Goal: Task Accomplishment & Management: Use online tool/utility

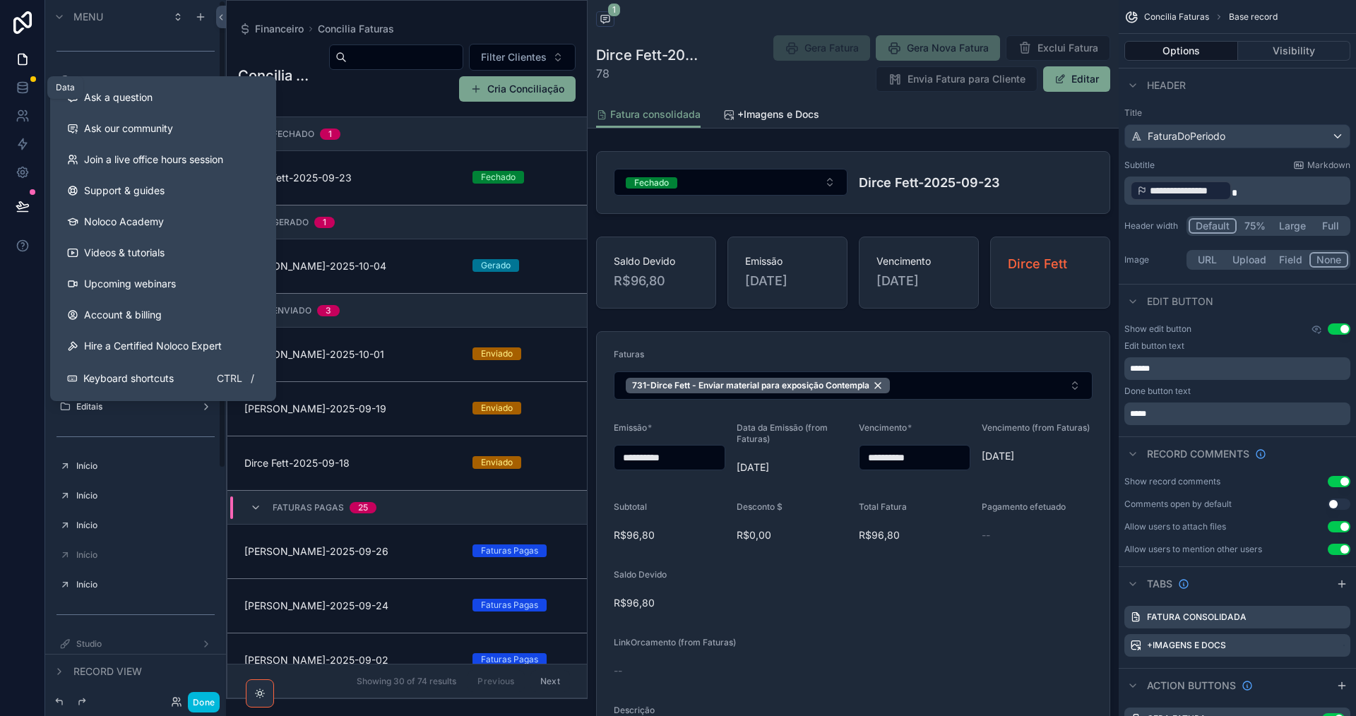
scroll to position [161, 0]
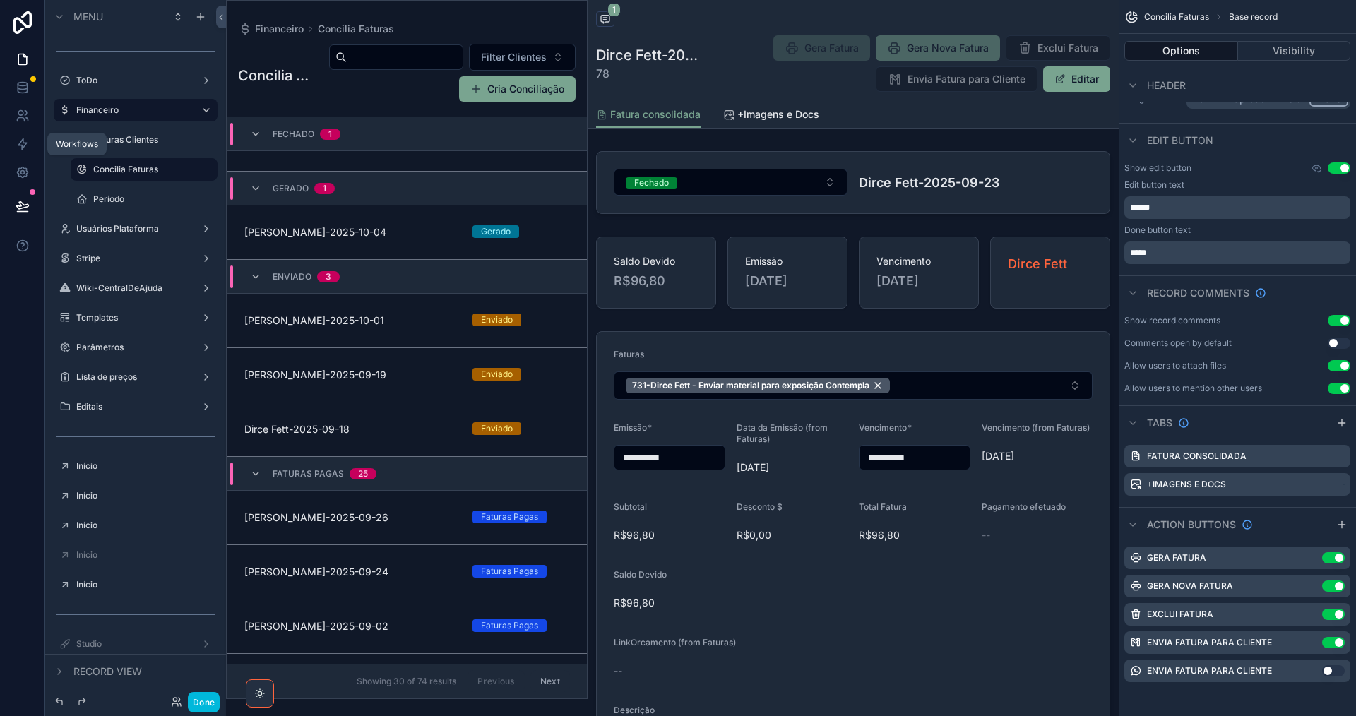
click at [28, 138] on icon at bounding box center [23, 144] width 14 height 14
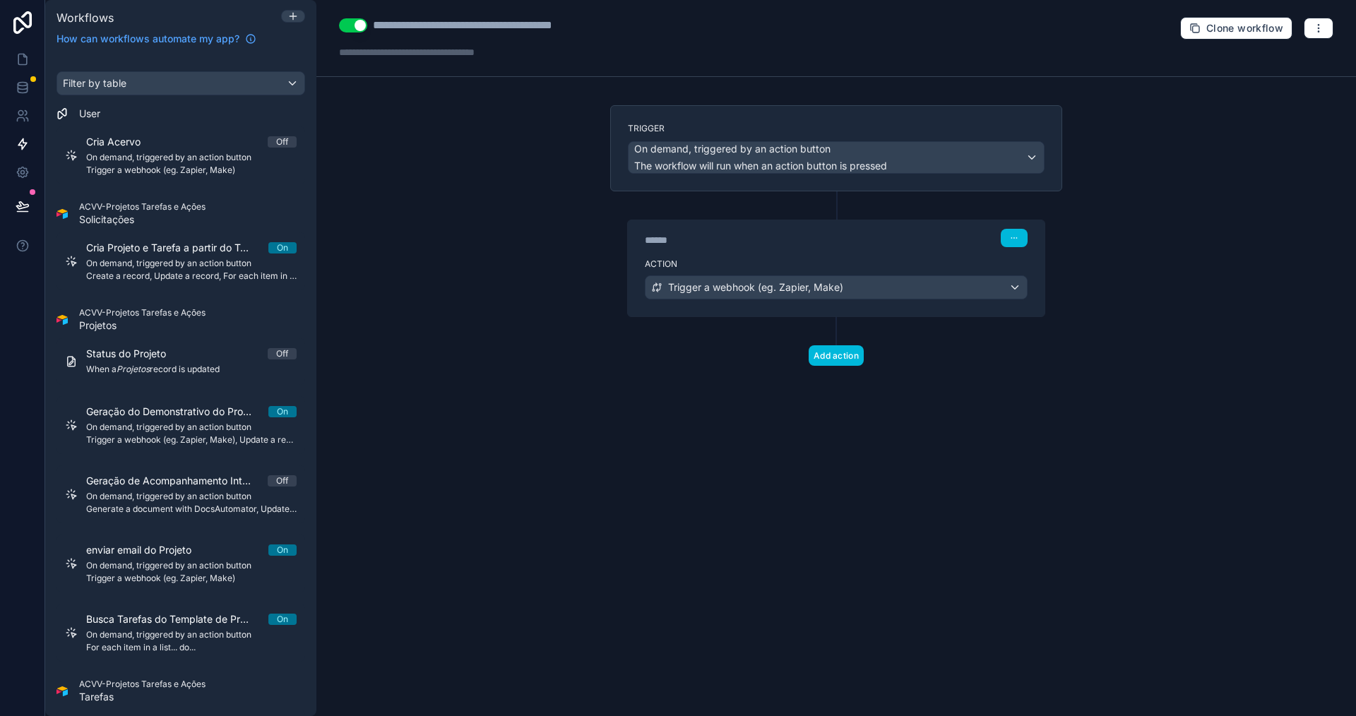
click at [182, 265] on span "On demand, triggered by an action button" at bounding box center [191, 263] width 210 height 11
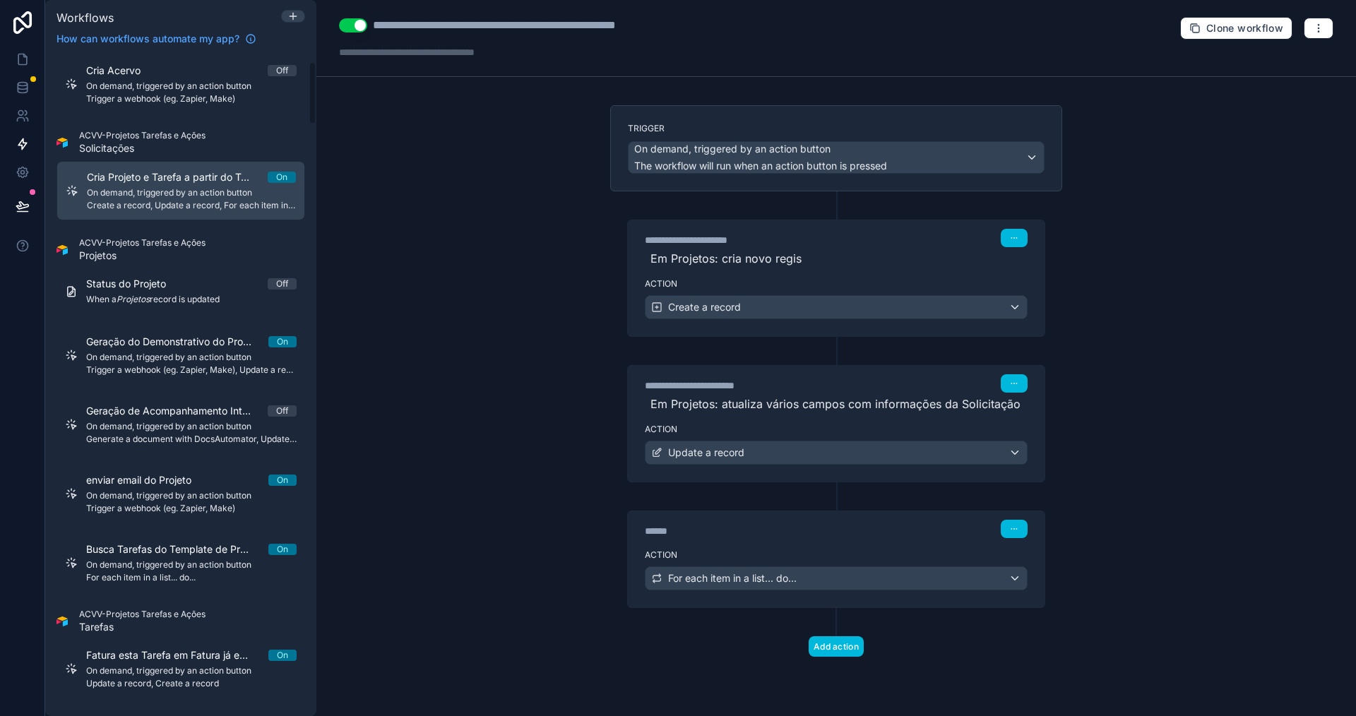
scroll to position [141, 0]
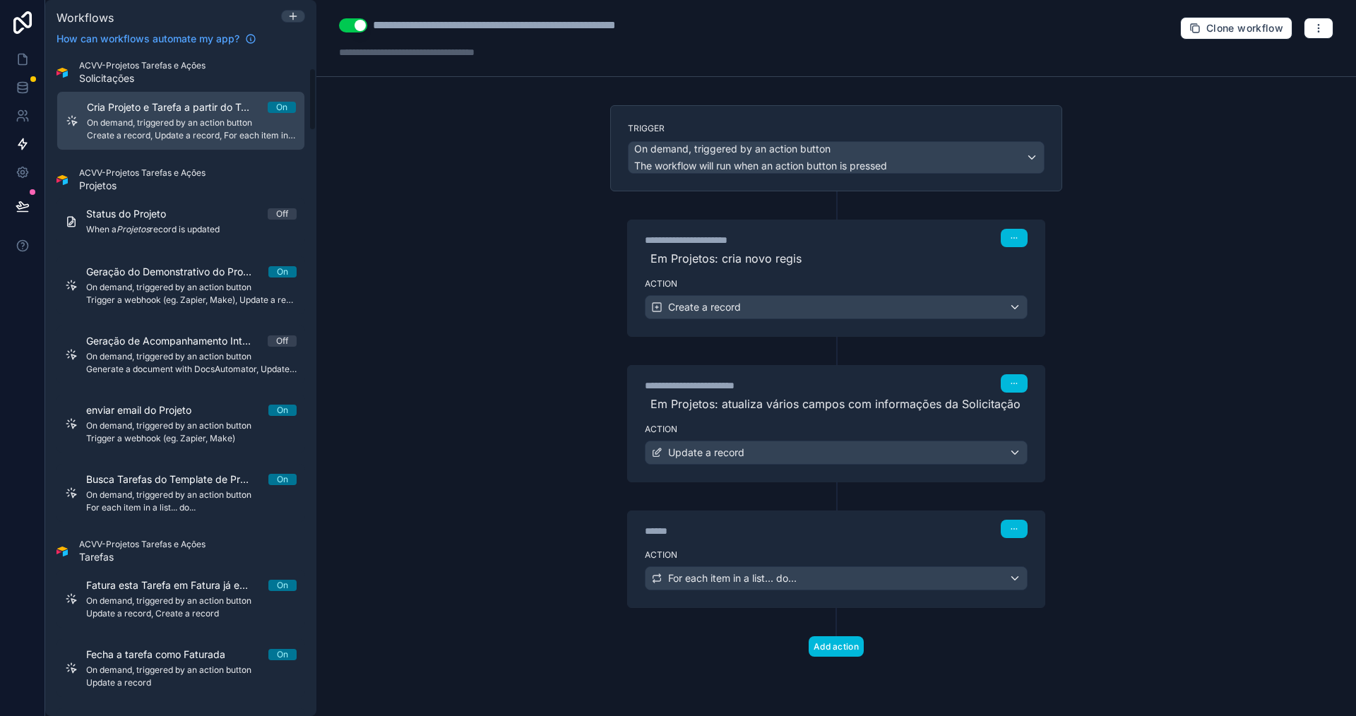
click at [182, 278] on span "Geração do Demonstrativo do Projeto" at bounding box center [177, 272] width 182 height 14
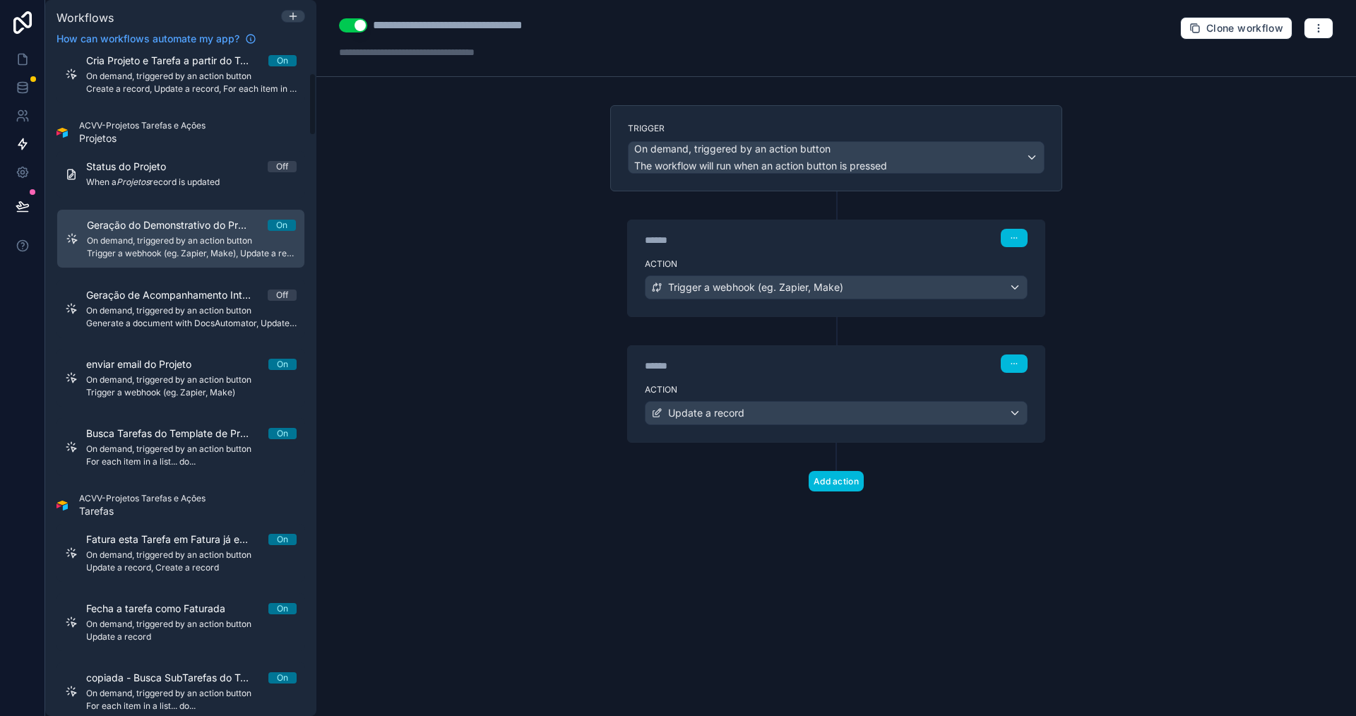
scroll to position [212, 0]
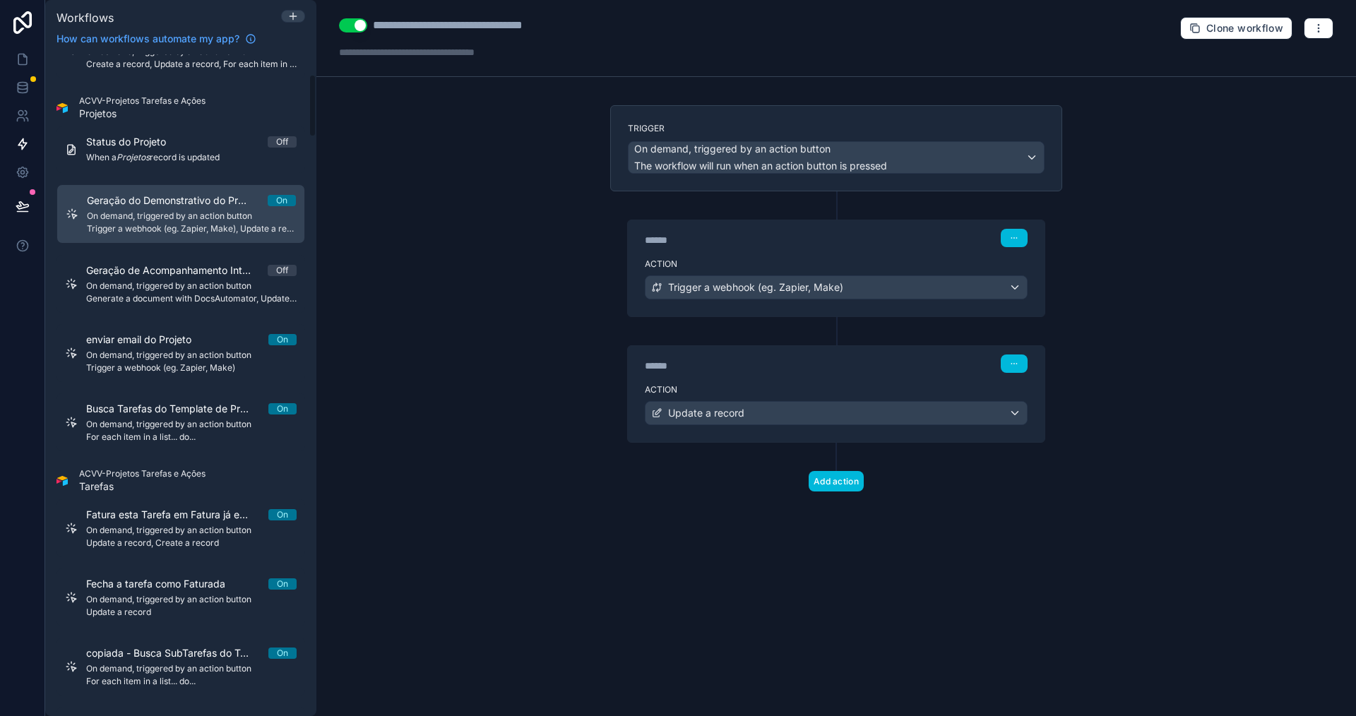
click at [182, 278] on div "Geração de Acompanhamento Interno de Projeto Off On demand, triggered by an act…" at bounding box center [191, 283] width 210 height 41
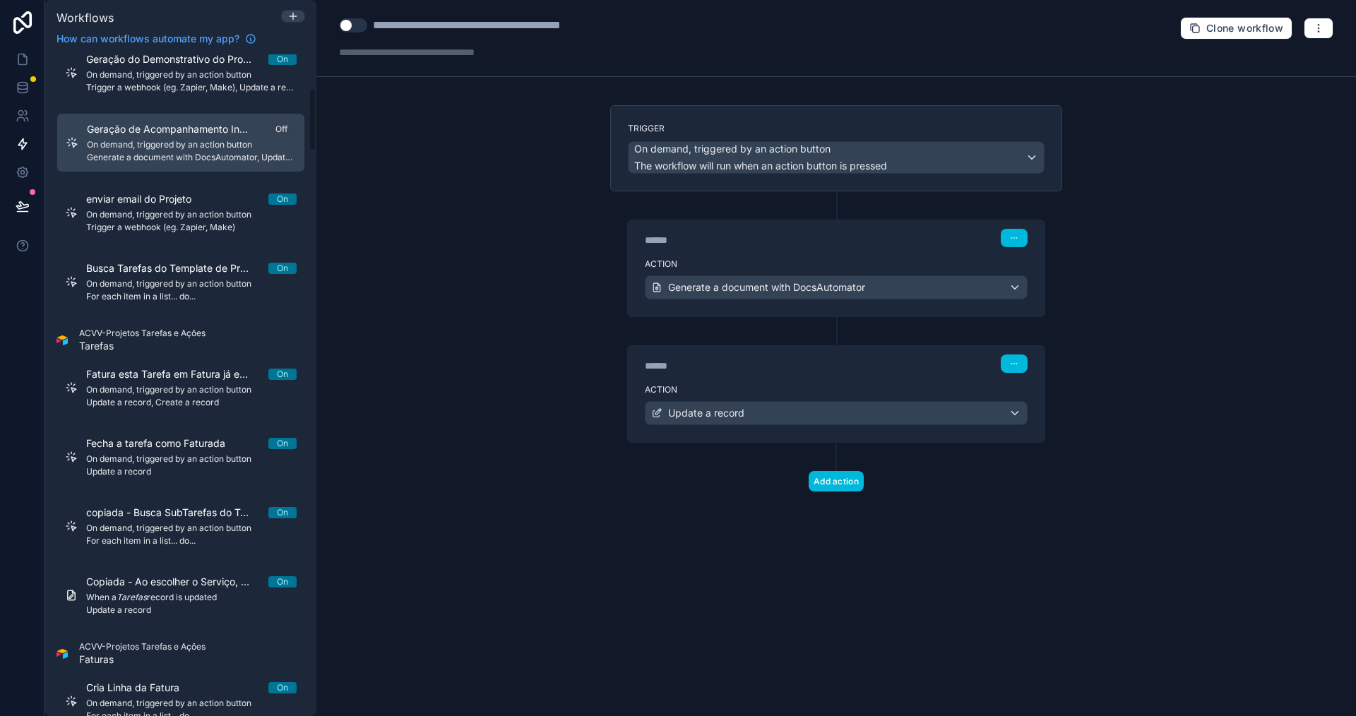
scroll to position [353, 0]
click at [165, 213] on span "On demand, triggered by an action button" at bounding box center [191, 213] width 210 height 11
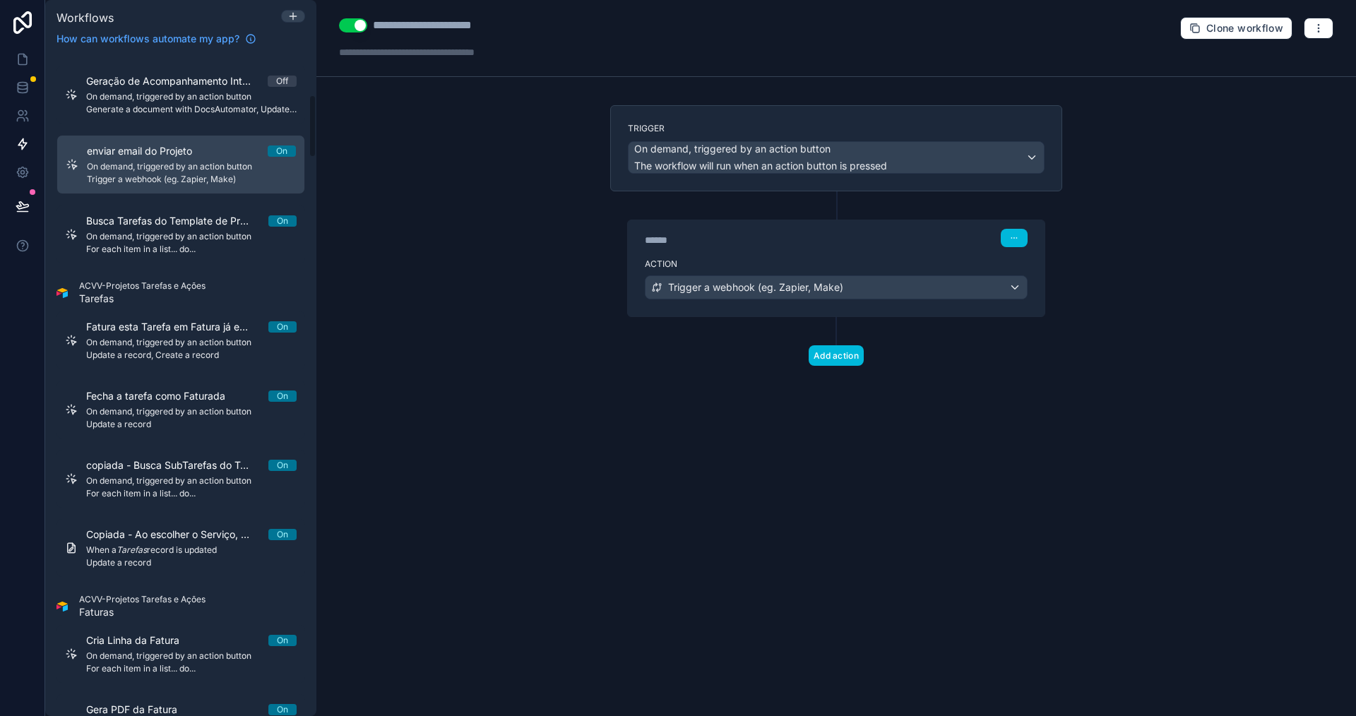
scroll to position [424, 0]
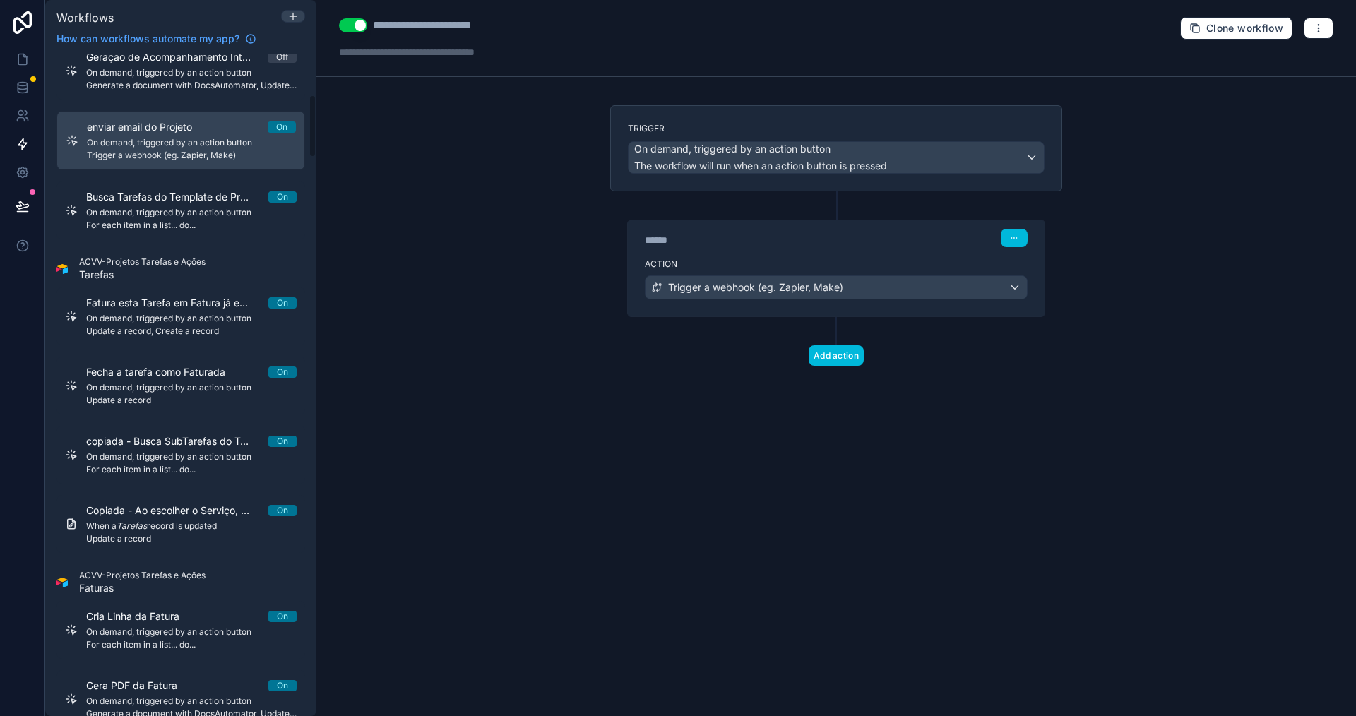
click at [165, 213] on span "On demand, triggered by an action button" at bounding box center [191, 212] width 210 height 11
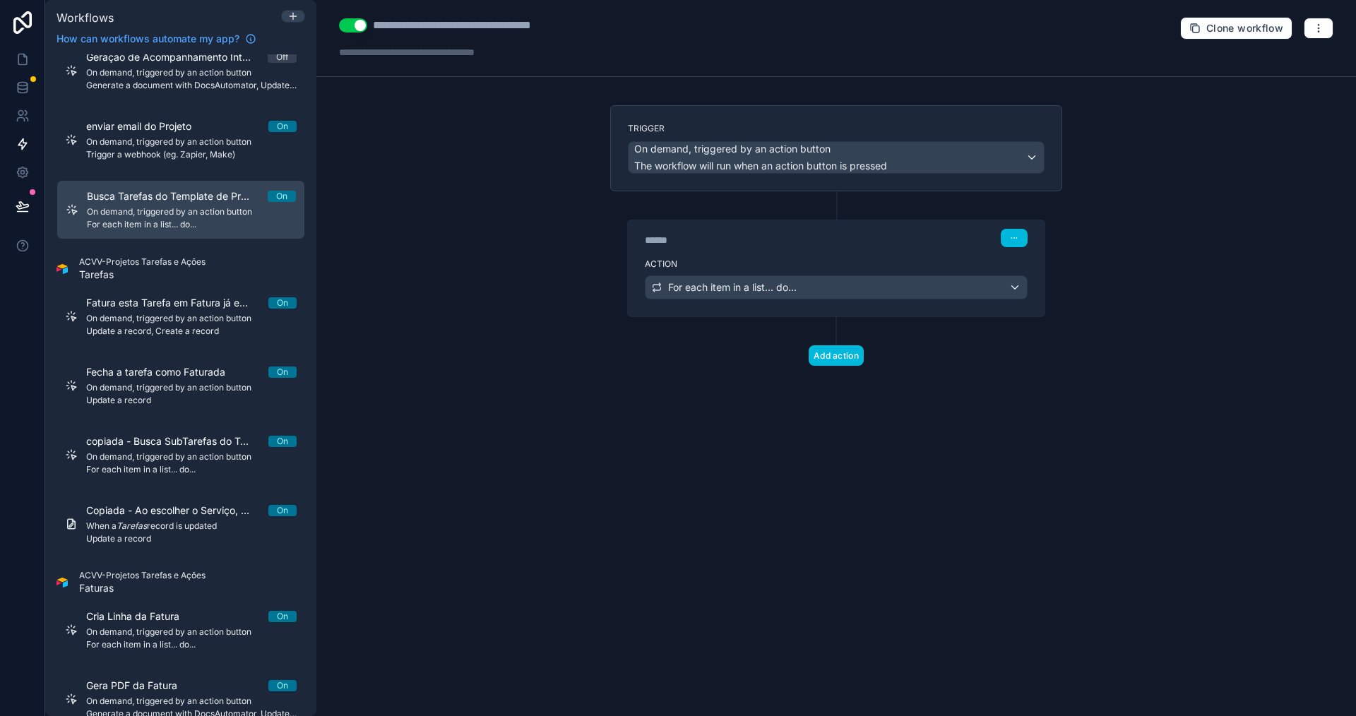
click at [183, 304] on span "Fatura esta Tarefa em Fatura já existente" at bounding box center [177, 303] width 182 height 14
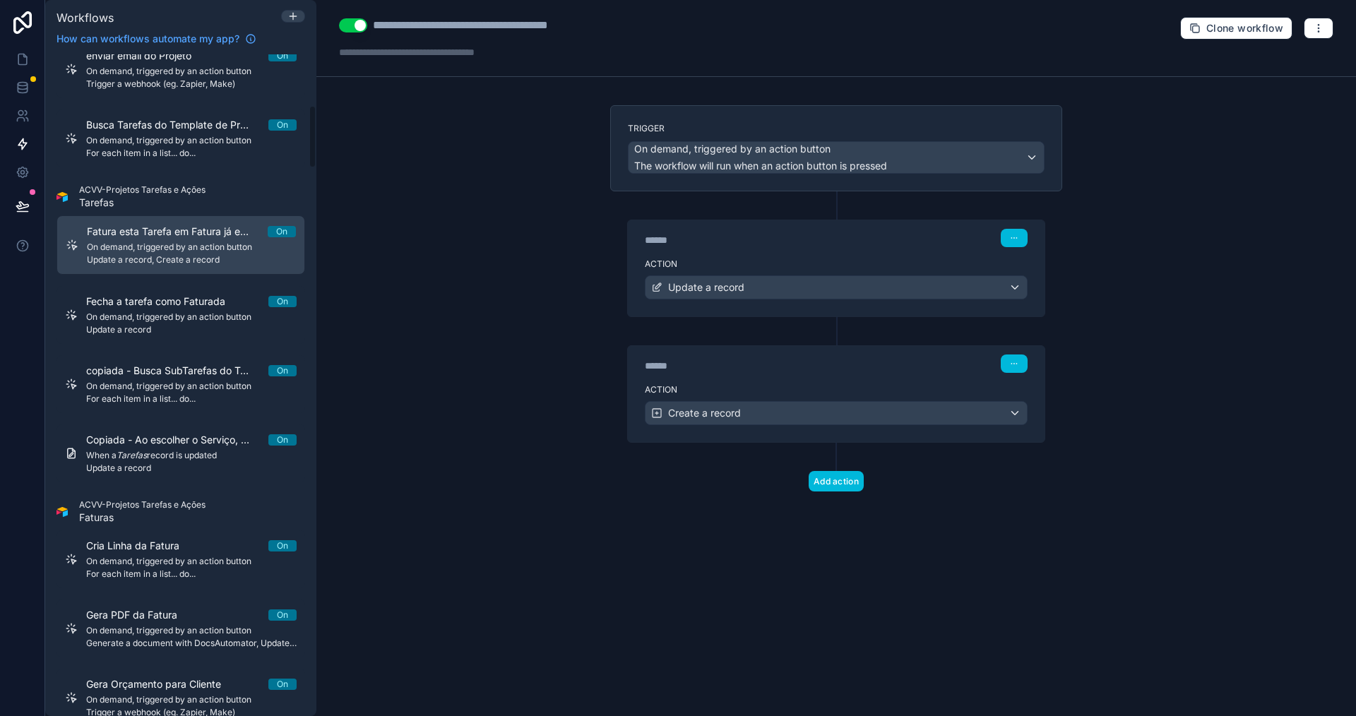
scroll to position [565, 0]
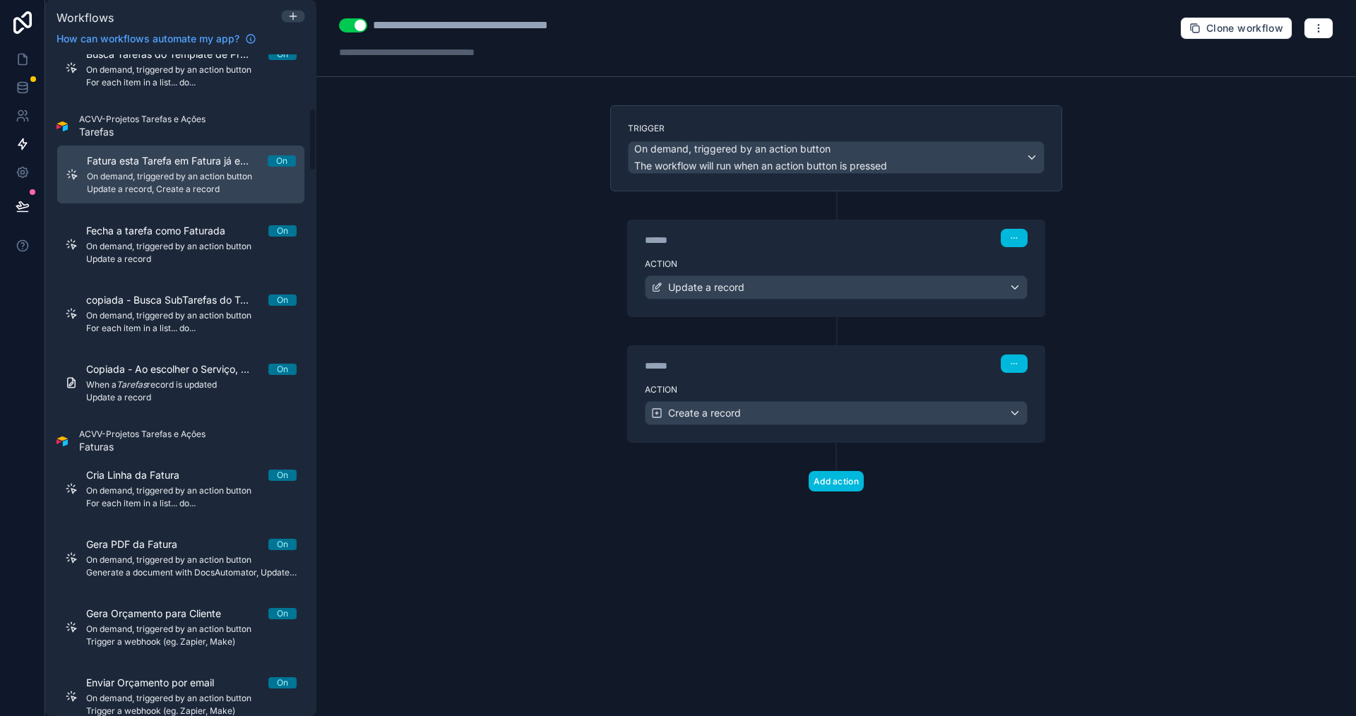
click at [174, 251] on span "On demand, triggered by an action button" at bounding box center [191, 246] width 210 height 11
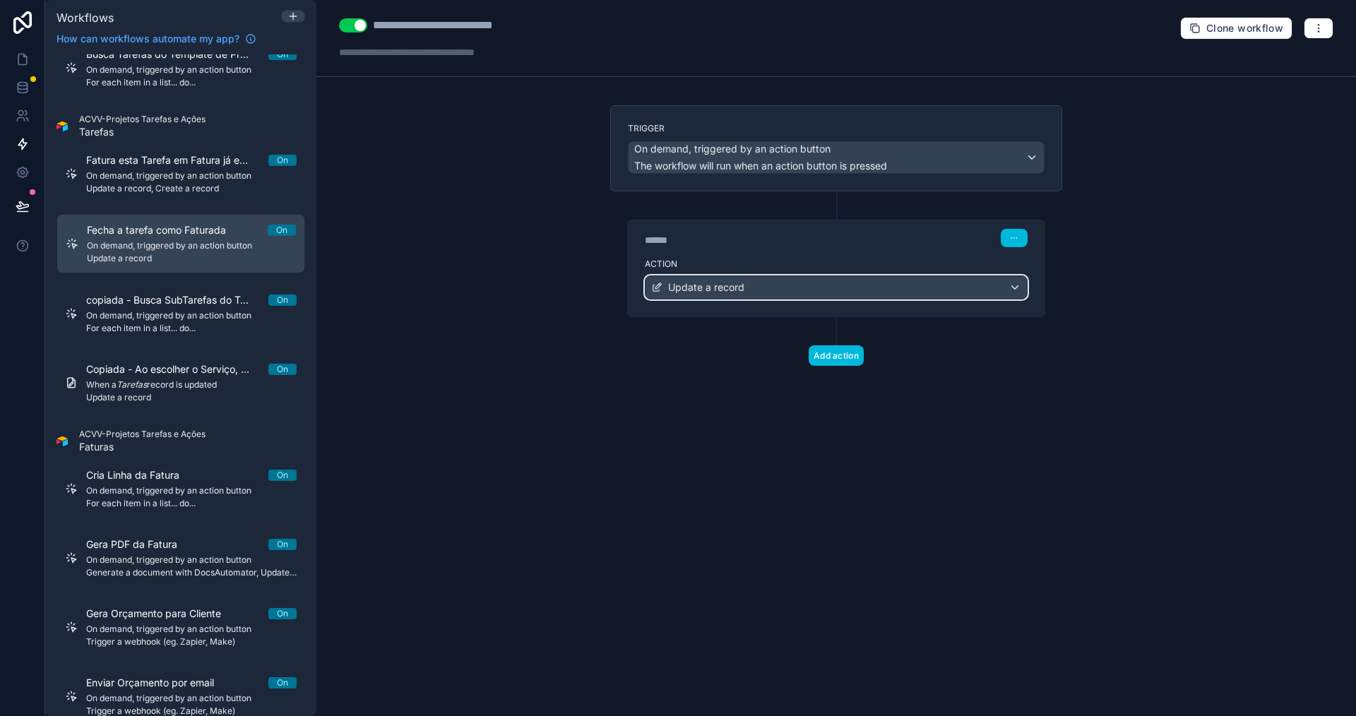
click at [767, 290] on div "Update a record" at bounding box center [836, 287] width 381 height 23
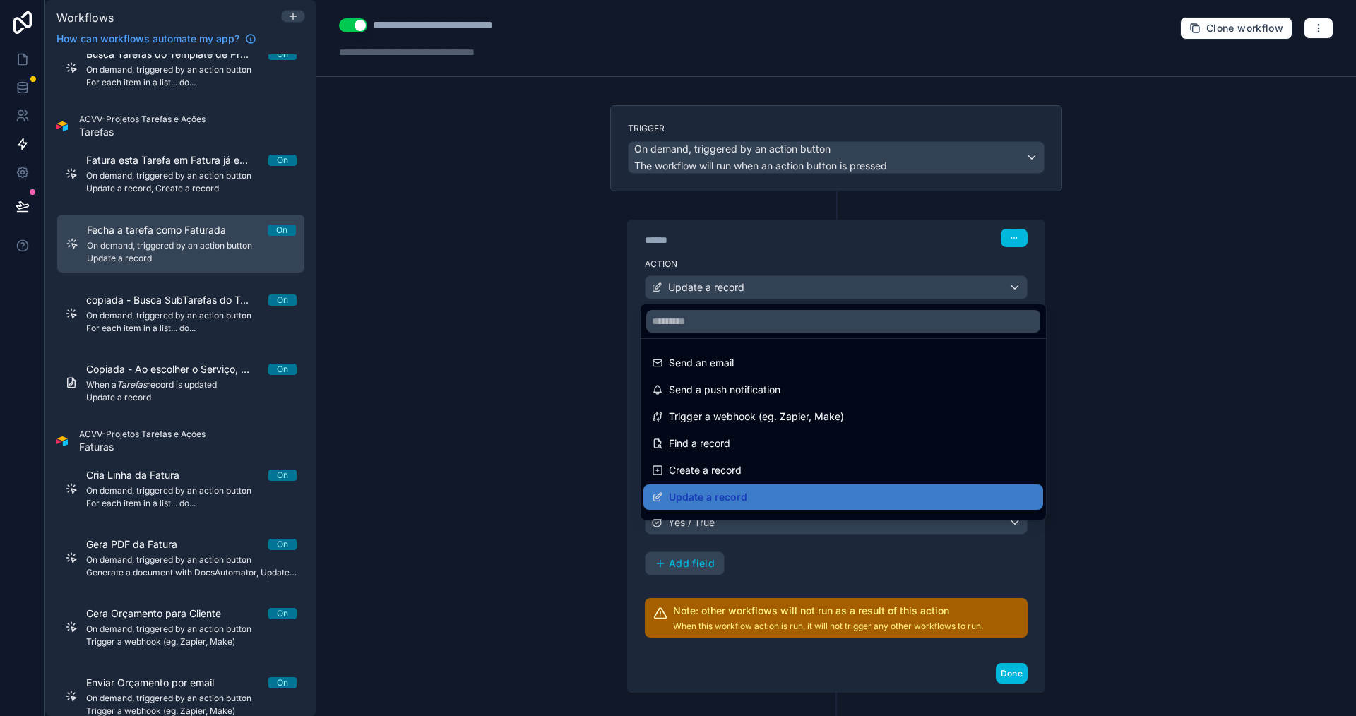
click at [767, 290] on div at bounding box center [678, 358] width 1356 height 716
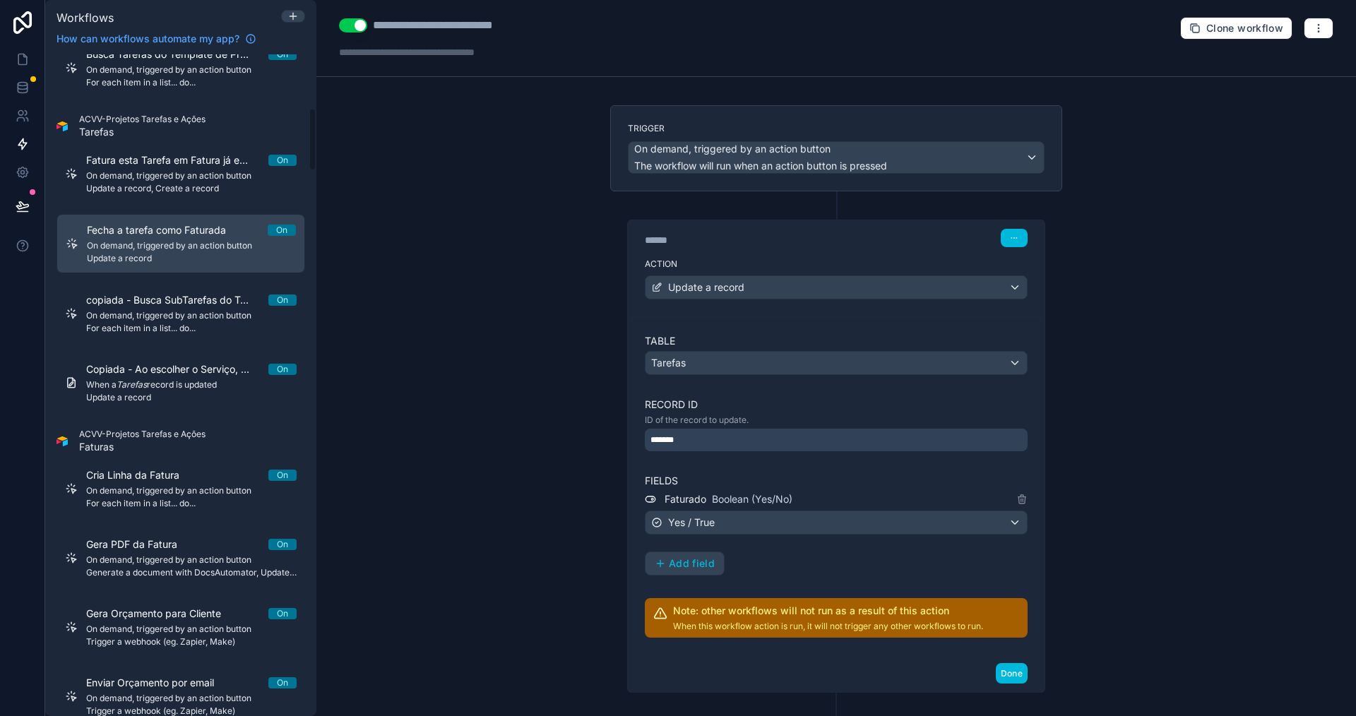
click at [125, 324] on span "For each item in a list... do..." at bounding box center [191, 328] width 210 height 11
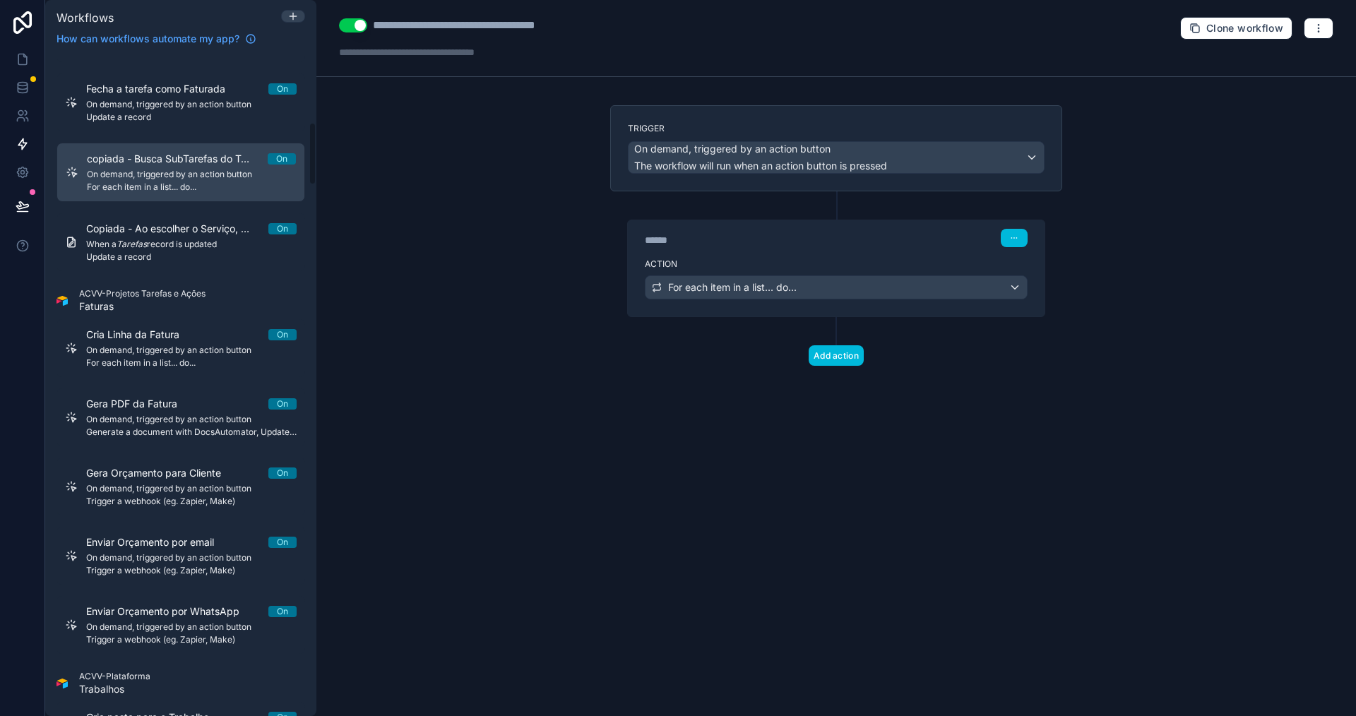
scroll to position [706, 0]
click at [161, 349] on span "On demand, triggered by an action button" at bounding box center [191, 349] width 210 height 11
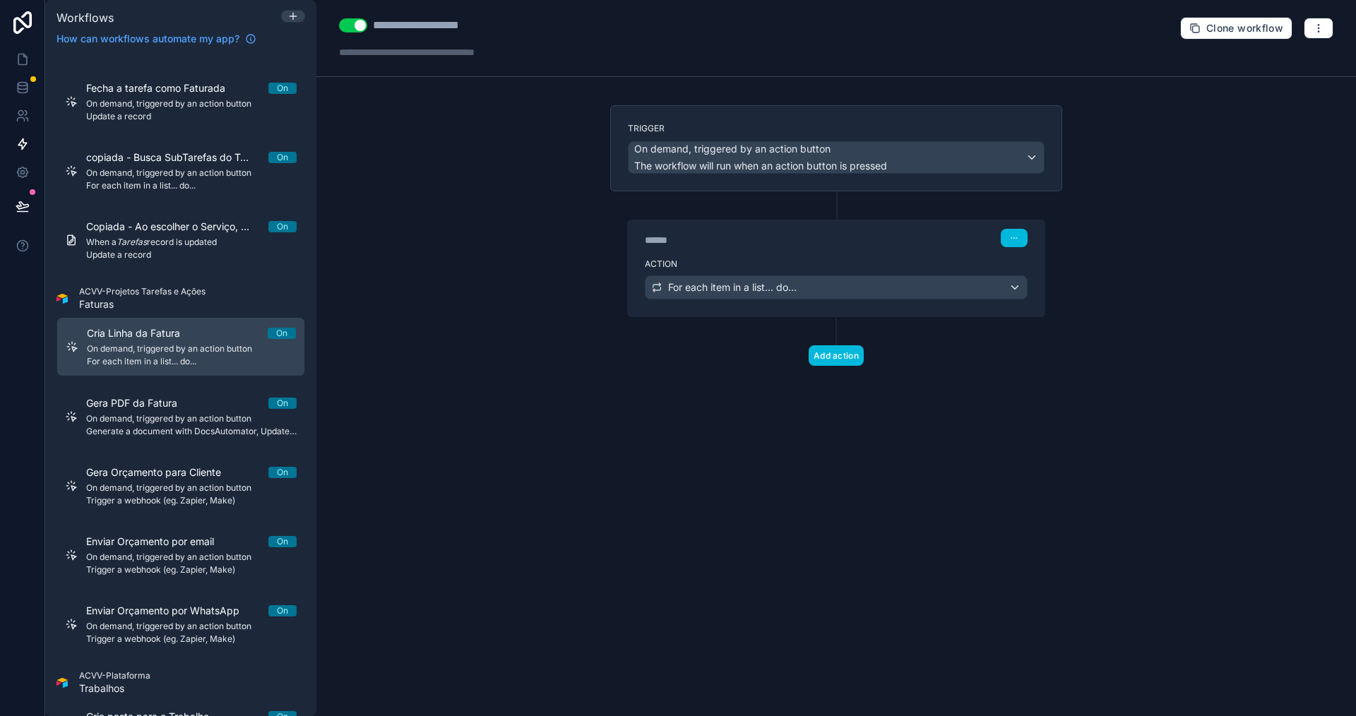
click at [181, 411] on div "Gera PDF da Fatura On On demand, triggered by an action button Generate a docum…" at bounding box center [191, 416] width 210 height 41
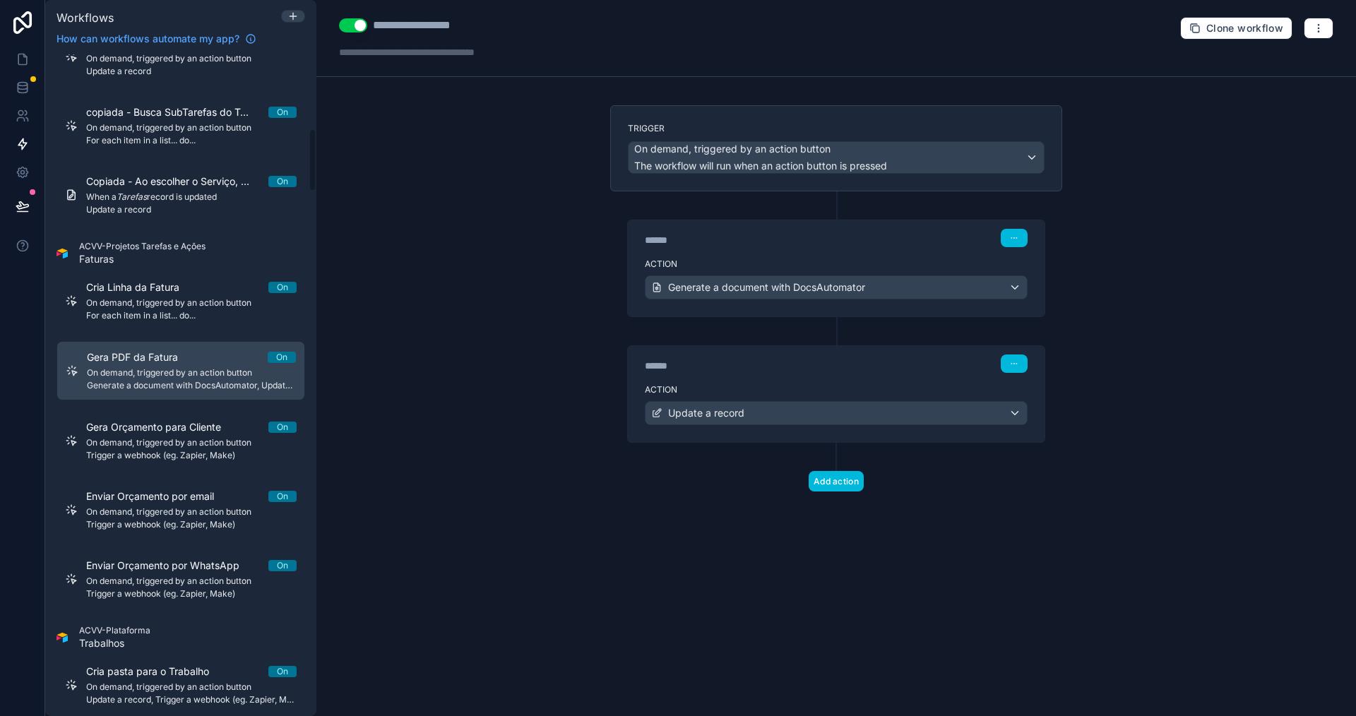
scroll to position [777, 0]
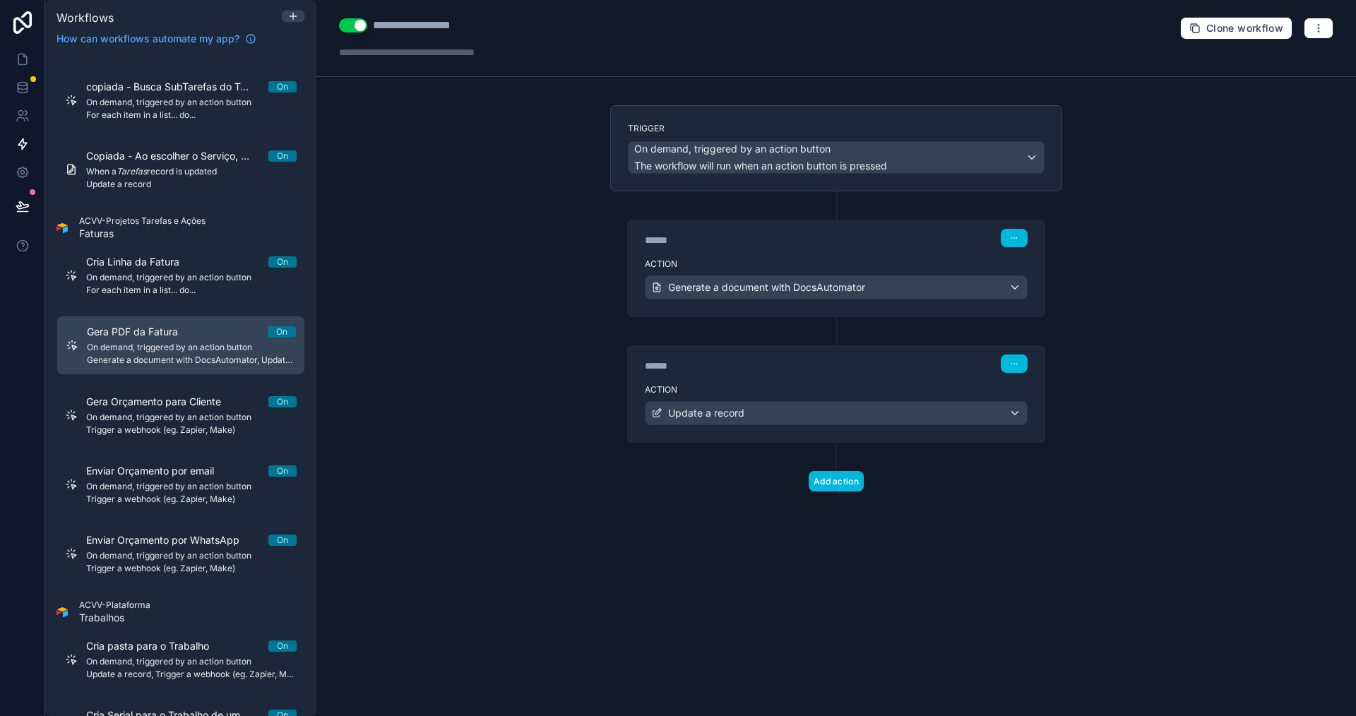
click at [181, 411] on div "Gera Orçamento para Cliente On On demand, triggered by an action button Trigger…" at bounding box center [191, 415] width 210 height 41
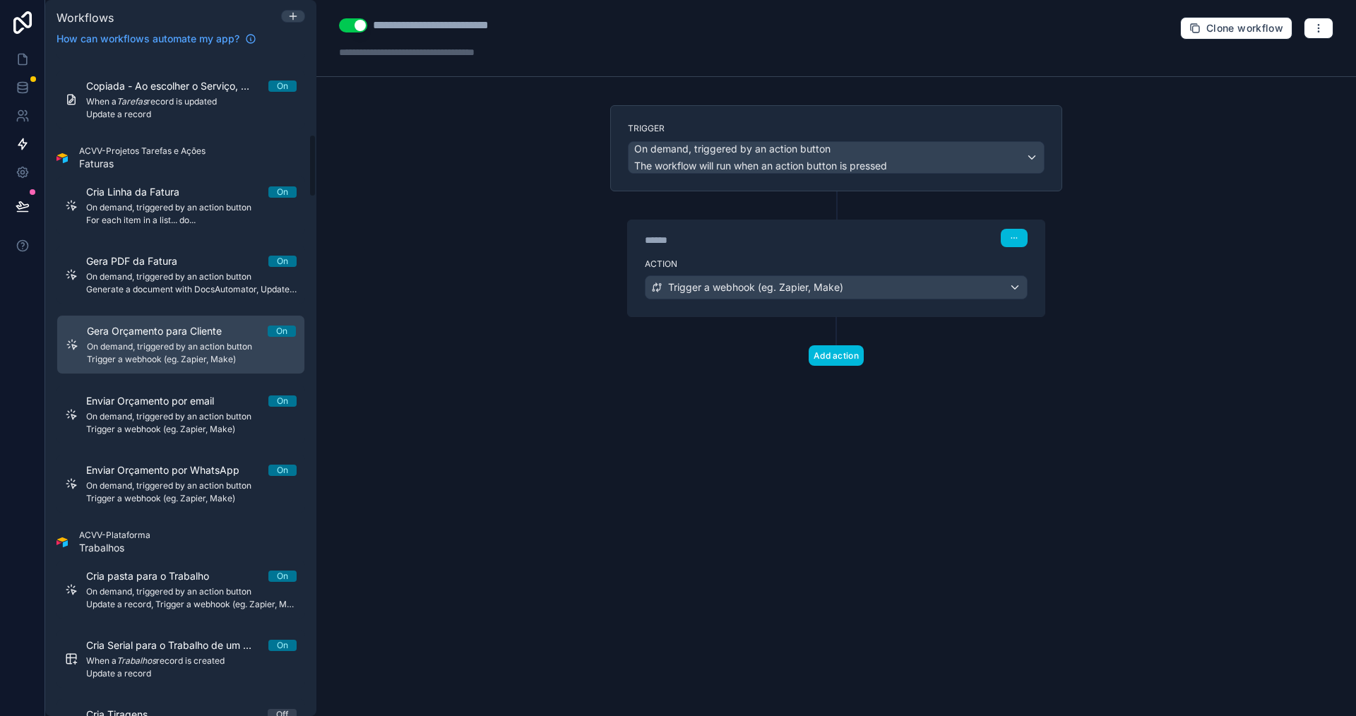
scroll to position [848, 0]
click at [189, 412] on span "On demand, triggered by an action button" at bounding box center [191, 415] width 210 height 11
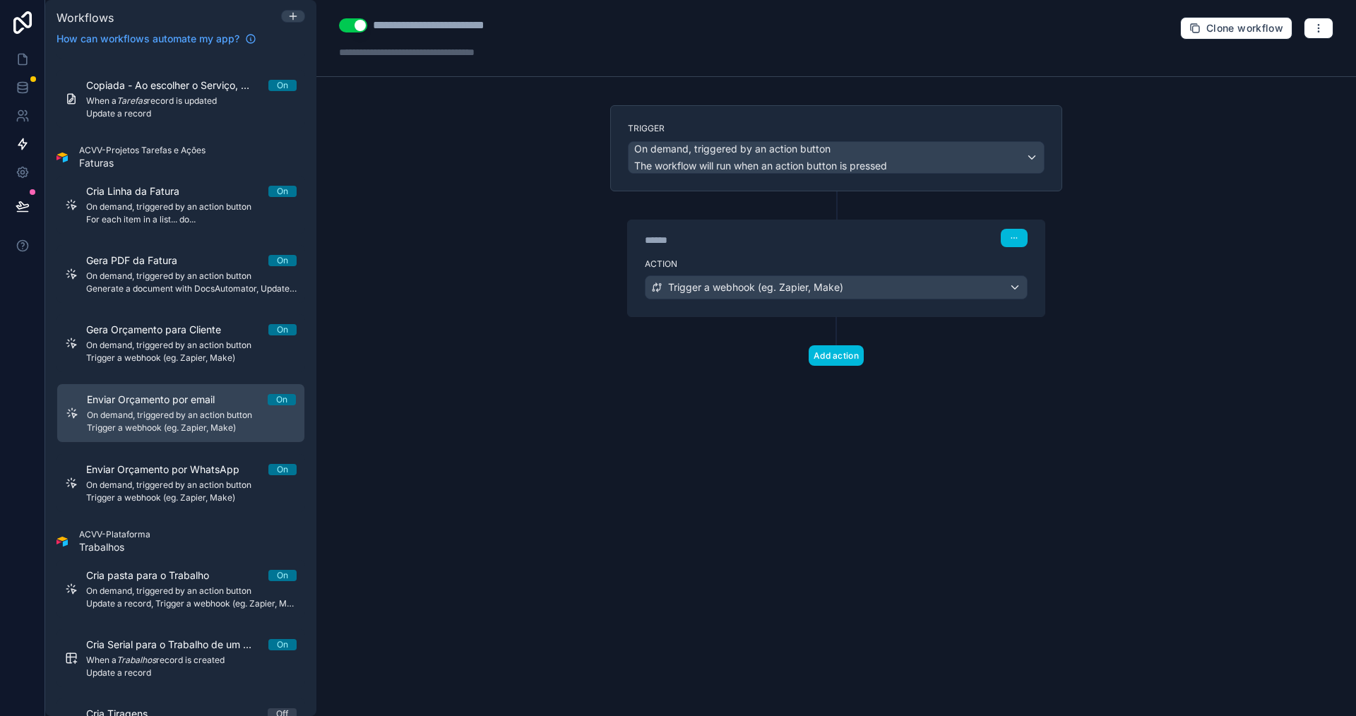
click at [201, 480] on span "On demand, triggered by an action button" at bounding box center [191, 485] width 210 height 11
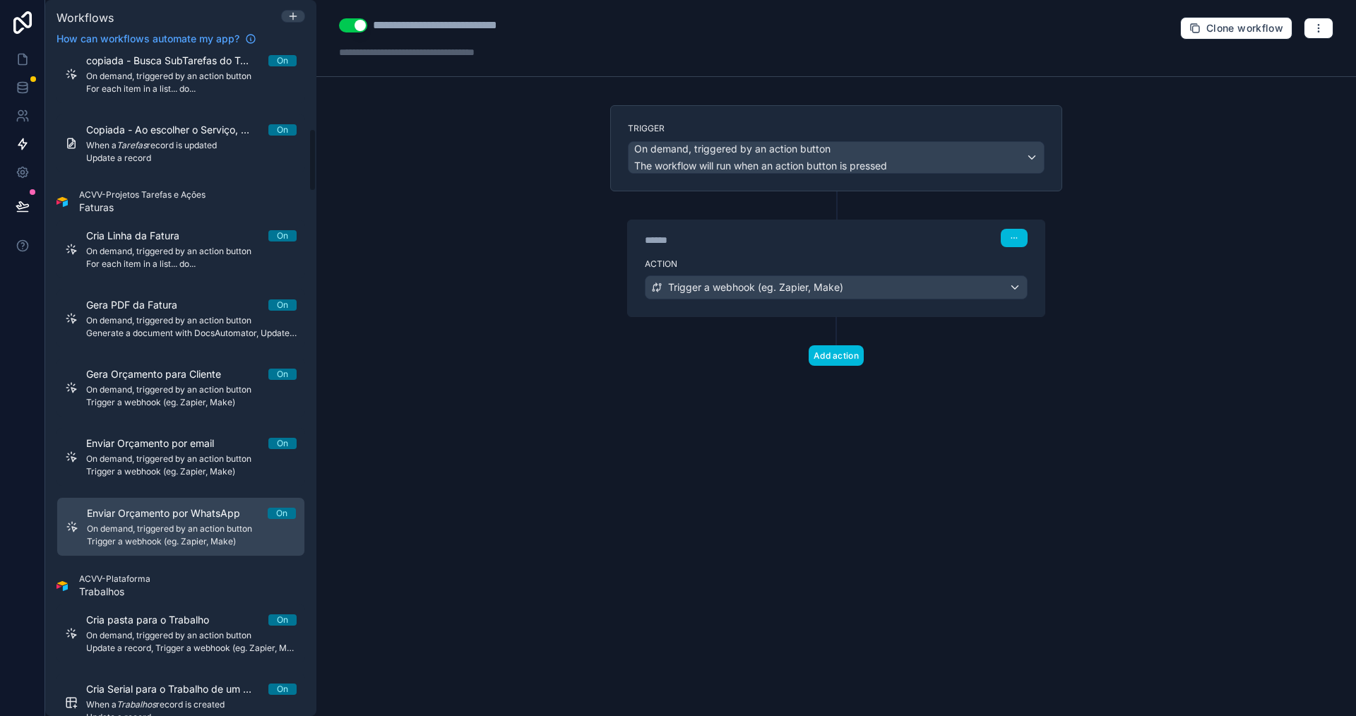
scroll to position [777, 0]
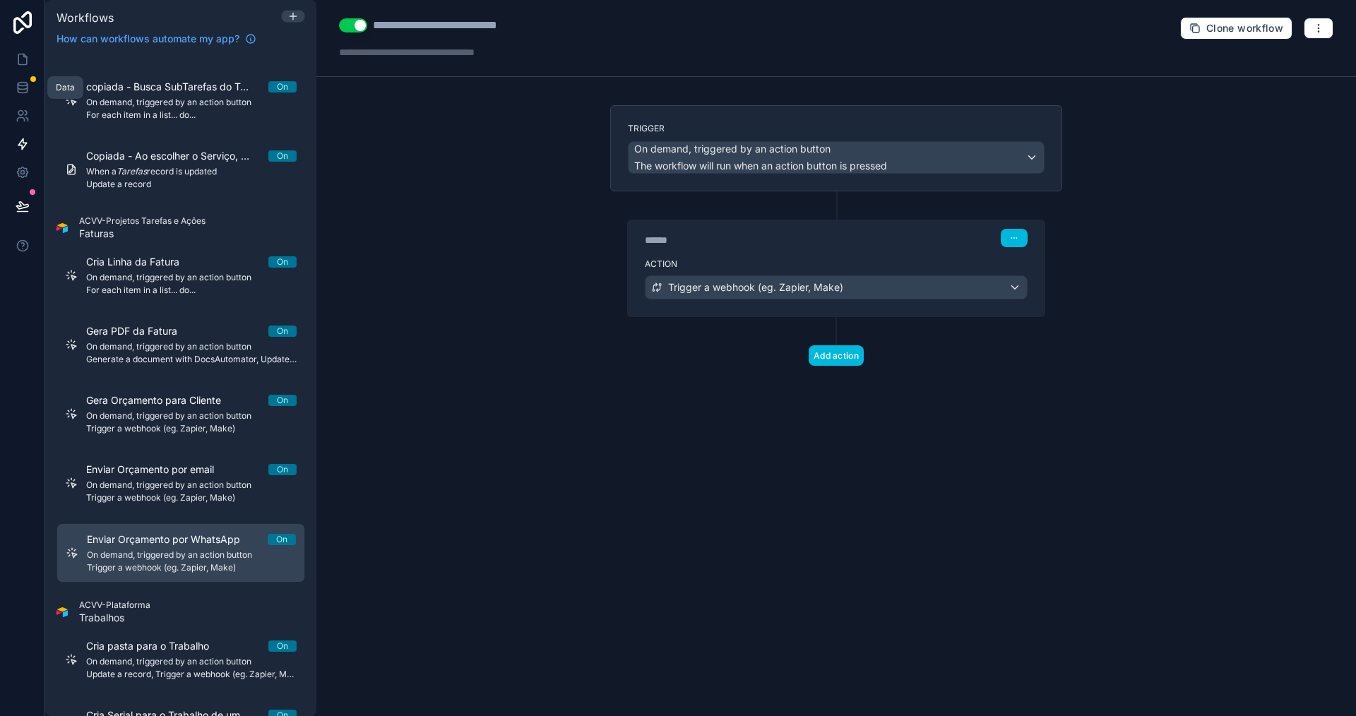
click at [18, 86] on icon at bounding box center [22, 87] width 9 height 6
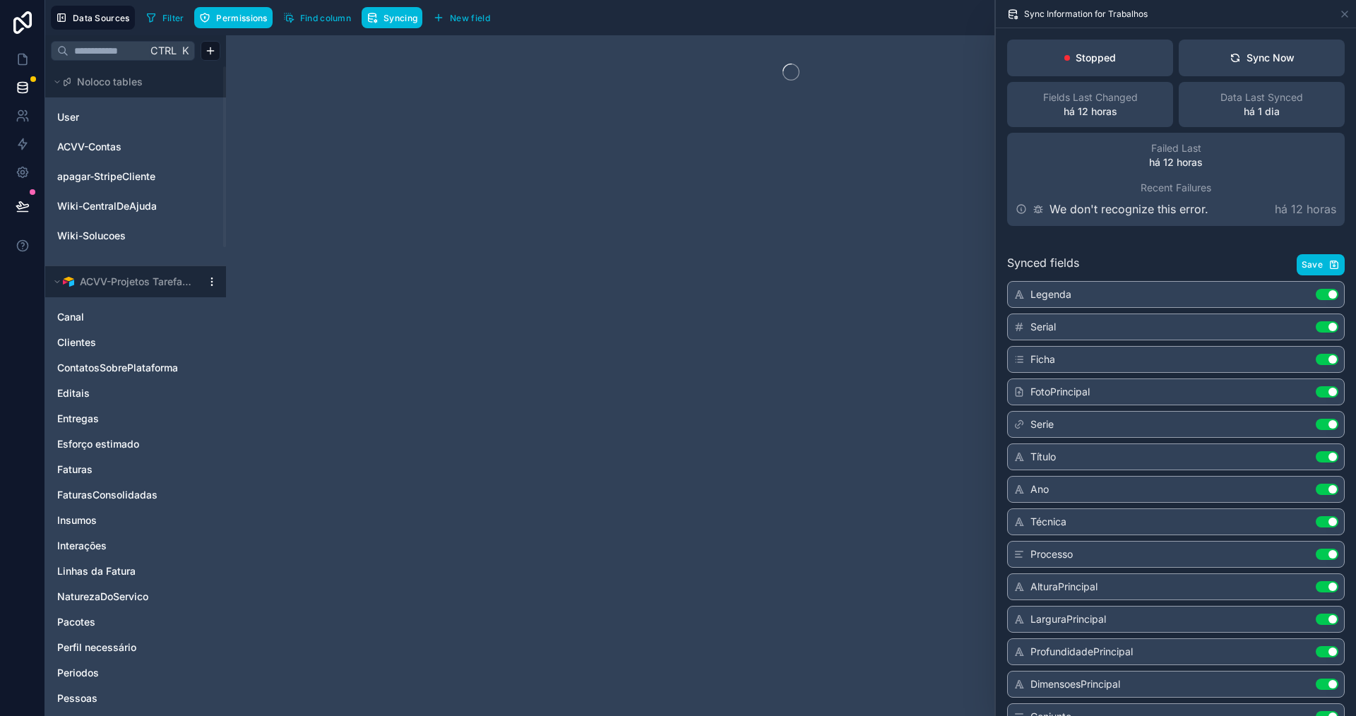
click at [103, 318] on link "Canal" at bounding box center [121, 317] width 129 height 14
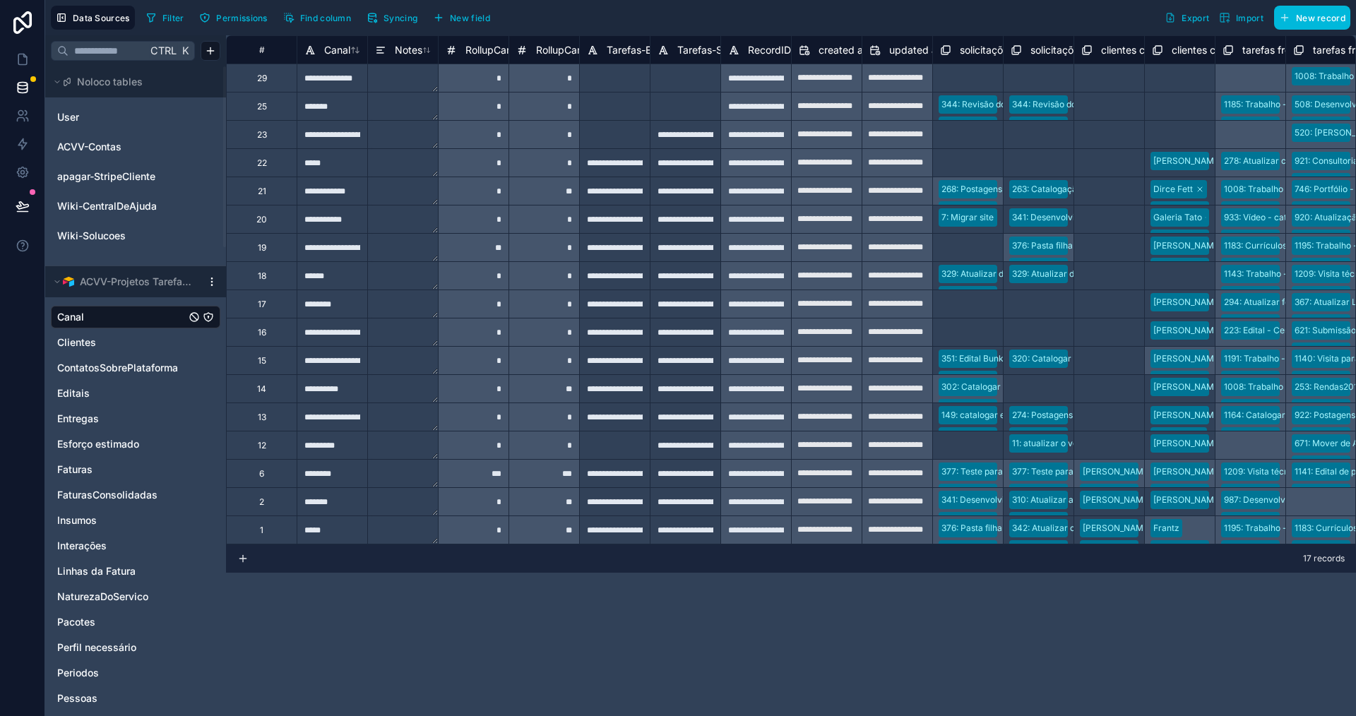
click at [16, 57] on icon at bounding box center [23, 59] width 14 height 14
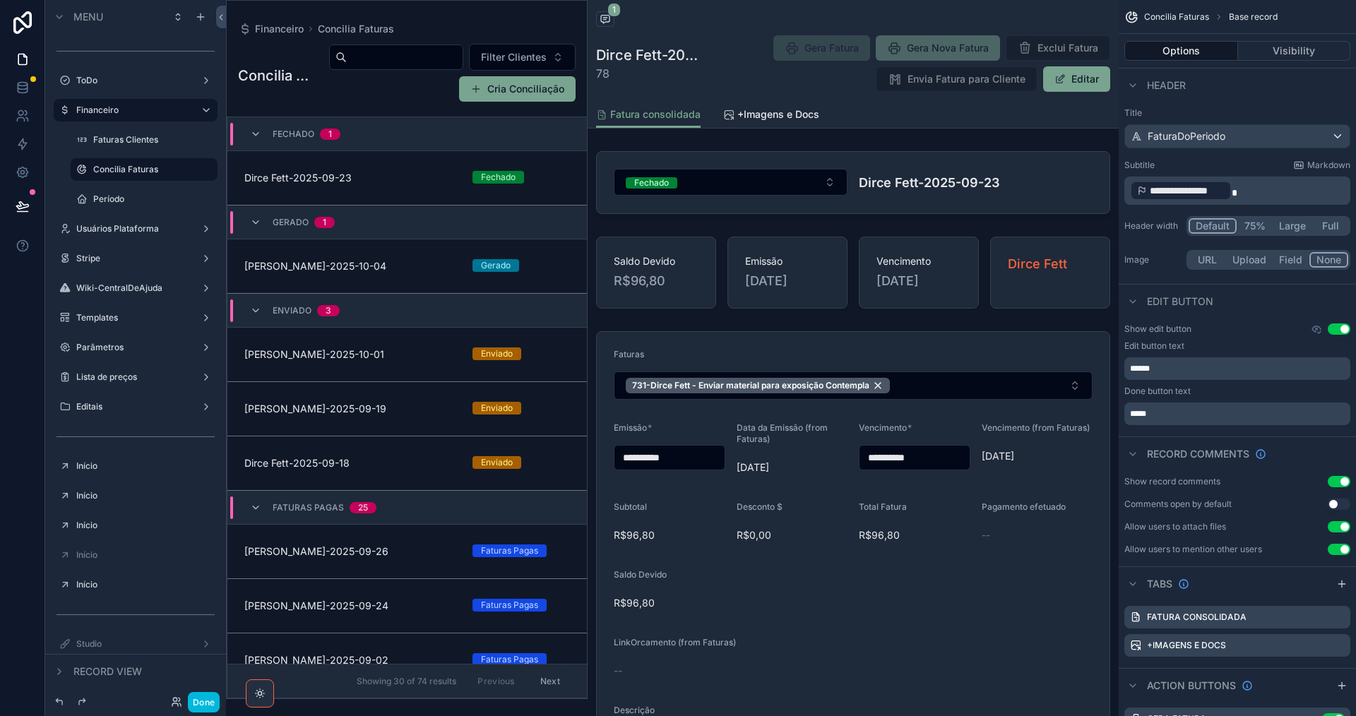
scroll to position [34, 0]
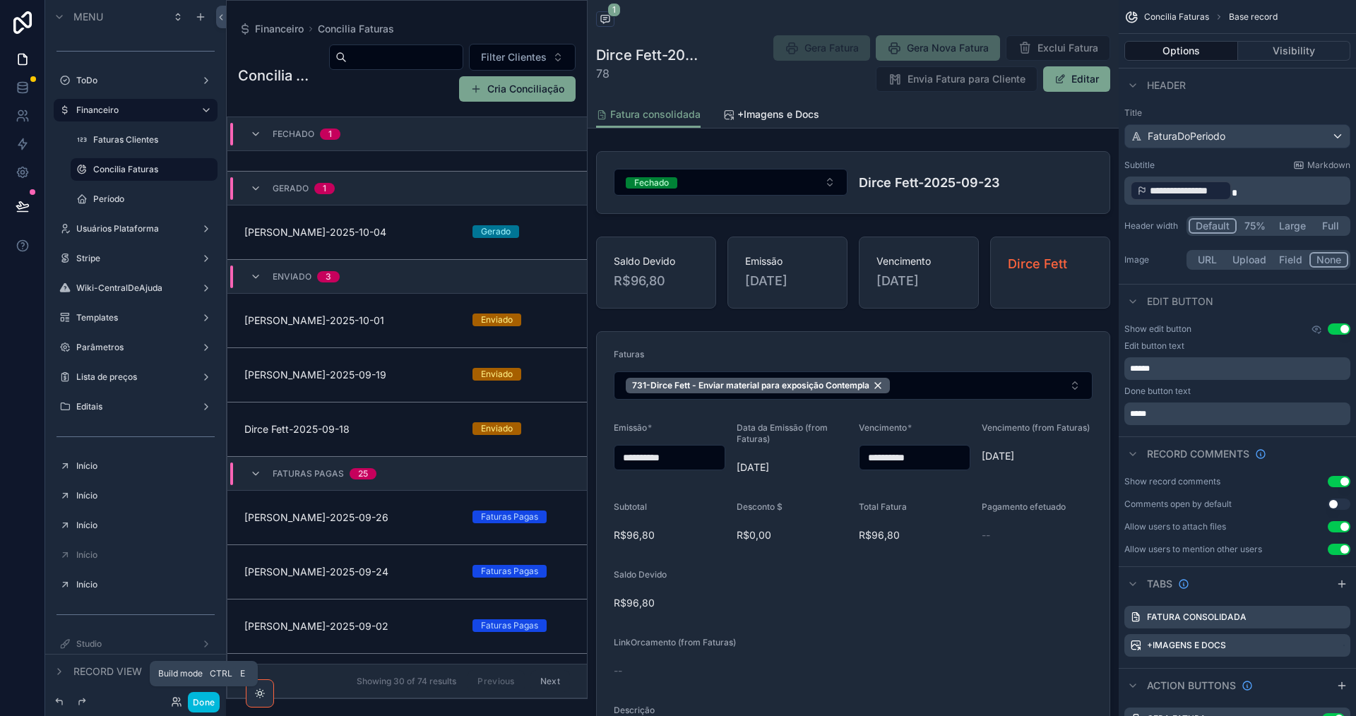
click at [211, 702] on button "Done" at bounding box center [204, 702] width 32 height 20
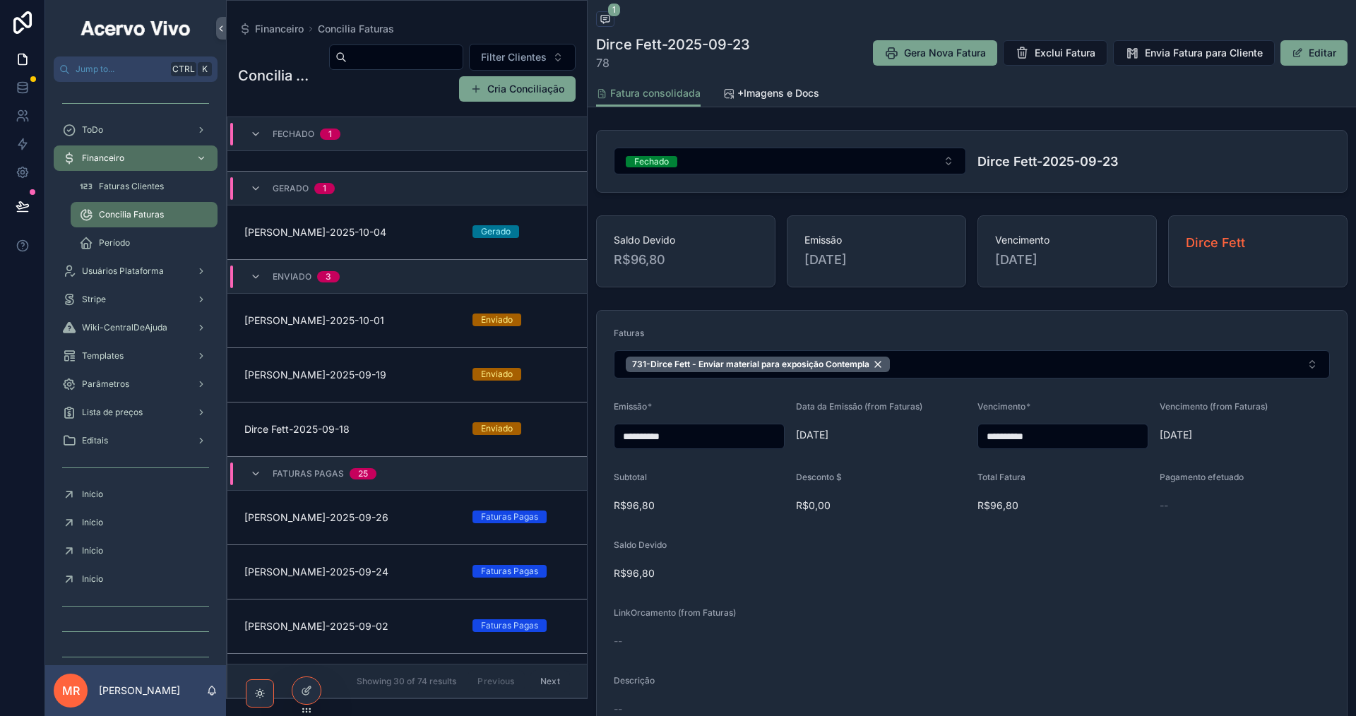
click at [106, 127] on div "ToDo" at bounding box center [135, 130] width 147 height 23
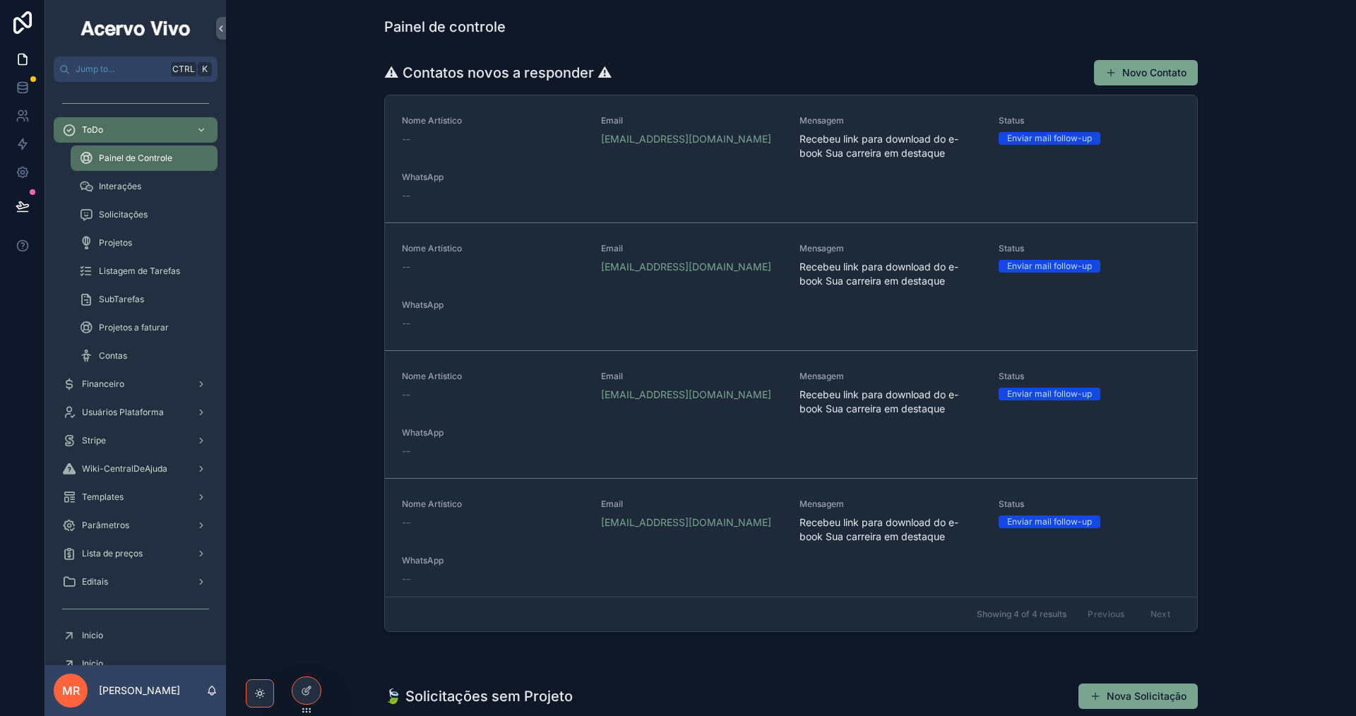
click at [135, 162] on span "Painel de Controle" at bounding box center [135, 158] width 73 height 11
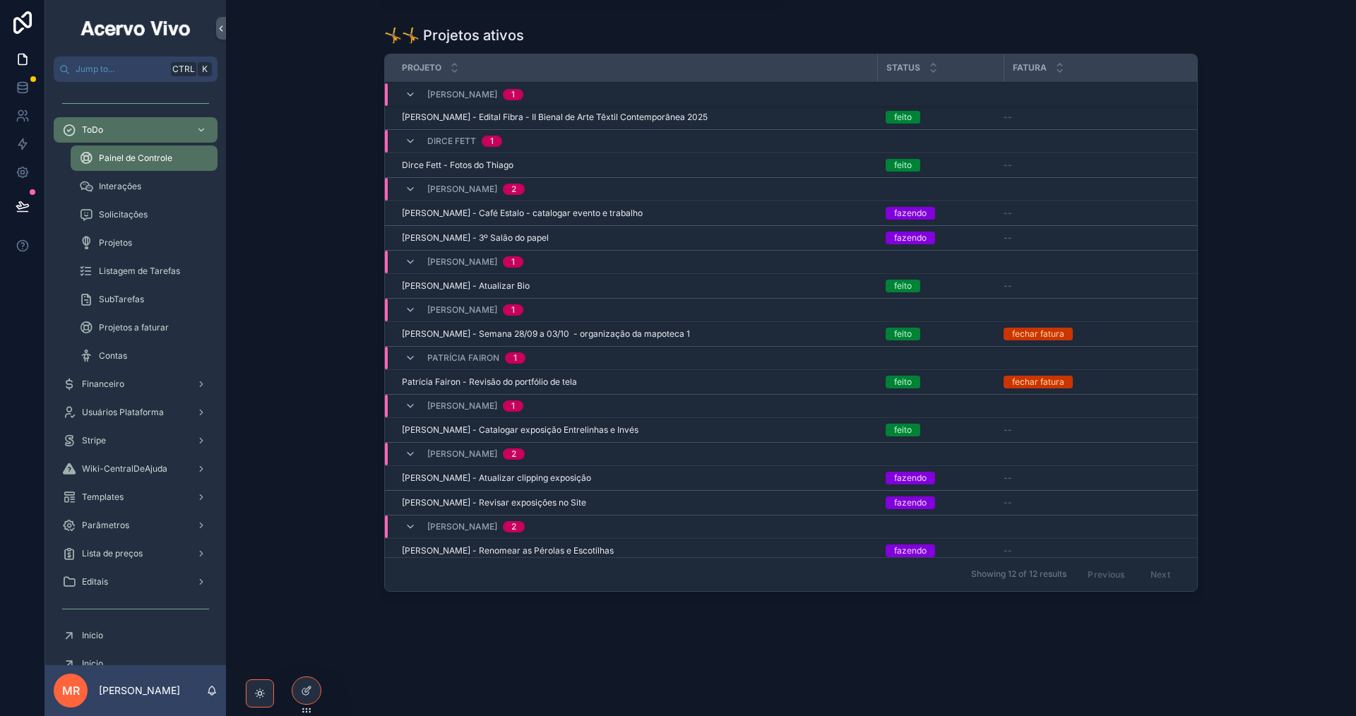
scroll to position [2149, 0]
click at [314, 692] on div at bounding box center [306, 690] width 28 height 27
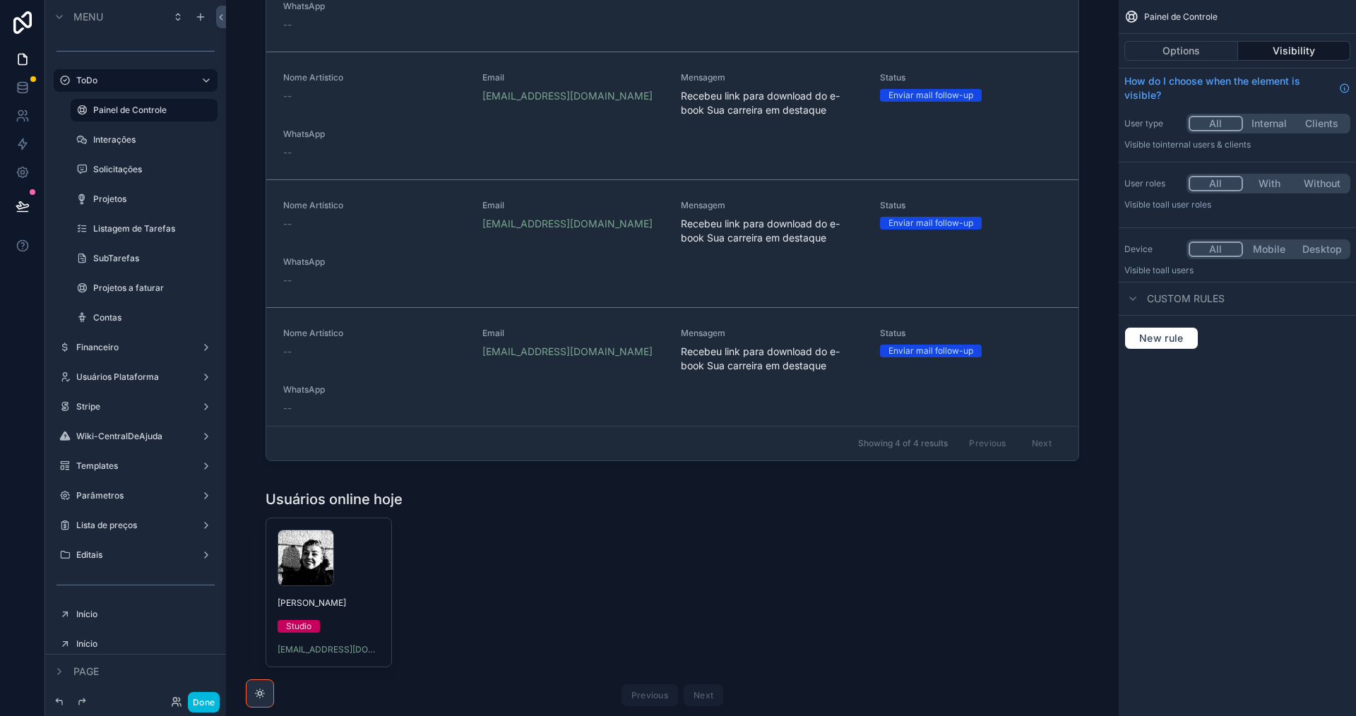
scroll to position [0, 0]
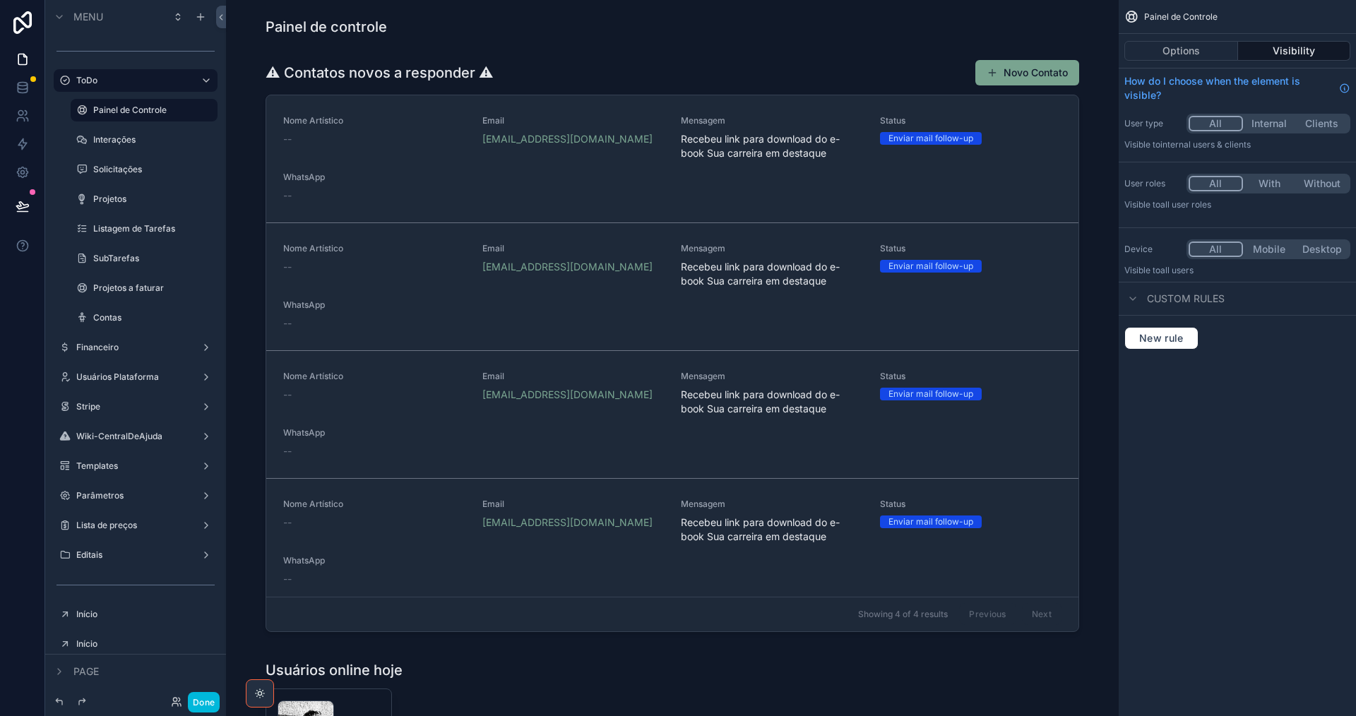
click at [896, 64] on div "scrollable content" at bounding box center [672, 349] width 870 height 590
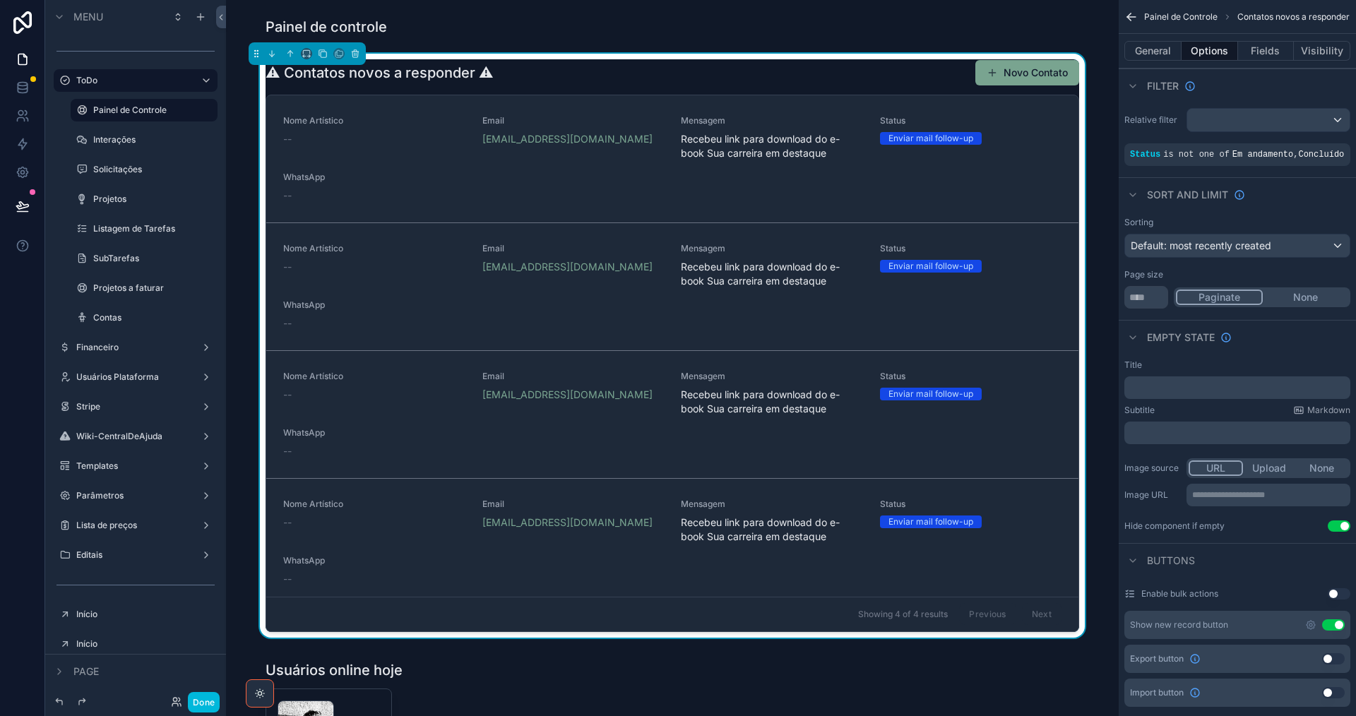
click at [1155, 44] on button "General" at bounding box center [1152, 51] width 57 height 20
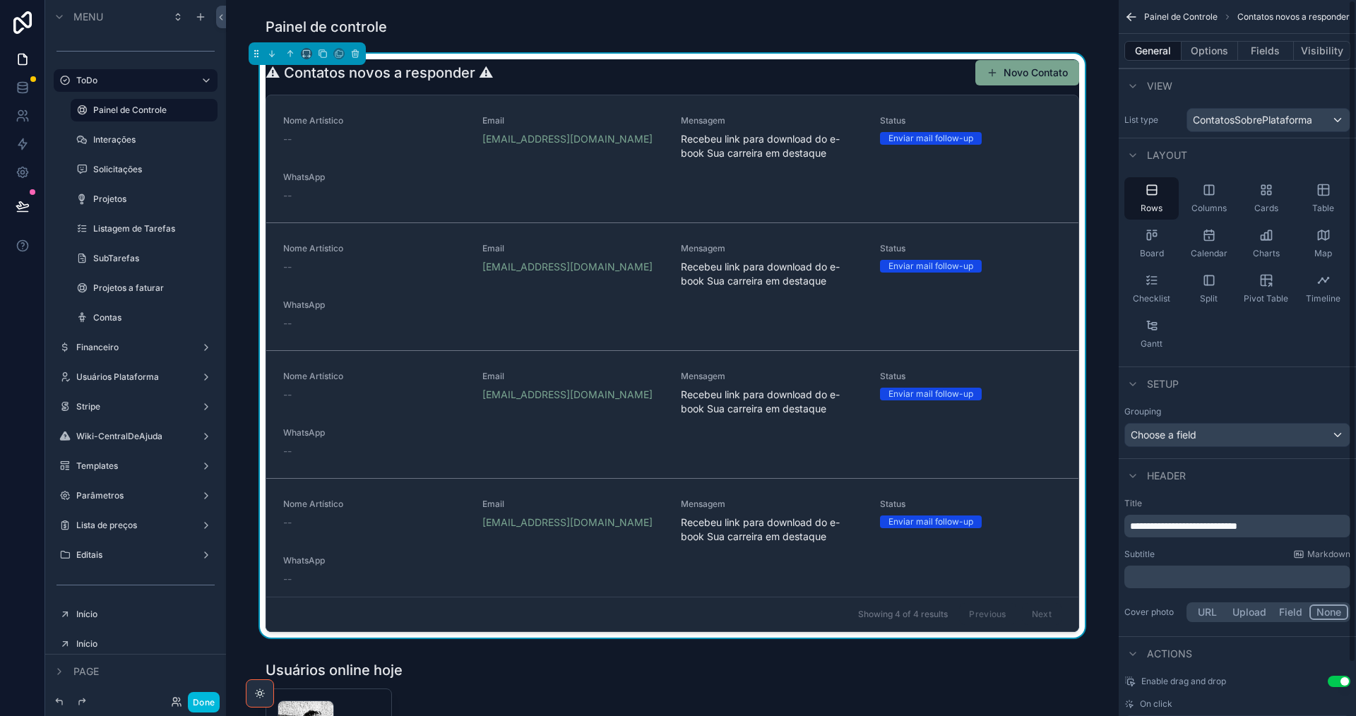
click at [1208, 50] on button "Options" at bounding box center [1210, 51] width 57 height 20
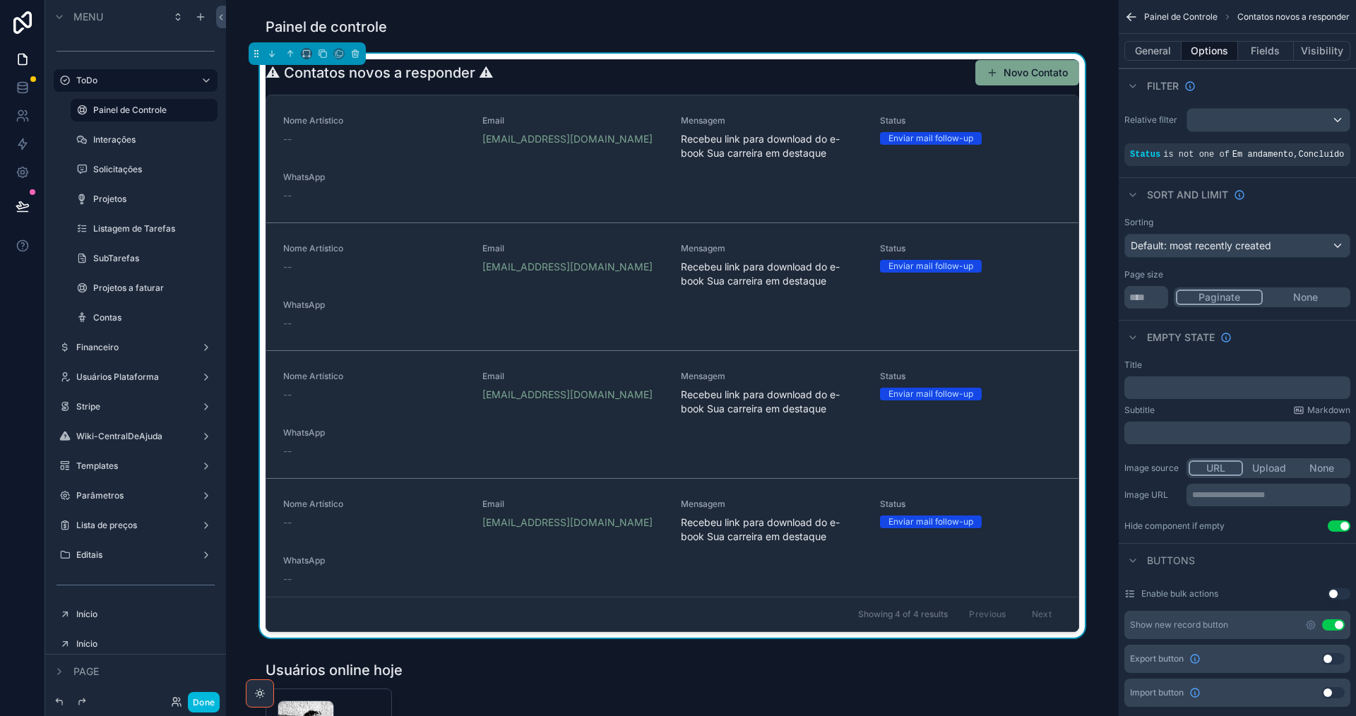
drag, startPoint x: 773, startPoint y: 67, endPoint x: 701, endPoint y: 78, distance: 72.8
click at [773, 66] on div "⚠ Contatos novos a responder ⚠ Novo Contato" at bounding box center [673, 72] width 814 height 27
click at [355, 54] on icon "scrollable content" at bounding box center [355, 54] width 10 height 10
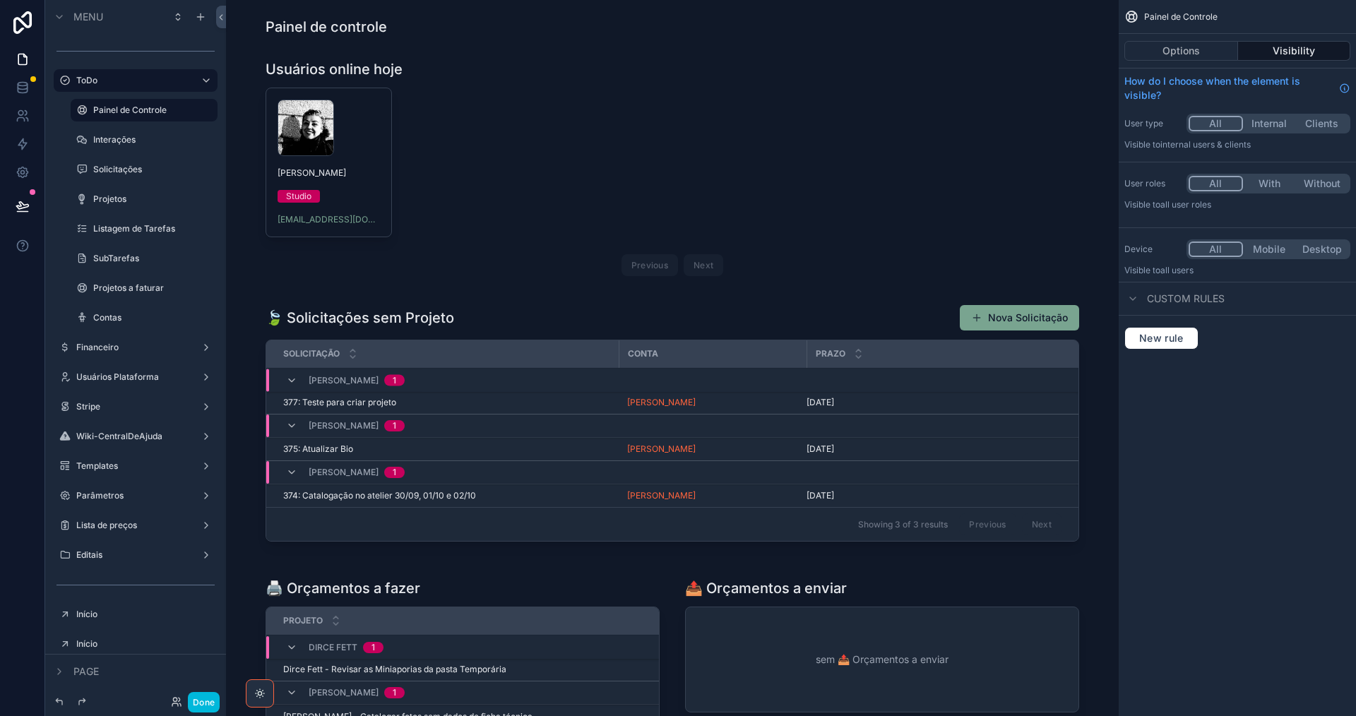
click at [491, 325] on div "scrollable content" at bounding box center [672, 426] width 870 height 254
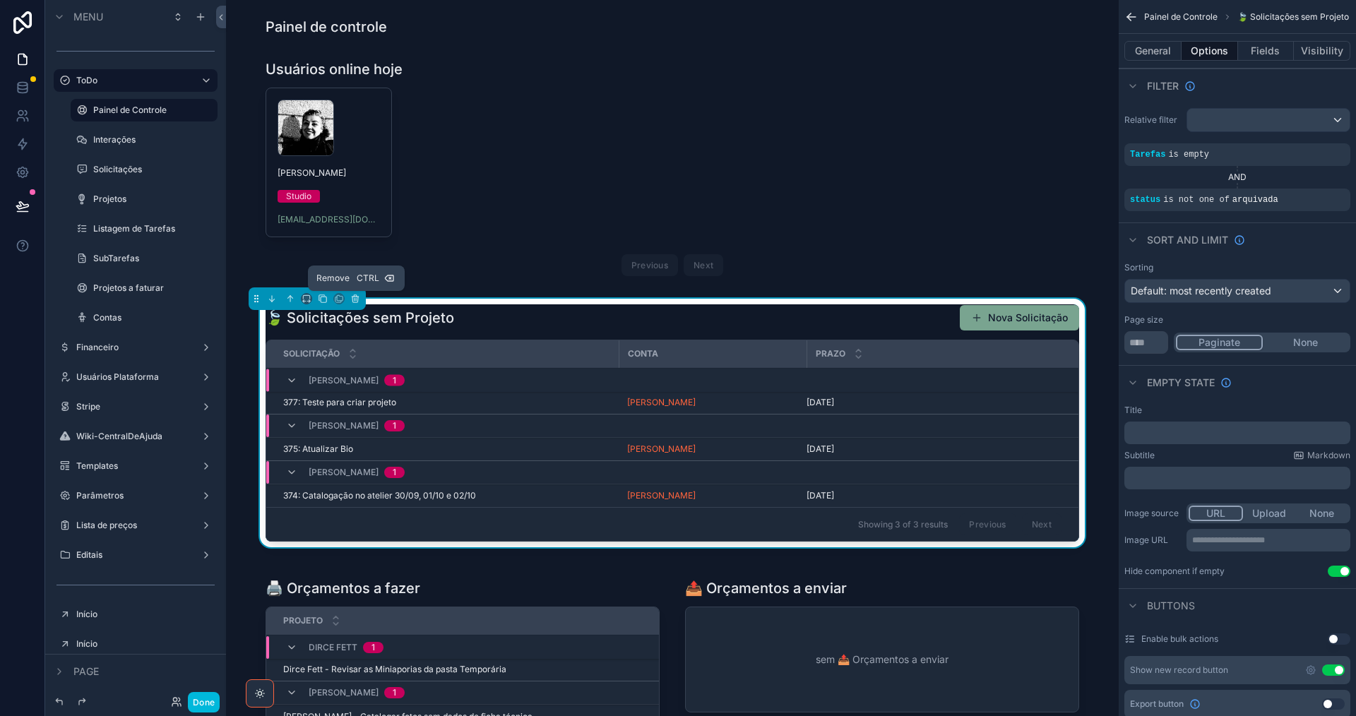
click at [352, 299] on icon "scrollable content" at bounding box center [355, 300] width 6 height 6
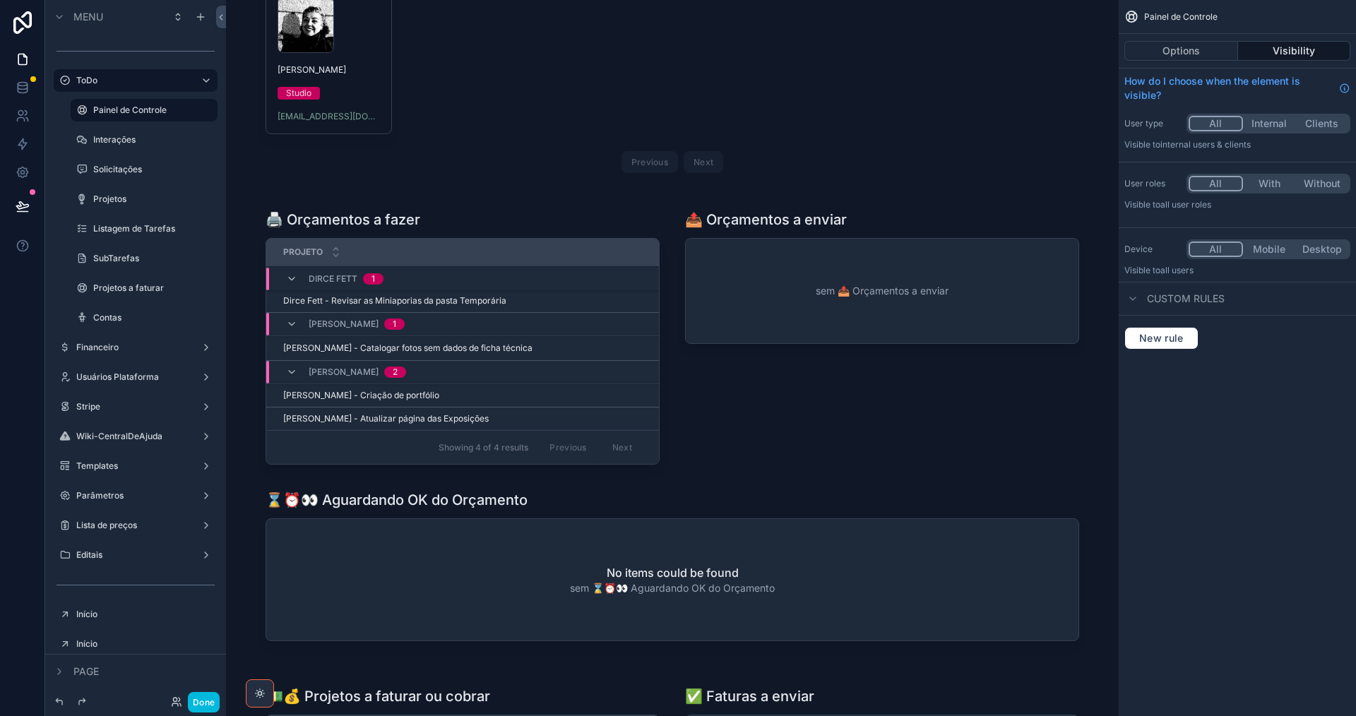
scroll to position [212, 0]
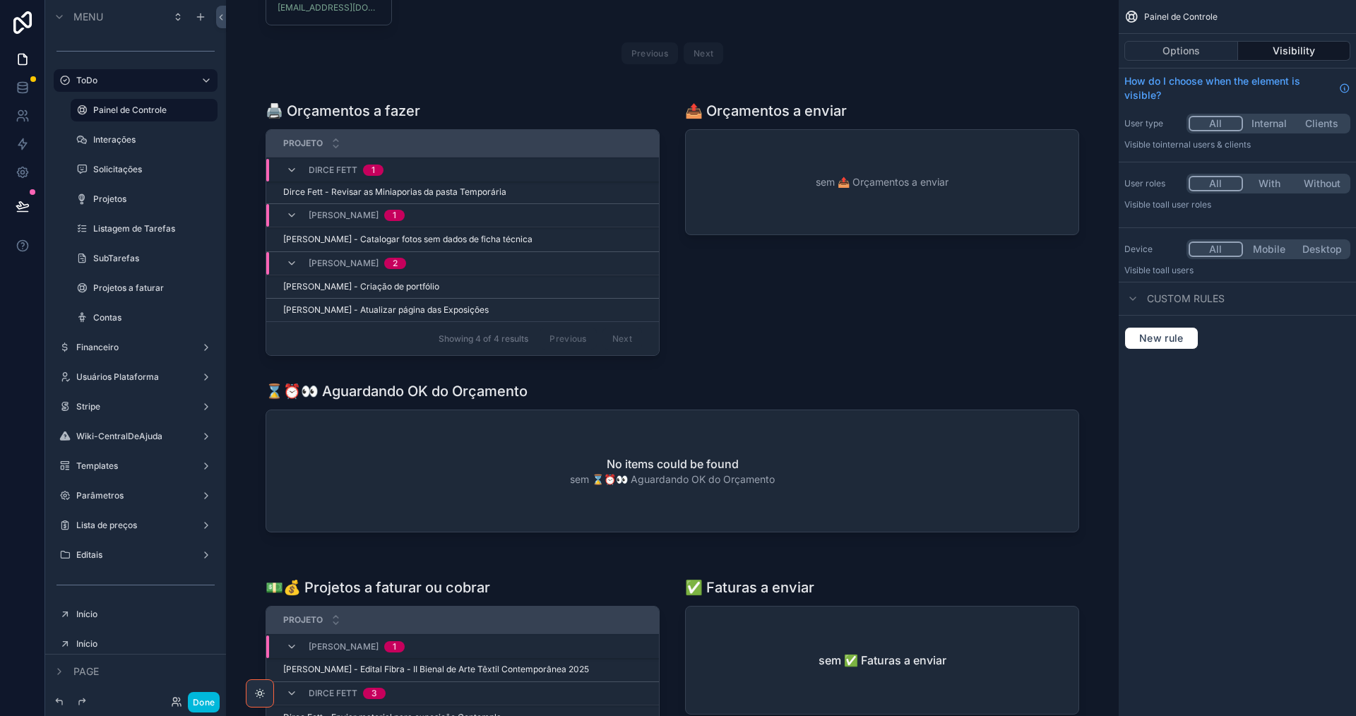
click at [675, 95] on div "scrollable content" at bounding box center [672, 319] width 870 height 465
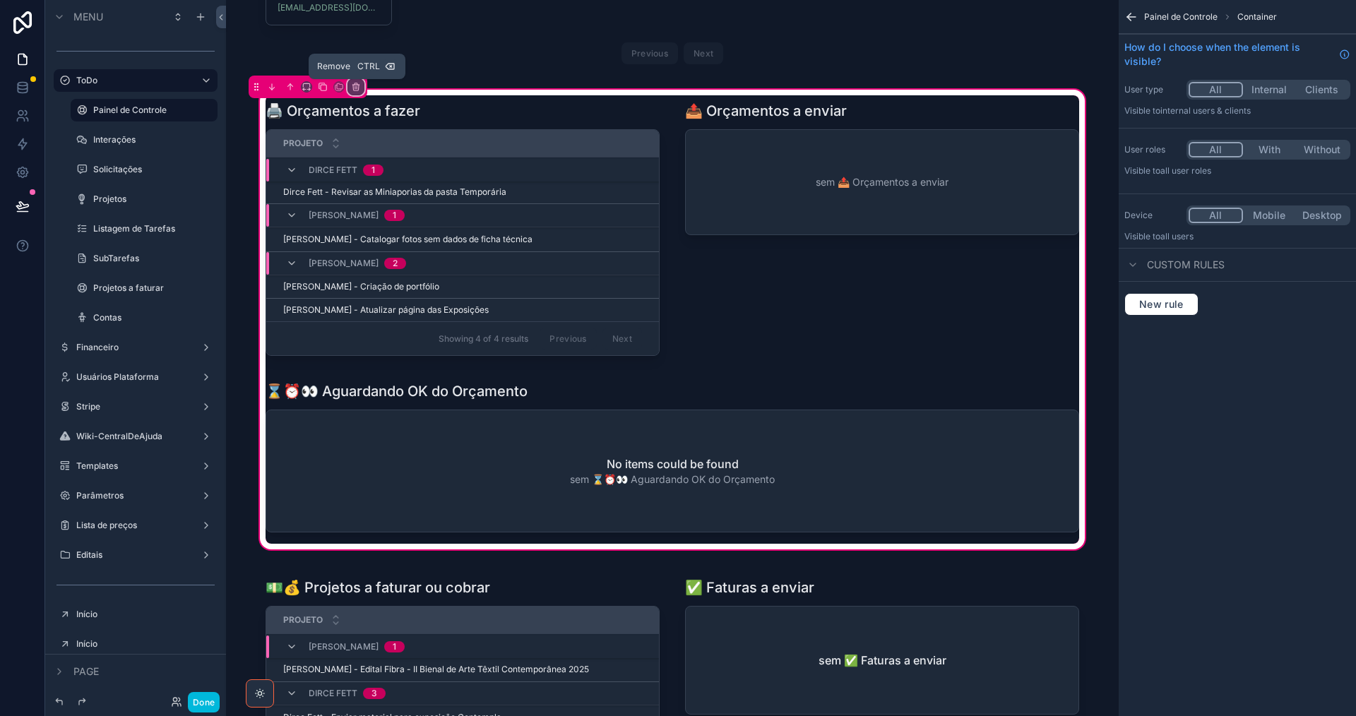
click at [356, 88] on icon "scrollable content" at bounding box center [356, 87] width 10 height 10
click at [409, 143] on span "Remove entire container" at bounding box center [416, 142] width 112 height 17
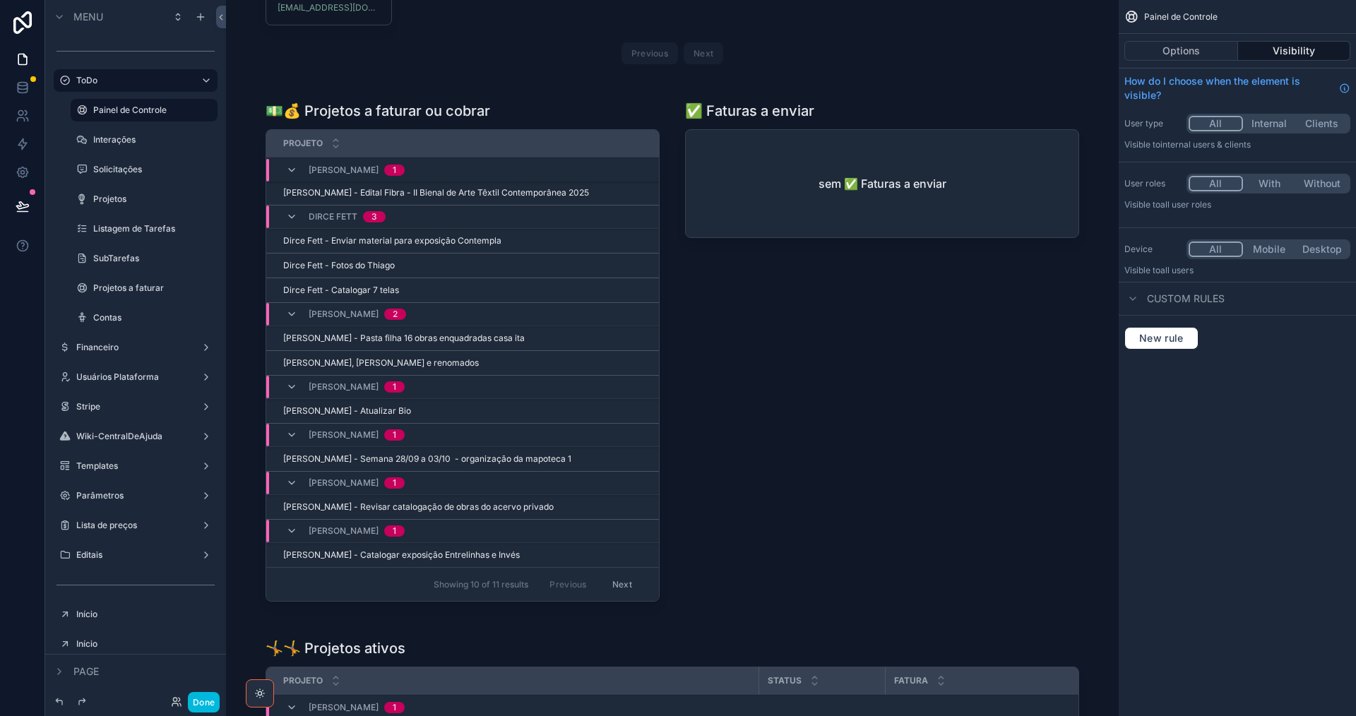
click at [425, 92] on div "scrollable content" at bounding box center [672, 354] width 870 height 535
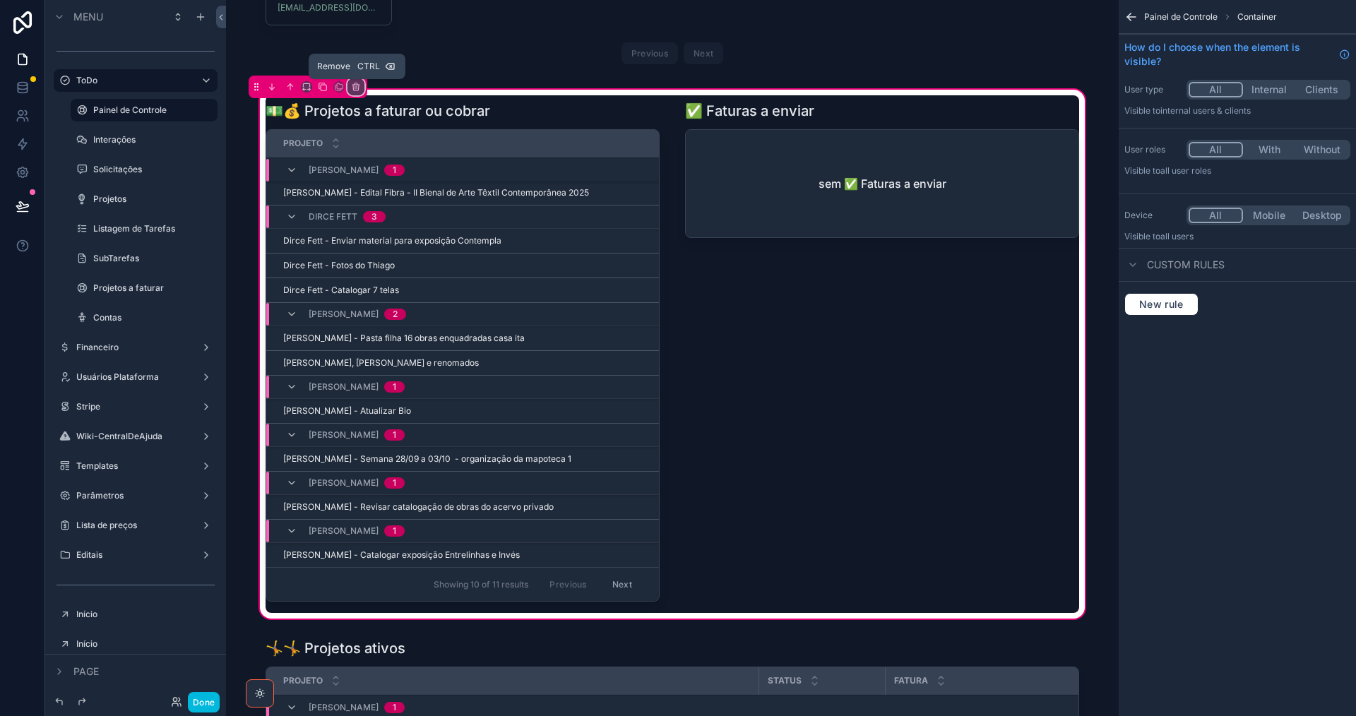
click at [353, 89] on icon "scrollable content" at bounding box center [356, 88] width 6 height 6
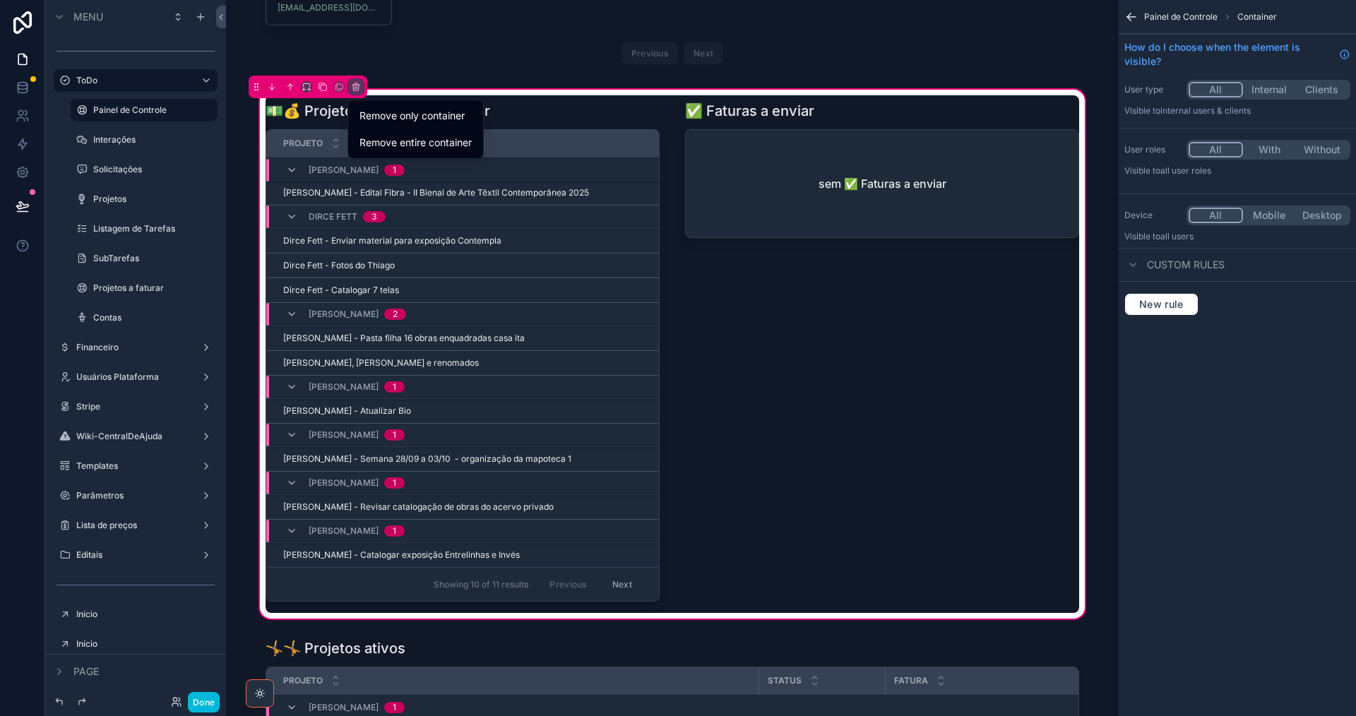
click at [391, 148] on span "Remove entire container" at bounding box center [416, 142] width 112 height 17
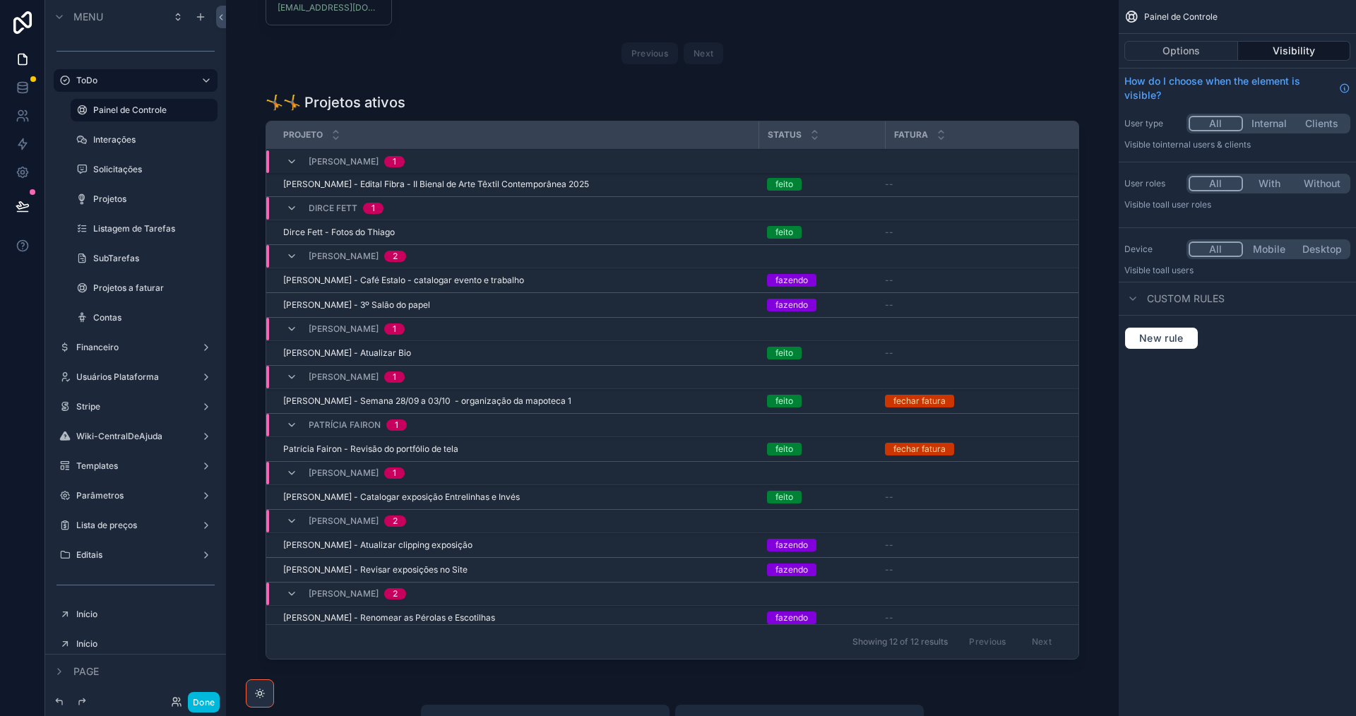
click at [417, 94] on div "scrollable content" at bounding box center [672, 379] width 870 height 584
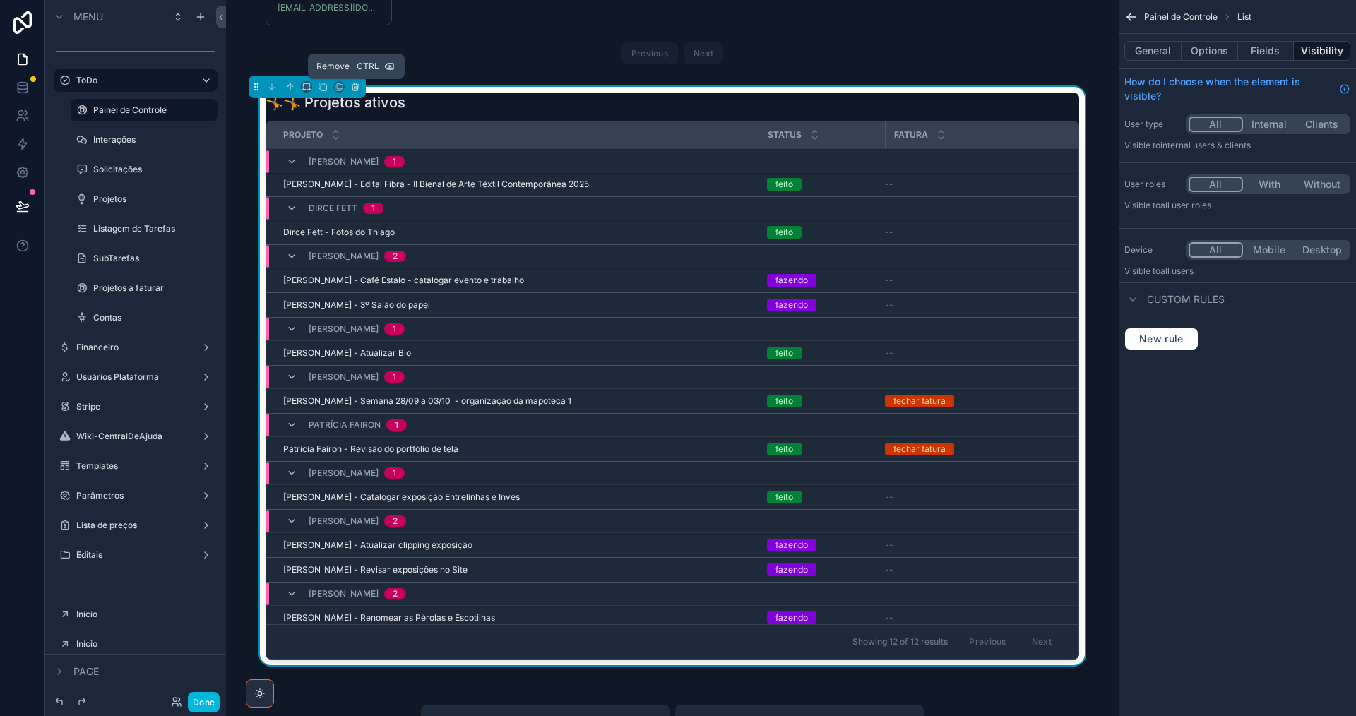
click at [359, 84] on icon "scrollable content" at bounding box center [355, 87] width 10 height 10
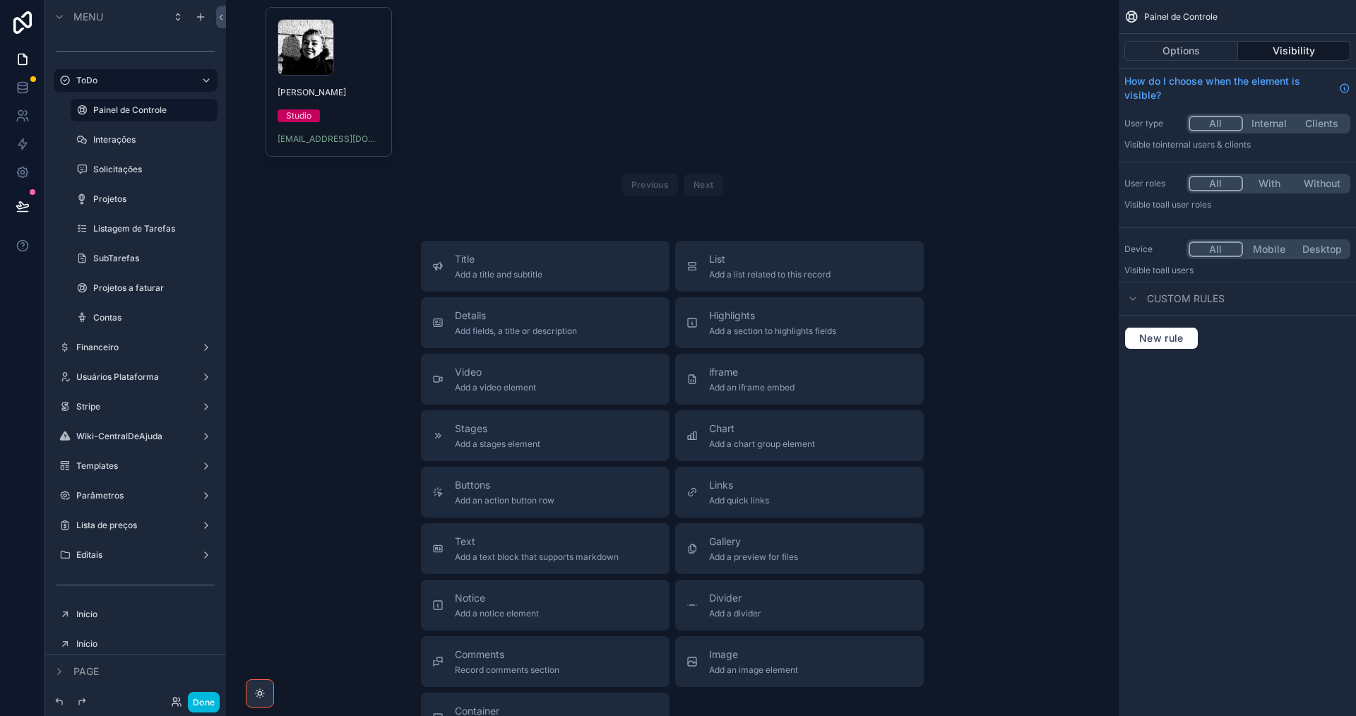
scroll to position [0, 0]
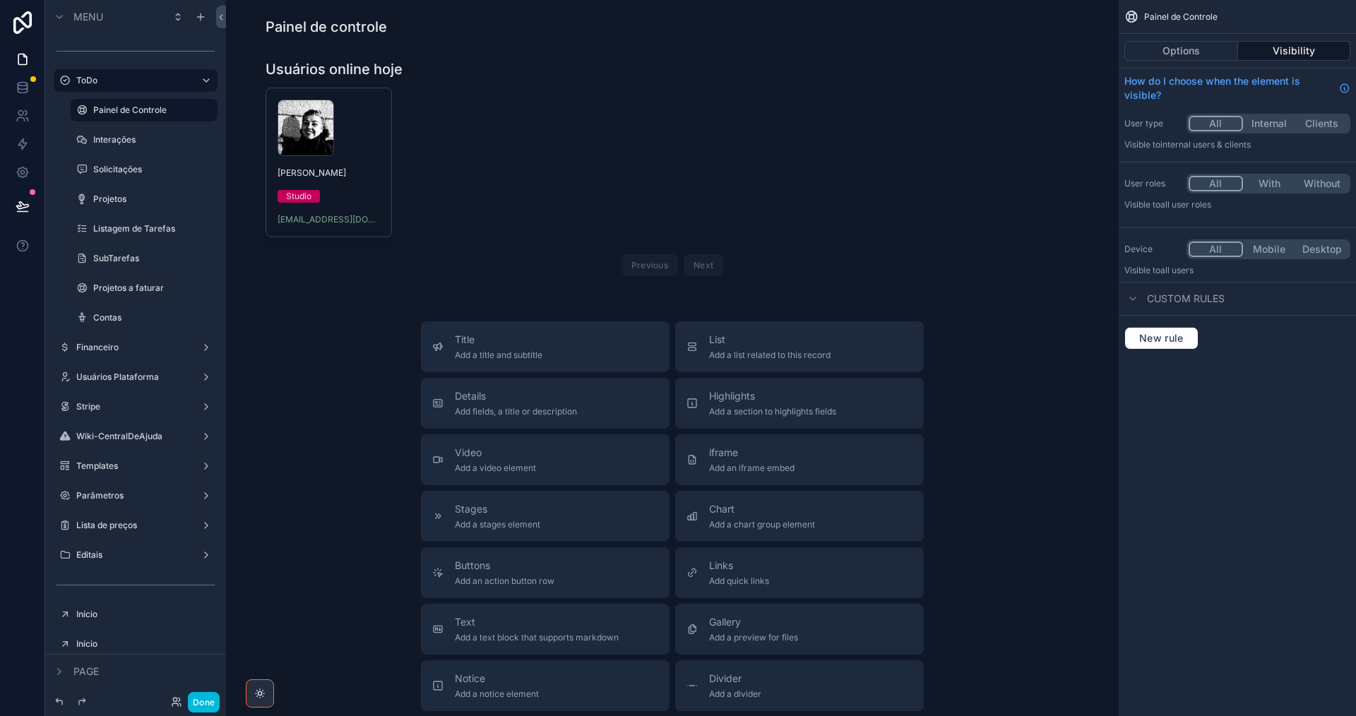
click at [435, 30] on div "scrollable content" at bounding box center [672, 26] width 870 height 31
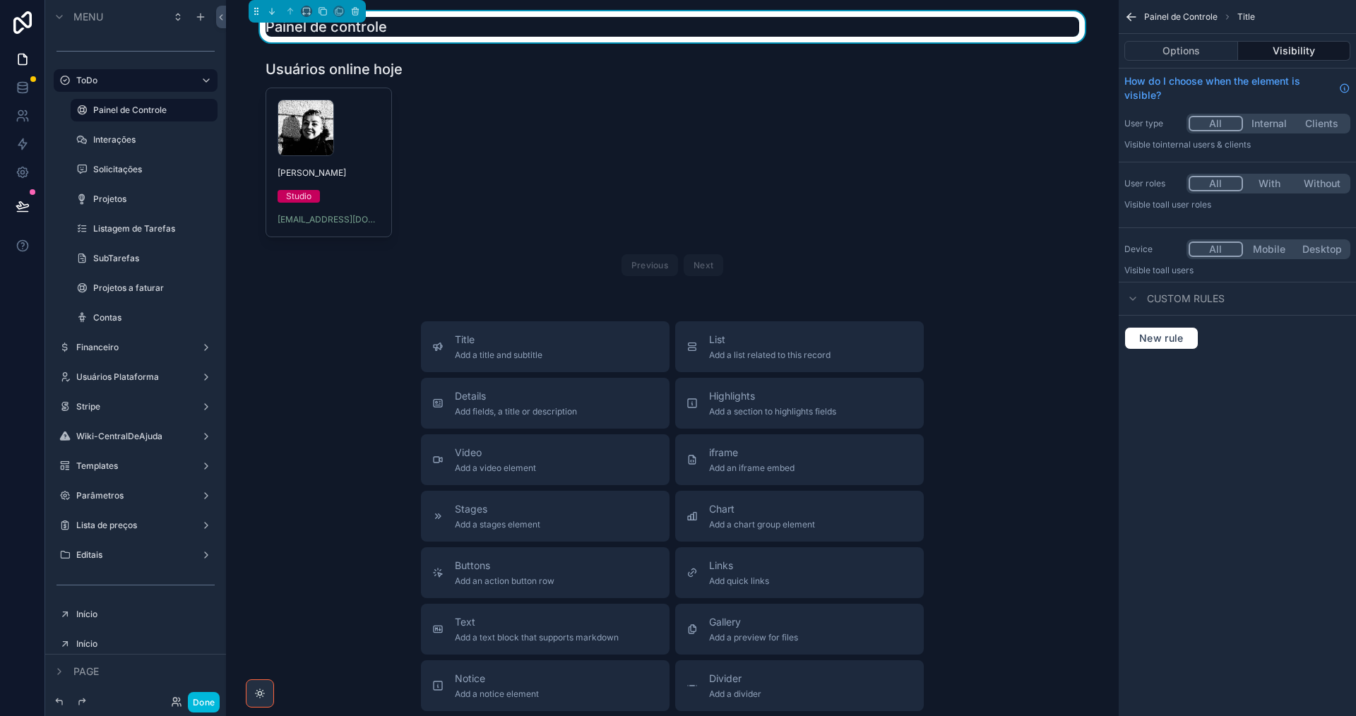
click at [0, 0] on icon "scrollable content" at bounding box center [0, 0] width 0 height 0
click at [256, 170] on span "Remove" at bounding box center [269, 174] width 37 height 14
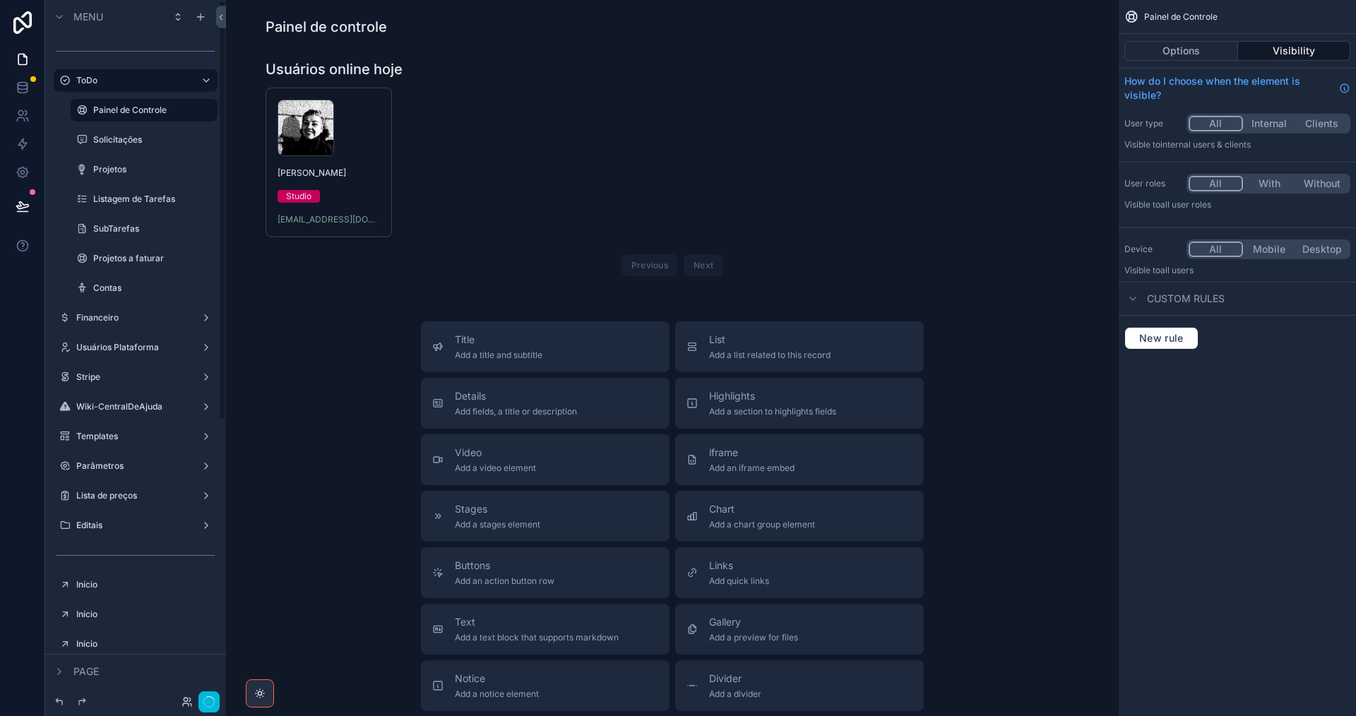
click at [0, 0] on icon "scrollable content" at bounding box center [0, 0] width 0 height 0
click at [256, 149] on span "Remove" at bounding box center [269, 150] width 37 height 14
click at [0, 0] on icon "scrollable content" at bounding box center [0, 0] width 0 height 0
click at [252, 150] on span "Remove" at bounding box center [269, 150] width 37 height 14
click at [0, 0] on icon "scrollable content" at bounding box center [0, 0] width 0 height 0
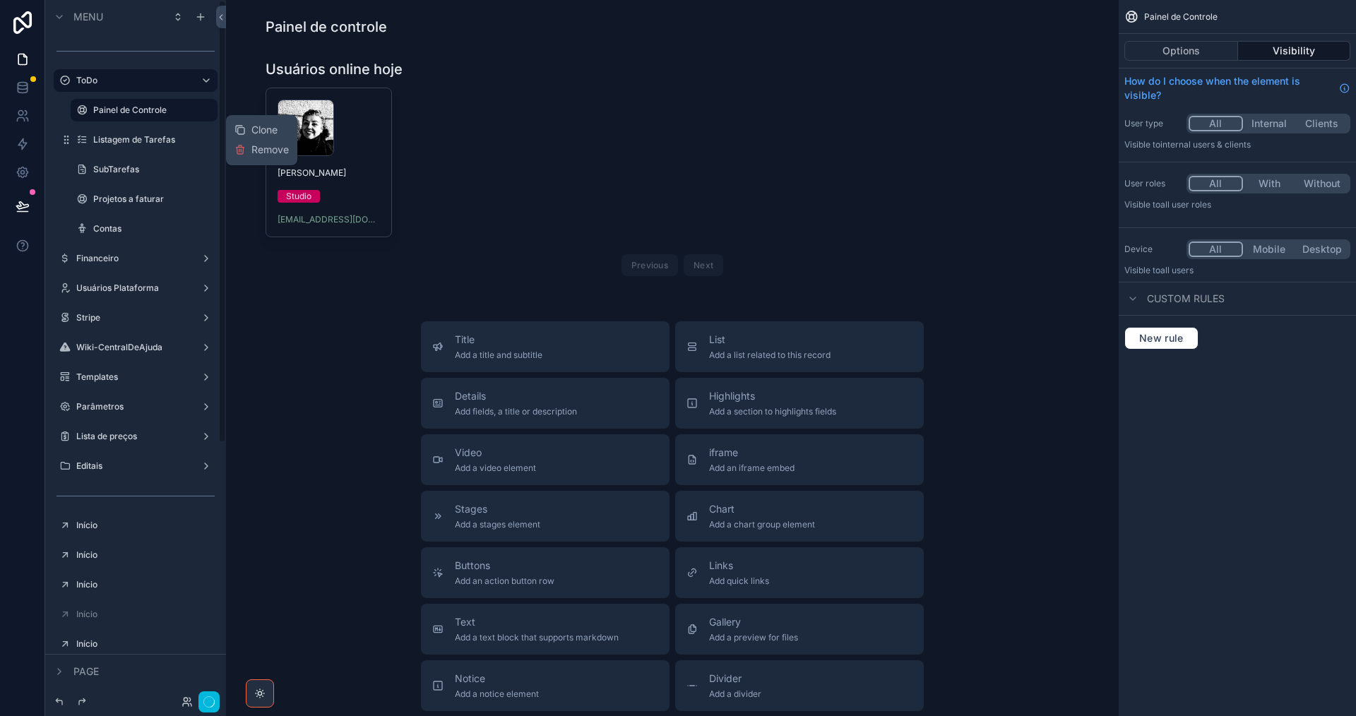
click at [245, 151] on icon at bounding box center [240, 149] width 11 height 11
click at [0, 0] on icon "scrollable content" at bounding box center [0, 0] width 0 height 0
click at [250, 151] on button "Remove" at bounding box center [262, 150] width 54 height 14
click at [0, 0] on icon "scrollable content" at bounding box center [0, 0] width 0 height 0
drag, startPoint x: 245, startPoint y: 147, endPoint x: 218, endPoint y: 153, distance: 28.3
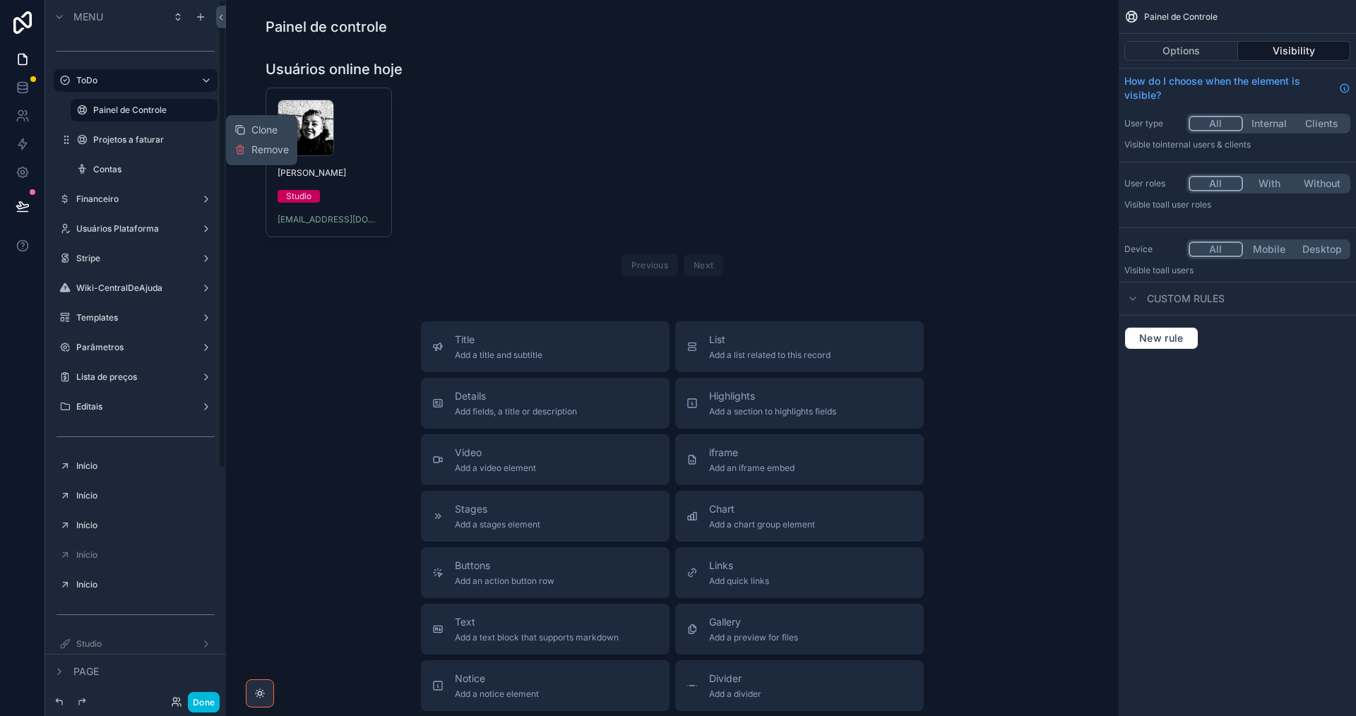
click at [245, 148] on icon at bounding box center [240, 149] width 11 height 11
click at [0, 0] on icon "scrollable content" at bounding box center [0, 0] width 0 height 0
click at [257, 148] on span "Remove" at bounding box center [269, 150] width 37 height 14
click at [146, 142] on label "Financeiro" at bounding box center [132, 139] width 113 height 11
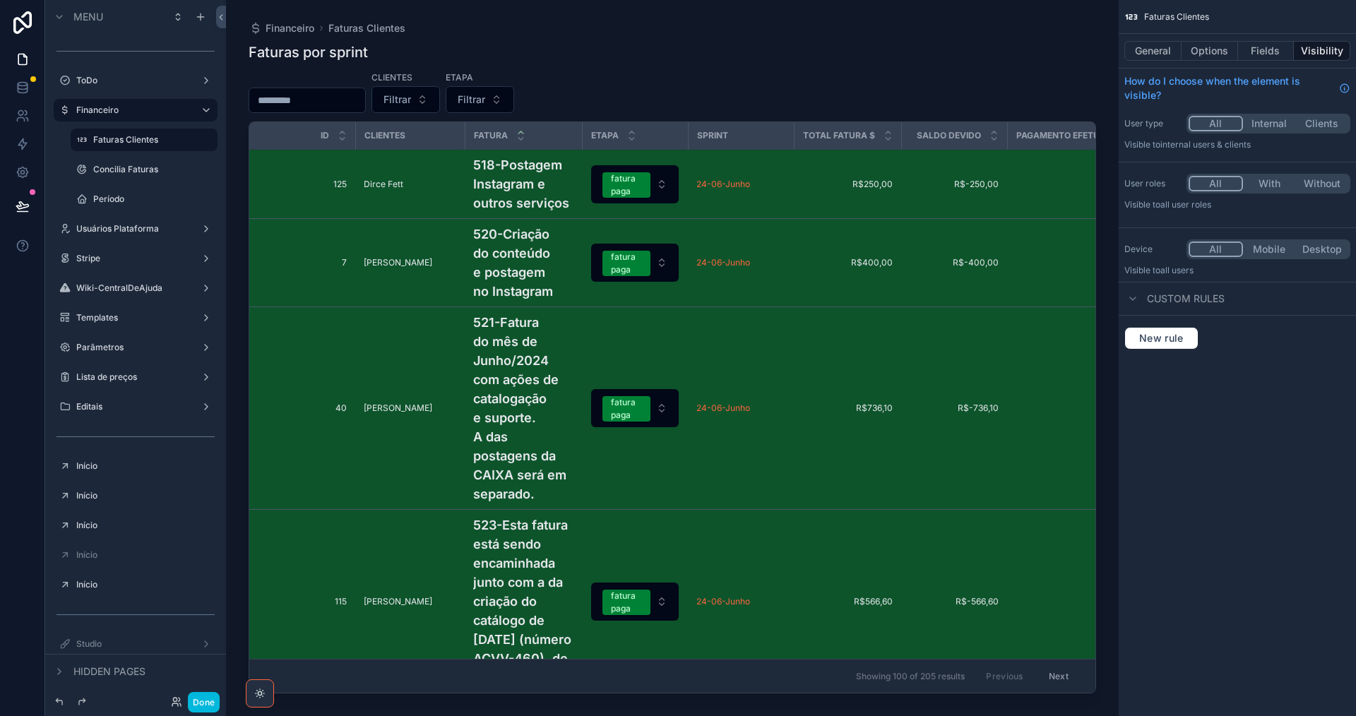
click at [0, 0] on icon "scrollable content" at bounding box center [0, 0] width 0 height 0
click at [269, 149] on span "Remove" at bounding box center [269, 150] width 37 height 14
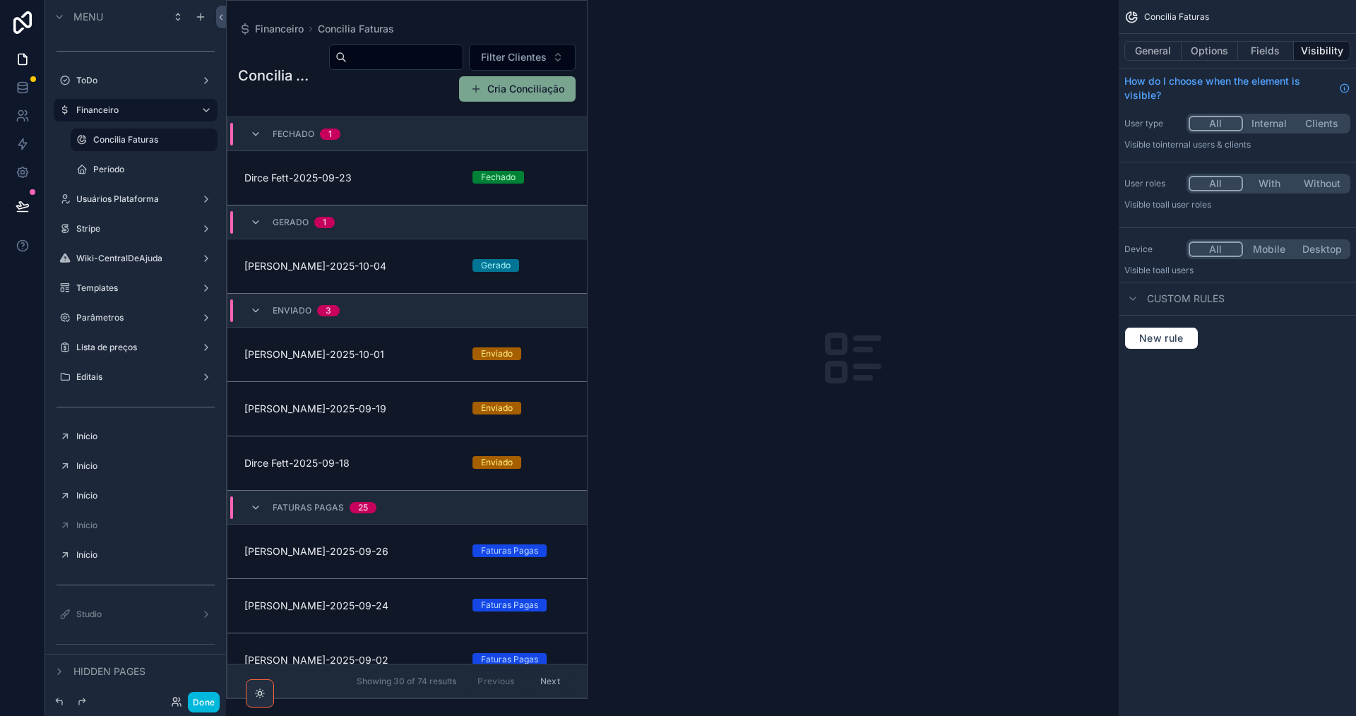
click at [0, 0] on icon "scrollable content" at bounding box center [0, 0] width 0 height 0
click at [245, 151] on icon at bounding box center [240, 149] width 11 height 11
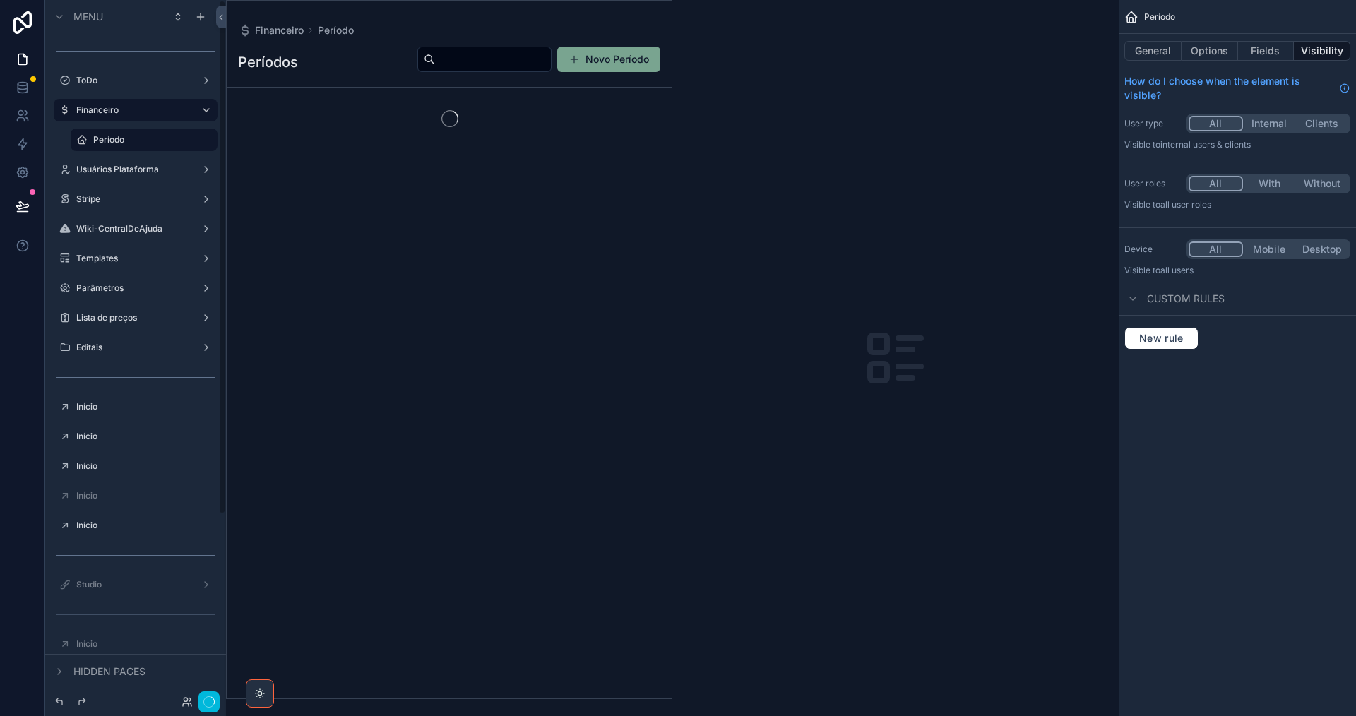
click at [0, 0] on icon "scrollable content" at bounding box center [0, 0] width 0 height 0
click at [246, 149] on button "Remove" at bounding box center [262, 150] width 54 height 14
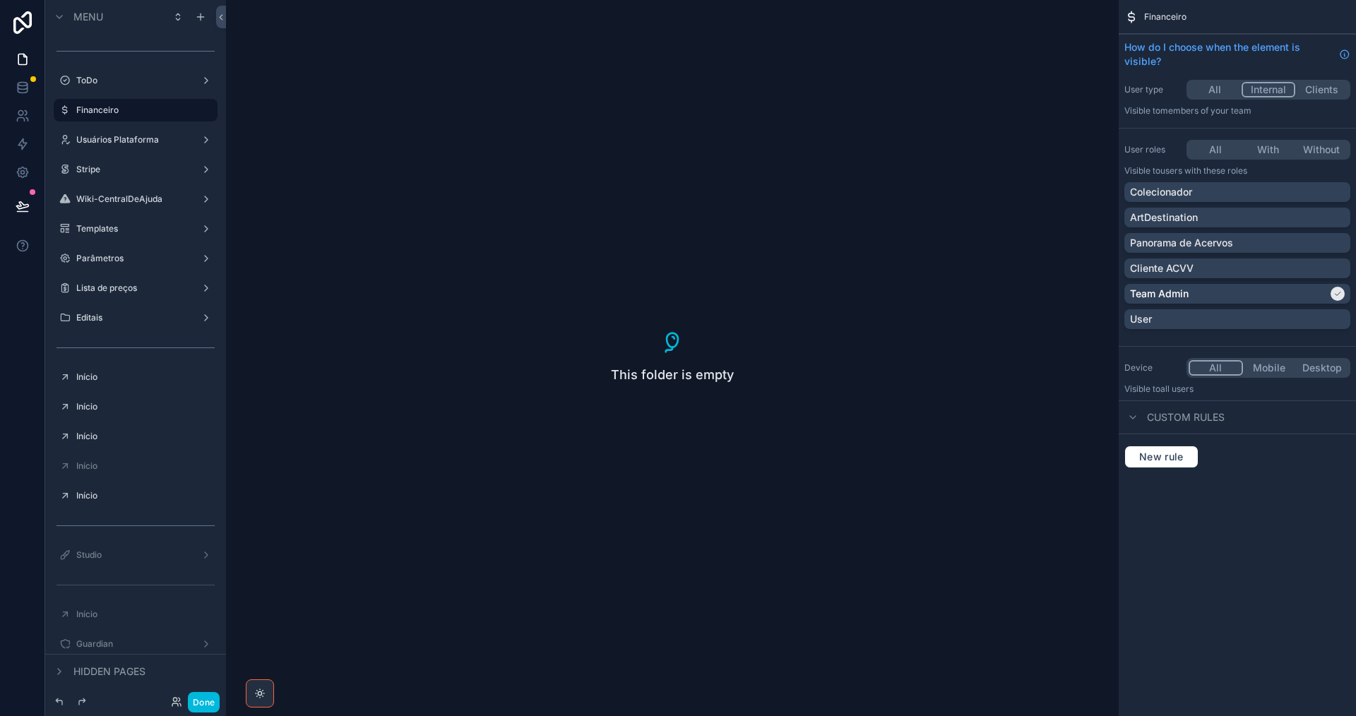
click at [128, 167] on label "Stripe" at bounding box center [132, 169] width 113 height 11
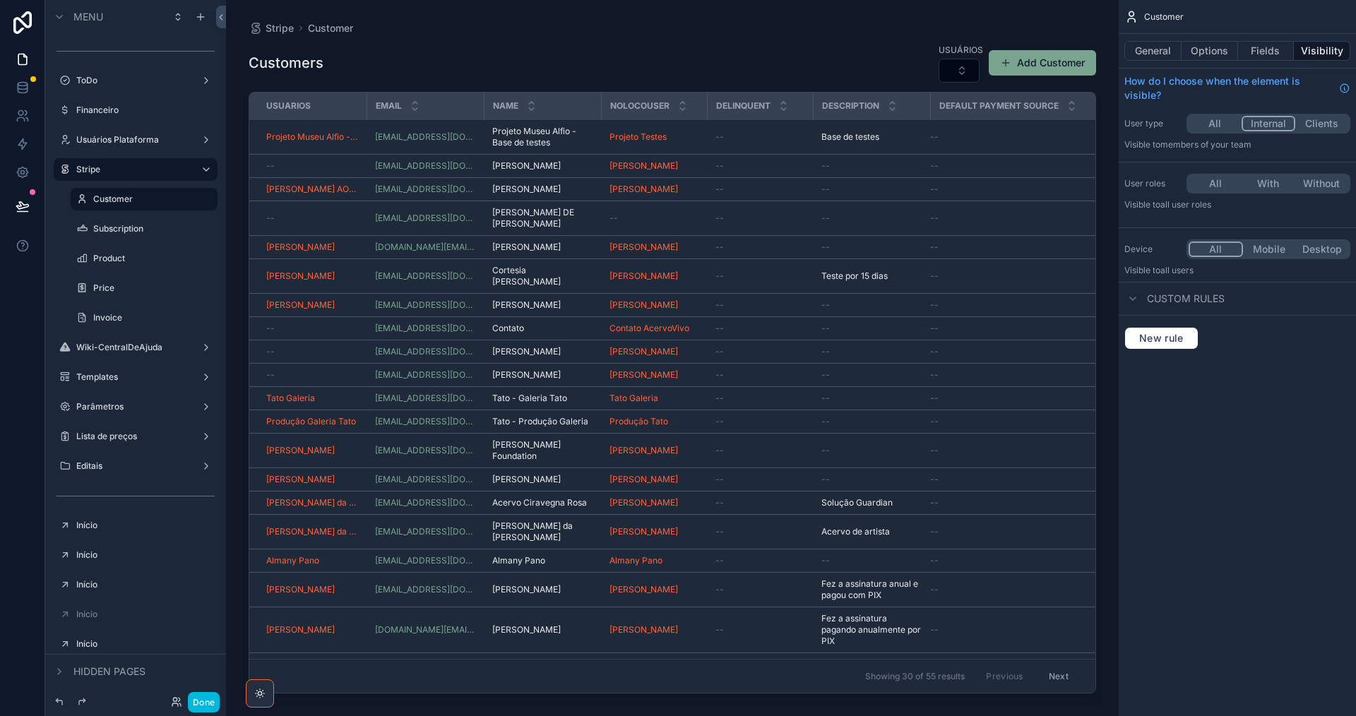
click at [146, 343] on label "Wiki-CentralDeAjuda" at bounding box center [132, 347] width 113 height 11
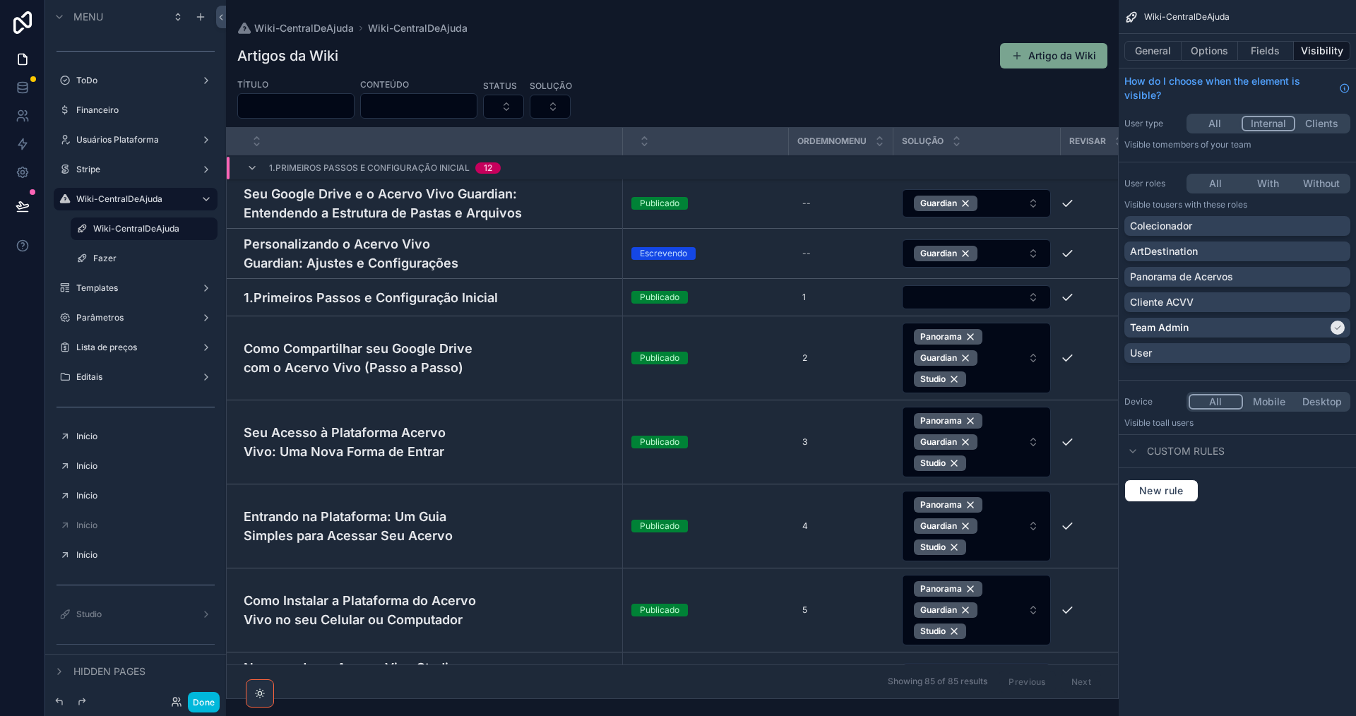
click at [146, 286] on label "Templates" at bounding box center [132, 288] width 113 height 11
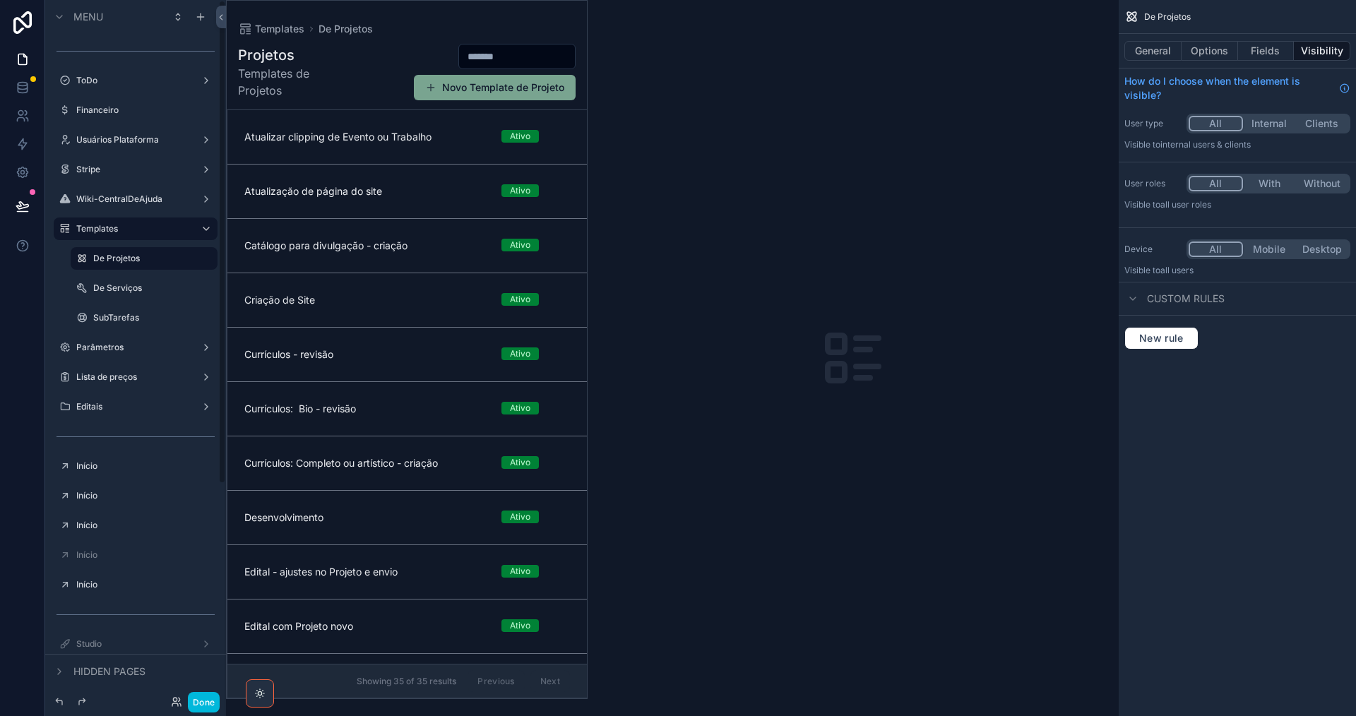
click at [104, 324] on div "SubTarefas" at bounding box center [153, 317] width 121 height 11
click at [130, 321] on label "SubTarefas" at bounding box center [151, 317] width 116 height 11
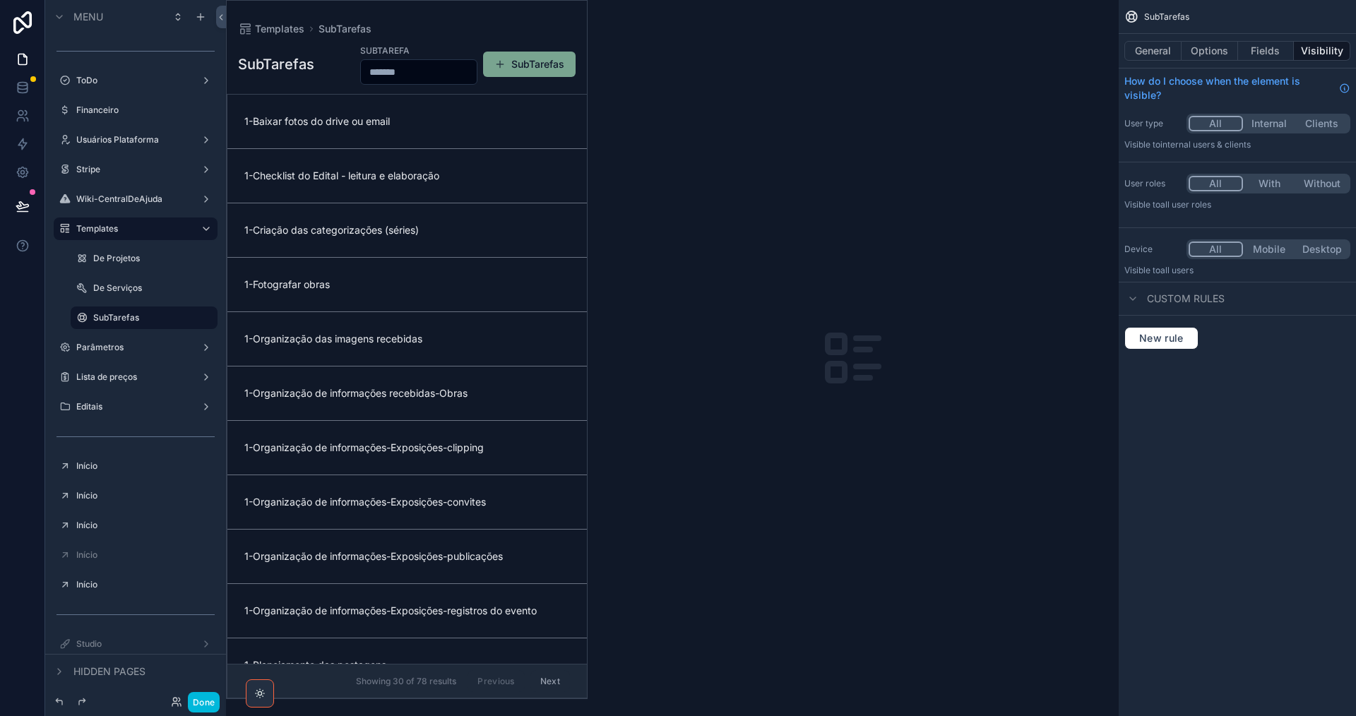
click at [1134, 52] on button "General" at bounding box center [1152, 51] width 57 height 20
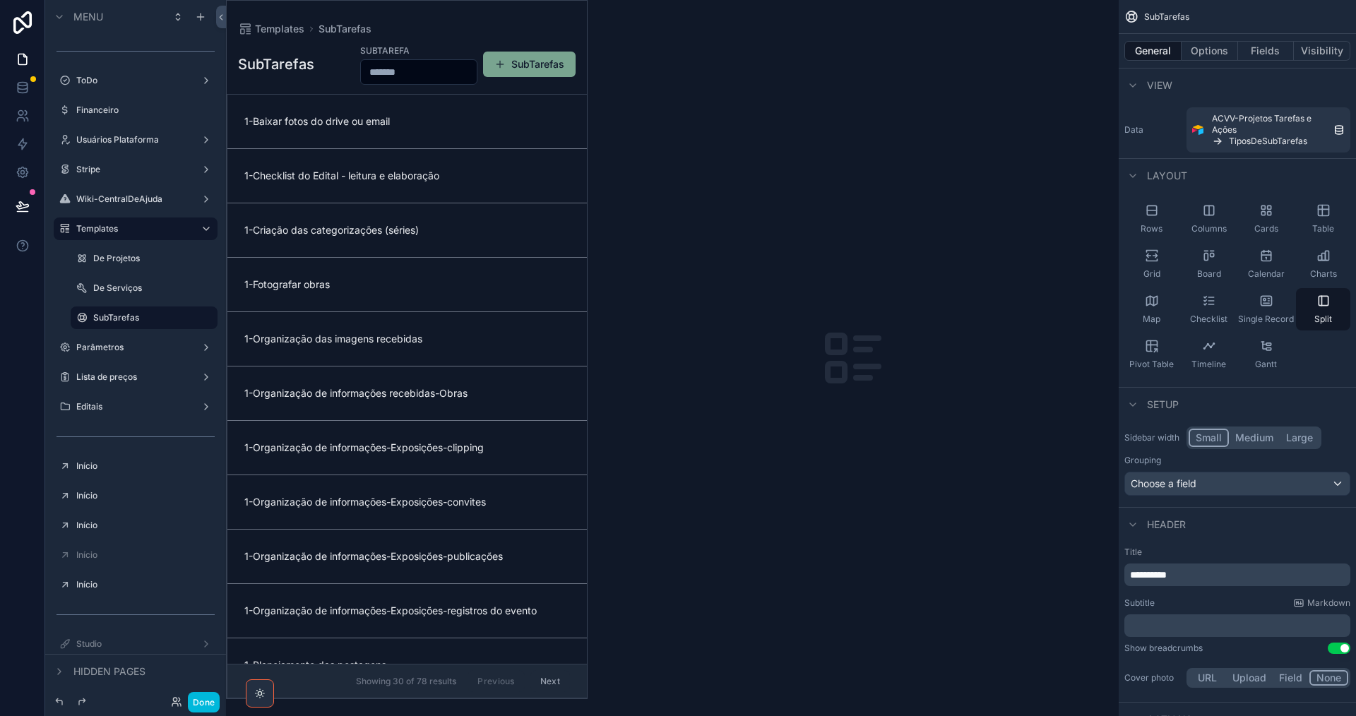
click at [0, 0] on icon "scrollable content" at bounding box center [0, 0] width 0 height 0
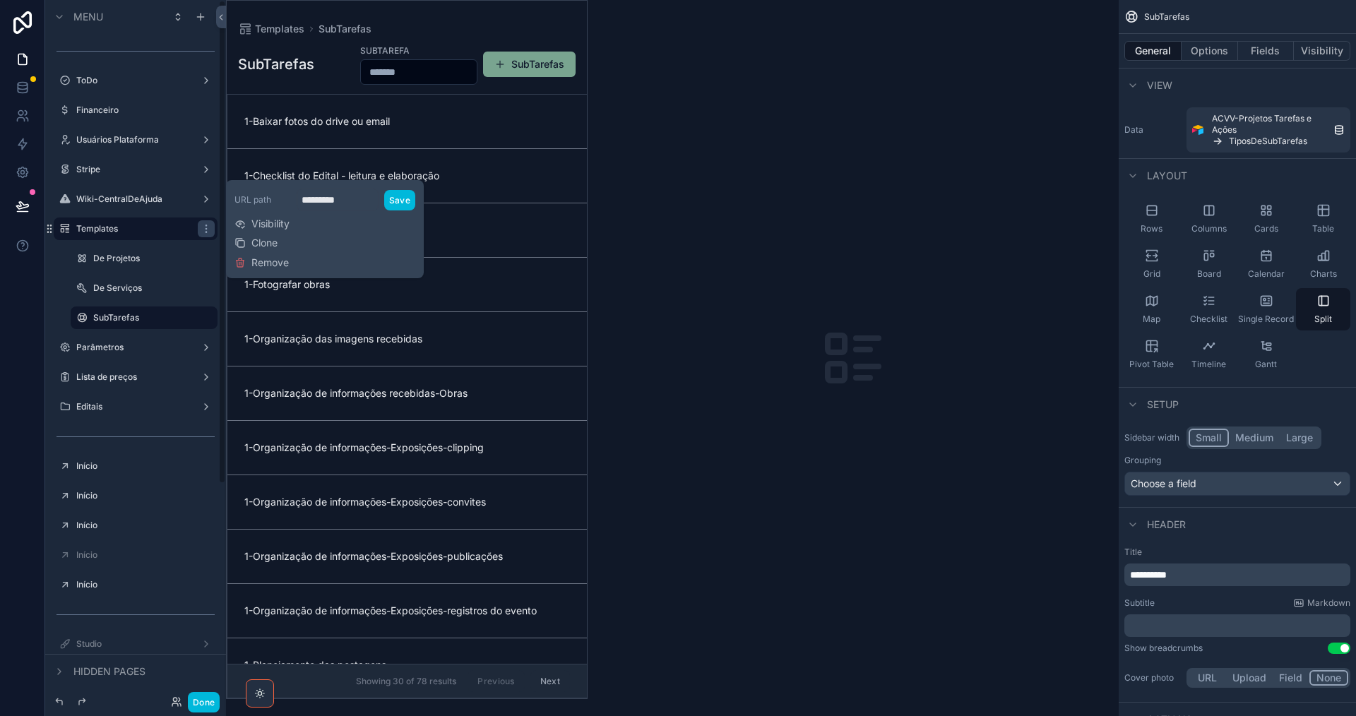
click at [268, 261] on span "Remove" at bounding box center [269, 263] width 37 height 14
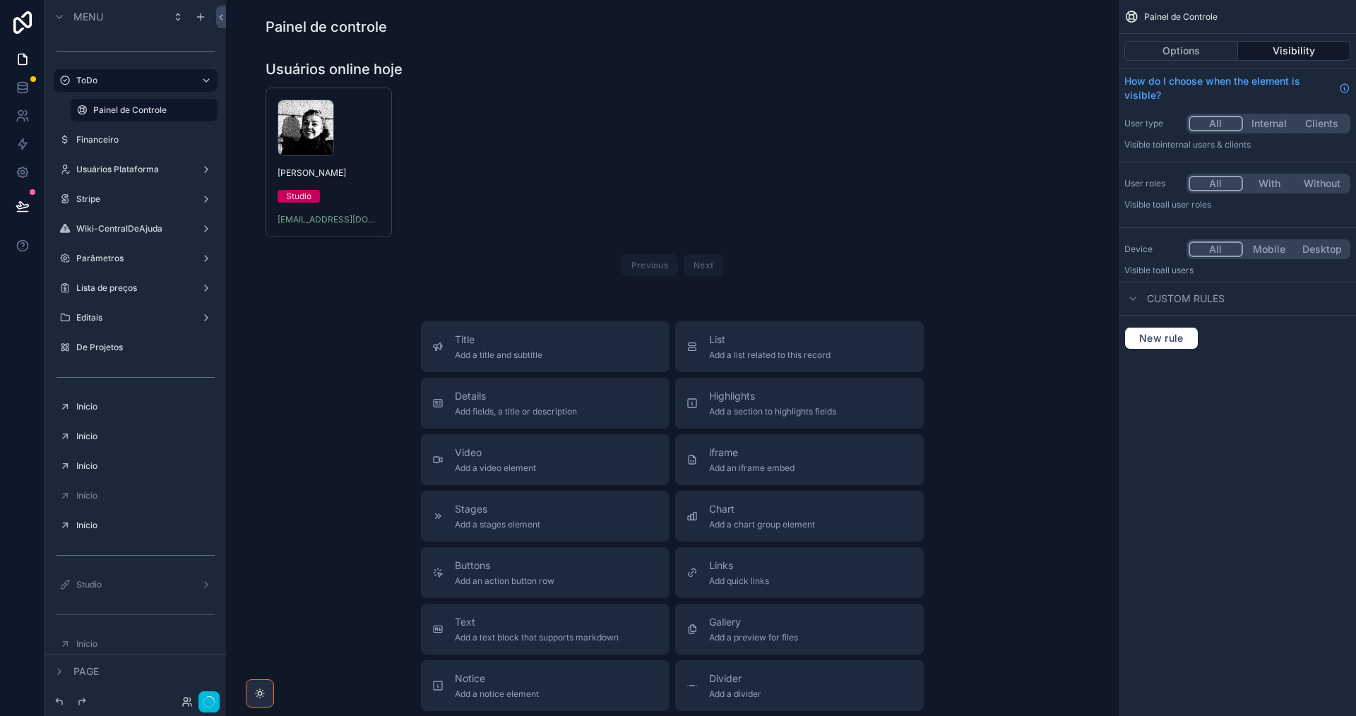
click at [153, 259] on label "Parâmetros" at bounding box center [132, 258] width 113 height 11
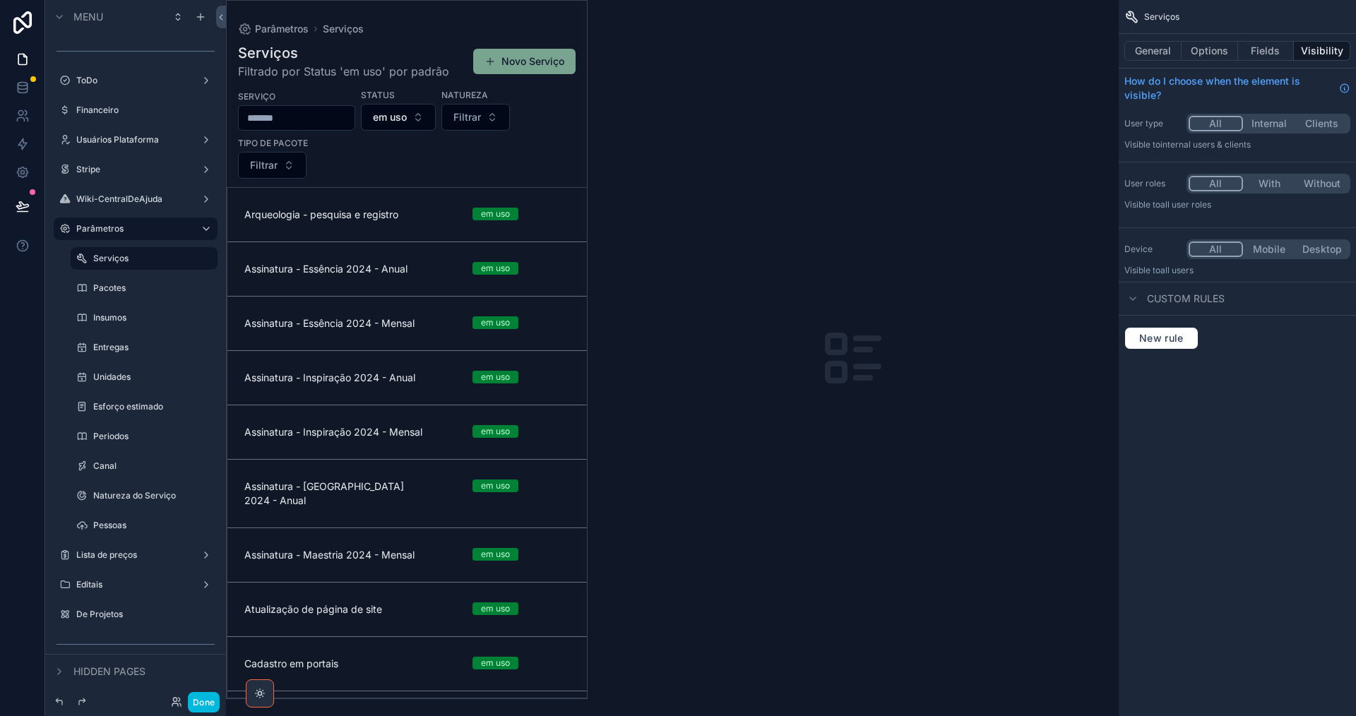
click at [0, 0] on icon "scrollable content" at bounding box center [0, 0] width 0 height 0
click at [125, 530] on label "Pessoas" at bounding box center [151, 525] width 116 height 11
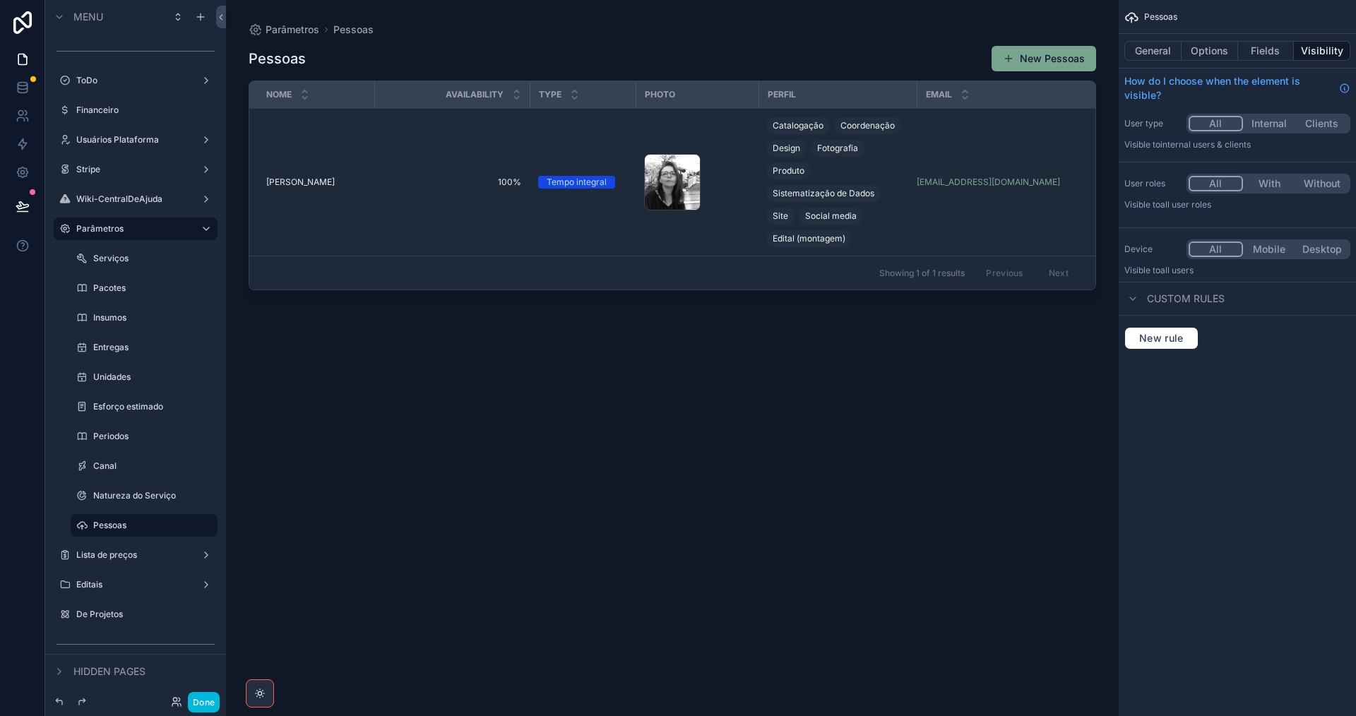
click at [0, 0] on icon "scrollable content" at bounding box center [0, 0] width 0 height 0
click at [254, 538] on span "Remove" at bounding box center [269, 535] width 37 height 14
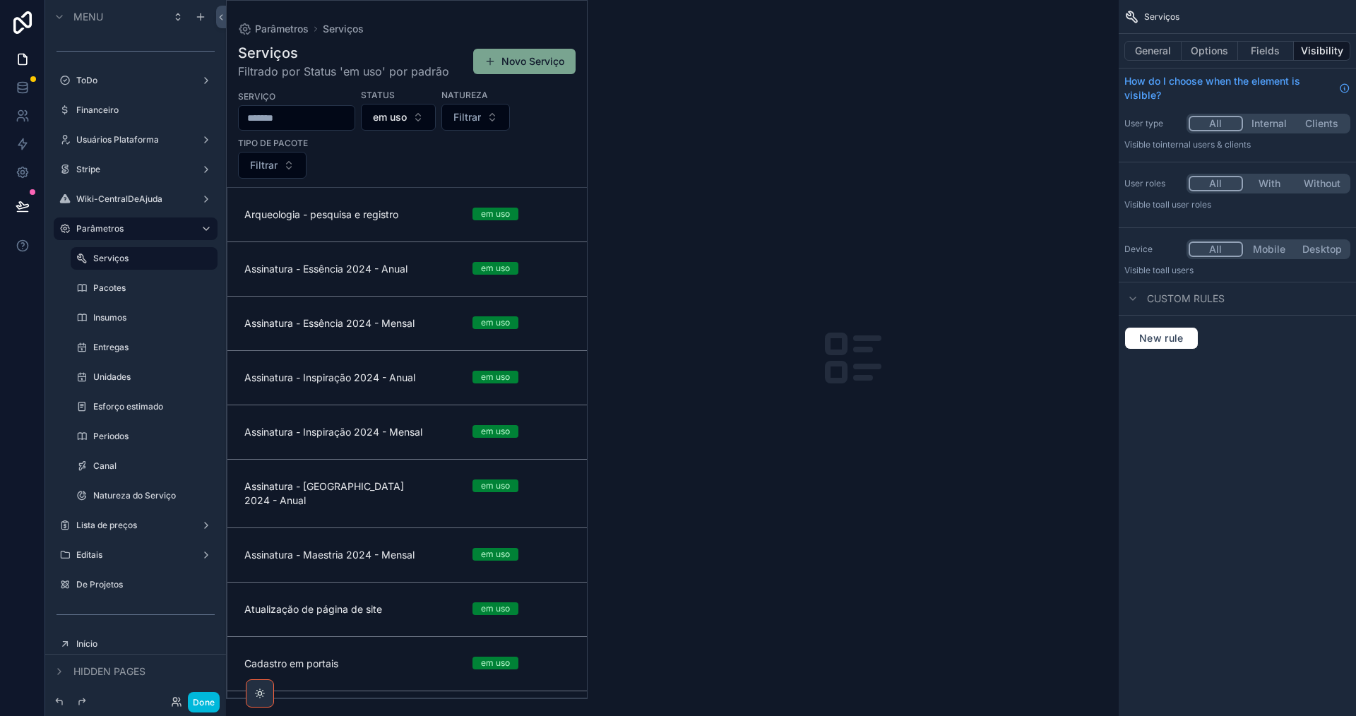
click at [124, 493] on label "Natureza do Serviço" at bounding box center [151, 495] width 116 height 11
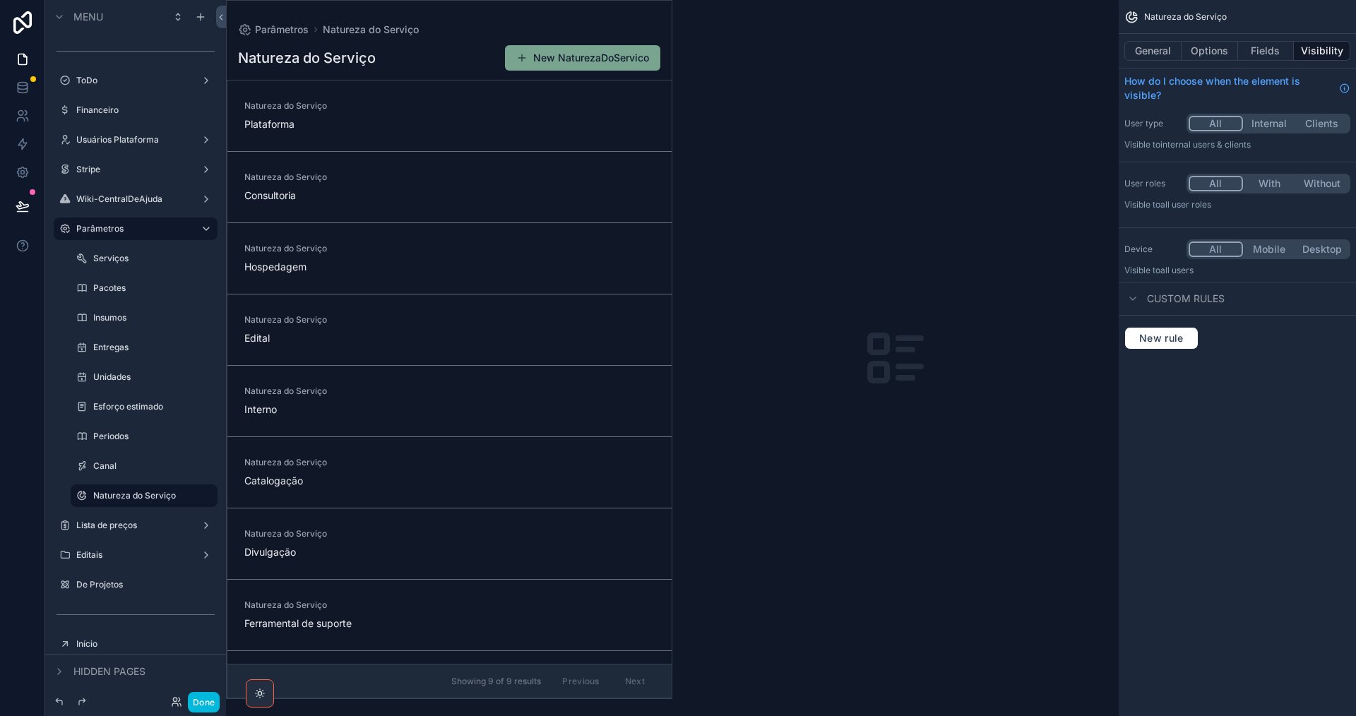
click at [0, 0] on icon "scrollable content" at bounding box center [0, 0] width 0 height 0
click at [249, 504] on button "Remove" at bounding box center [262, 506] width 54 height 14
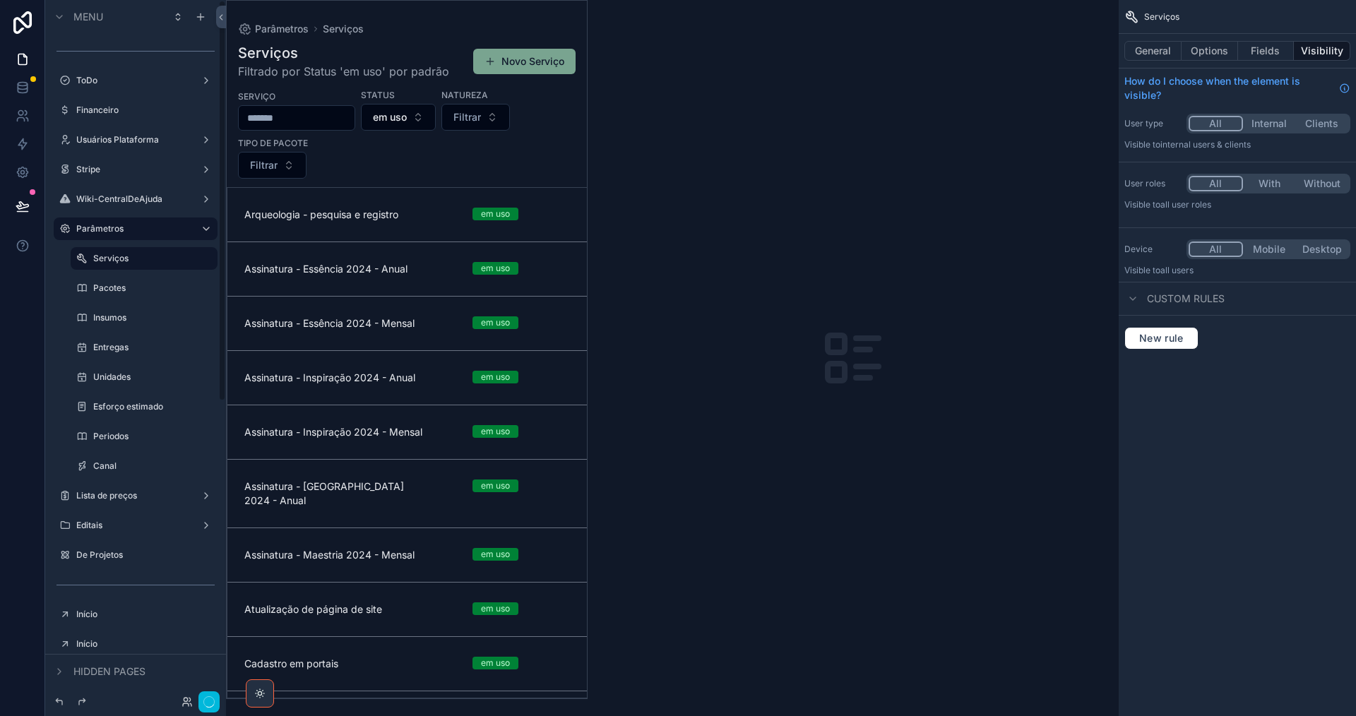
click at [136, 465] on label "Canal" at bounding box center [151, 466] width 116 height 11
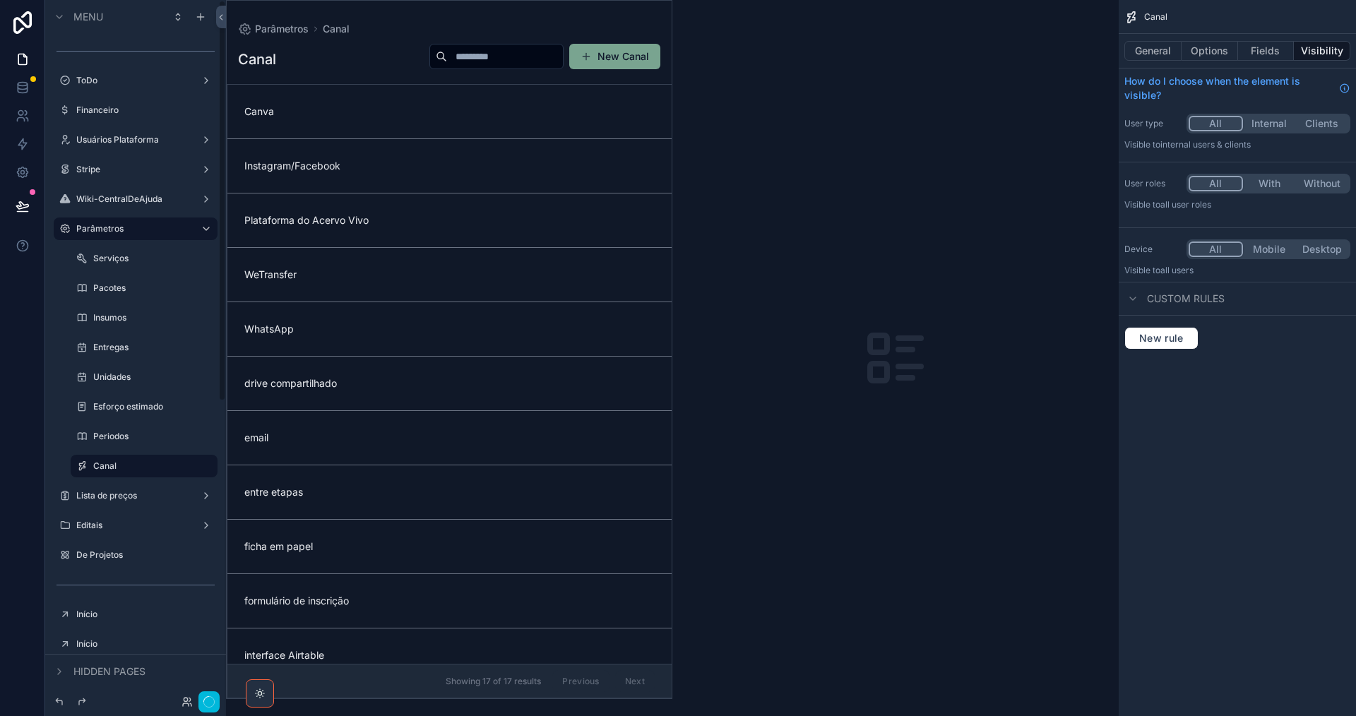
click at [0, 0] on icon "scrollable content" at bounding box center [0, 0] width 0 height 0
click at [252, 476] on span "Remove" at bounding box center [269, 476] width 37 height 14
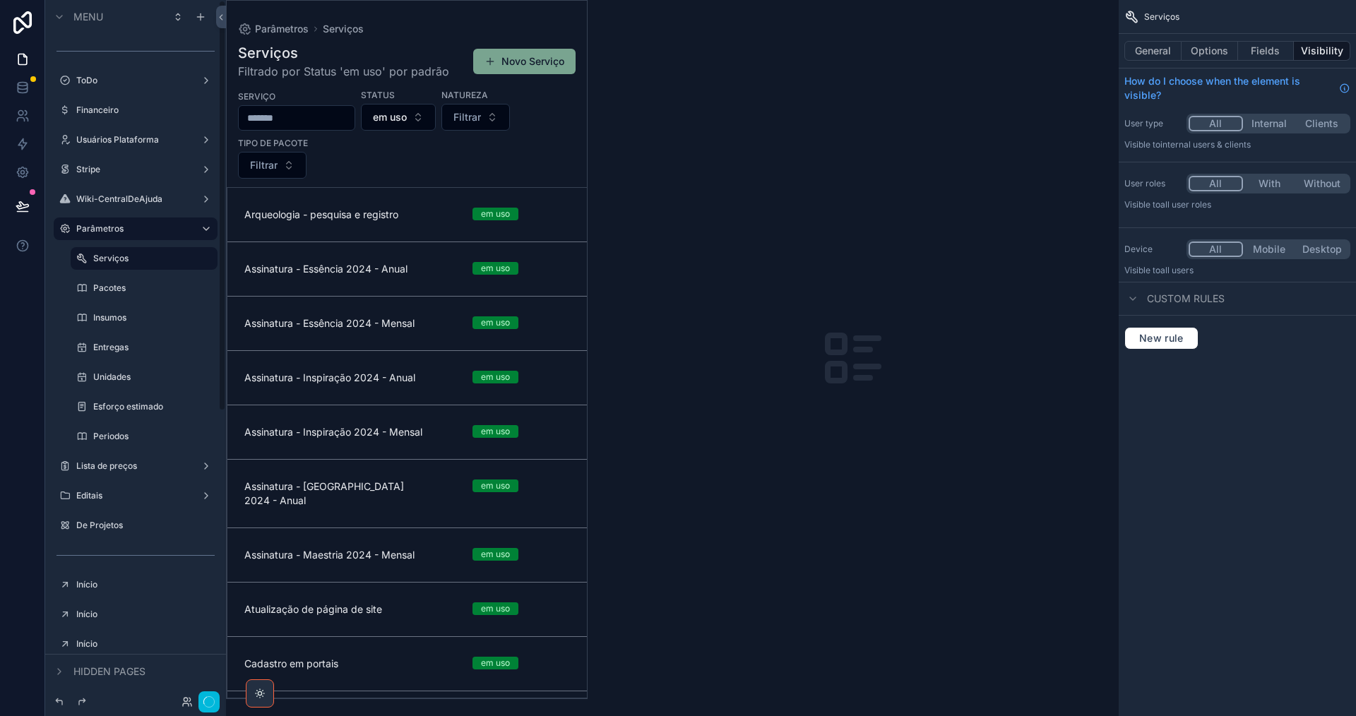
click at [146, 432] on label "Periodos" at bounding box center [151, 436] width 116 height 11
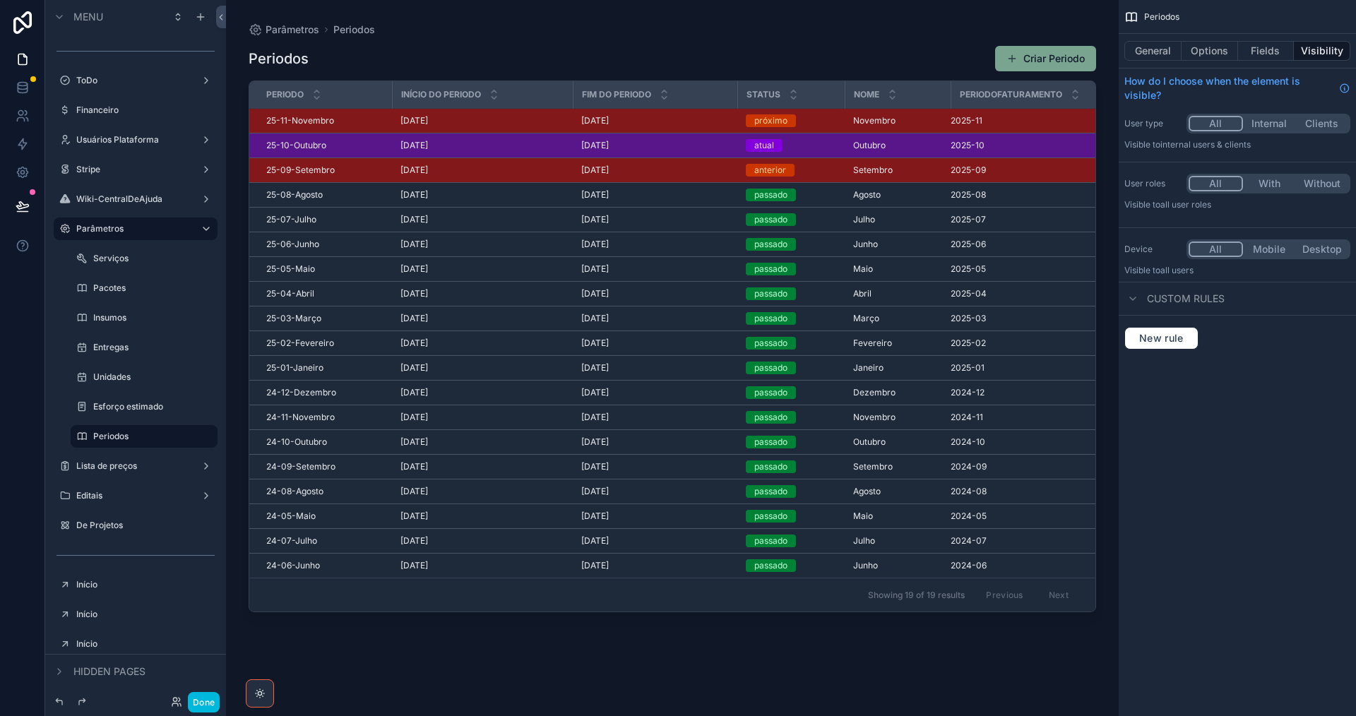
click at [0, 0] on icon "scrollable content" at bounding box center [0, 0] width 0 height 0
click at [270, 448] on span "Remove" at bounding box center [269, 446] width 37 height 14
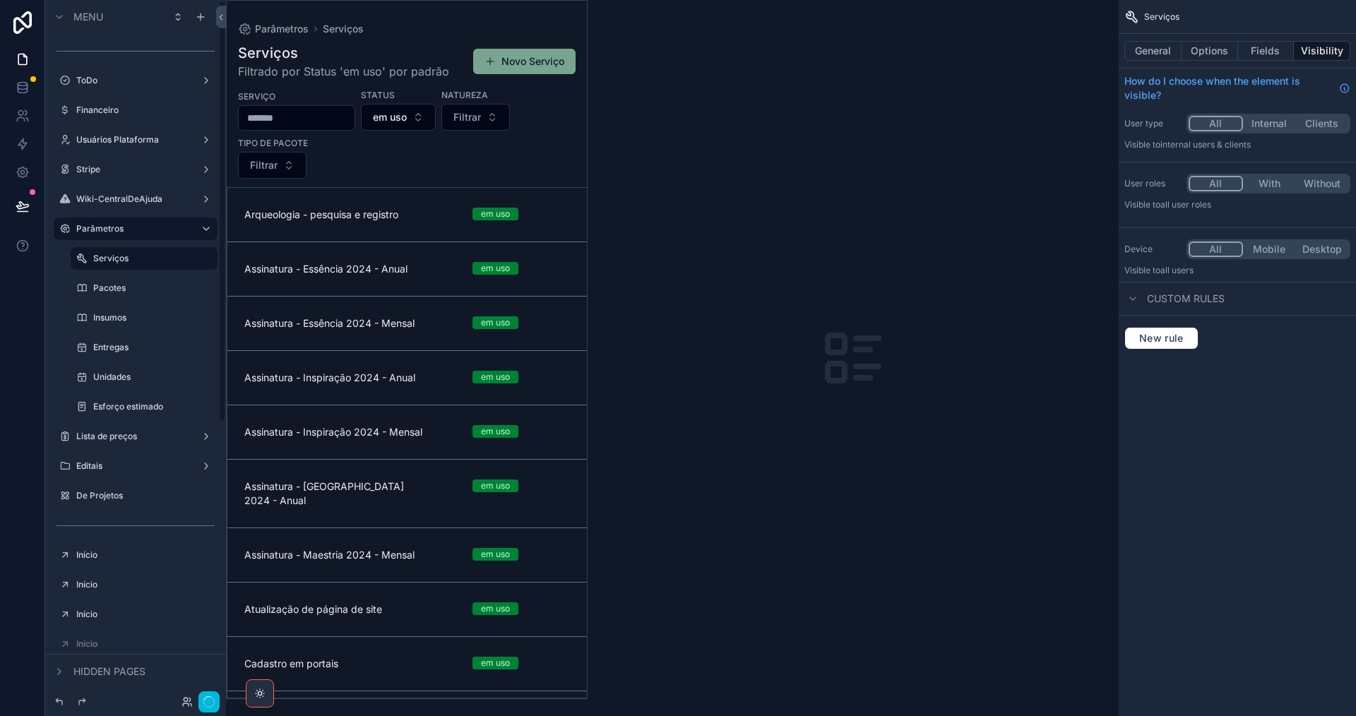
click at [137, 403] on label "Esforço estimado" at bounding box center [151, 406] width 116 height 11
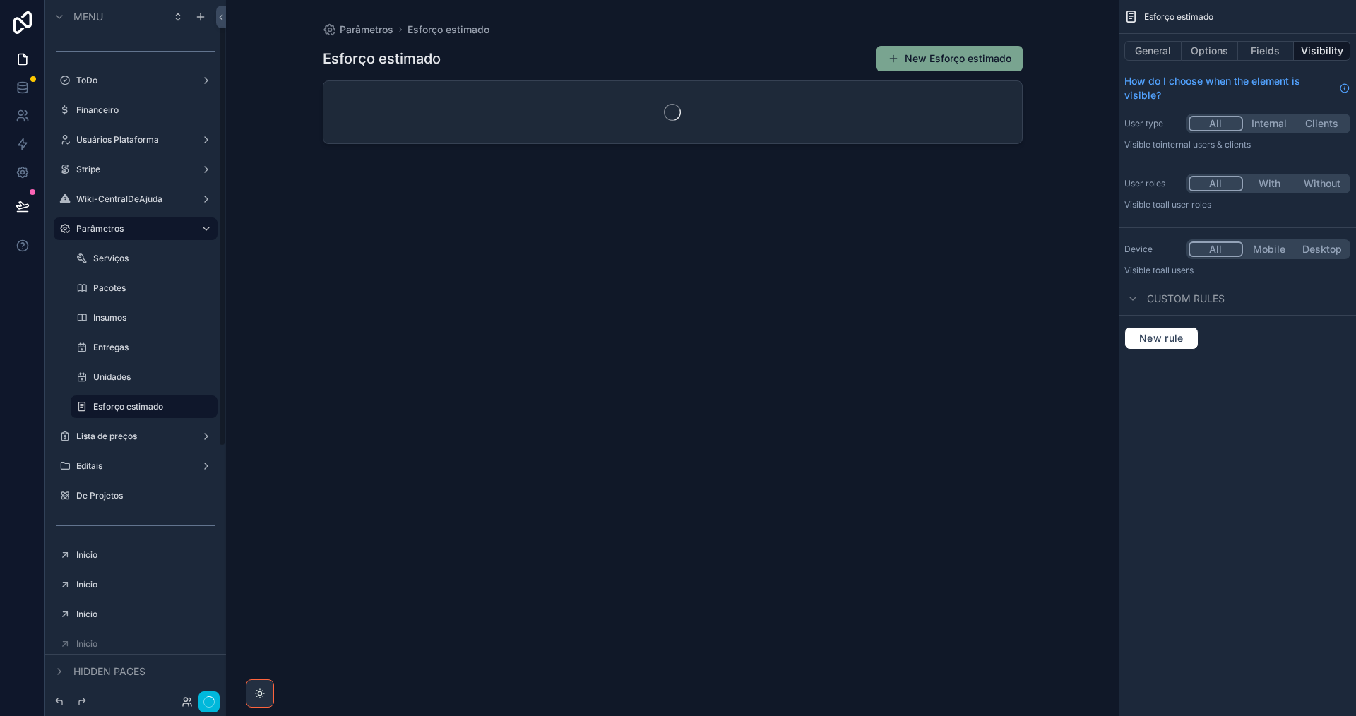
scroll to position [42, 0]
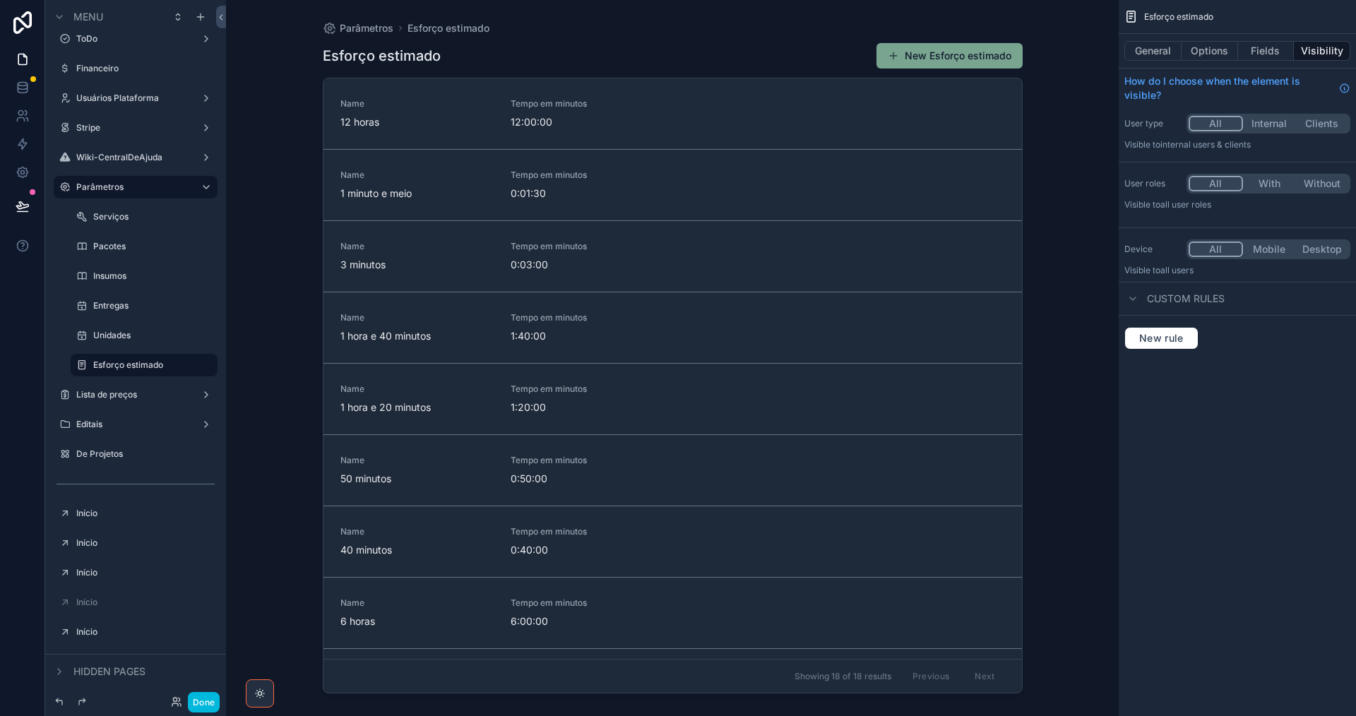
click at [0, 0] on icon "scrollable content" at bounding box center [0, 0] width 0 height 0
click at [255, 375] on span "Remove" at bounding box center [269, 375] width 37 height 14
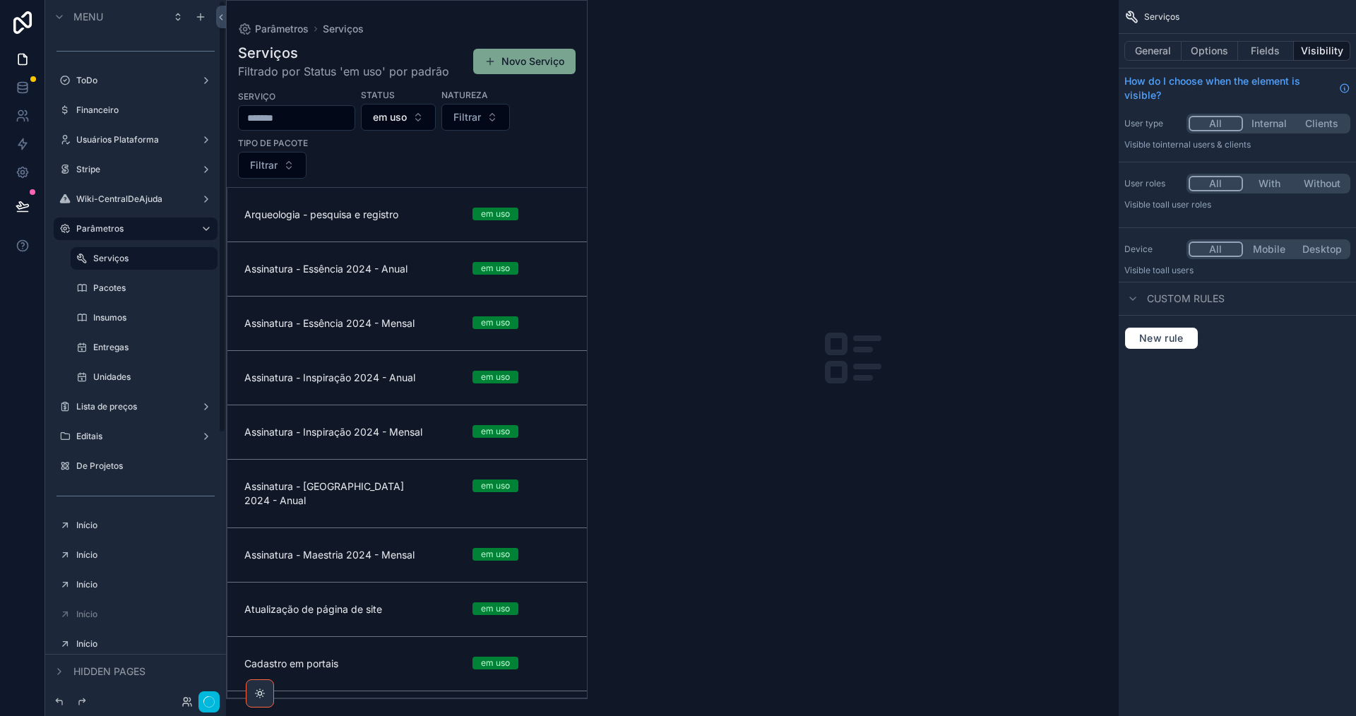
click at [135, 331] on div "scrollable content" at bounding box center [144, 332] width 164 height 3
click at [154, 372] on div "Unidades" at bounding box center [153, 377] width 121 height 11
click at [158, 375] on label "Unidades" at bounding box center [151, 377] width 116 height 11
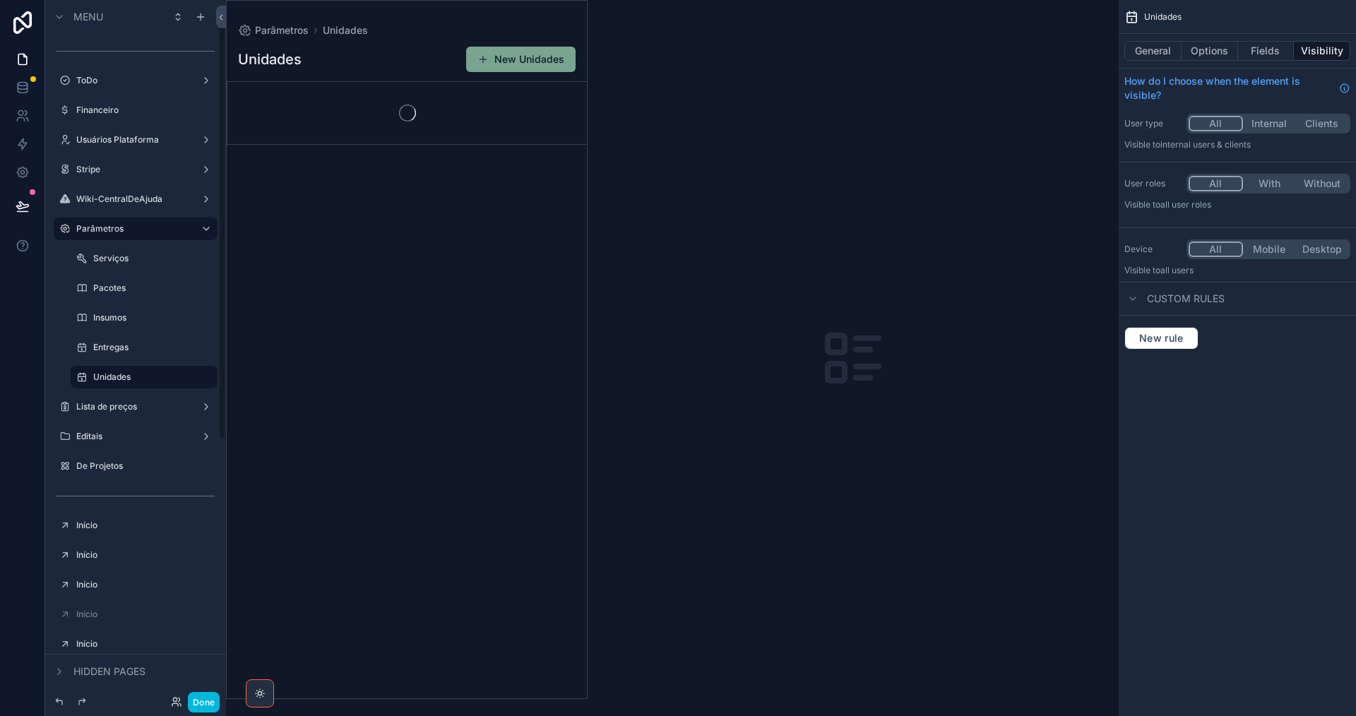
scroll to position [12, 0]
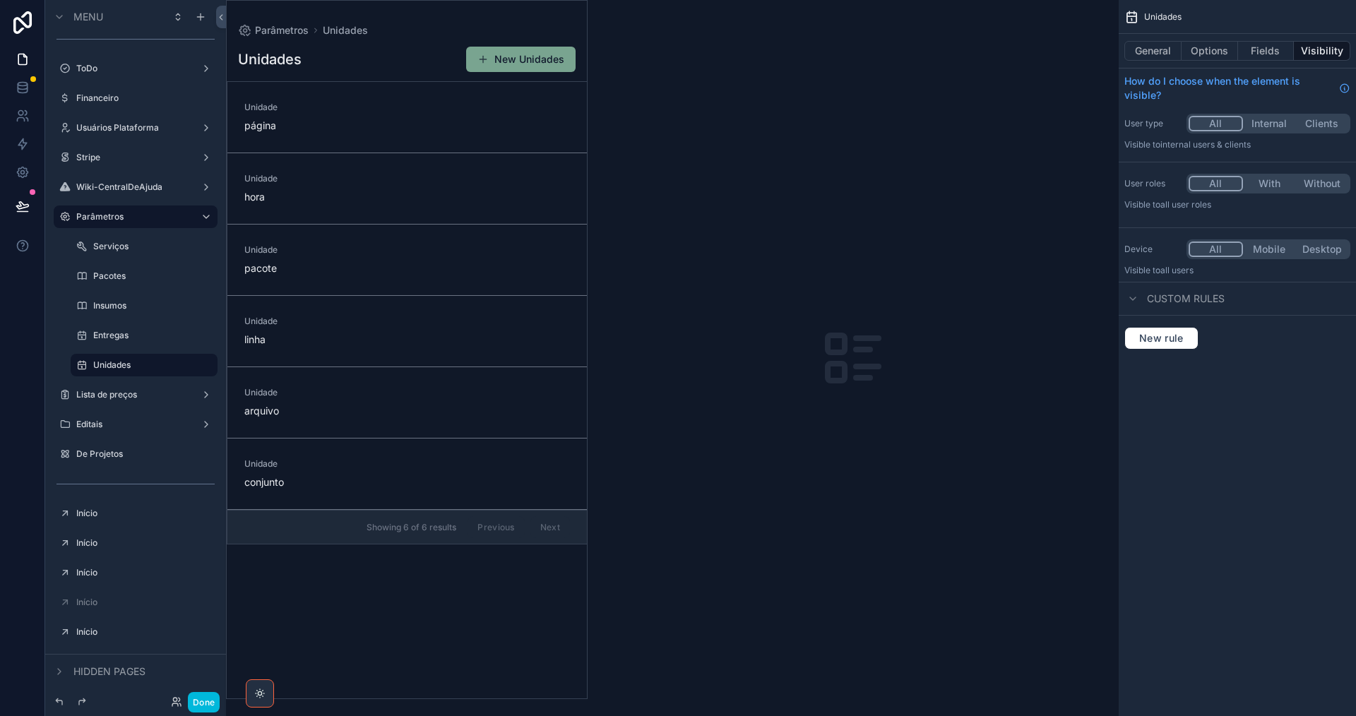
click at [0, 0] on icon "scrollable content" at bounding box center [0, 0] width 0 height 0
click at [247, 372] on button "Remove" at bounding box center [262, 375] width 54 height 14
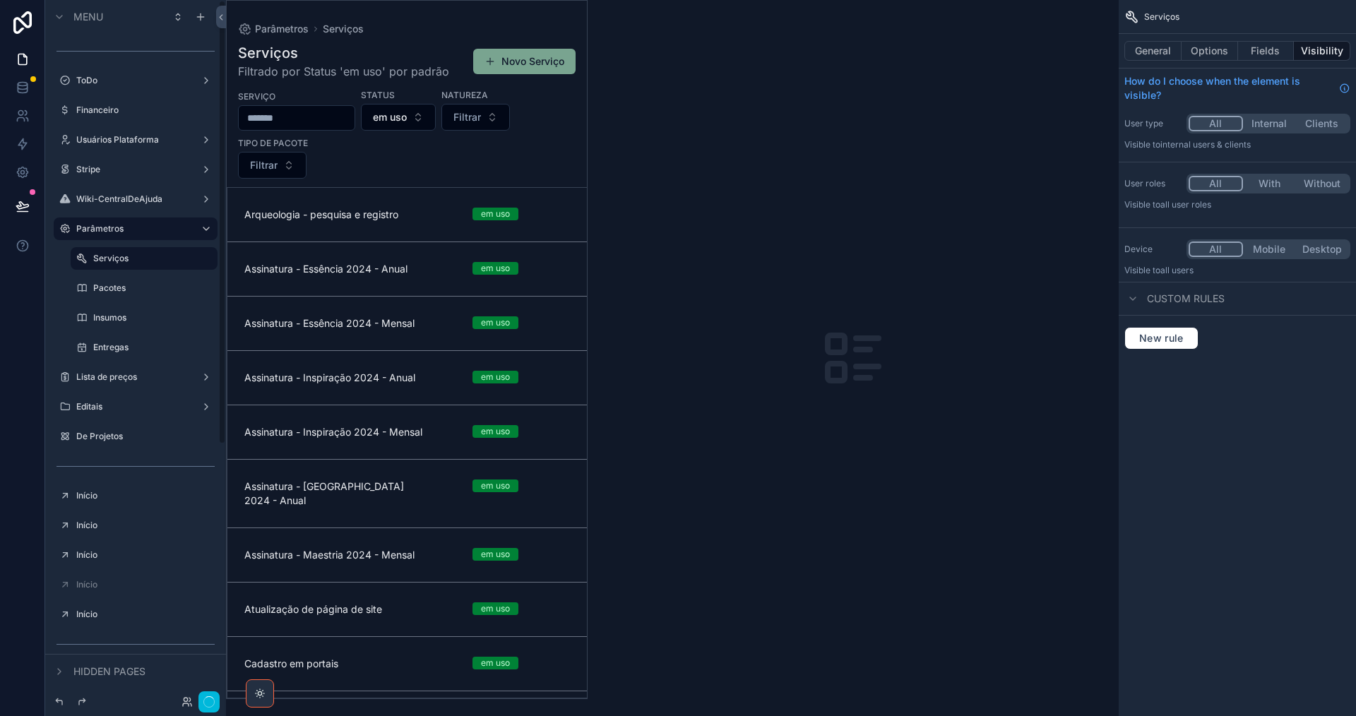
click at [154, 344] on label "Entregas" at bounding box center [151, 347] width 116 height 11
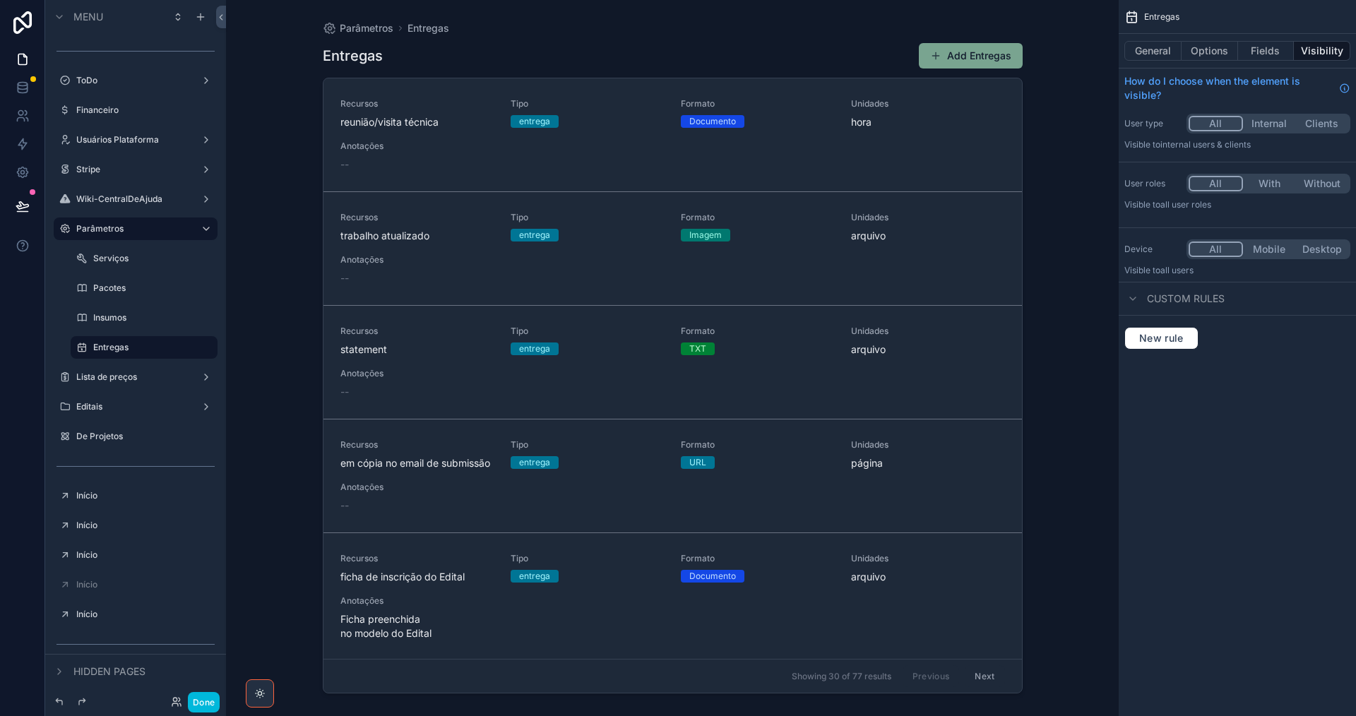
click at [411, 117] on div "scrollable content" at bounding box center [672, 349] width 723 height 699
click at [434, 124] on span "reunião/visita técnica" at bounding box center [416, 122] width 153 height 14
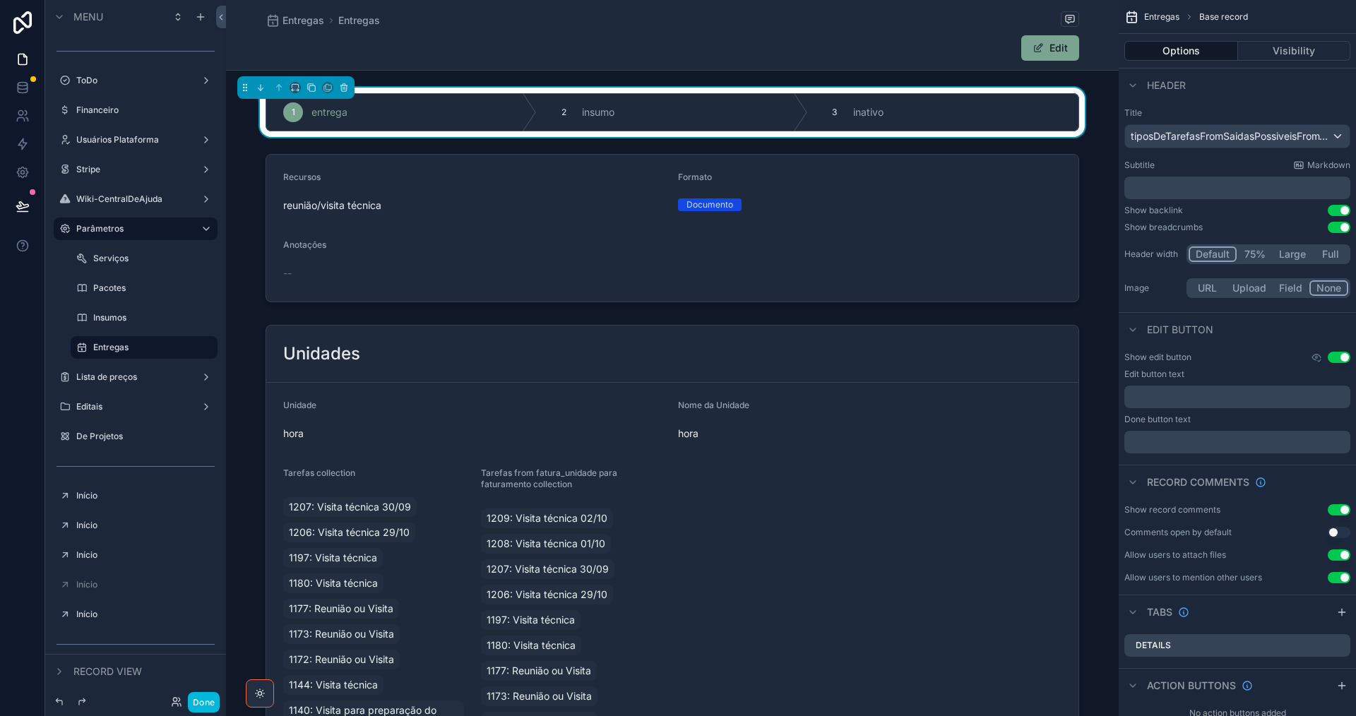
click at [508, 229] on div "scrollable content" at bounding box center [672, 228] width 893 height 160
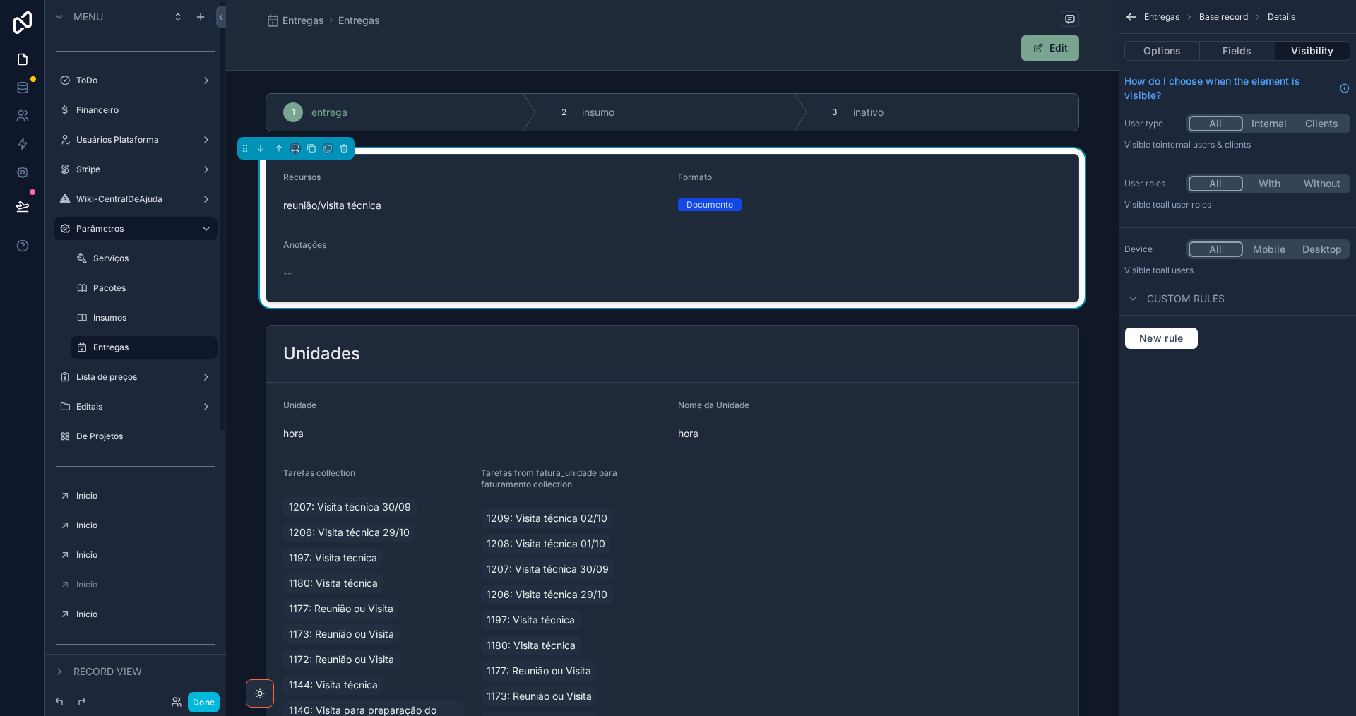
click at [0, 0] on icon "scrollable content" at bounding box center [0, 0] width 0 height 0
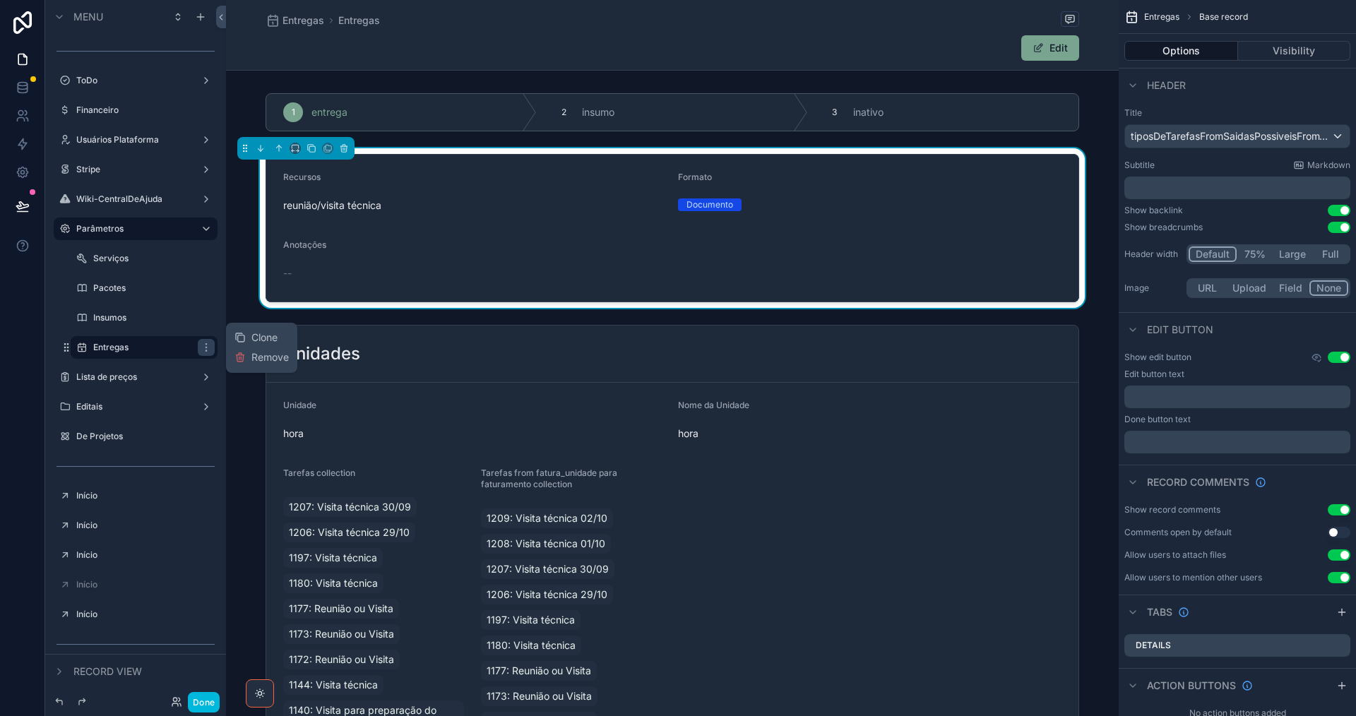
click at [265, 362] on span "Remove" at bounding box center [269, 357] width 37 height 14
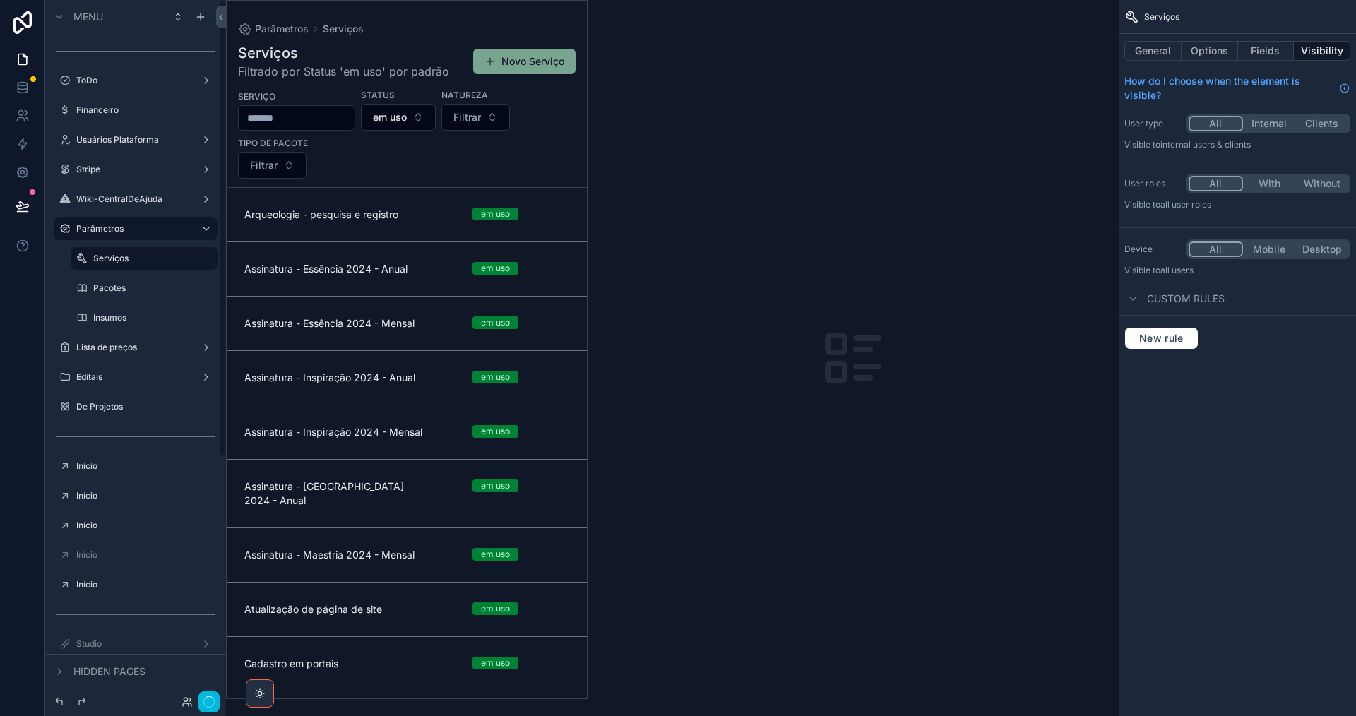
click at [148, 319] on label "Insumos" at bounding box center [151, 317] width 116 height 11
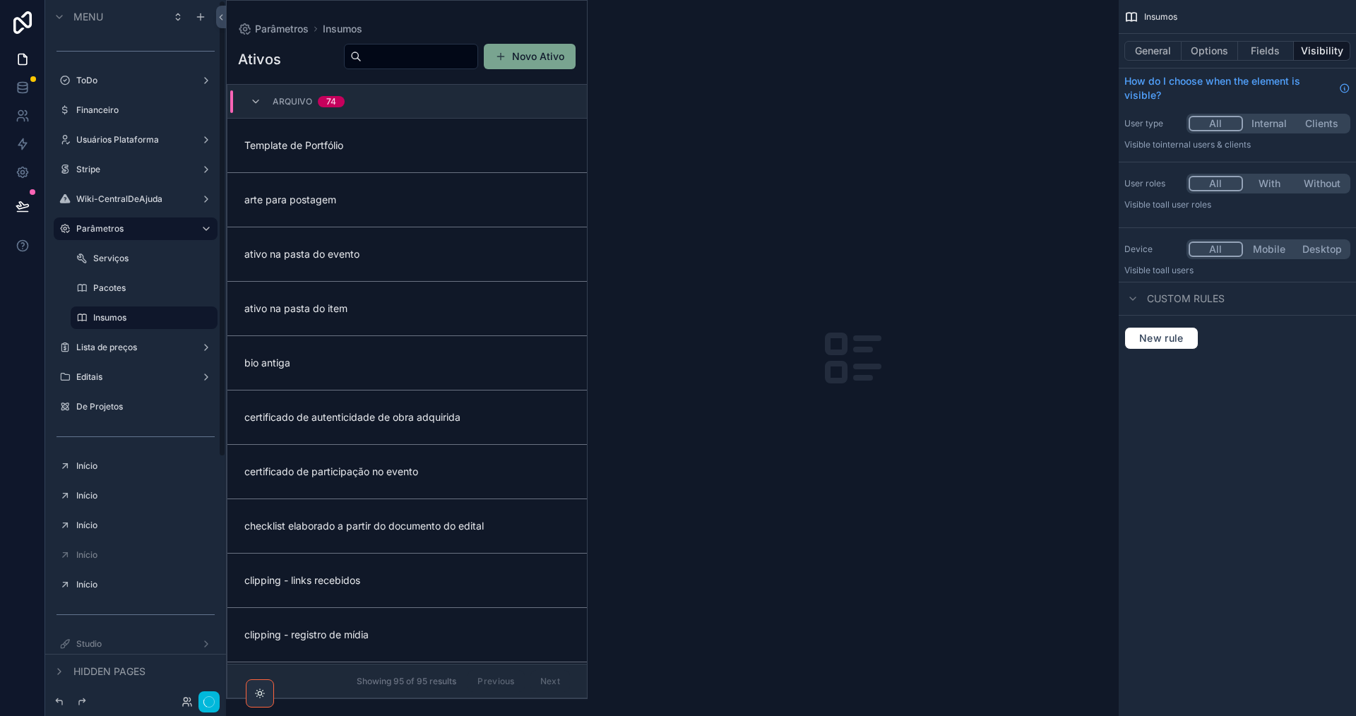
click at [0, 0] on icon "scrollable content" at bounding box center [0, 0] width 0 height 0
click at [210, 319] on icon "scrollable content" at bounding box center [206, 317] width 11 height 11
click at [277, 330] on span "Remove" at bounding box center [269, 328] width 37 height 14
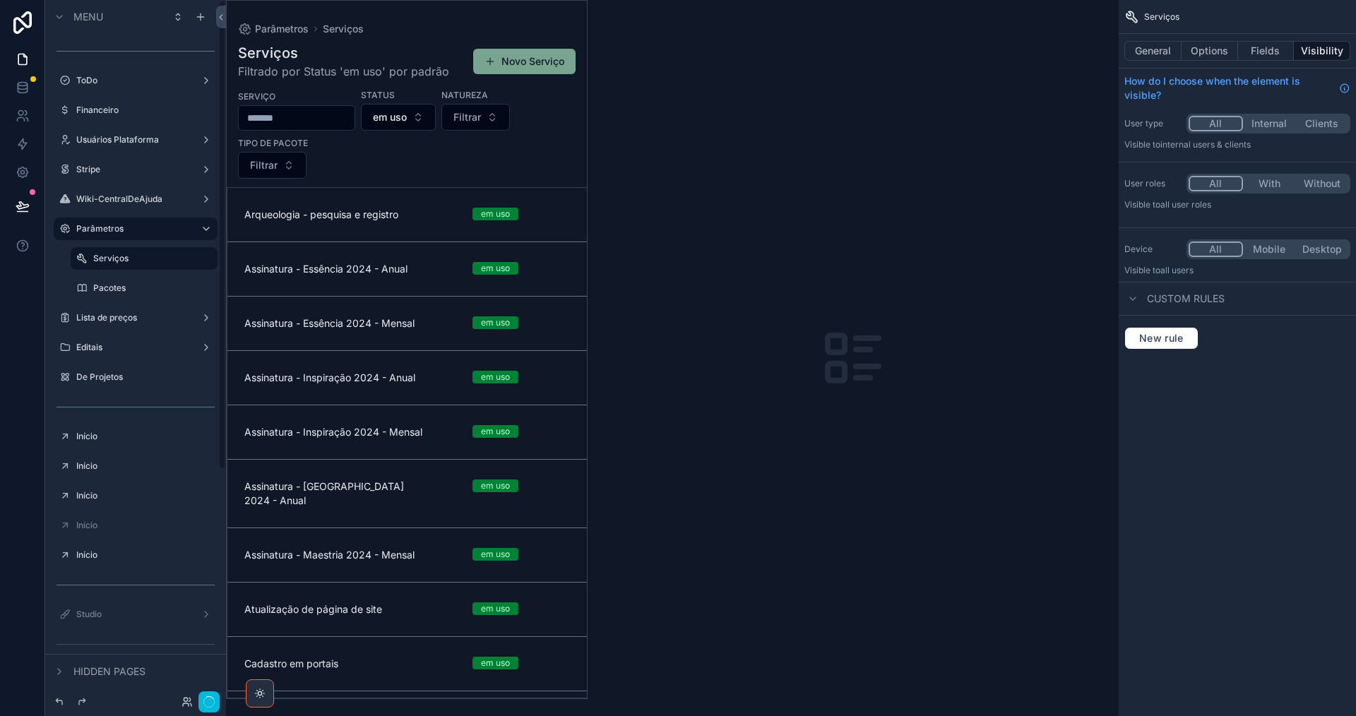
click at [140, 286] on label "Pacotes" at bounding box center [151, 288] width 116 height 11
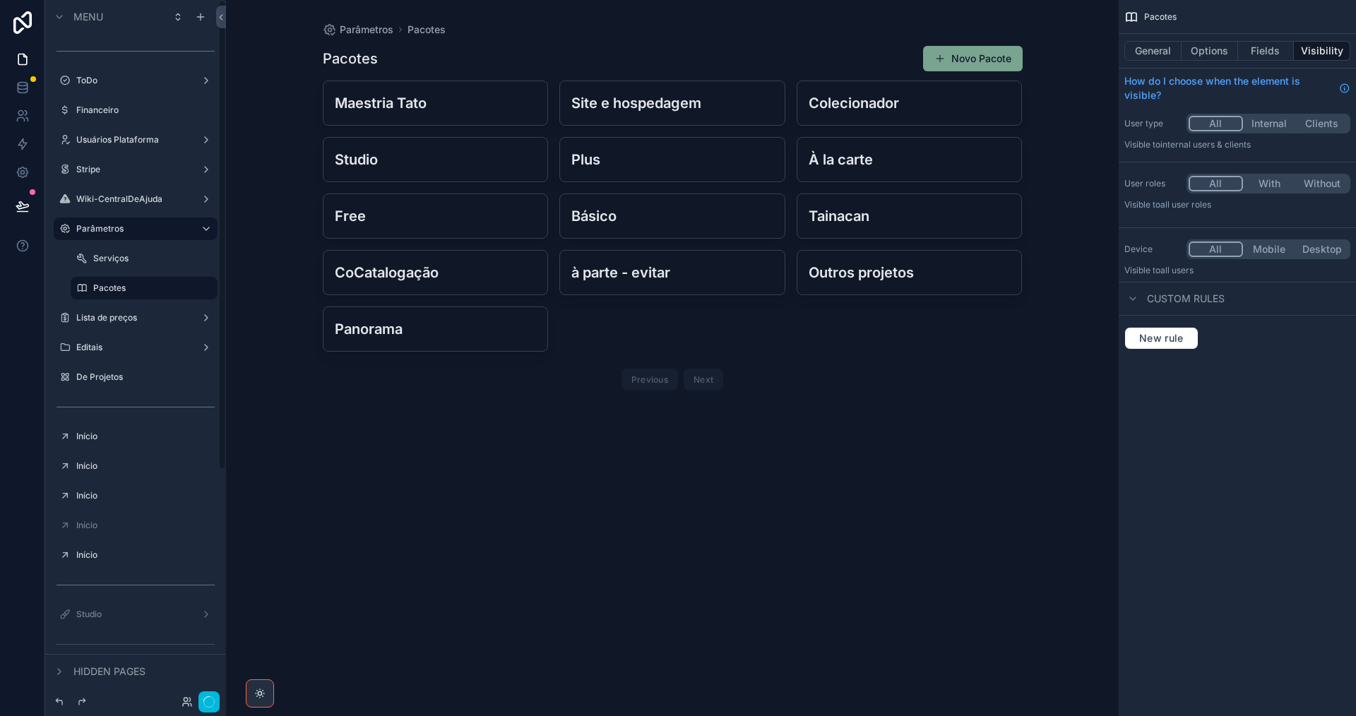
click at [0, 0] on icon "scrollable content" at bounding box center [0, 0] width 0 height 0
click at [247, 299] on button "Remove" at bounding box center [262, 298] width 54 height 14
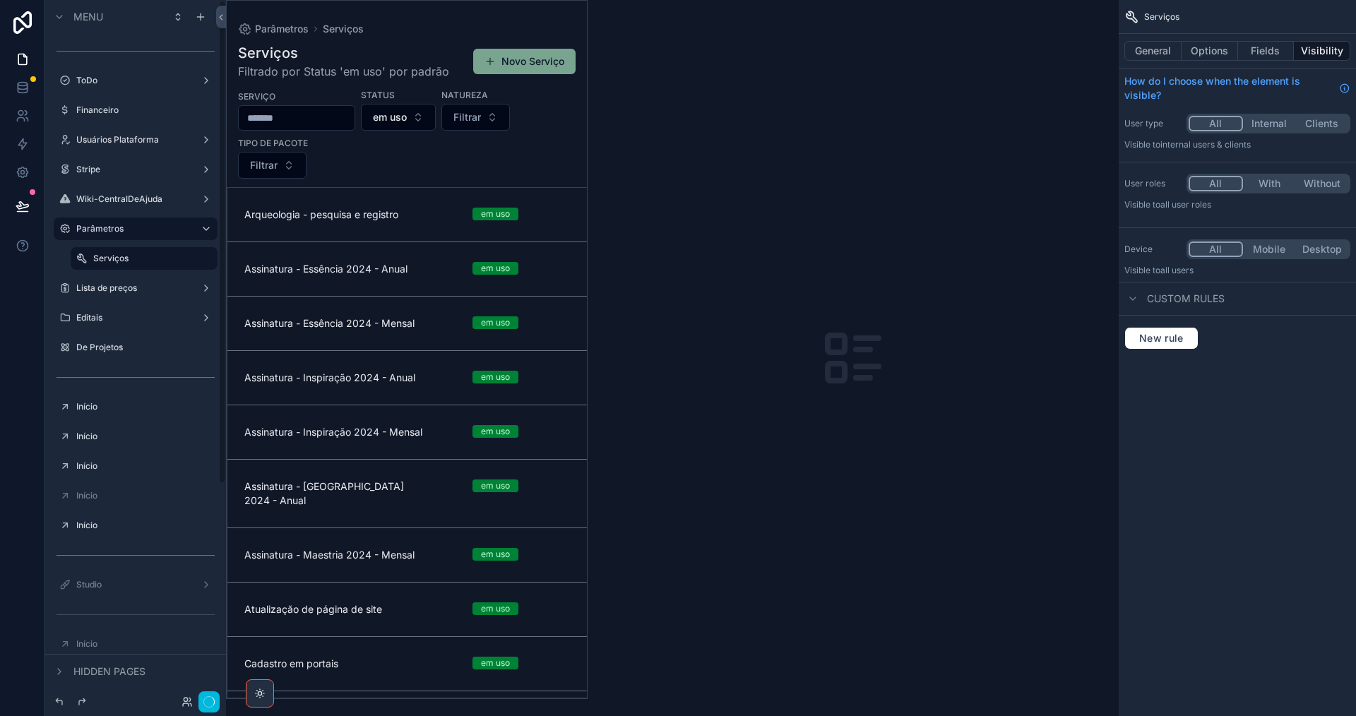
click at [142, 259] on label "Serviços" at bounding box center [151, 258] width 116 height 11
click at [0, 0] on icon "scrollable content" at bounding box center [0, 0] width 0 height 0
click at [268, 265] on span "Remove" at bounding box center [269, 268] width 37 height 14
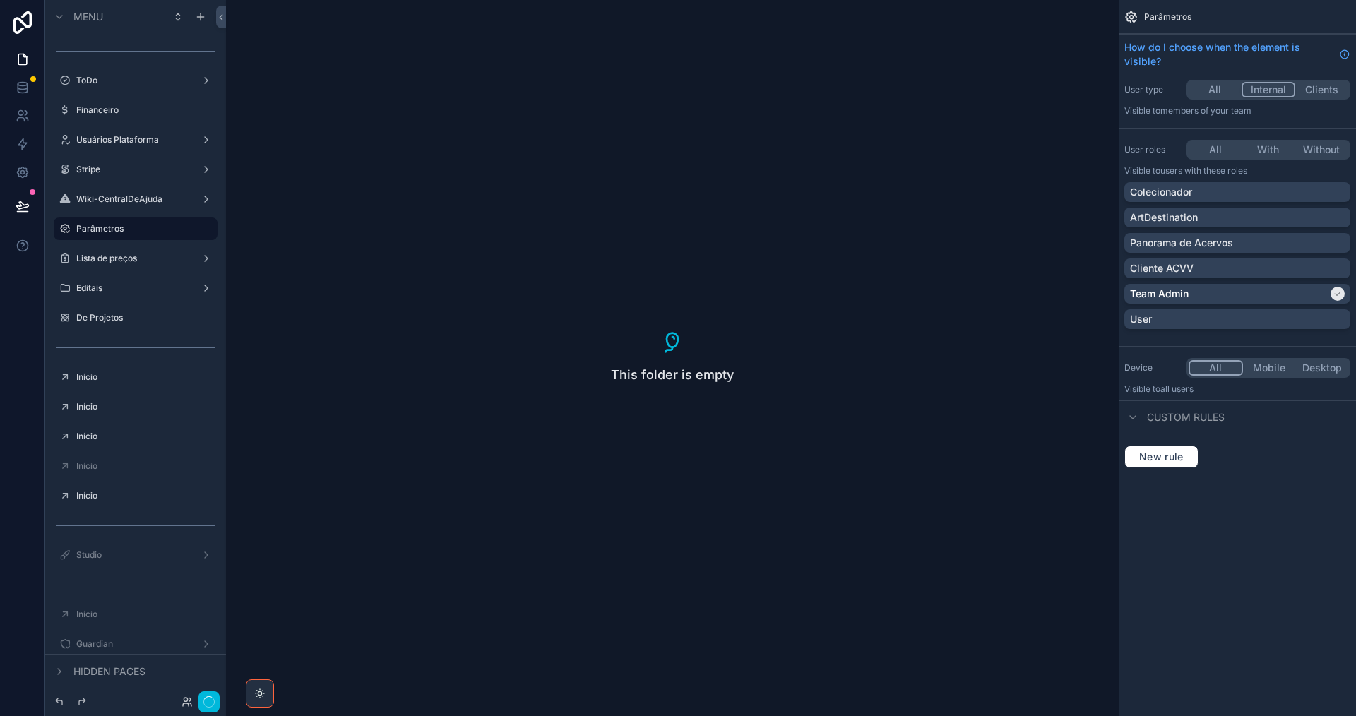
click at [0, 0] on icon "scrollable content" at bounding box center [0, 0] width 0 height 0
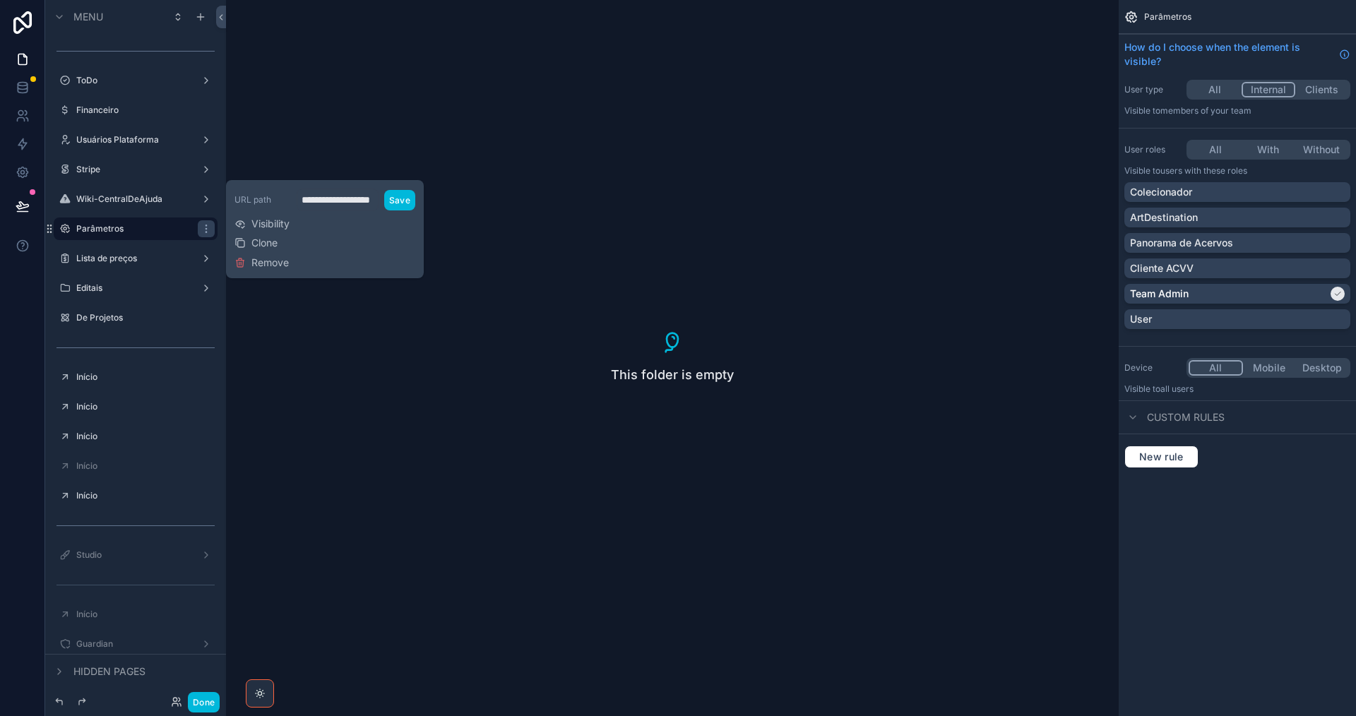
click at [265, 261] on span "Remove" at bounding box center [269, 263] width 37 height 14
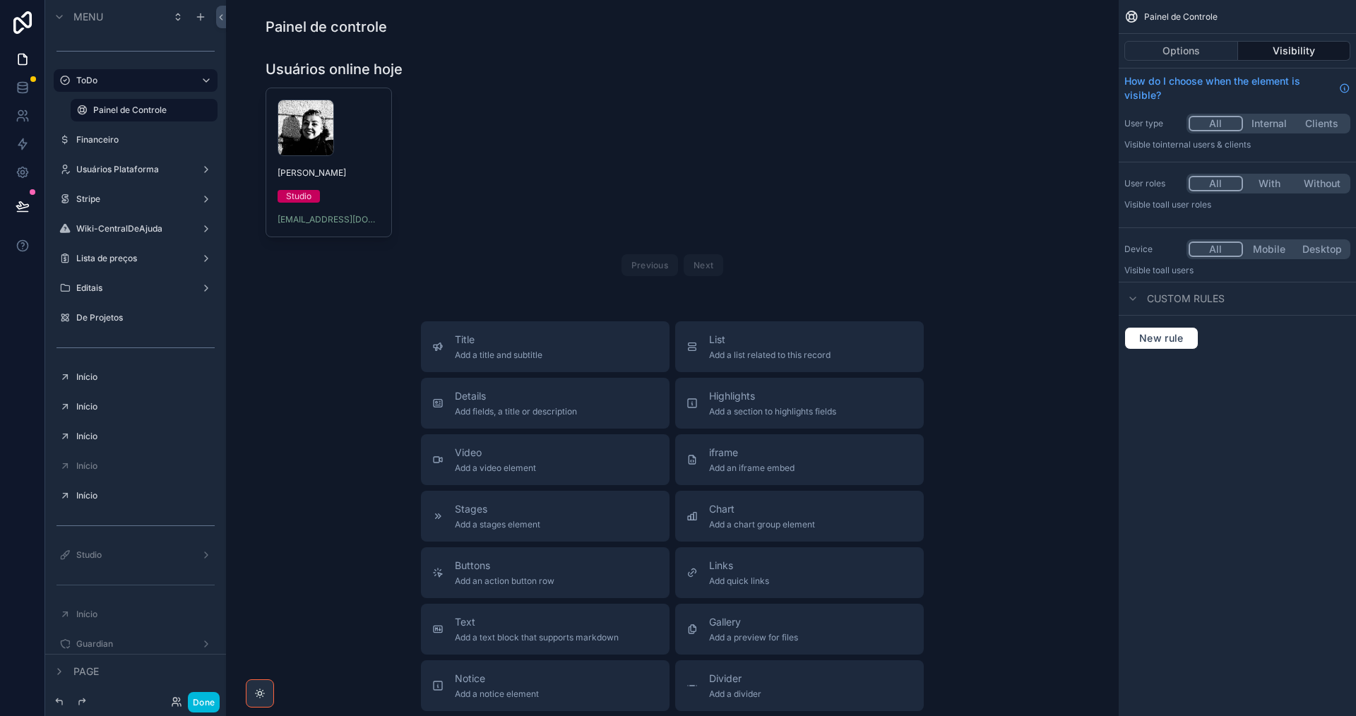
click at [141, 141] on label "Financeiro" at bounding box center [142, 139] width 133 height 11
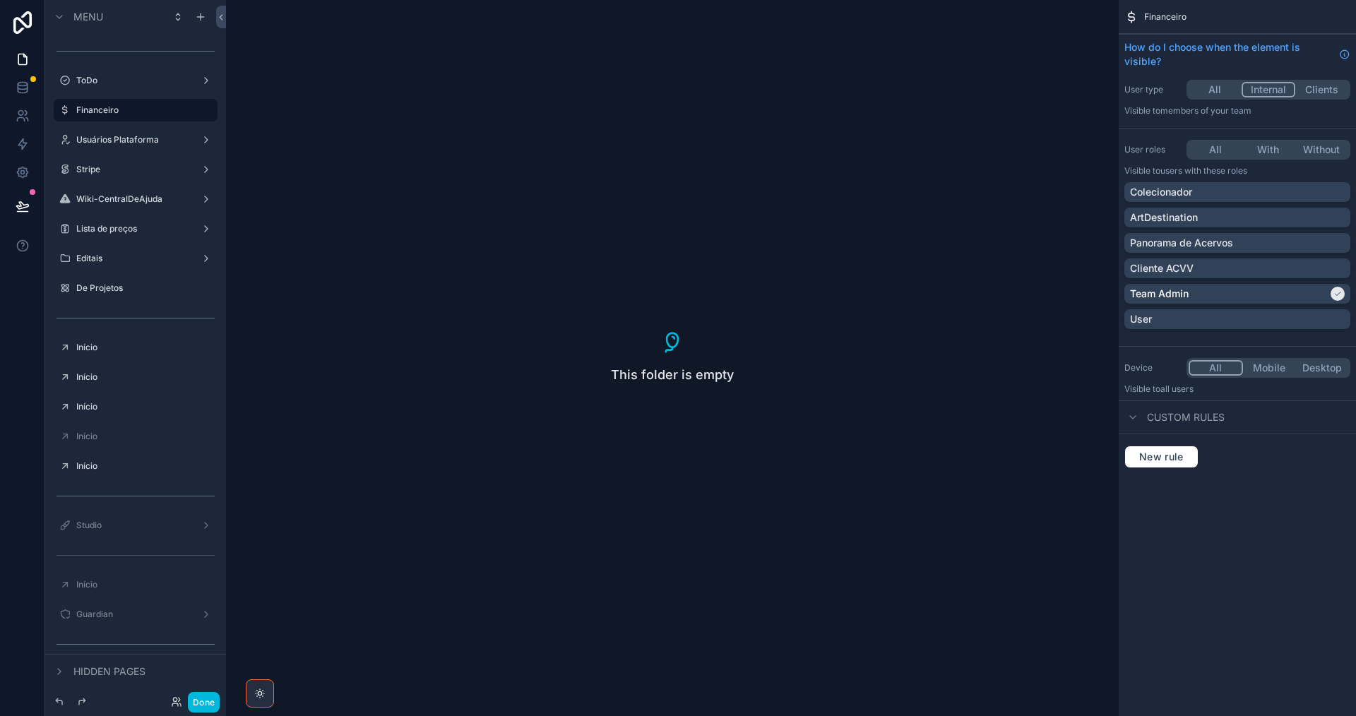
click at [0, 0] on icon "scrollable content" at bounding box center [0, 0] width 0 height 0
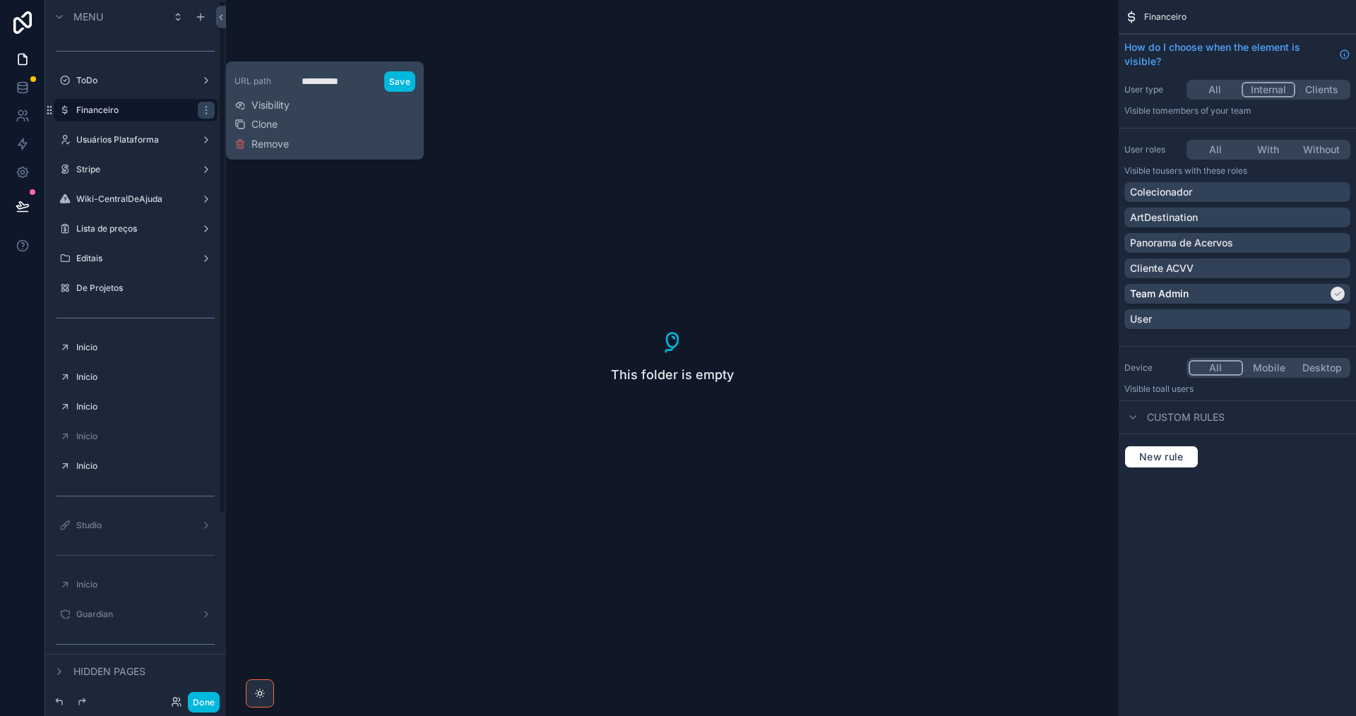
click at [266, 146] on span "Remove" at bounding box center [269, 144] width 37 height 14
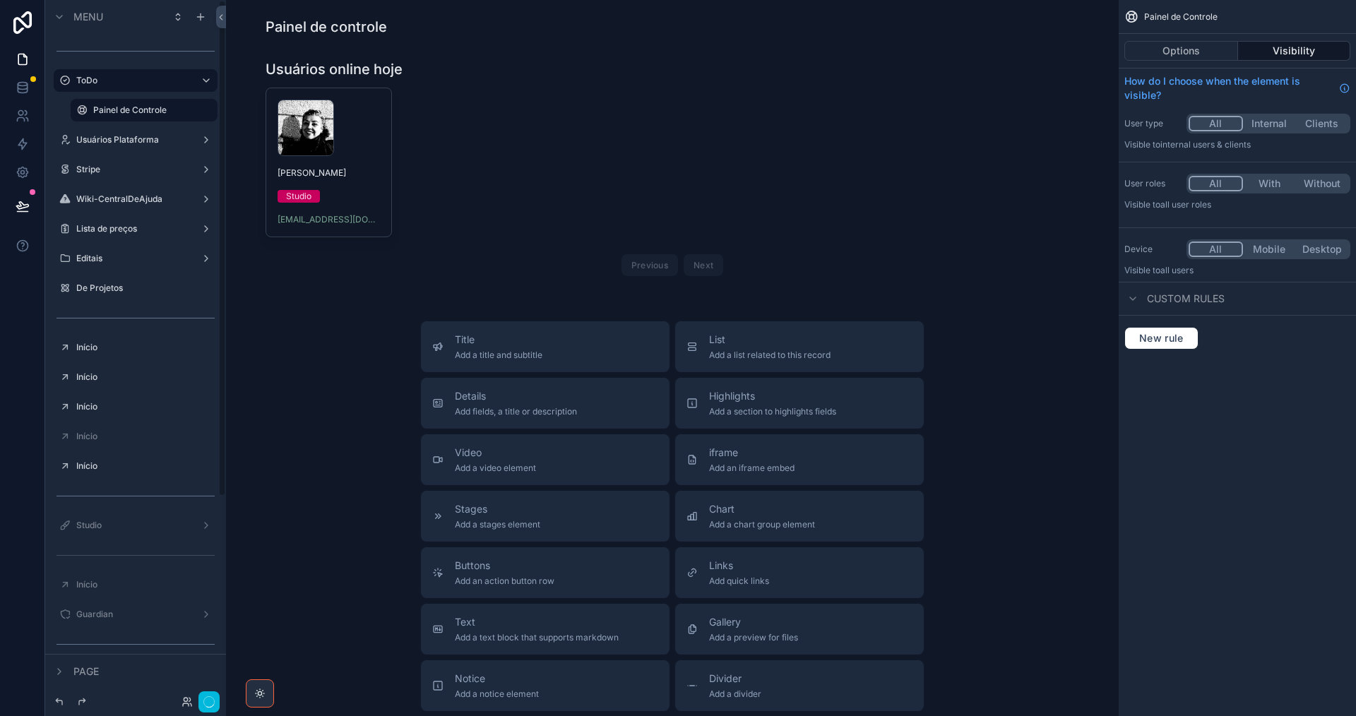
click at [117, 235] on div "Lista de preços" at bounding box center [135, 228] width 119 height 11
click at [117, 229] on label "Lista de preços" at bounding box center [132, 228] width 113 height 11
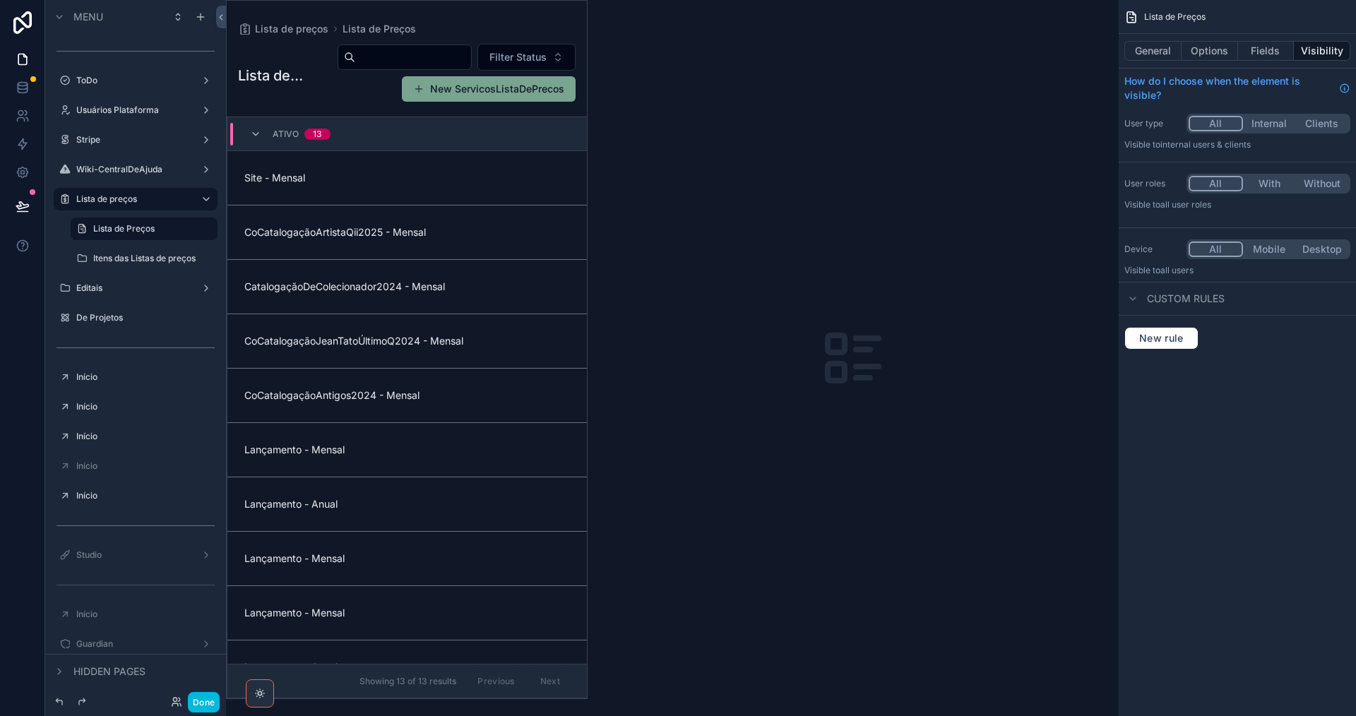
click at [0, 0] on icon "scrollable content" at bounding box center [0, 0] width 0 height 0
click at [146, 253] on label "Itens das Listas de preços" at bounding box center [151, 258] width 116 height 11
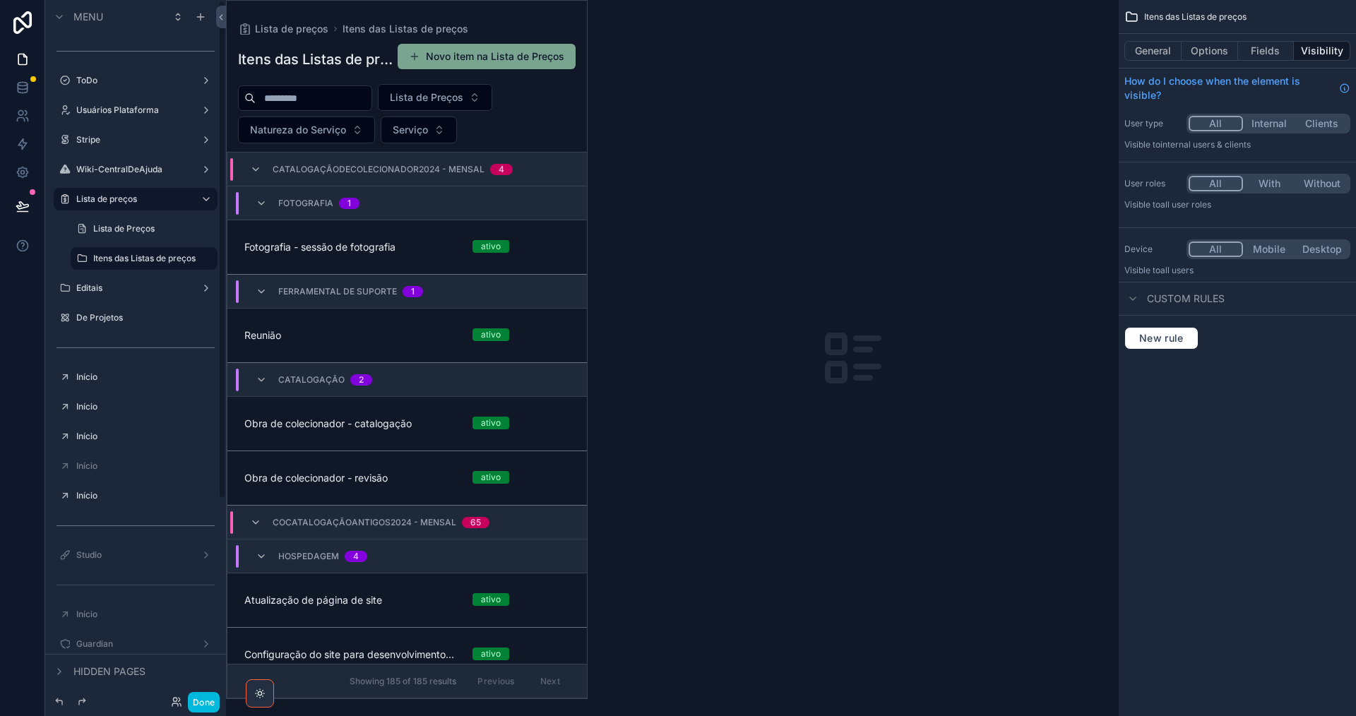
click at [0, 0] on icon "scrollable content" at bounding box center [0, 0] width 0 height 0
click at [254, 272] on span "Remove" at bounding box center [269, 268] width 37 height 14
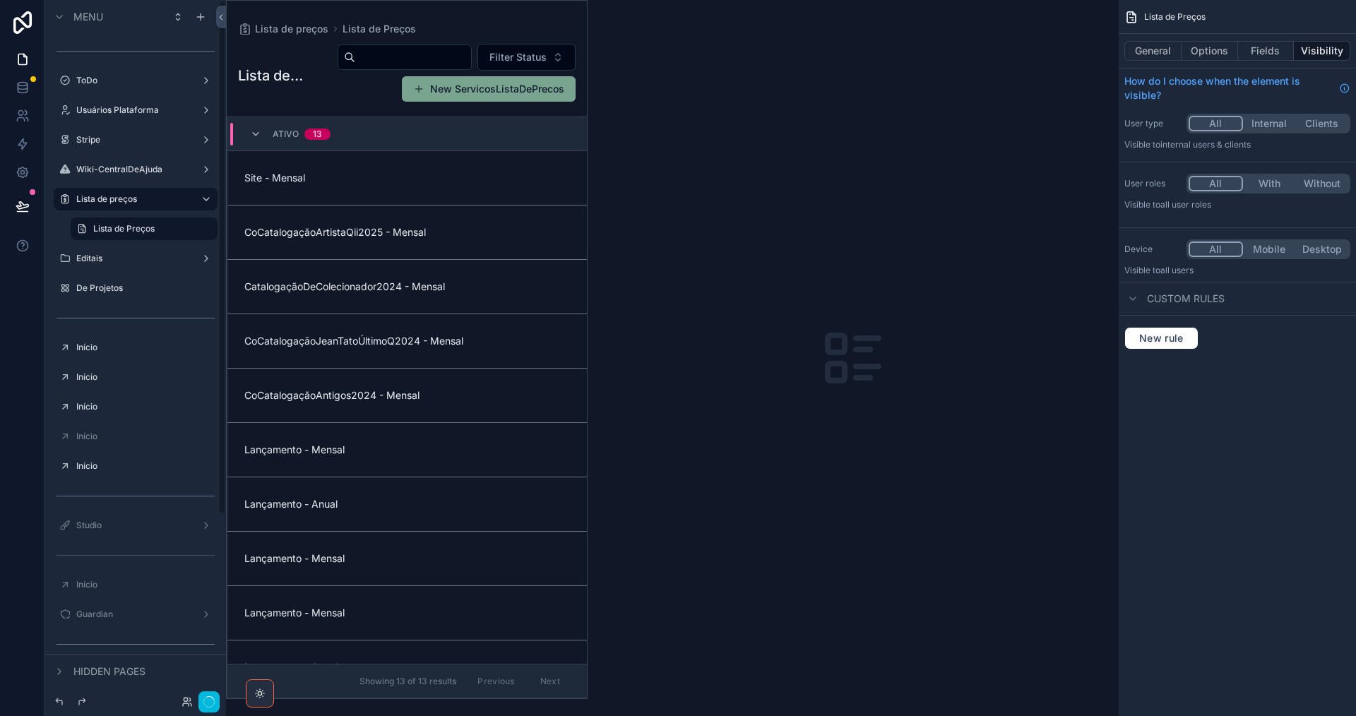
click at [150, 225] on label "Lista de Preços" at bounding box center [151, 228] width 116 height 11
click at [0, 0] on icon "scrollable content" at bounding box center [0, 0] width 0 height 0
click at [265, 242] on span "Remove" at bounding box center [269, 239] width 37 height 14
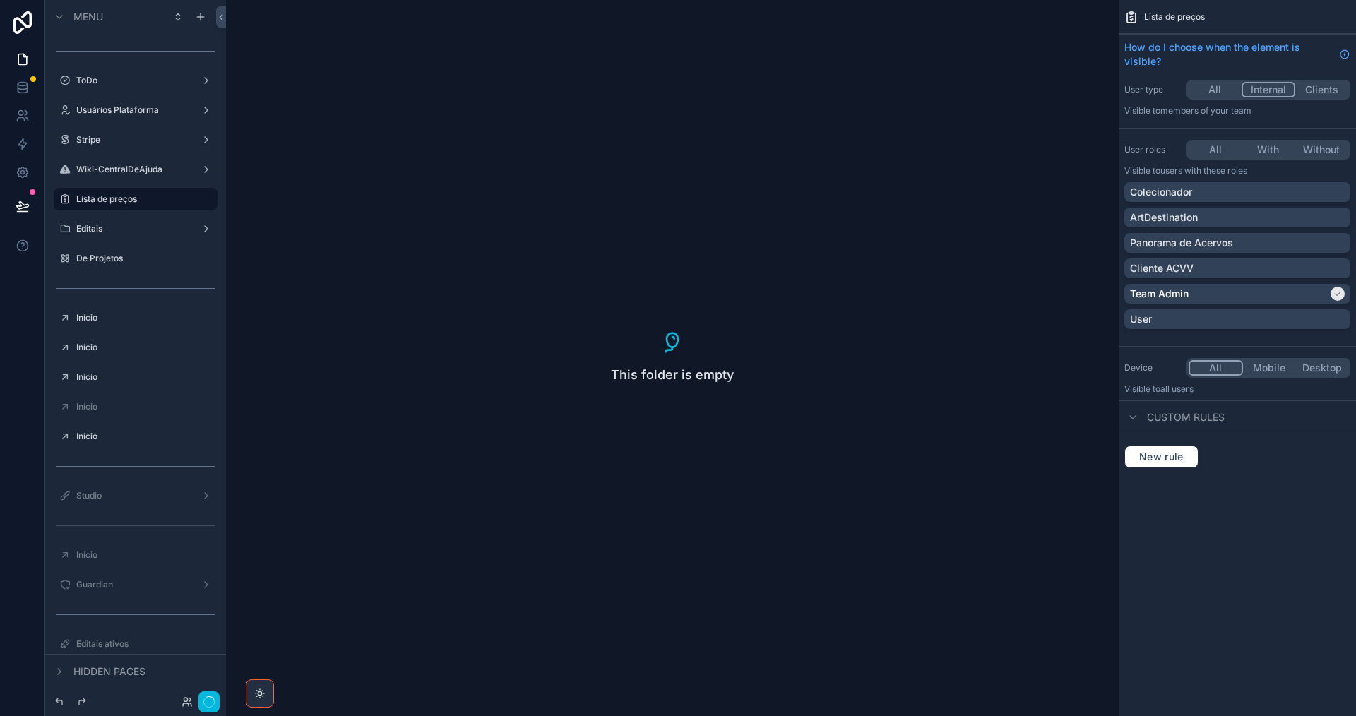
click at [0, 0] on icon "scrollable content" at bounding box center [0, 0] width 0 height 0
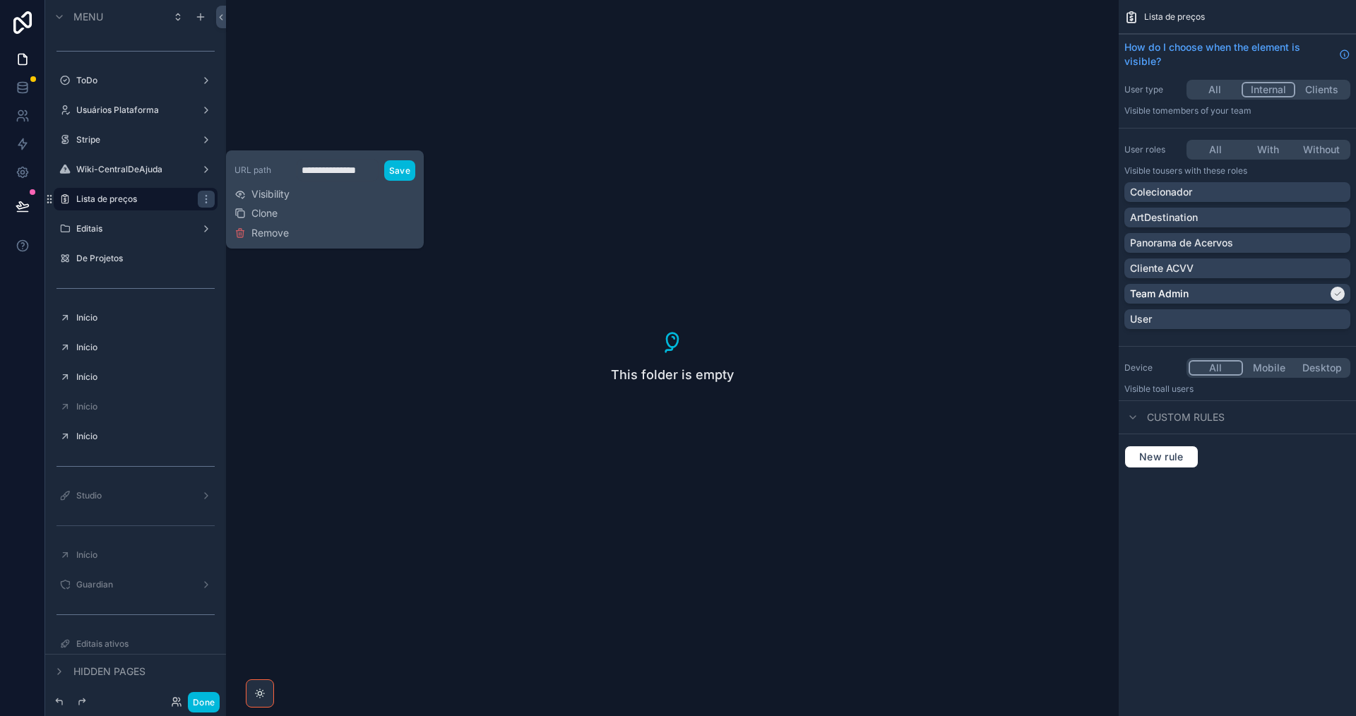
click at [277, 232] on span "Remove" at bounding box center [269, 233] width 37 height 14
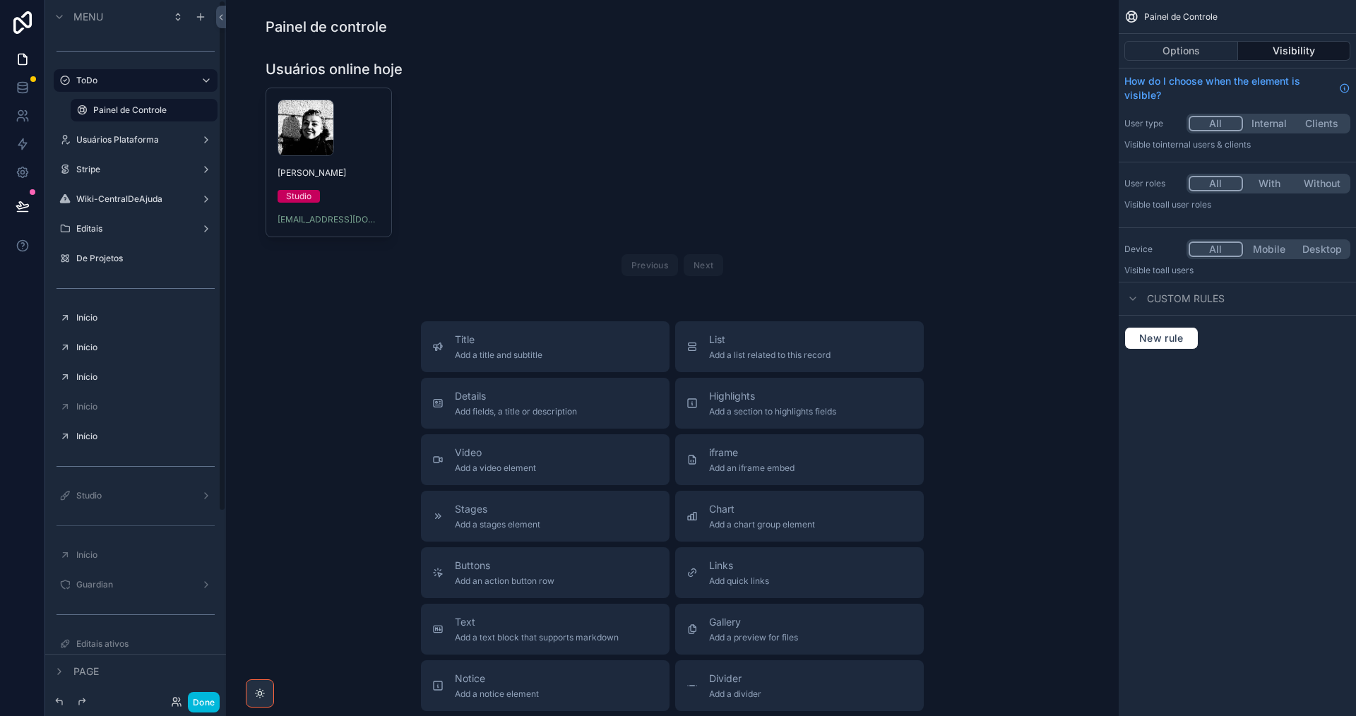
click at [121, 258] on label "De Projetos" at bounding box center [142, 258] width 133 height 11
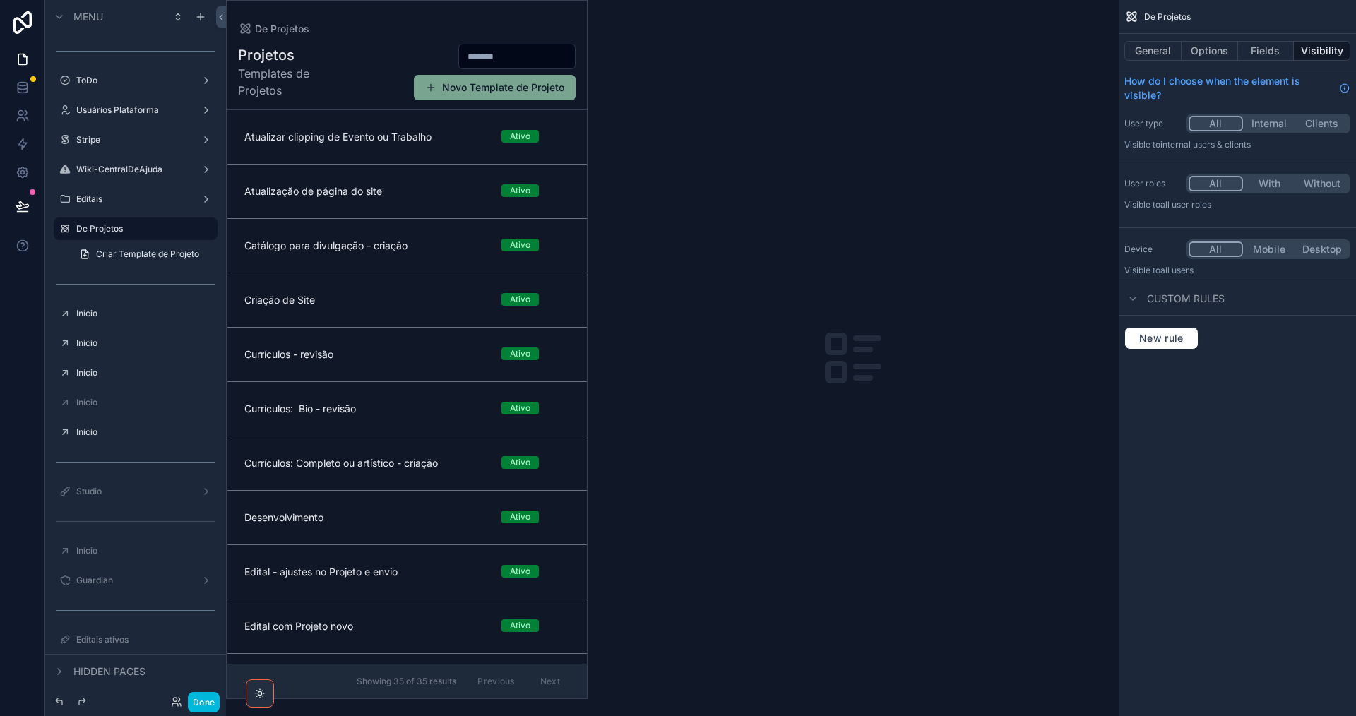
click at [172, 258] on span "Criar Template de Projeto" at bounding box center [147, 254] width 103 height 11
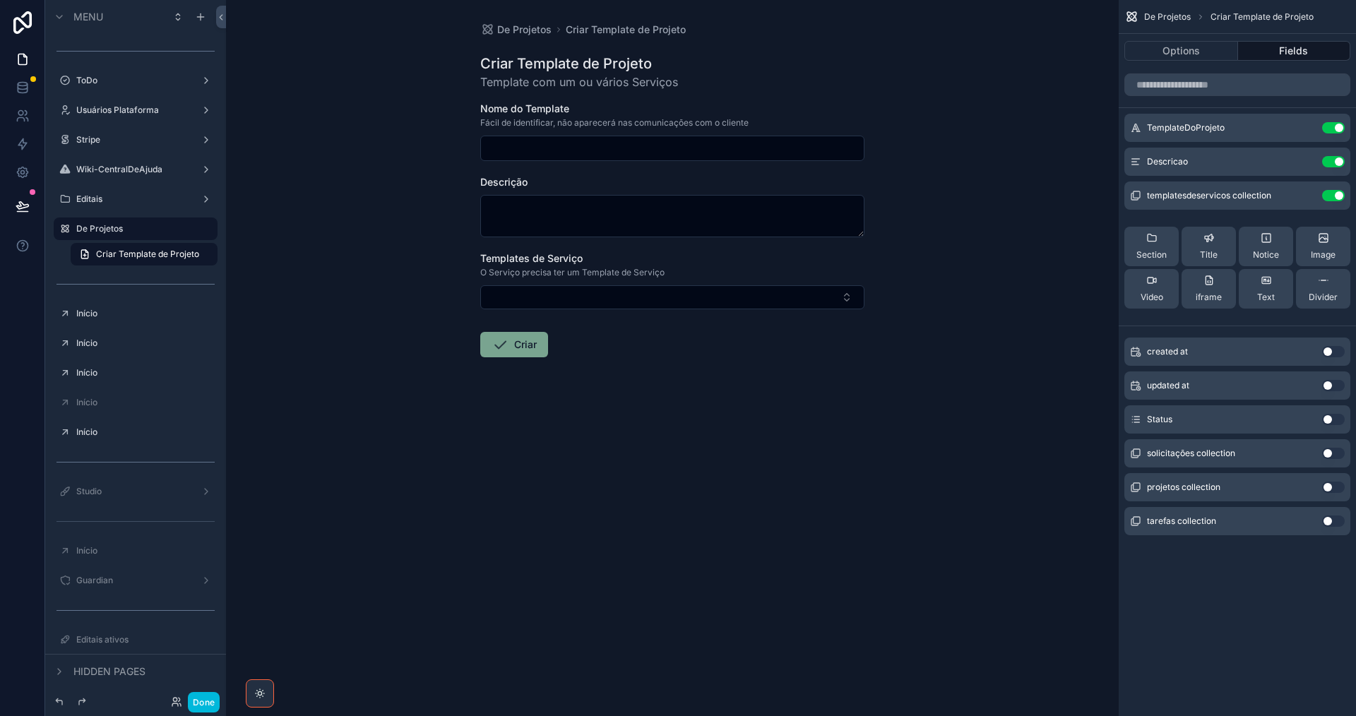
click at [0, 0] on icon "scrollable content" at bounding box center [0, 0] width 0 height 0
click at [254, 241] on span "Remove" at bounding box center [269, 239] width 37 height 14
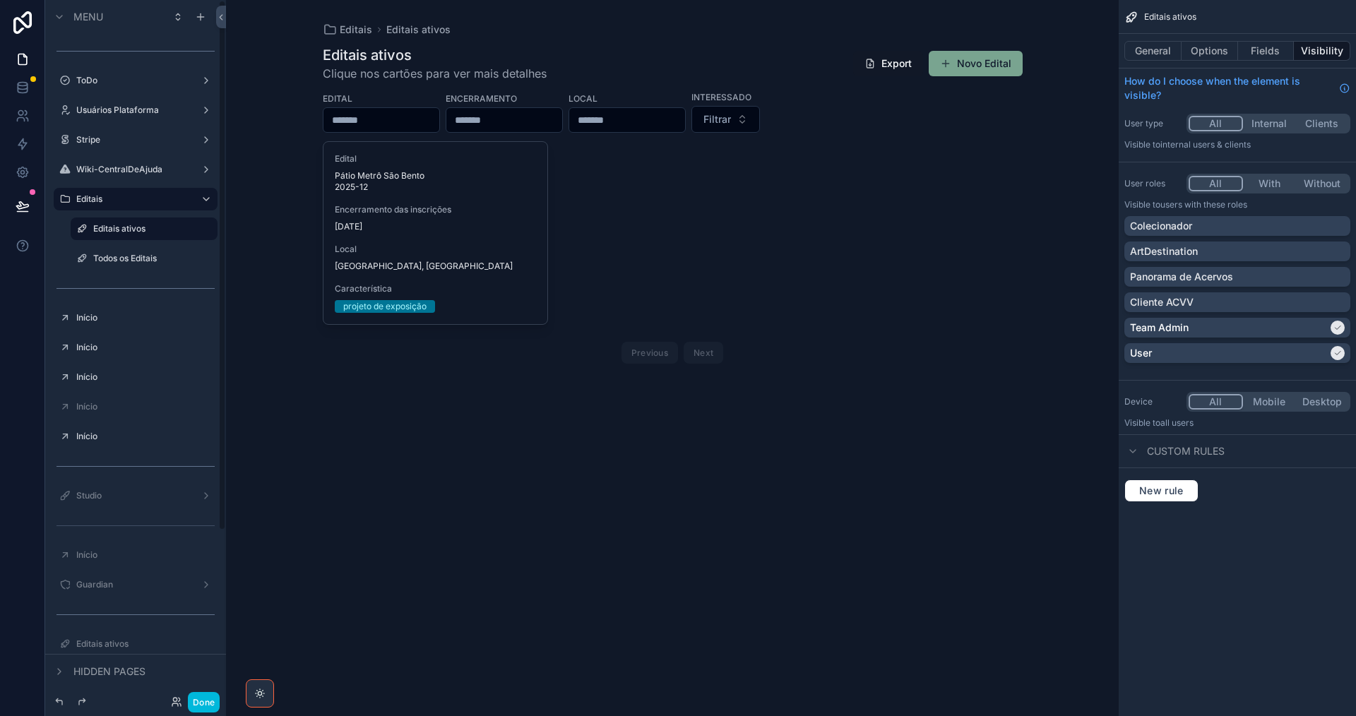
click at [150, 259] on label "Todos os Editais" at bounding box center [151, 258] width 116 height 11
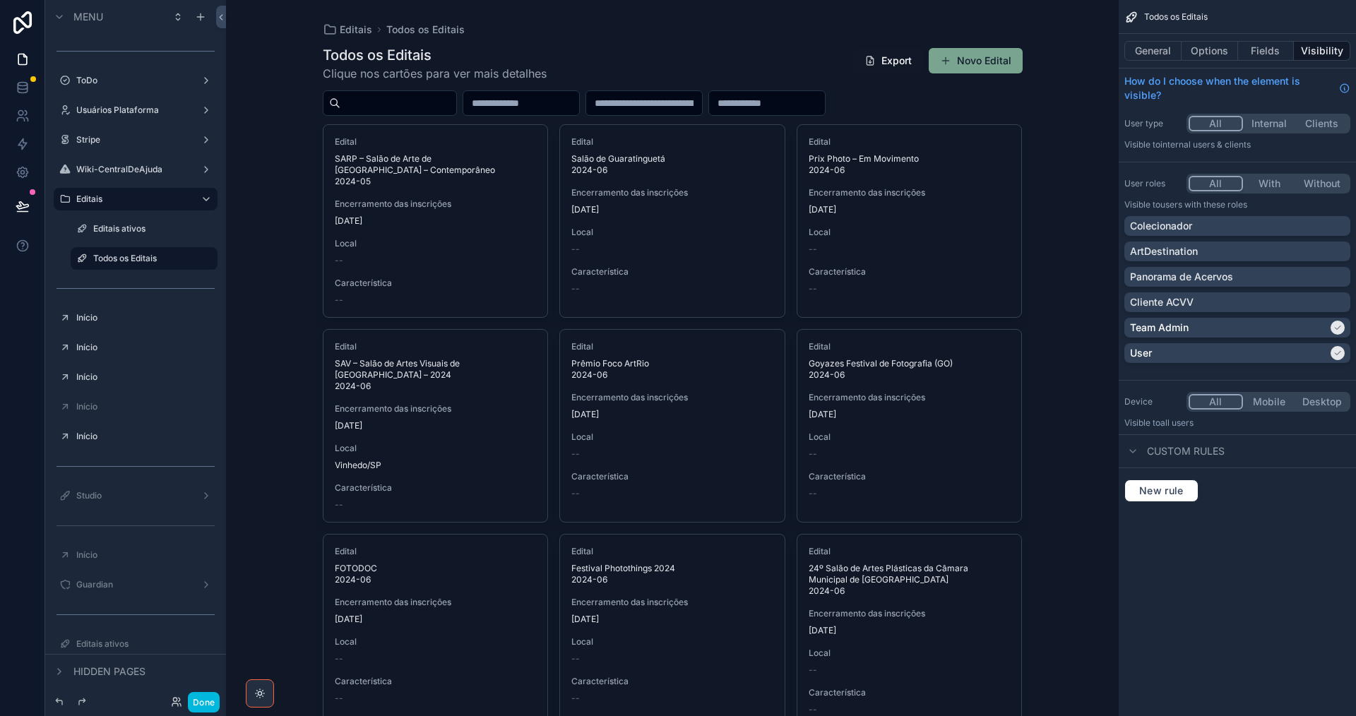
click at [0, 0] on icon "scrollable content" at bounding box center [0, 0] width 0 height 0
click at [254, 271] on span "Remove" at bounding box center [269, 268] width 37 height 14
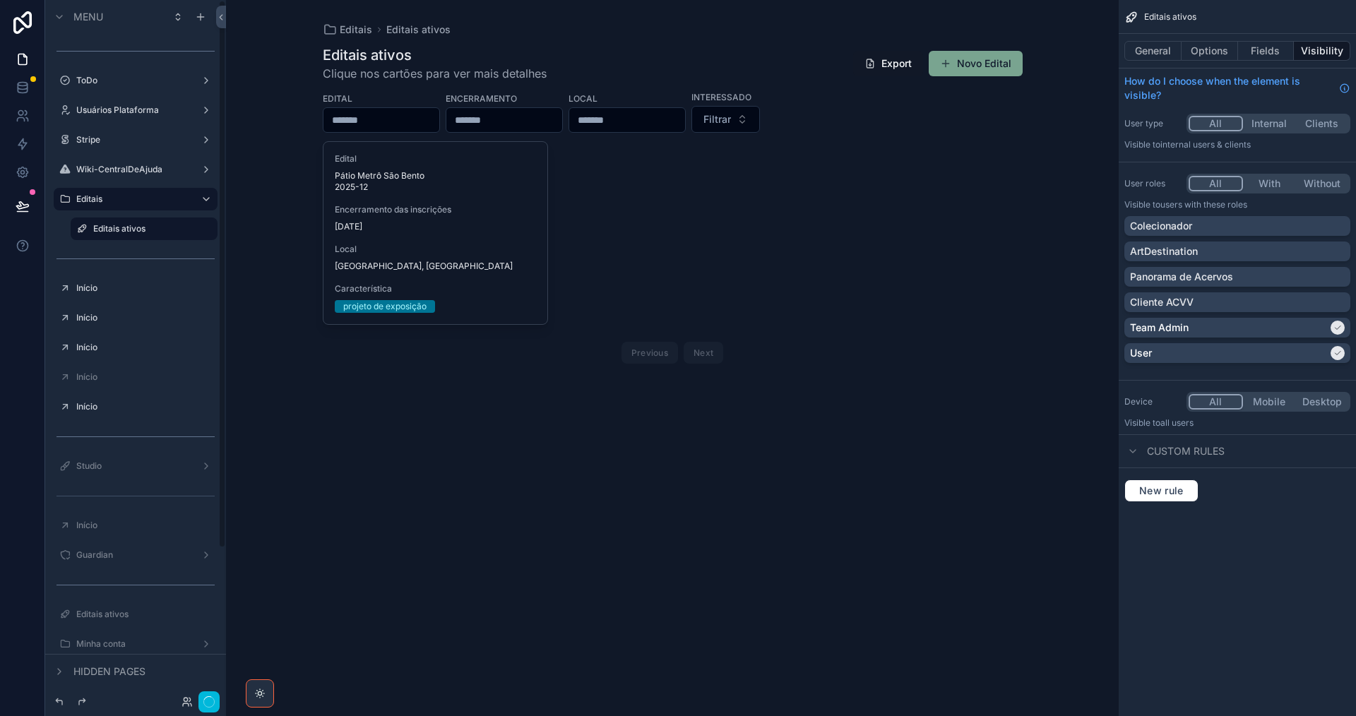
click at [151, 228] on label "Editais ativos" at bounding box center [151, 228] width 116 height 11
click at [0, 0] on icon "scrollable content" at bounding box center [0, 0] width 0 height 0
click at [252, 239] on span "Remove" at bounding box center [269, 239] width 37 height 14
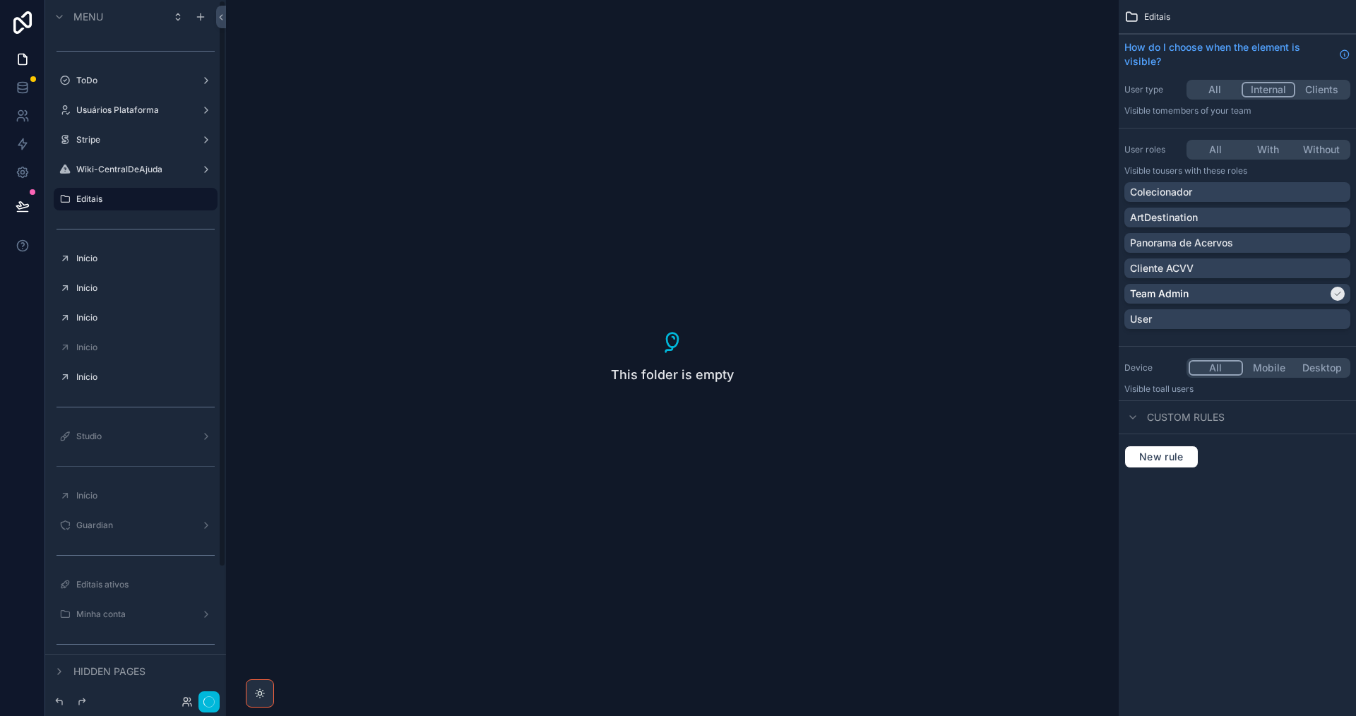
click at [0, 0] on icon "scrollable content" at bounding box center [0, 0] width 0 height 0
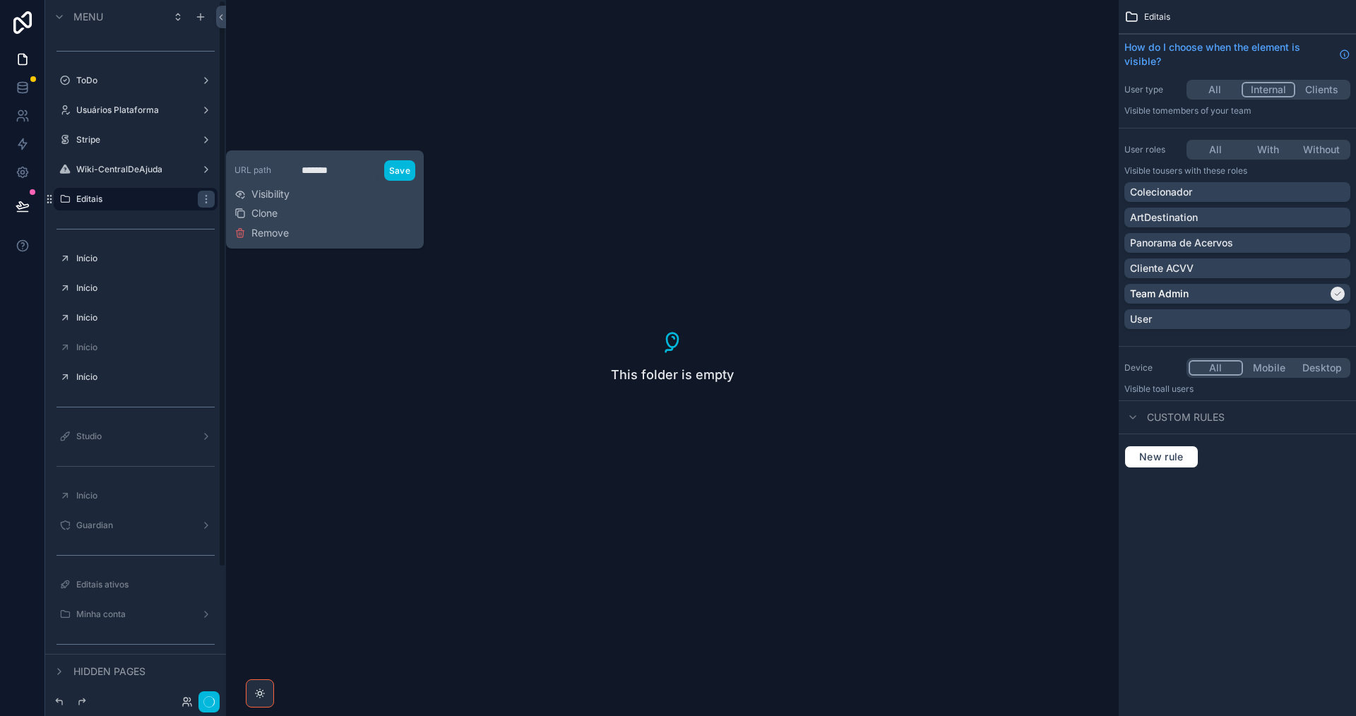
click at [273, 232] on span "Remove" at bounding box center [269, 233] width 37 height 14
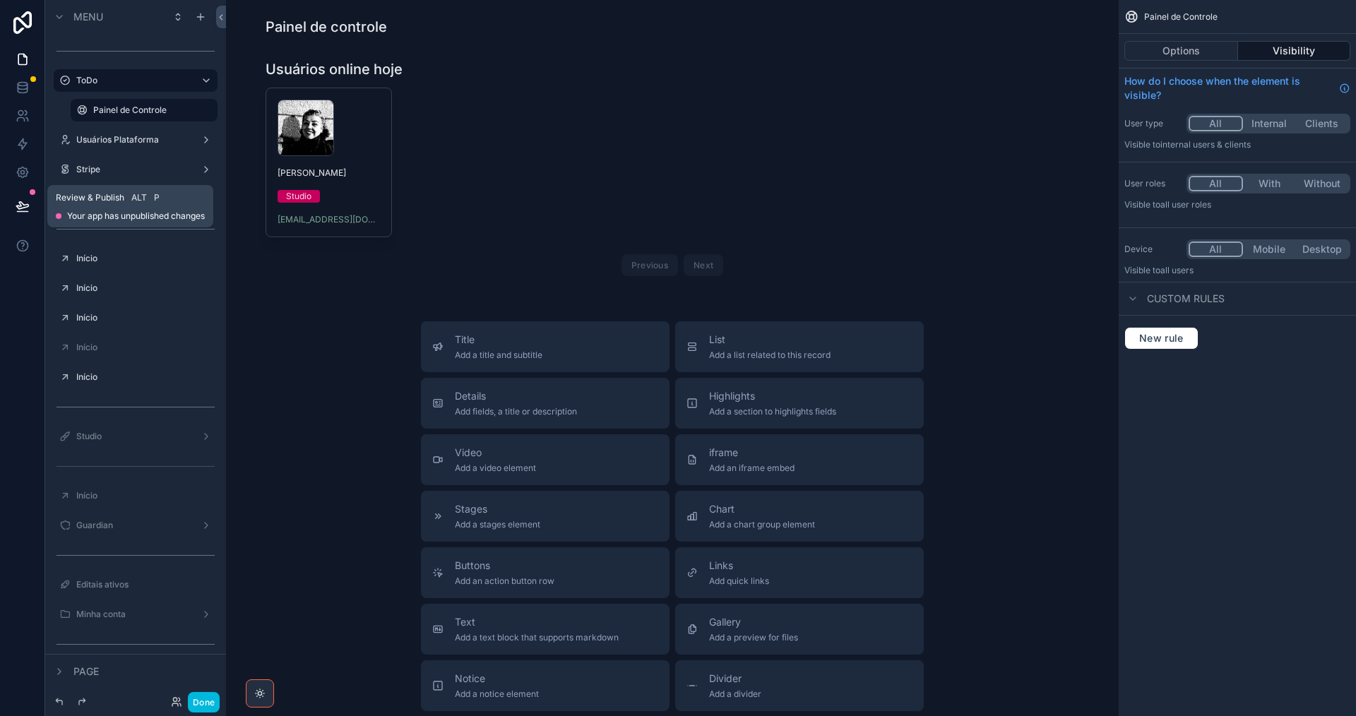
click at [17, 205] on icon at bounding box center [23, 206] width 14 height 14
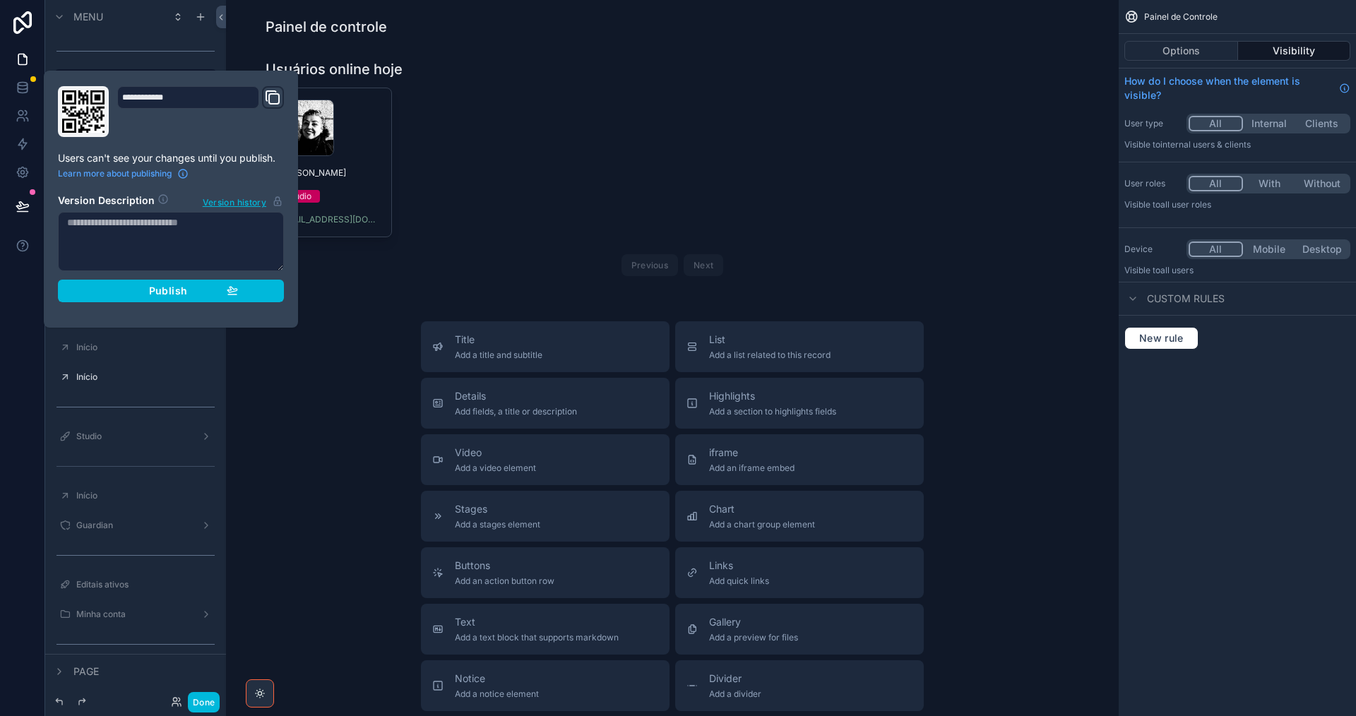
click at [123, 293] on div "Publish" at bounding box center [171, 291] width 134 height 13
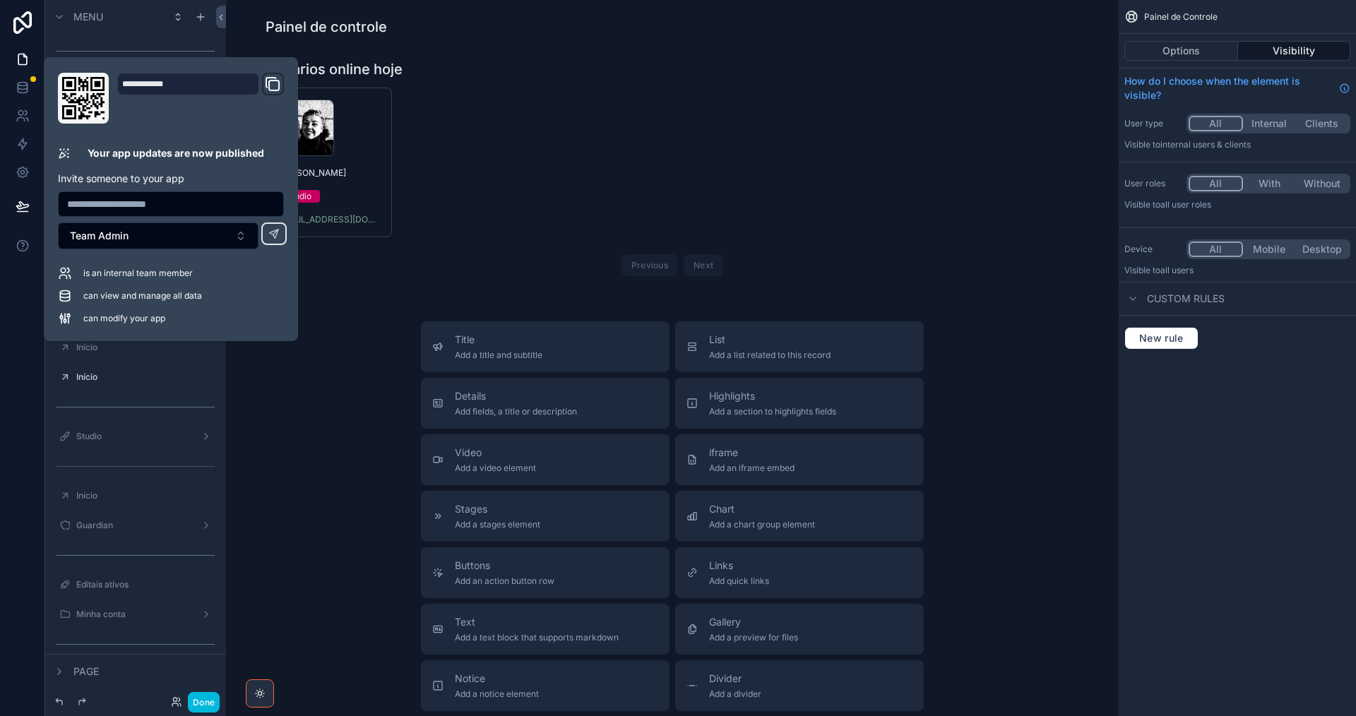
click at [298, 381] on div "Title Add a title and subtitle List Add a list related to this record Details A…" at bounding box center [672, 572] width 870 height 503
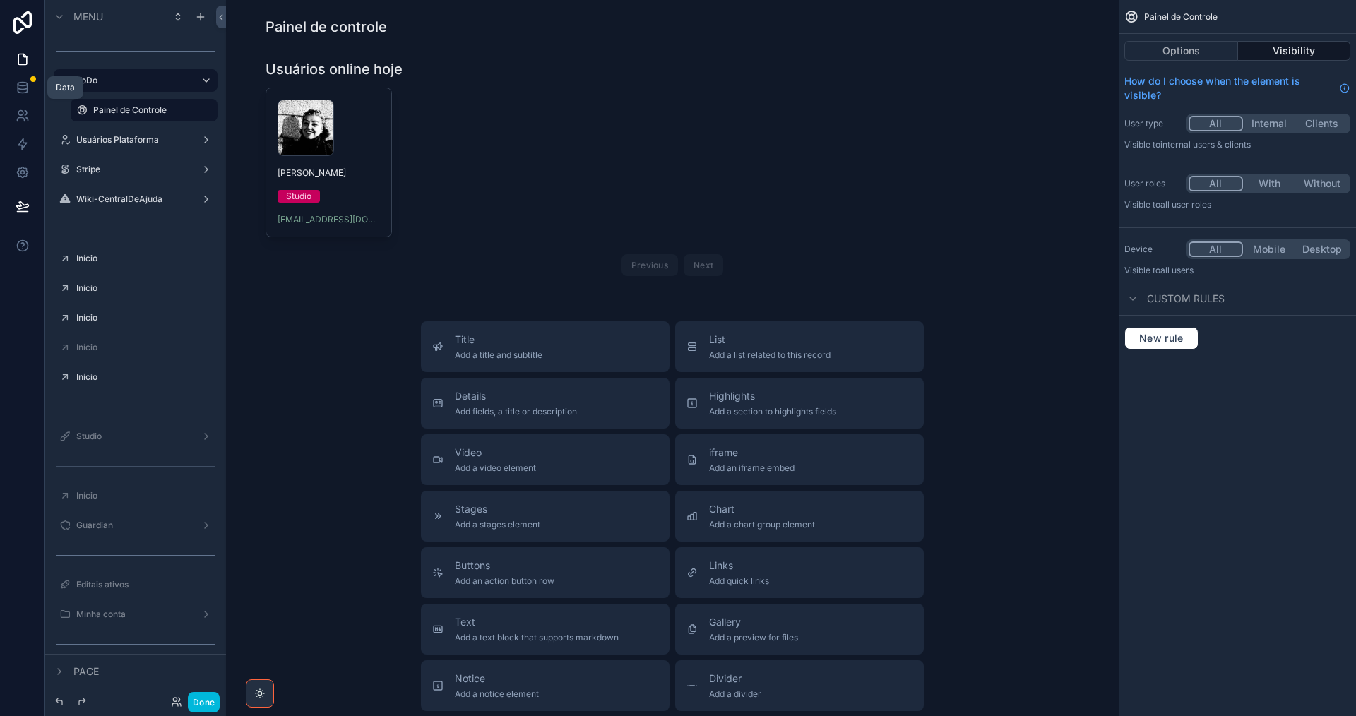
click at [18, 86] on icon at bounding box center [22, 87] width 9 height 6
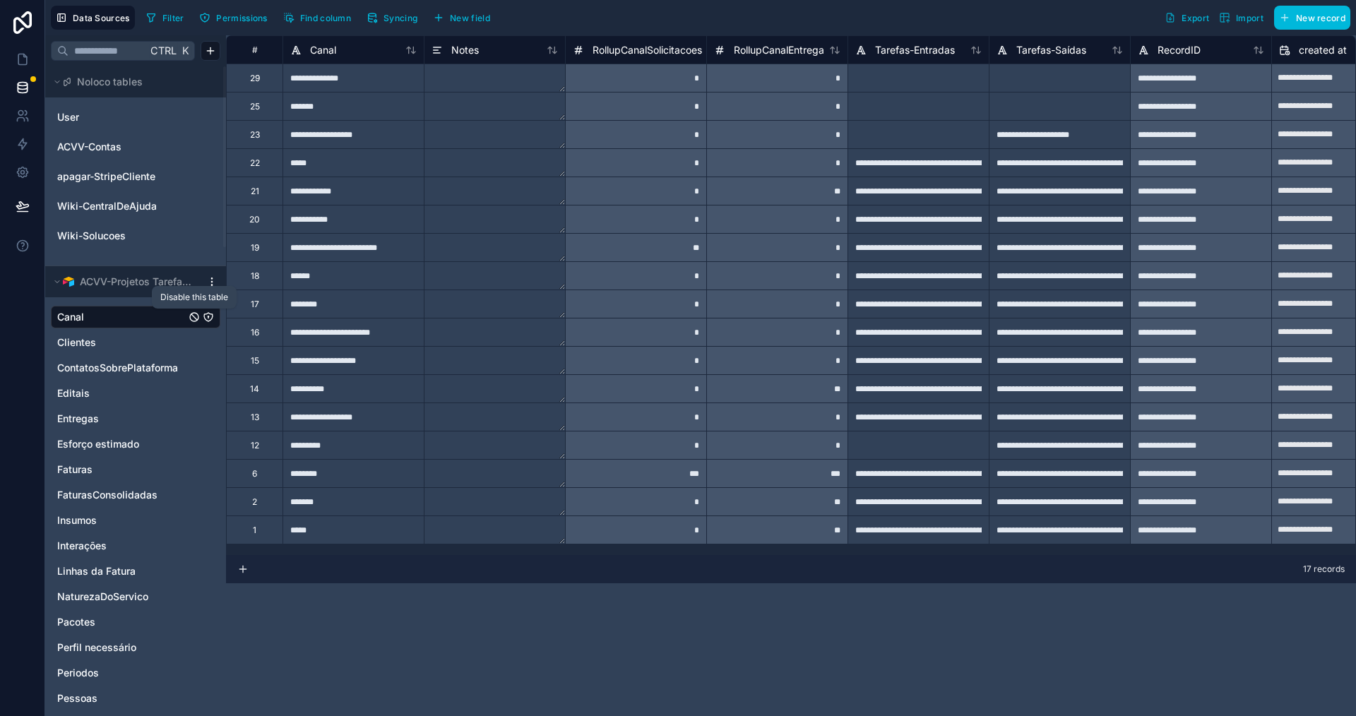
click at [195, 317] on icon "Canal" at bounding box center [194, 316] width 11 height 11
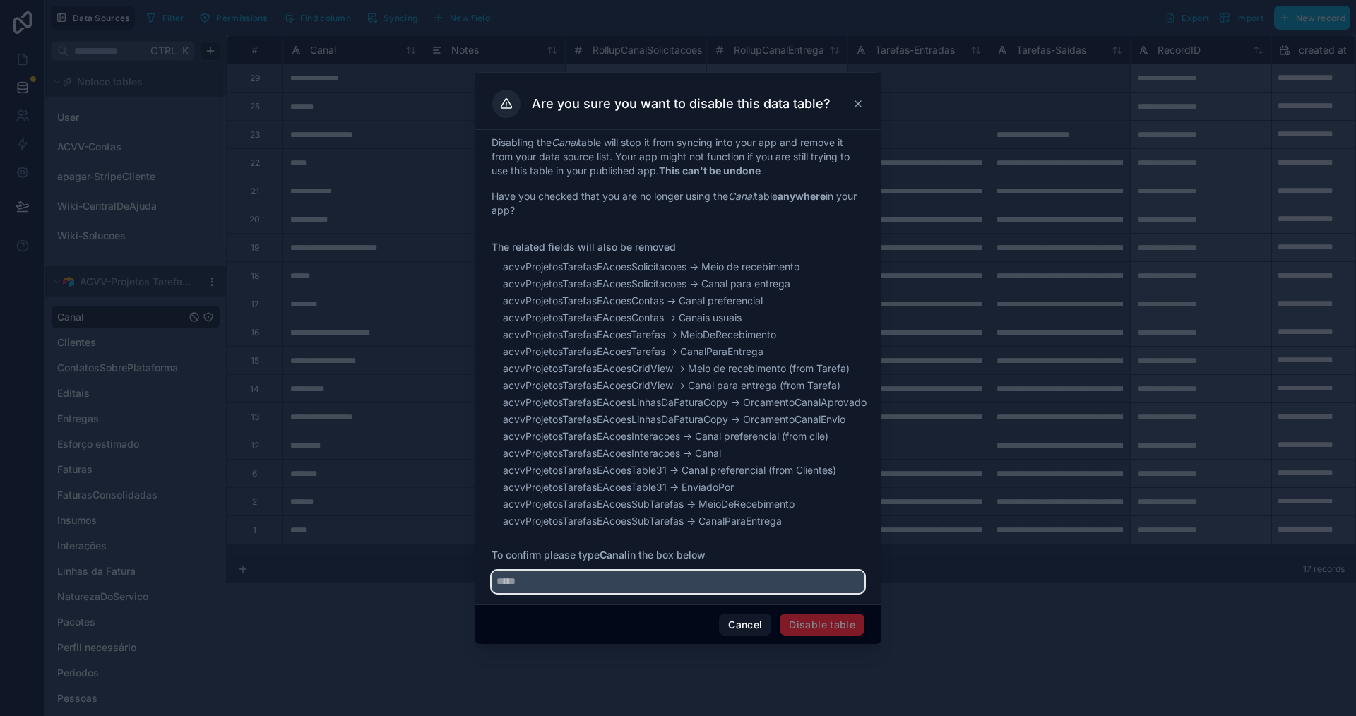
drag, startPoint x: 529, startPoint y: 580, endPoint x: 502, endPoint y: 583, distance: 27.8
click at [497, 583] on input "text" at bounding box center [678, 582] width 373 height 23
type input "*****"
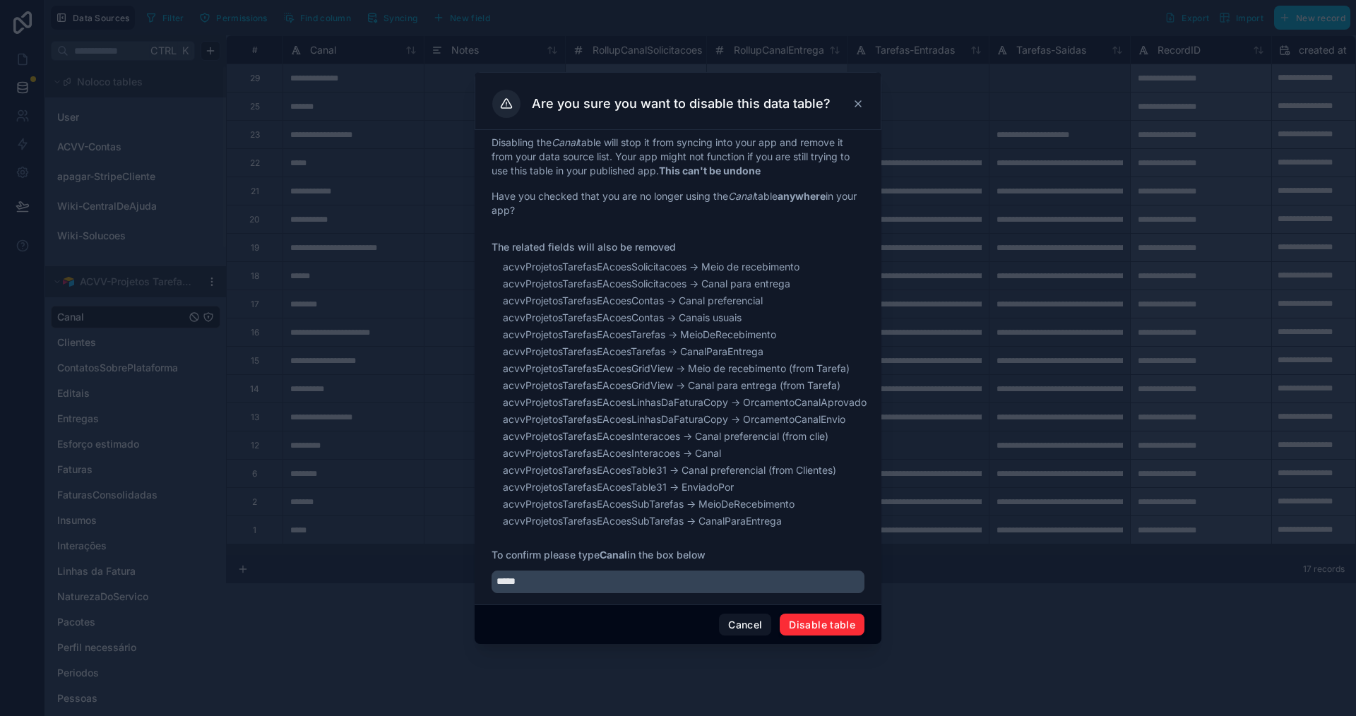
click at [818, 622] on button "Disable table" at bounding box center [822, 625] width 85 height 23
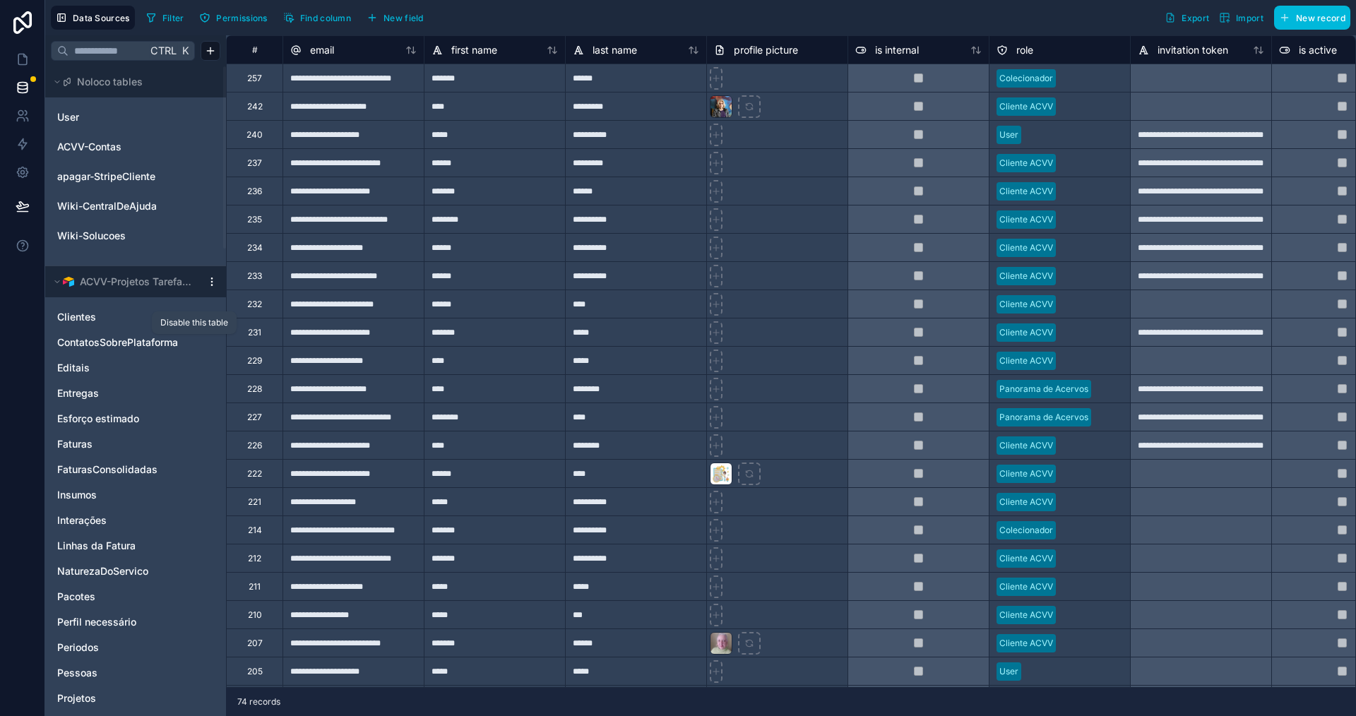
click at [193, 345] on icon "ContatosSobrePlataforma" at bounding box center [194, 342] width 11 height 11
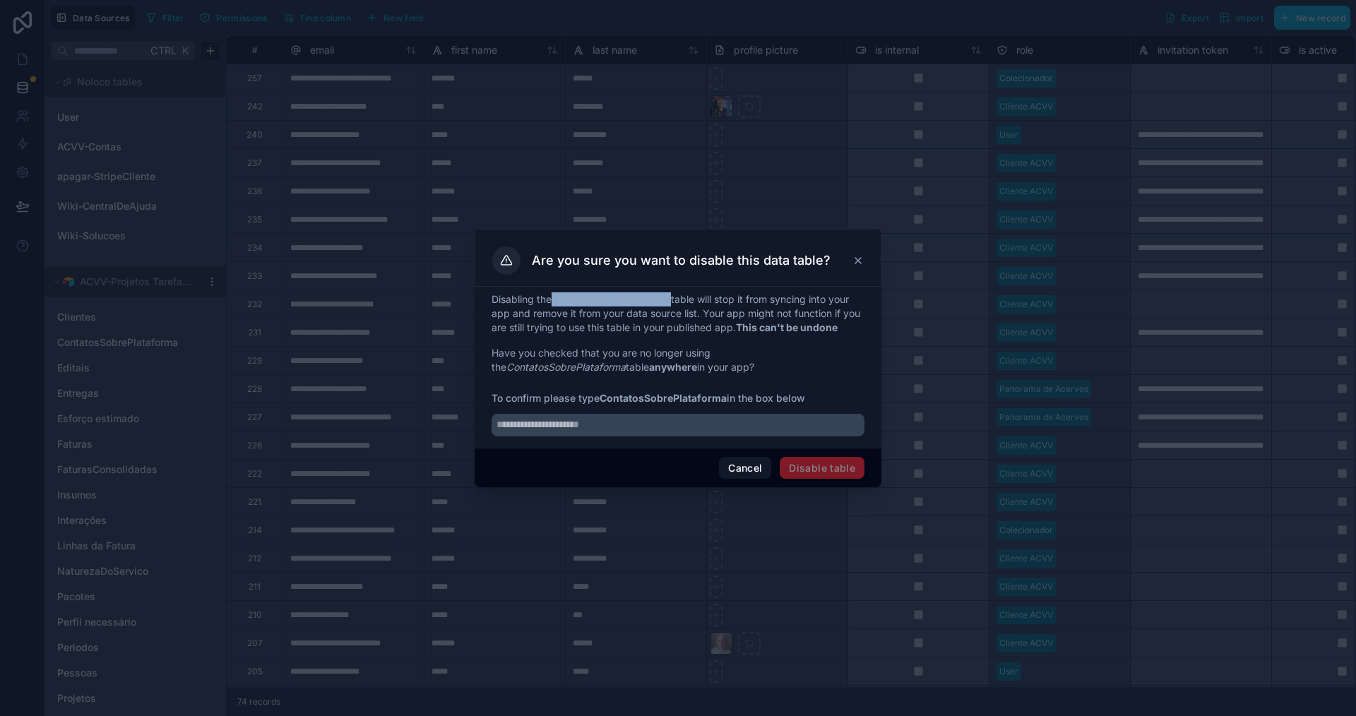
drag, startPoint x: 557, startPoint y: 296, endPoint x: 673, endPoint y: 302, distance: 116.7
click at [671, 302] on em "ContatosSobrePlataforma" at bounding box center [611, 299] width 119 height 12
copy em "ContatosSobrePlataforma"
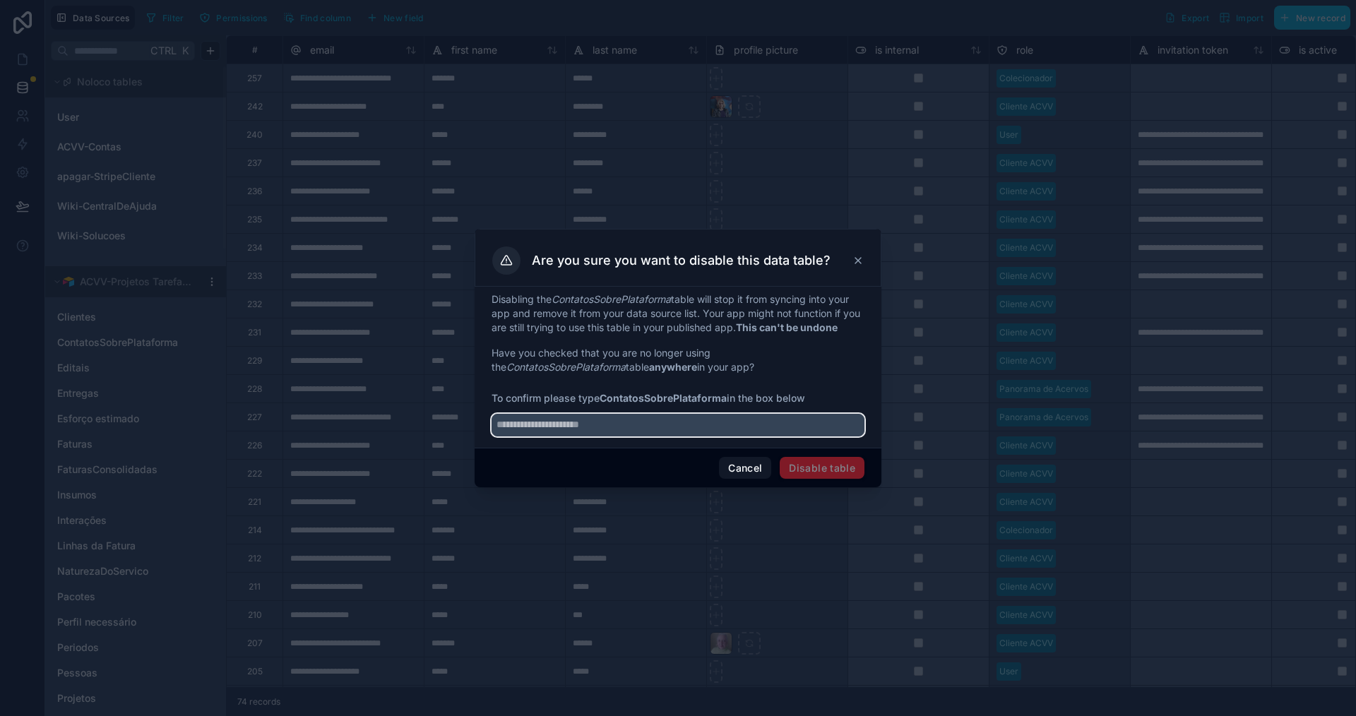
click at [651, 429] on input "text" at bounding box center [678, 425] width 373 height 23
paste input "**********"
type input "**********"
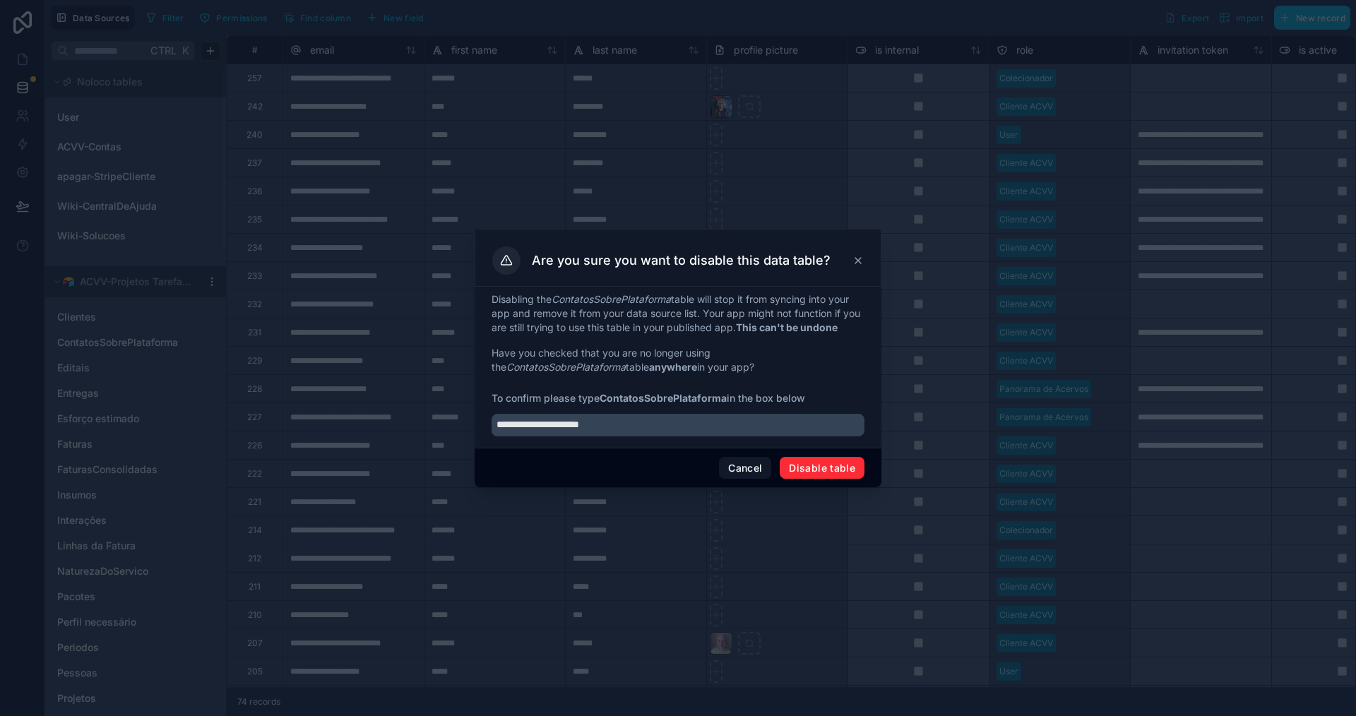
click at [850, 470] on button "Disable table" at bounding box center [822, 468] width 85 height 23
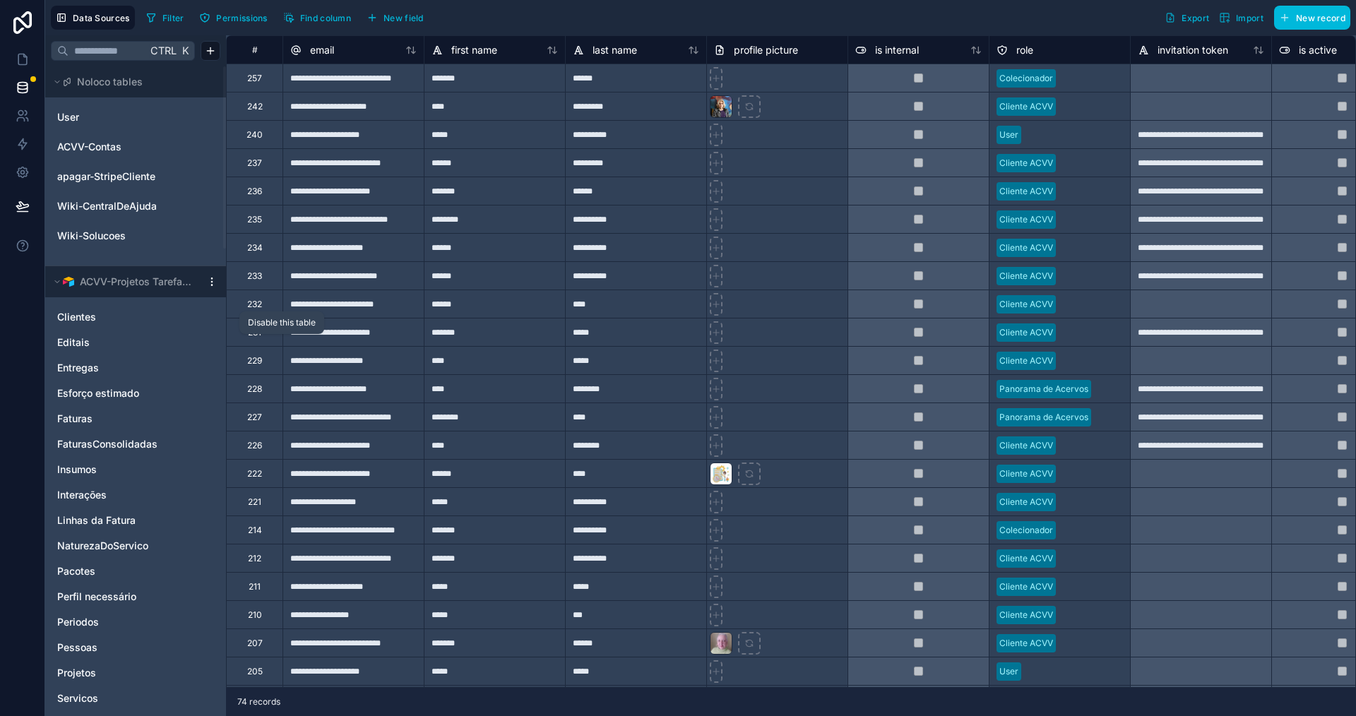
click at [195, 345] on icon "Editais" at bounding box center [194, 342] width 11 height 11
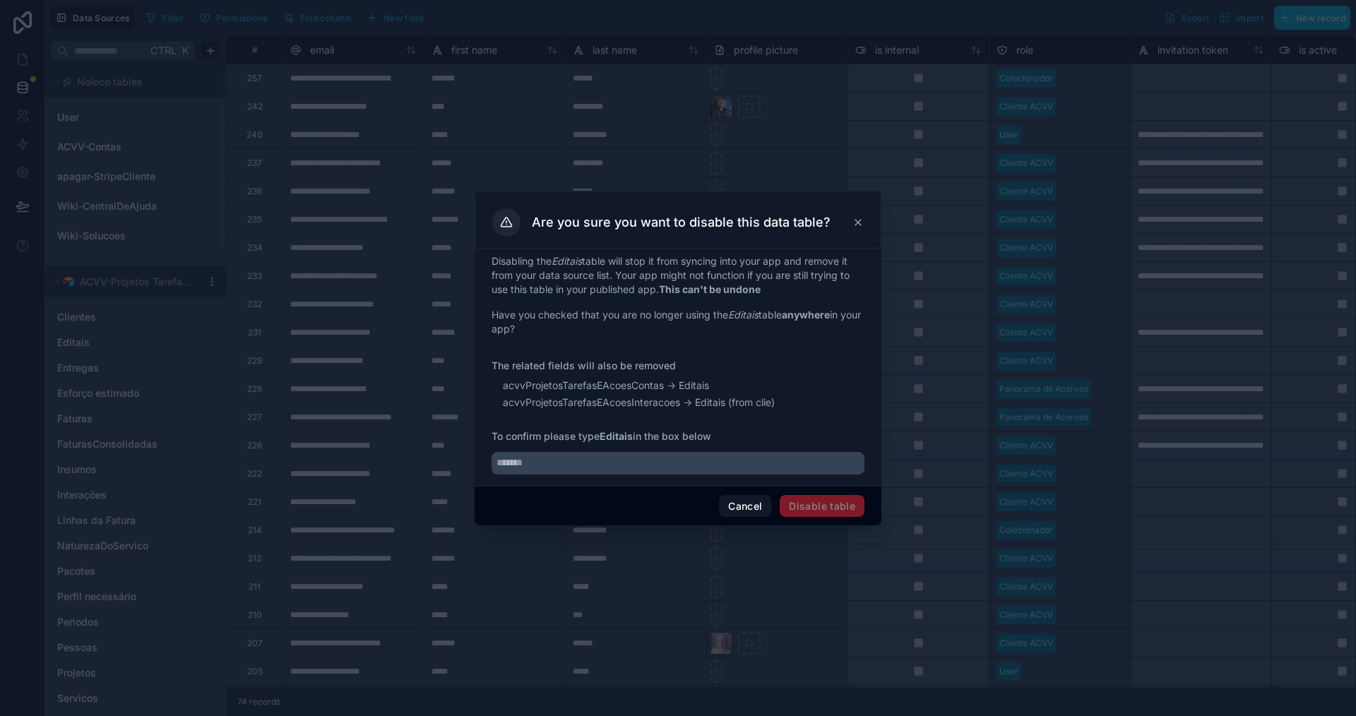
click at [694, 386] on span "Editais" at bounding box center [694, 386] width 30 height 14
copy span "Editais"
click at [565, 468] on input "text" at bounding box center [678, 463] width 373 height 23
paste input "*******"
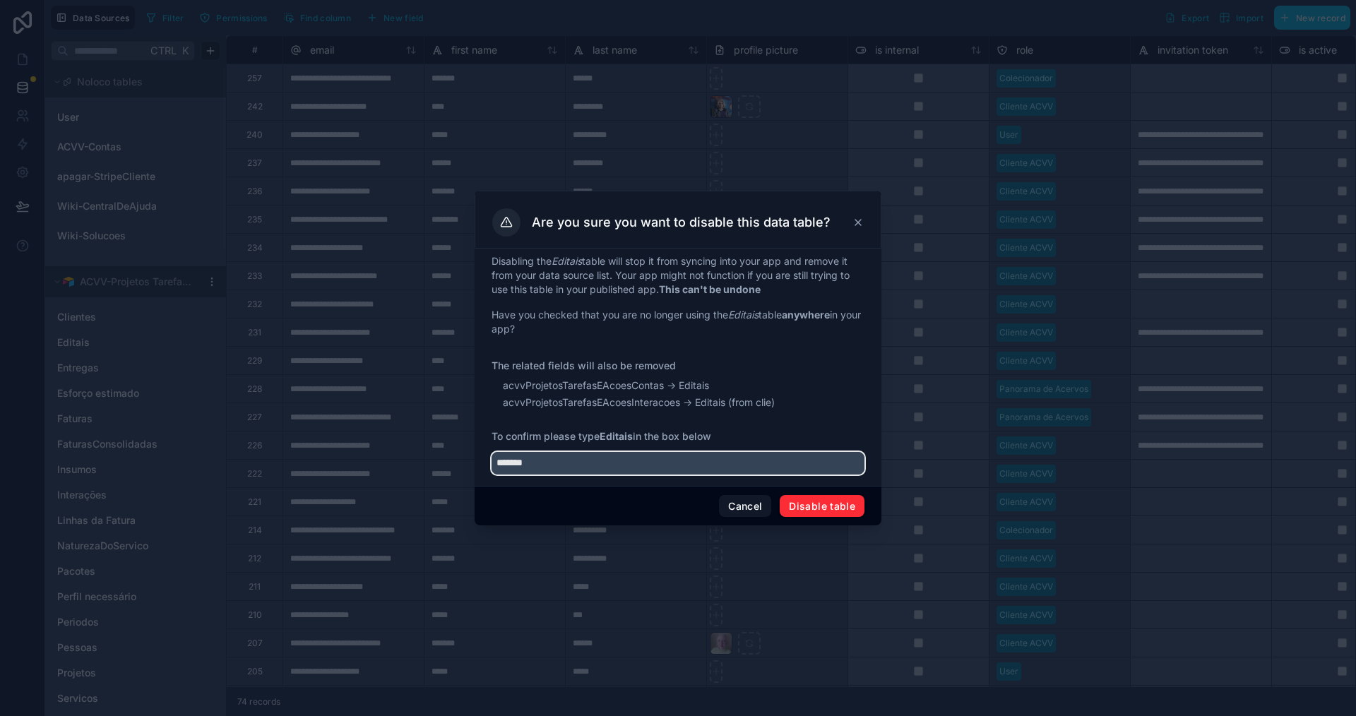
type input "*******"
click at [820, 508] on button "Disable table" at bounding box center [822, 506] width 85 height 23
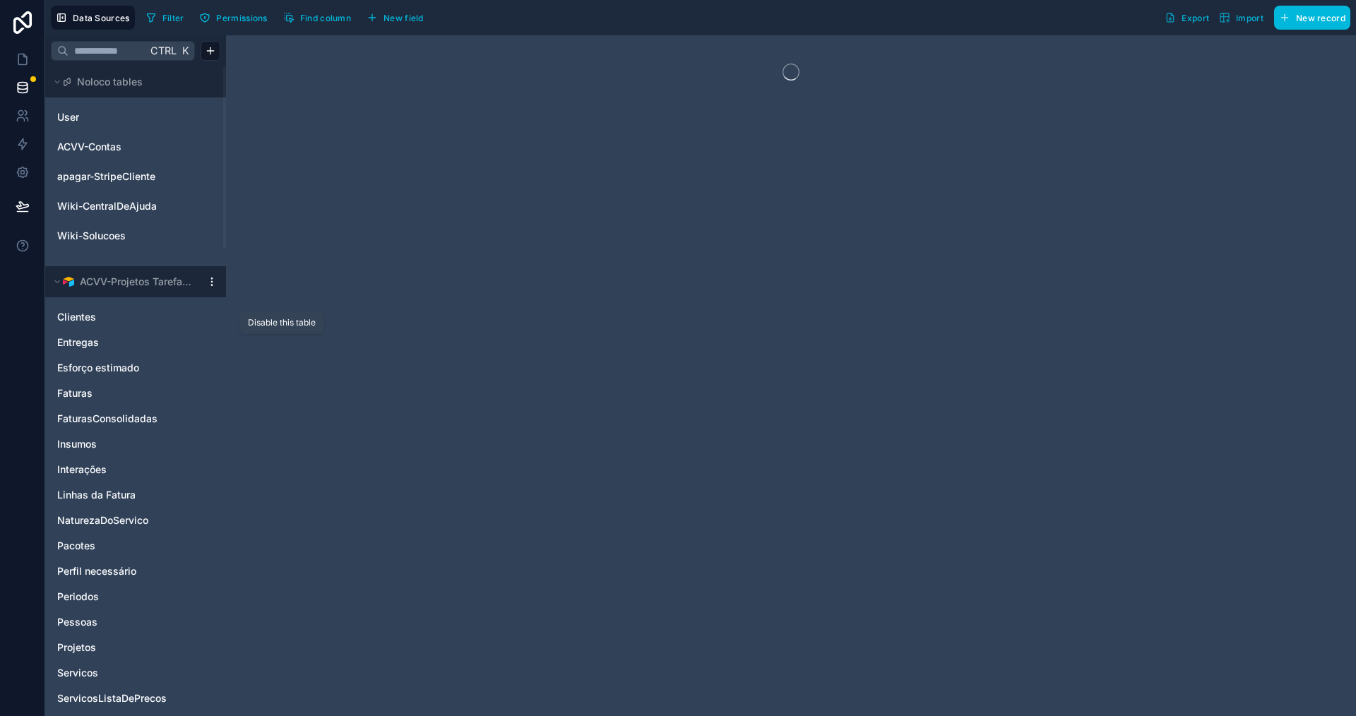
click at [193, 340] on icon "Entregas" at bounding box center [194, 342] width 11 height 11
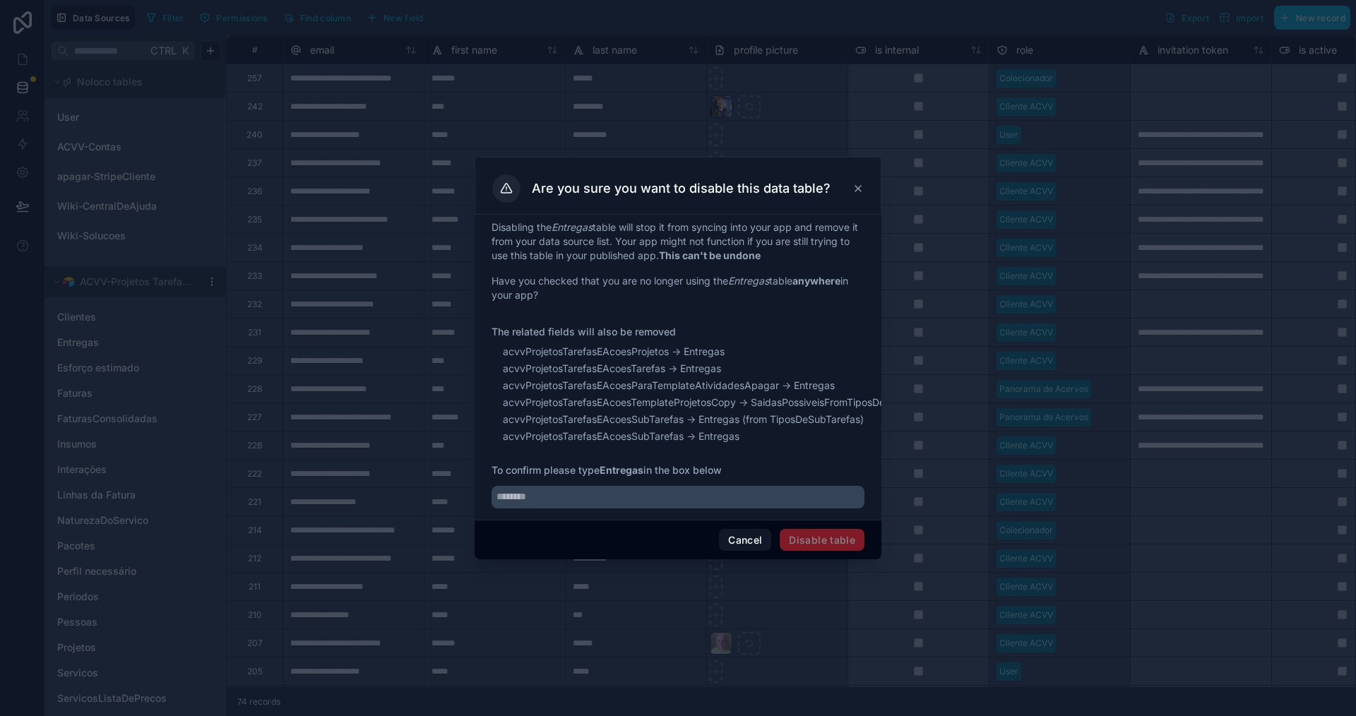
click at [577, 221] on em "Entregas" at bounding box center [572, 227] width 41 height 12
copy p "Entregas"
click at [576, 504] on input "text" at bounding box center [678, 497] width 373 height 23
paste input "********"
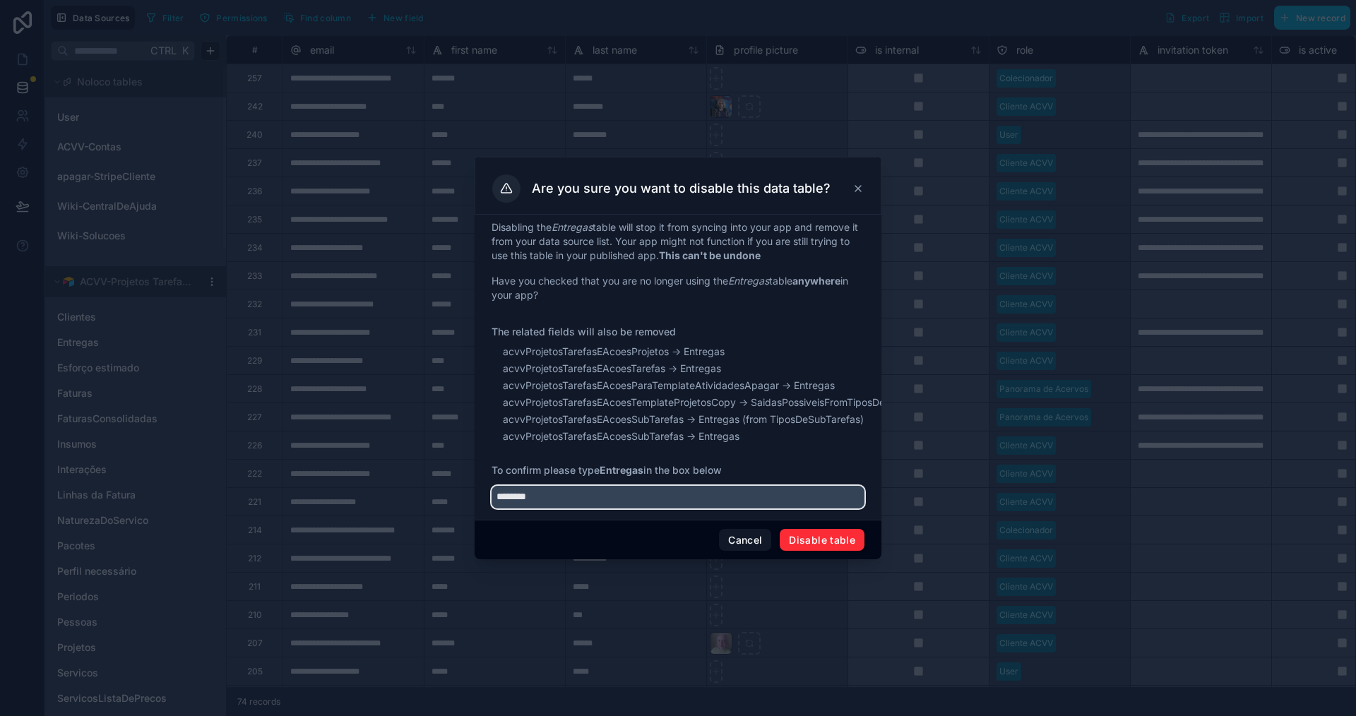
type input "********"
click at [821, 552] on button "Disable table" at bounding box center [822, 540] width 85 height 23
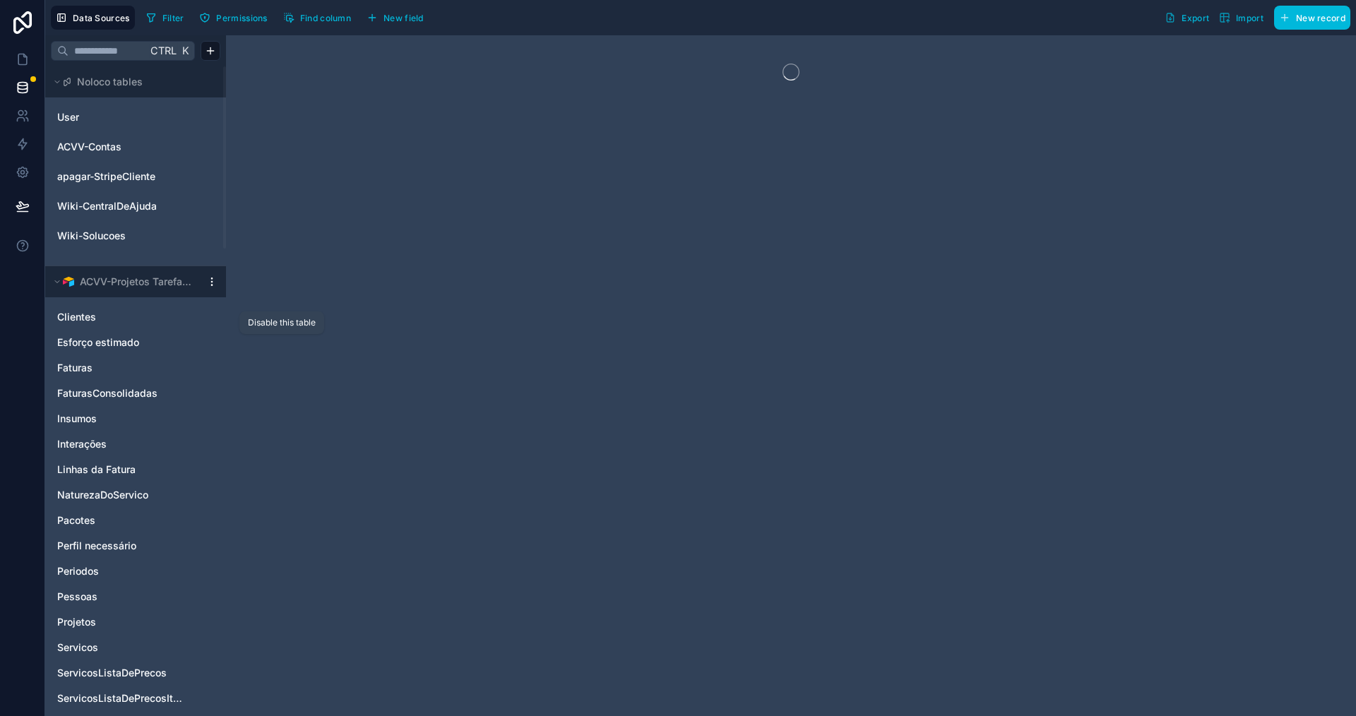
click at [191, 341] on icon "Esforço estimado" at bounding box center [194, 342] width 8 height 8
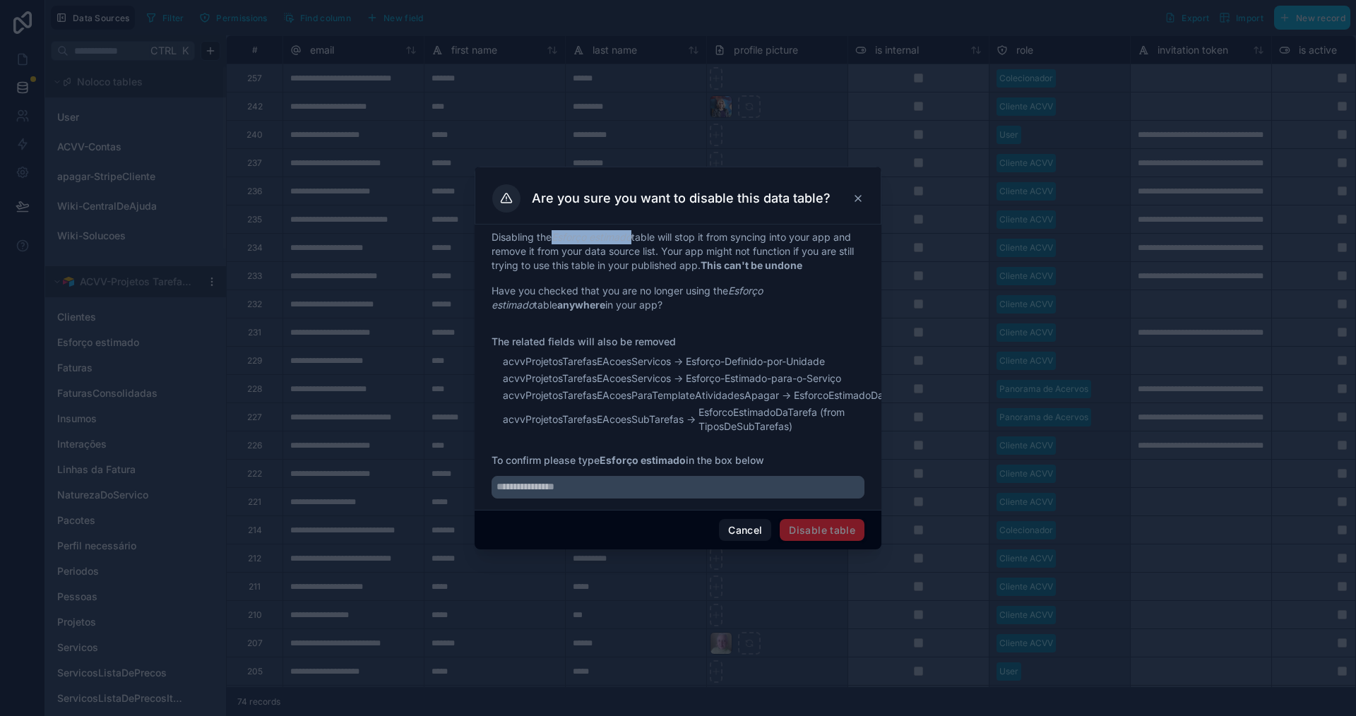
drag, startPoint x: 556, startPoint y: 229, endPoint x: 635, endPoint y: 230, distance: 79.1
click at [631, 231] on em "Esforço estimado" at bounding box center [592, 237] width 80 height 12
copy em "Esforço estimado"
drag, startPoint x: 645, startPoint y: 482, endPoint x: 655, endPoint y: 488, distance: 11.4
click at [645, 482] on input "text" at bounding box center [678, 487] width 373 height 23
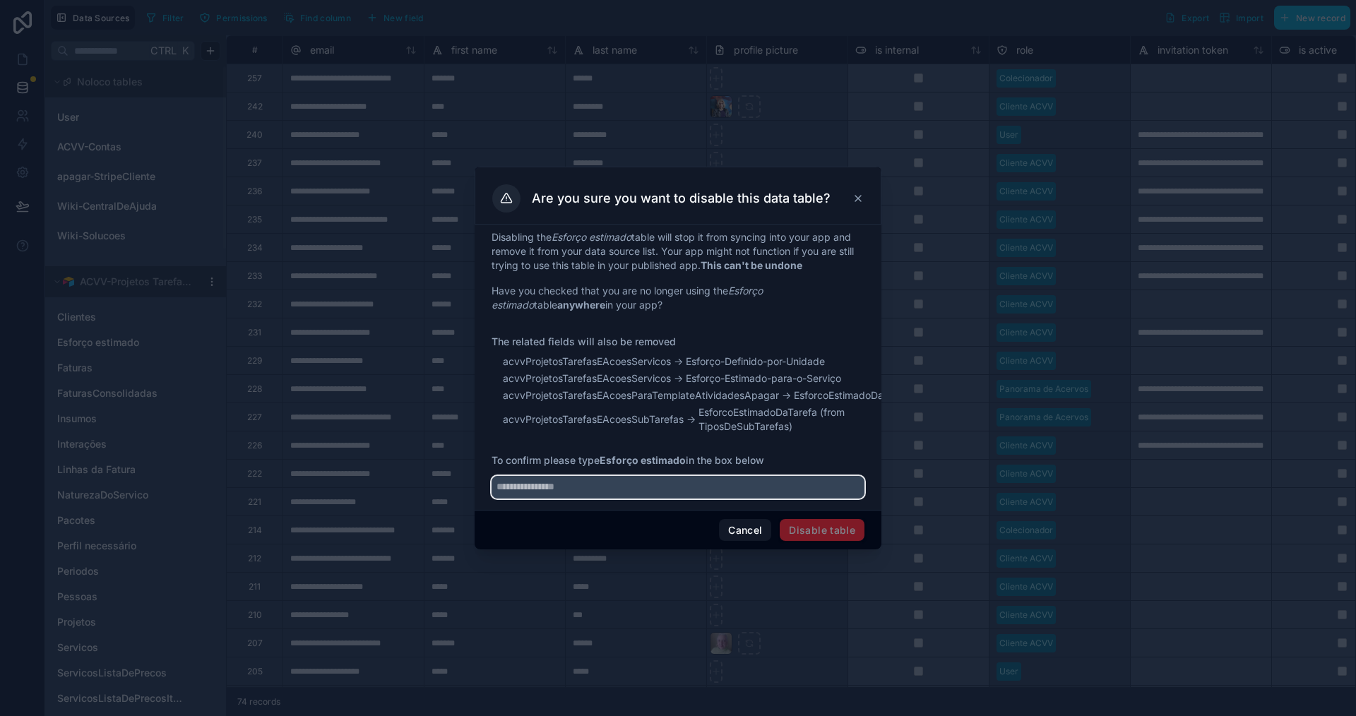
paste input "**********"
type input "**********"
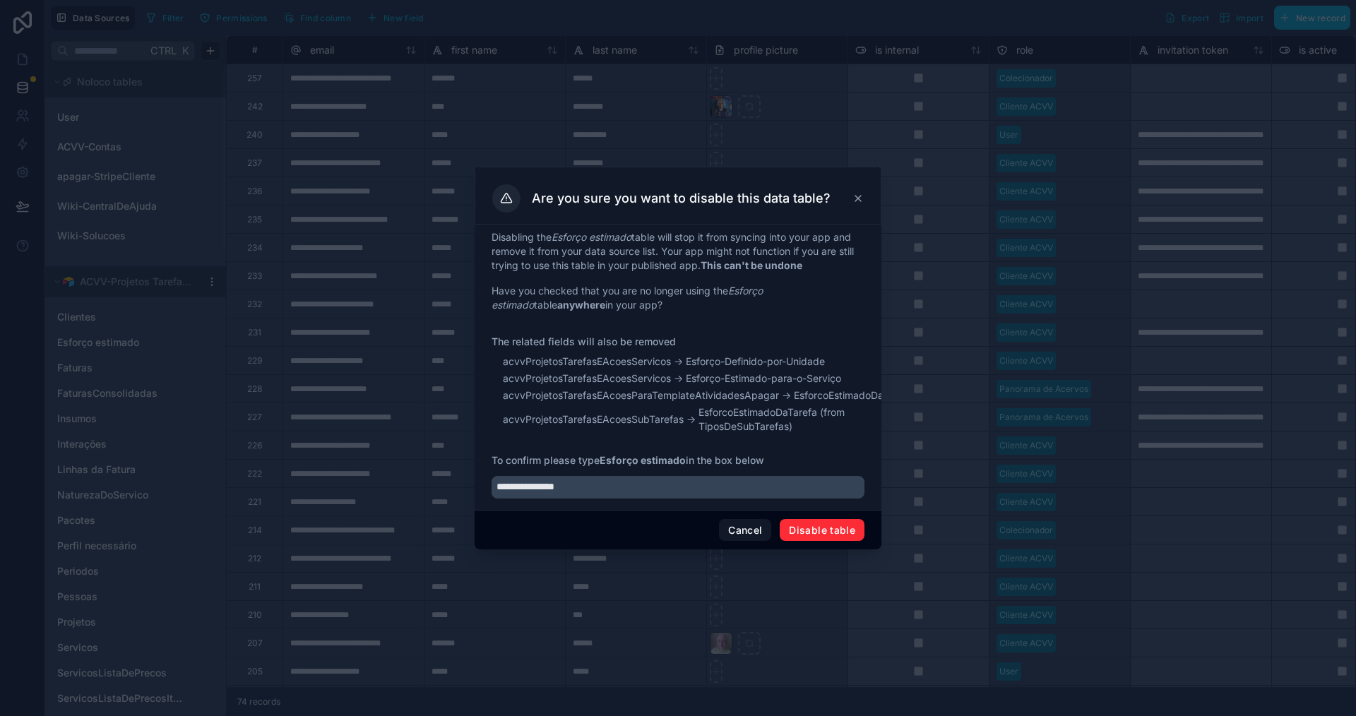
click at [831, 538] on button "Disable table" at bounding box center [822, 530] width 85 height 23
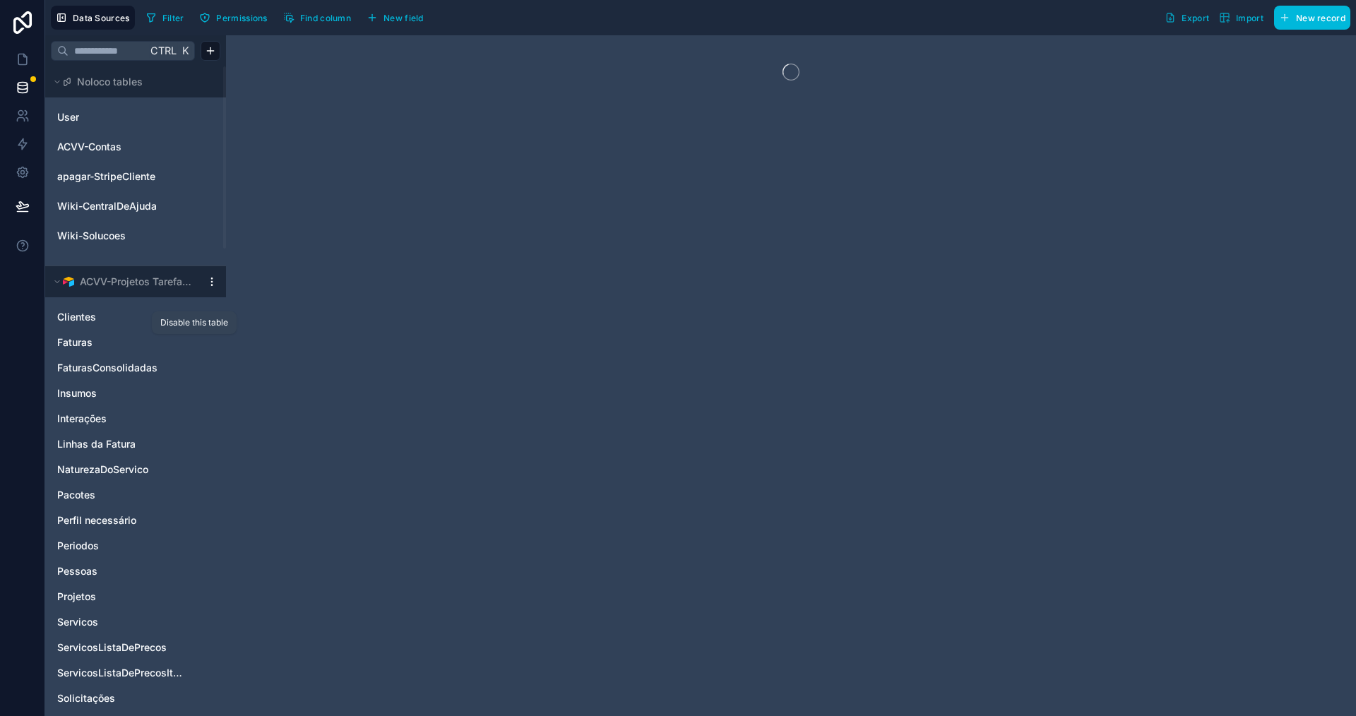
click at [193, 340] on icon "Faturas" at bounding box center [194, 342] width 11 height 11
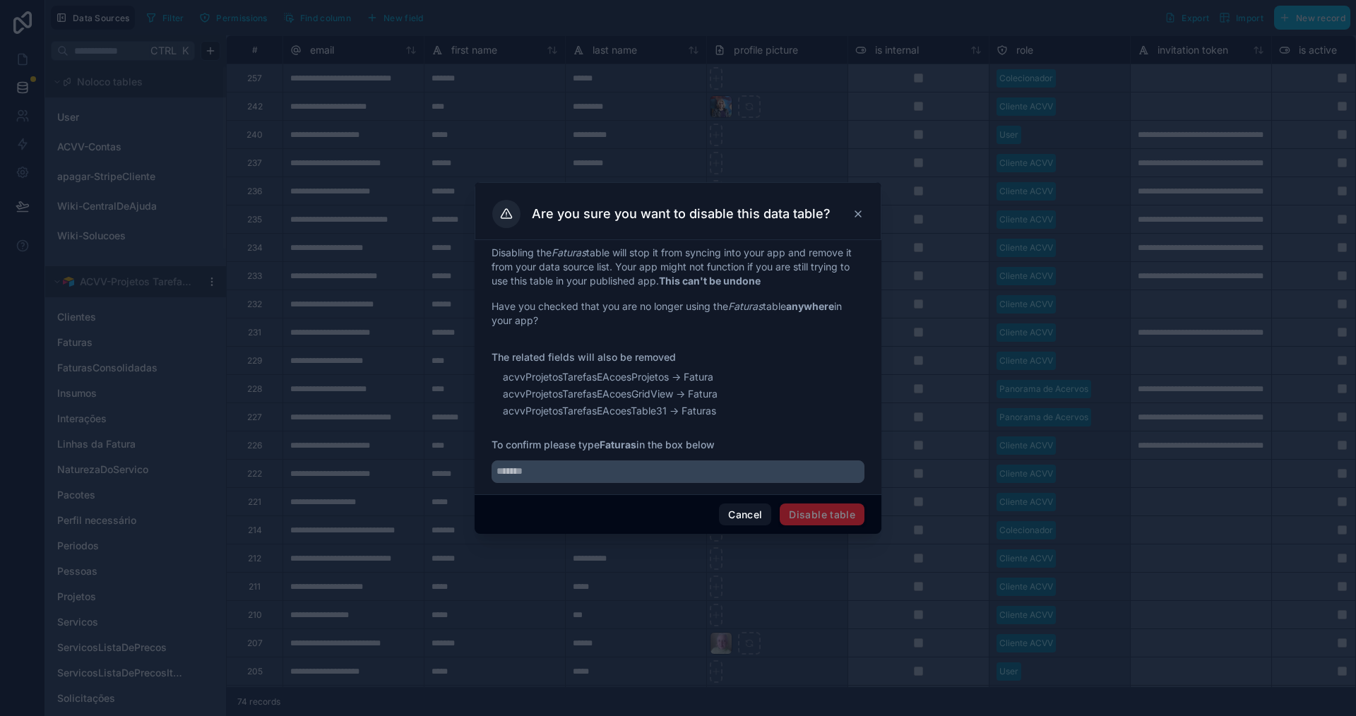
click at [574, 253] on em "Faturas" at bounding box center [569, 253] width 35 height 12
click at [573, 252] on em "Faturas" at bounding box center [569, 253] width 35 height 12
copy p "Faturas"
click at [556, 477] on input "text" at bounding box center [678, 472] width 373 height 23
paste input "*******"
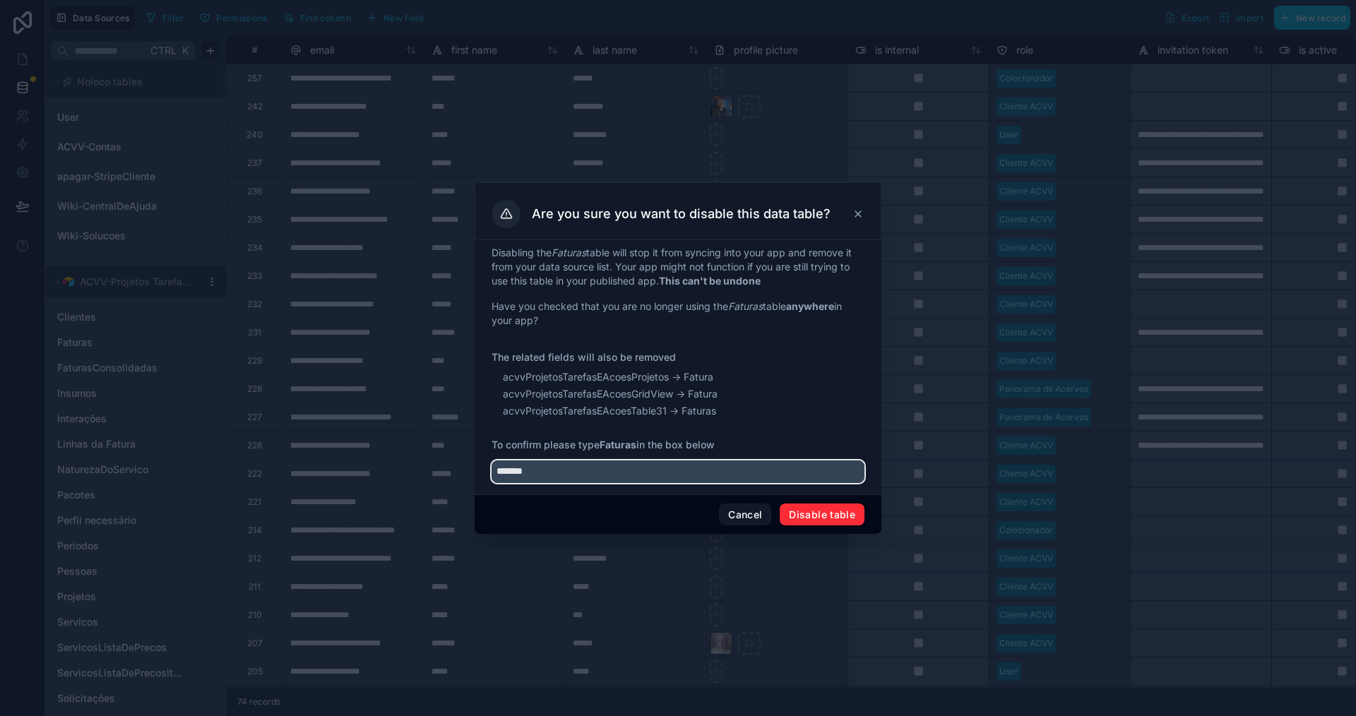
type input "*******"
click at [806, 514] on button "Disable table" at bounding box center [822, 515] width 85 height 23
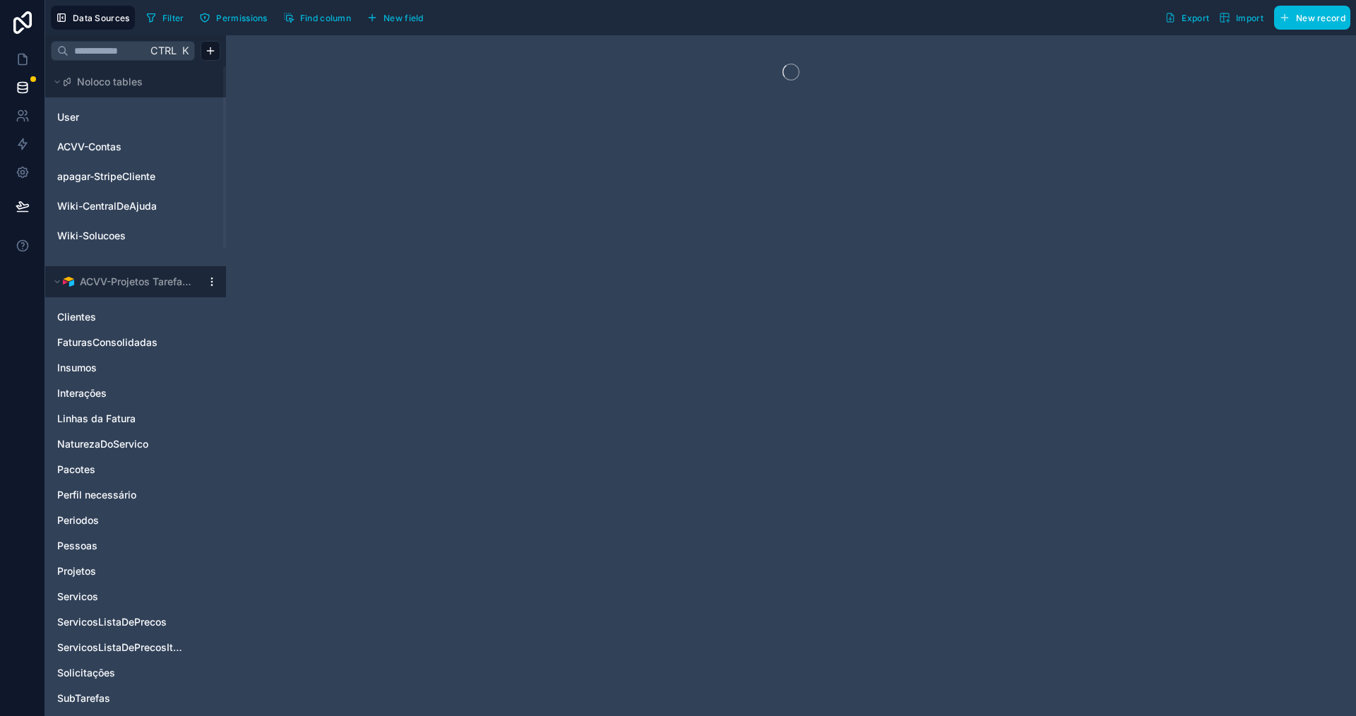
click at [192, 343] on icon "FaturasConsolidadas" at bounding box center [194, 342] width 11 height 11
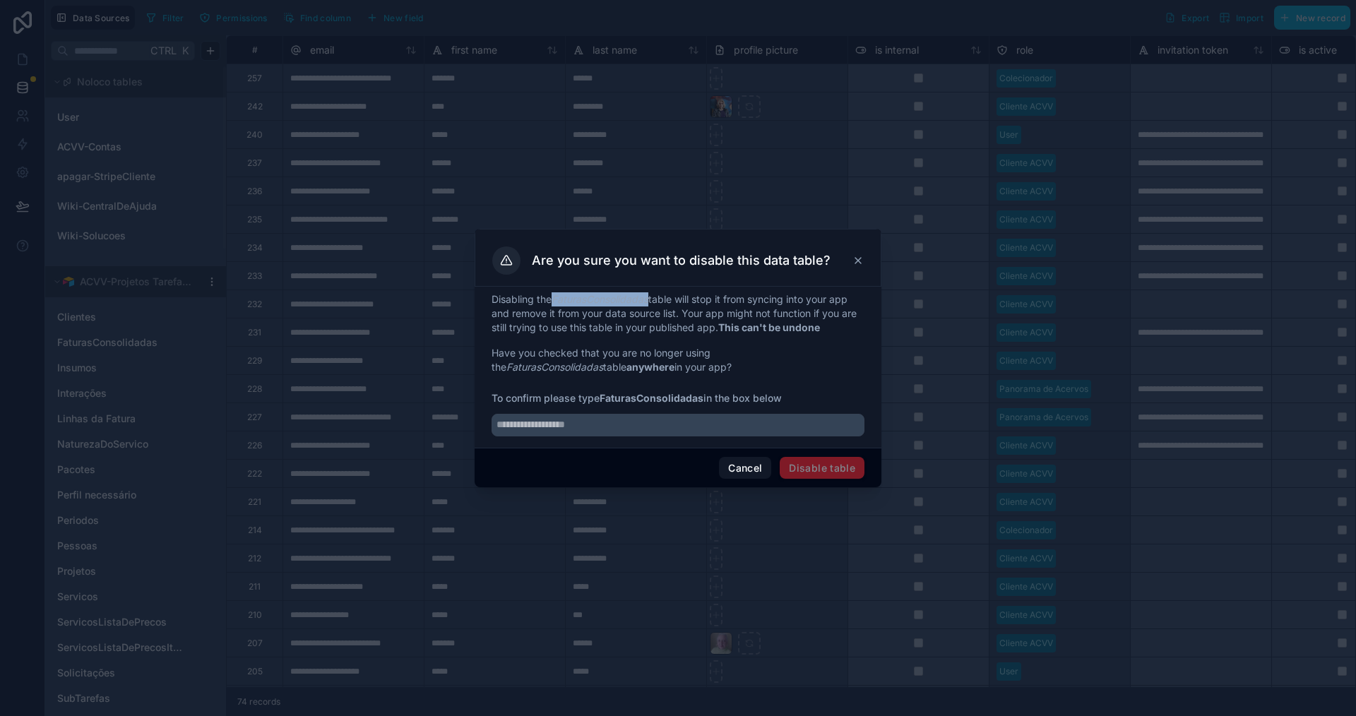
drag, startPoint x: 557, startPoint y: 299, endPoint x: 651, endPoint y: 299, distance: 94.6
click at [648, 299] on em "FaturasConsolidadas" at bounding box center [600, 299] width 97 height 12
copy em "FaturasConsolidadas"
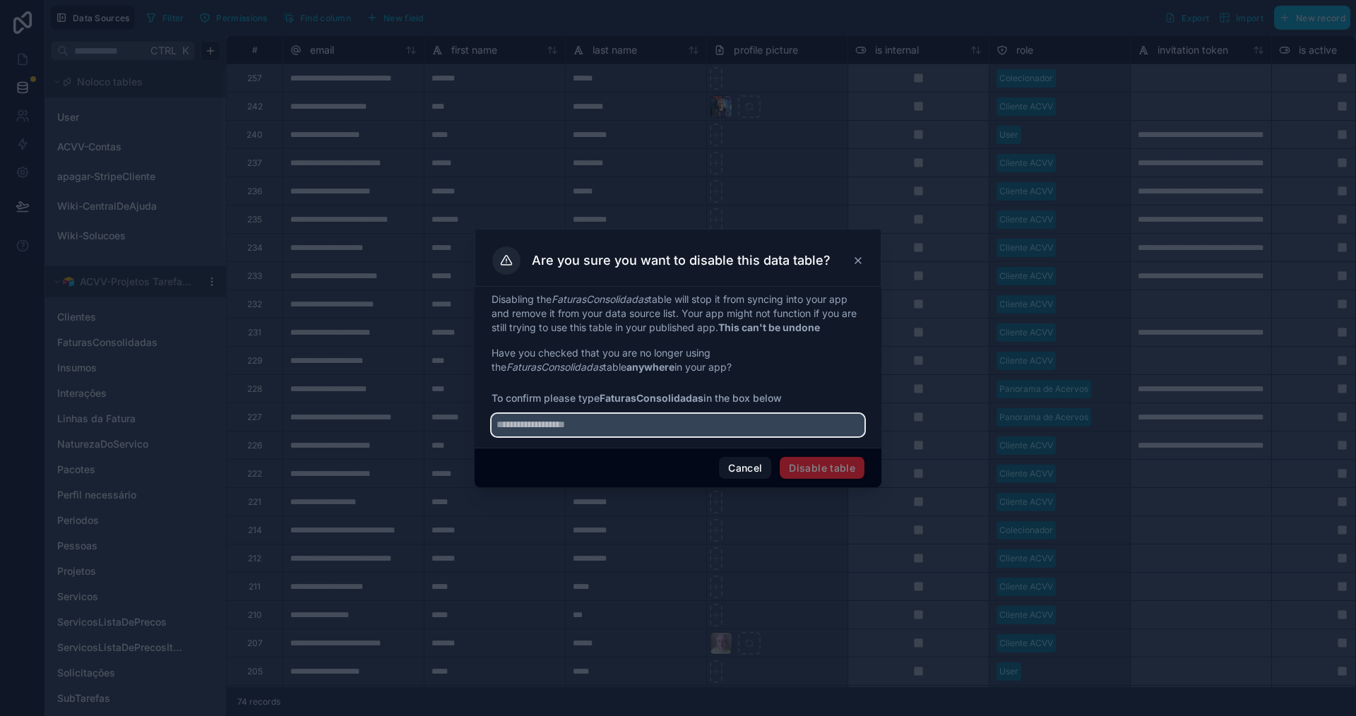
click at [659, 429] on input "text" at bounding box center [678, 425] width 373 height 23
paste input "**********"
type input "**********"
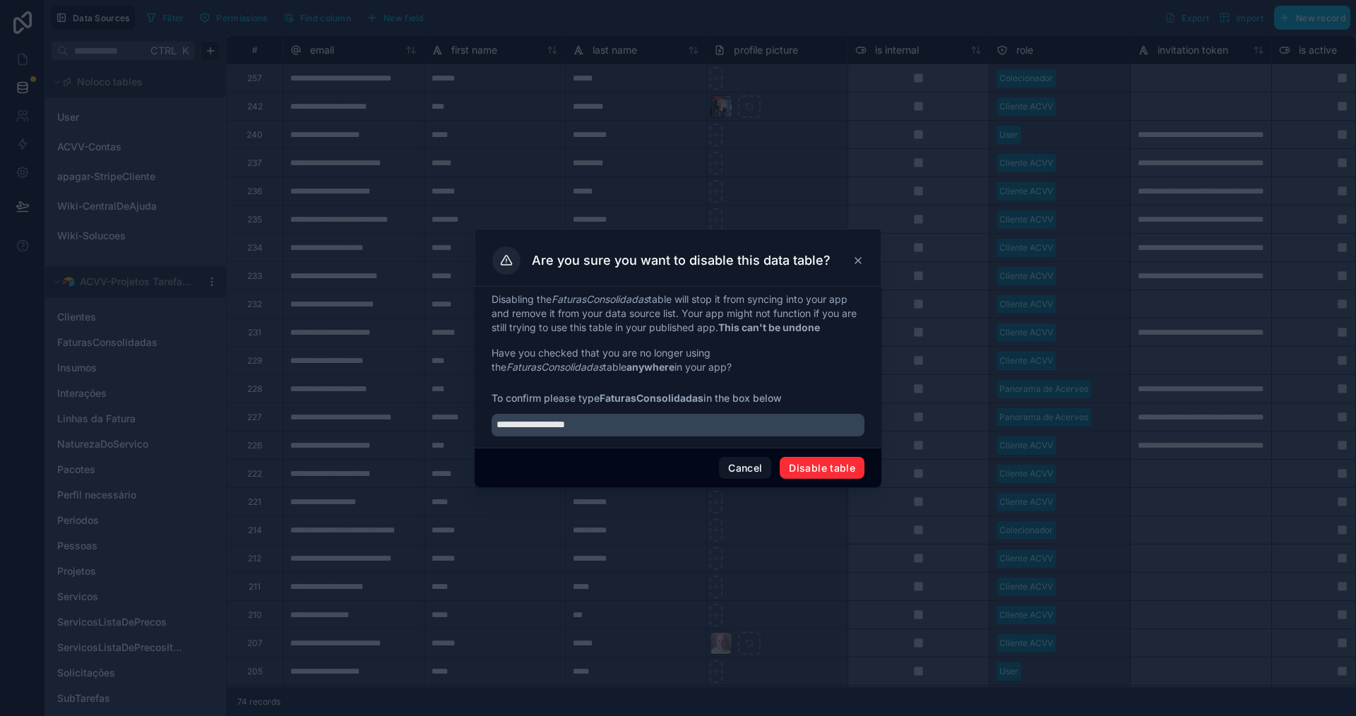
click at [828, 472] on button "Disable table" at bounding box center [822, 468] width 85 height 23
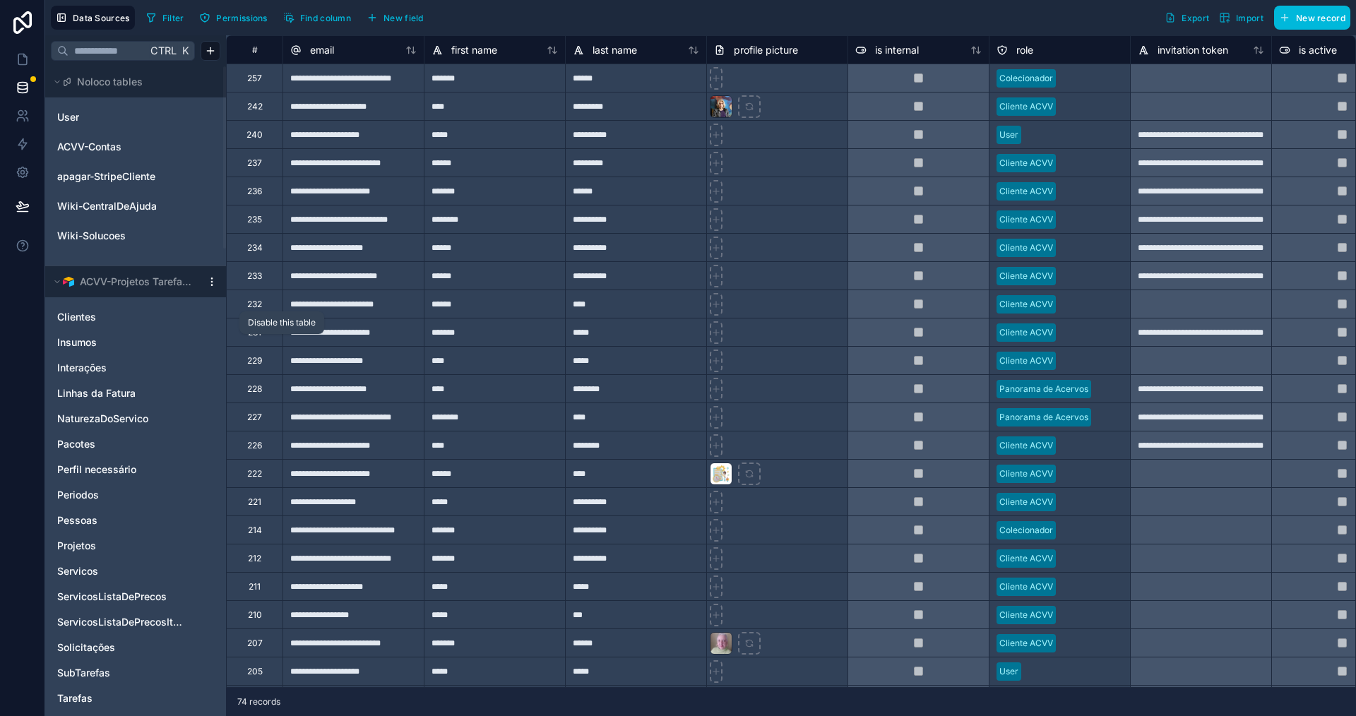
click at [191, 344] on icon "Insumos" at bounding box center [194, 342] width 8 height 8
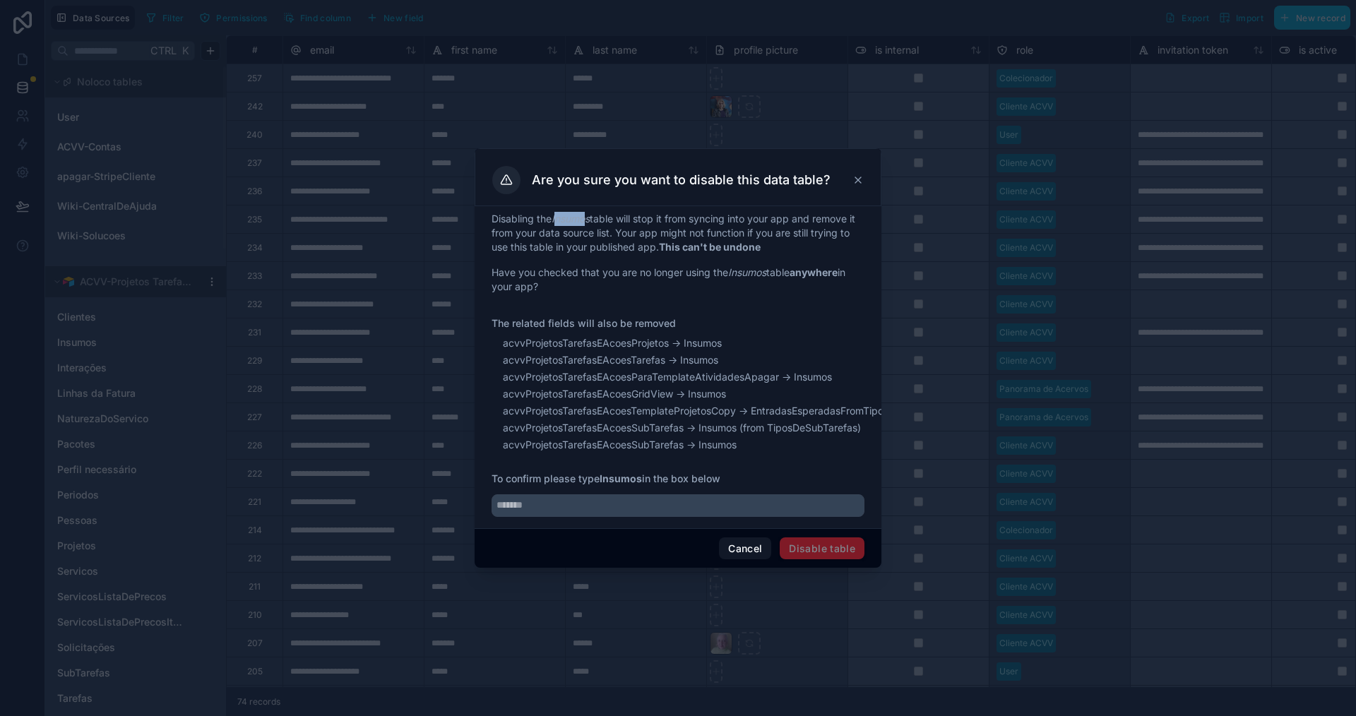
drag, startPoint x: 557, startPoint y: 207, endPoint x: 583, endPoint y: 206, distance: 26.9
click at [590, 213] on em "Insumos" at bounding box center [571, 219] width 38 height 12
drag, startPoint x: 555, startPoint y: 207, endPoint x: 593, endPoint y: 207, distance: 38.1
click at [590, 213] on em "Insumos" at bounding box center [571, 219] width 38 height 12
copy em "Insumos"
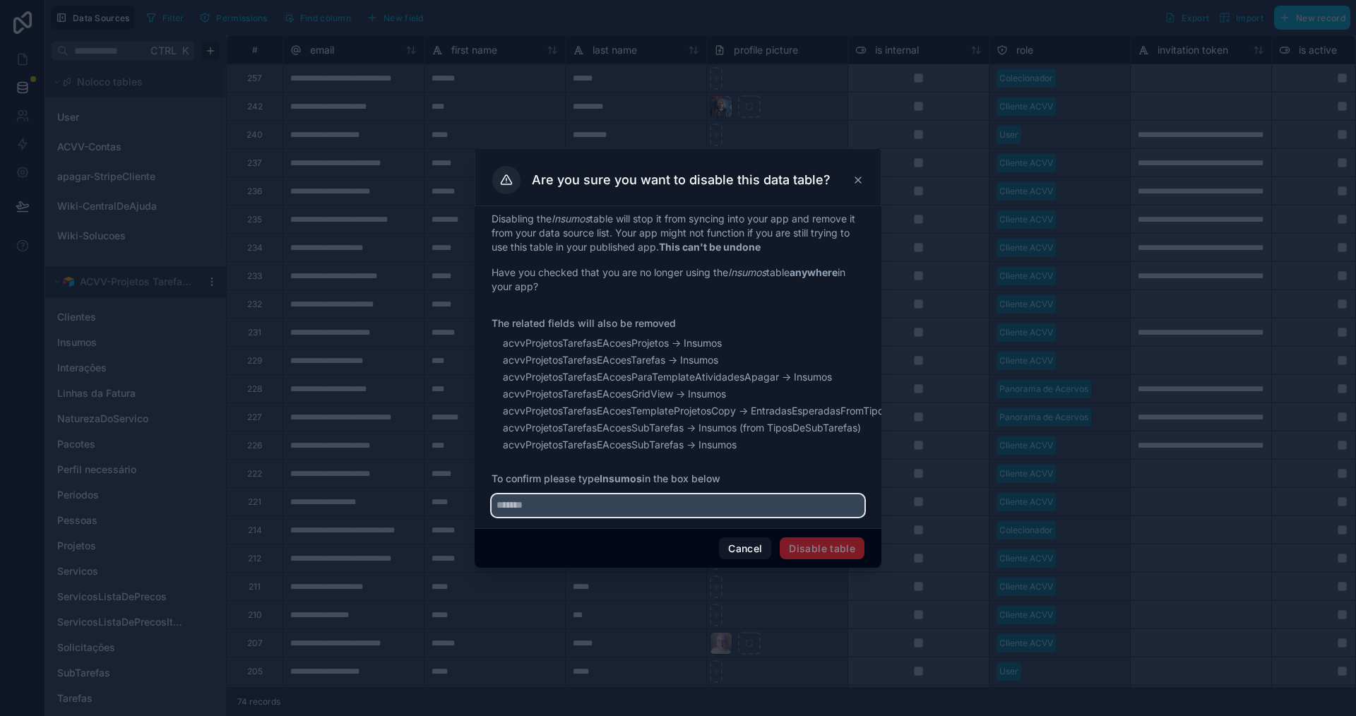
click at [694, 506] on input "text" at bounding box center [678, 505] width 373 height 23
paste input "*******"
type input "*******"
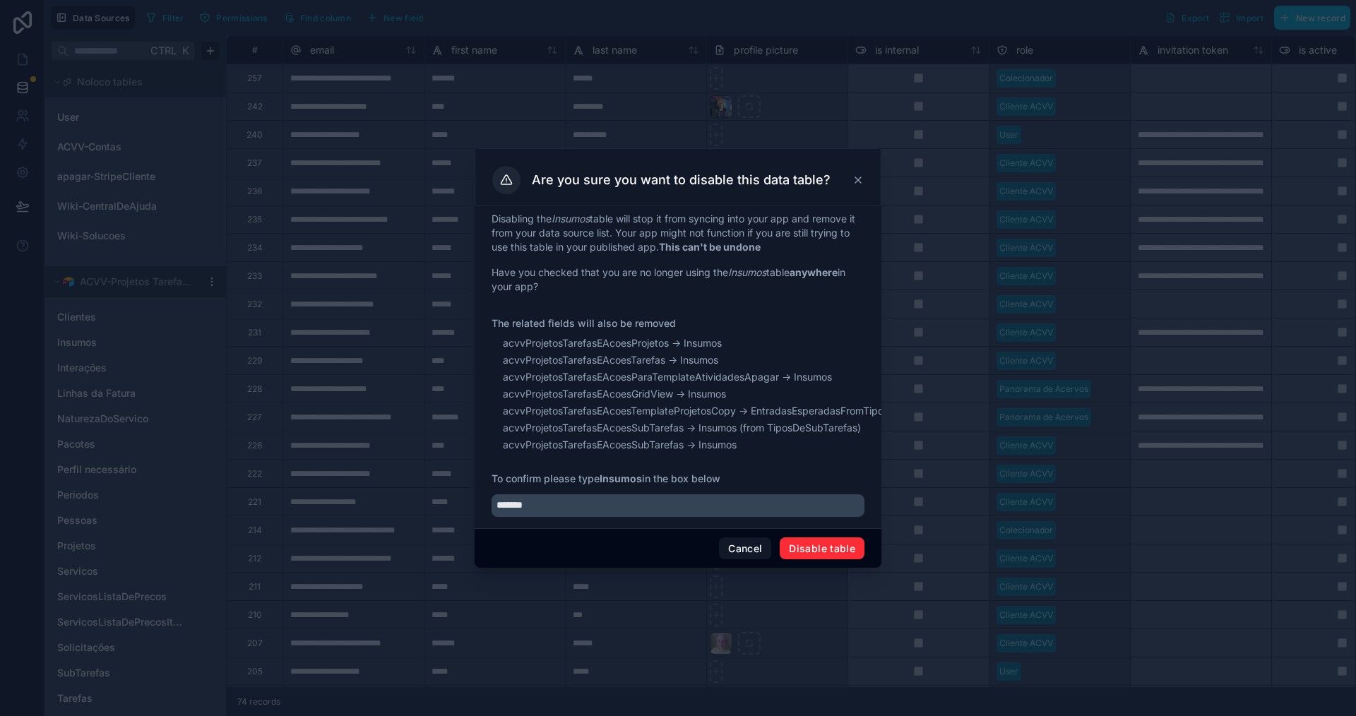
click at [817, 560] on button "Disable table" at bounding box center [822, 549] width 85 height 23
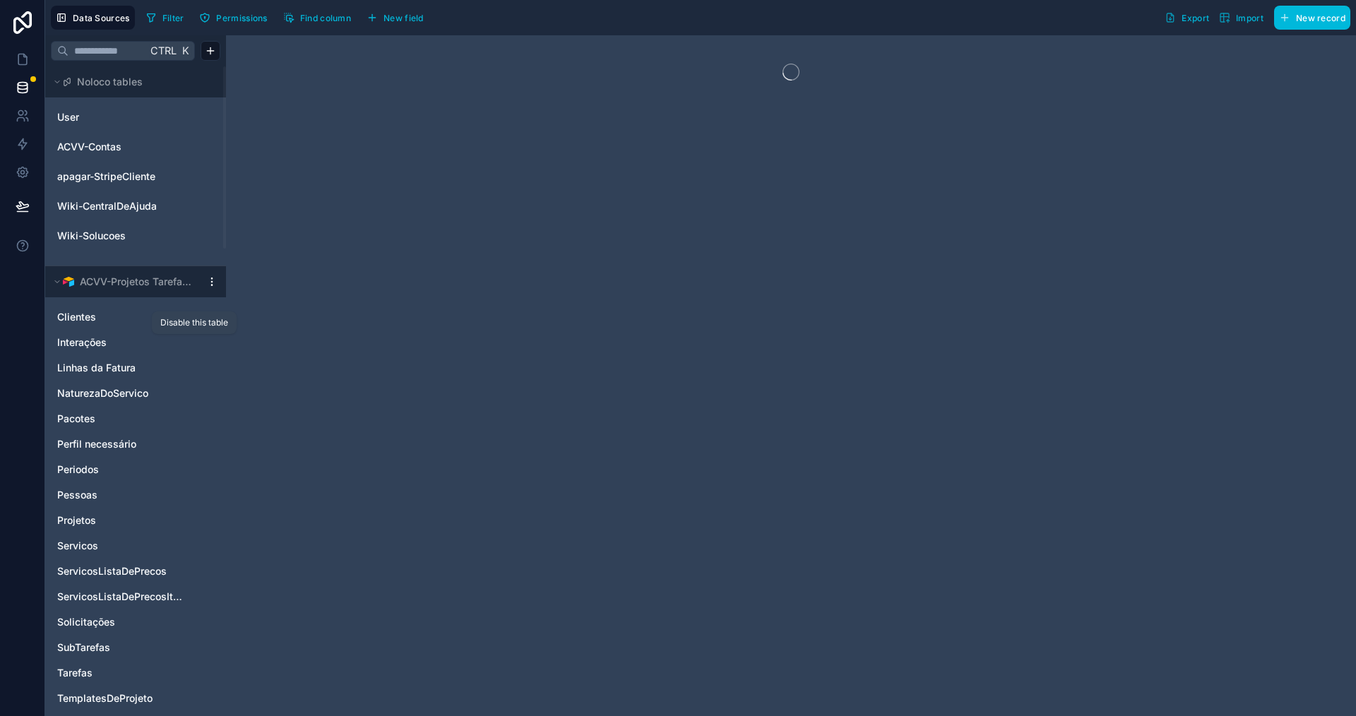
click at [193, 340] on icon "Interações" at bounding box center [194, 342] width 11 height 11
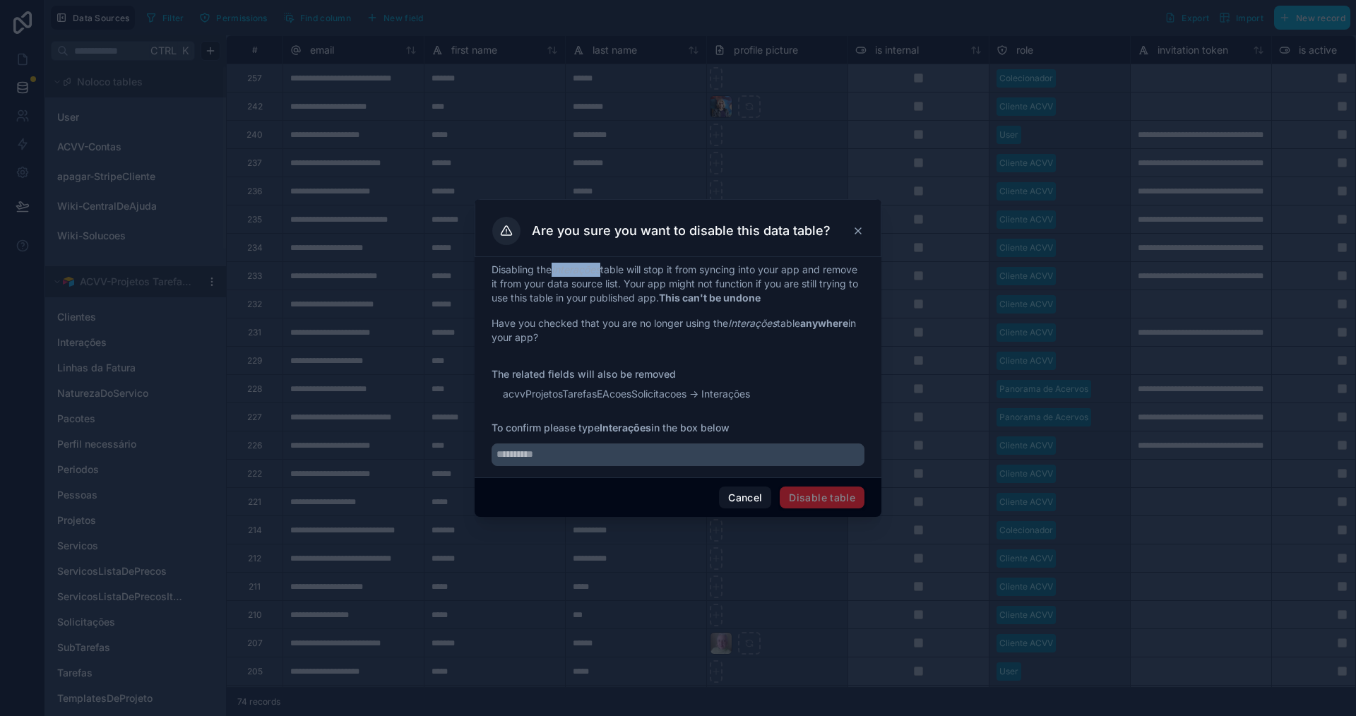
drag, startPoint x: 555, startPoint y: 270, endPoint x: 603, endPoint y: 268, distance: 48.1
click at [600, 268] on em "Interações" at bounding box center [576, 269] width 49 height 12
copy em "Interações"
click at [573, 454] on input "text" at bounding box center [678, 455] width 373 height 23
paste input "**********"
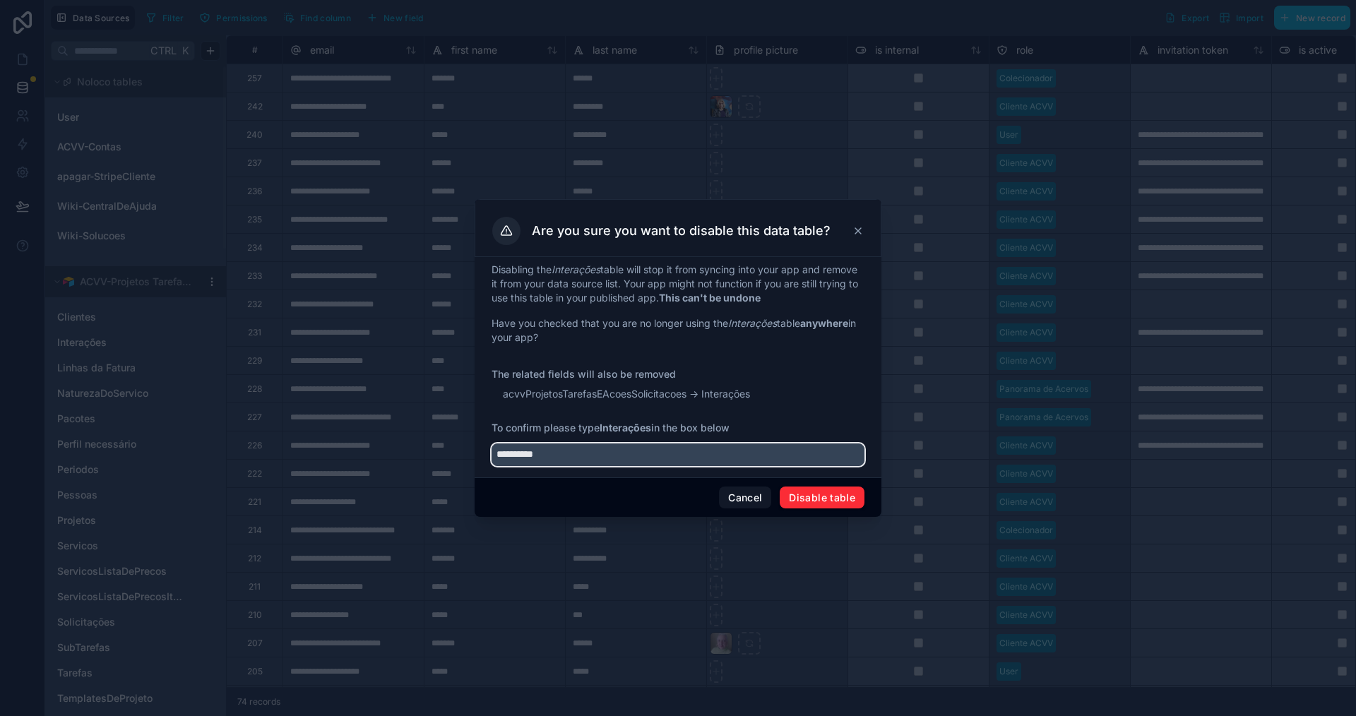
type input "**********"
click at [835, 499] on button "Disable table" at bounding box center [822, 498] width 85 height 23
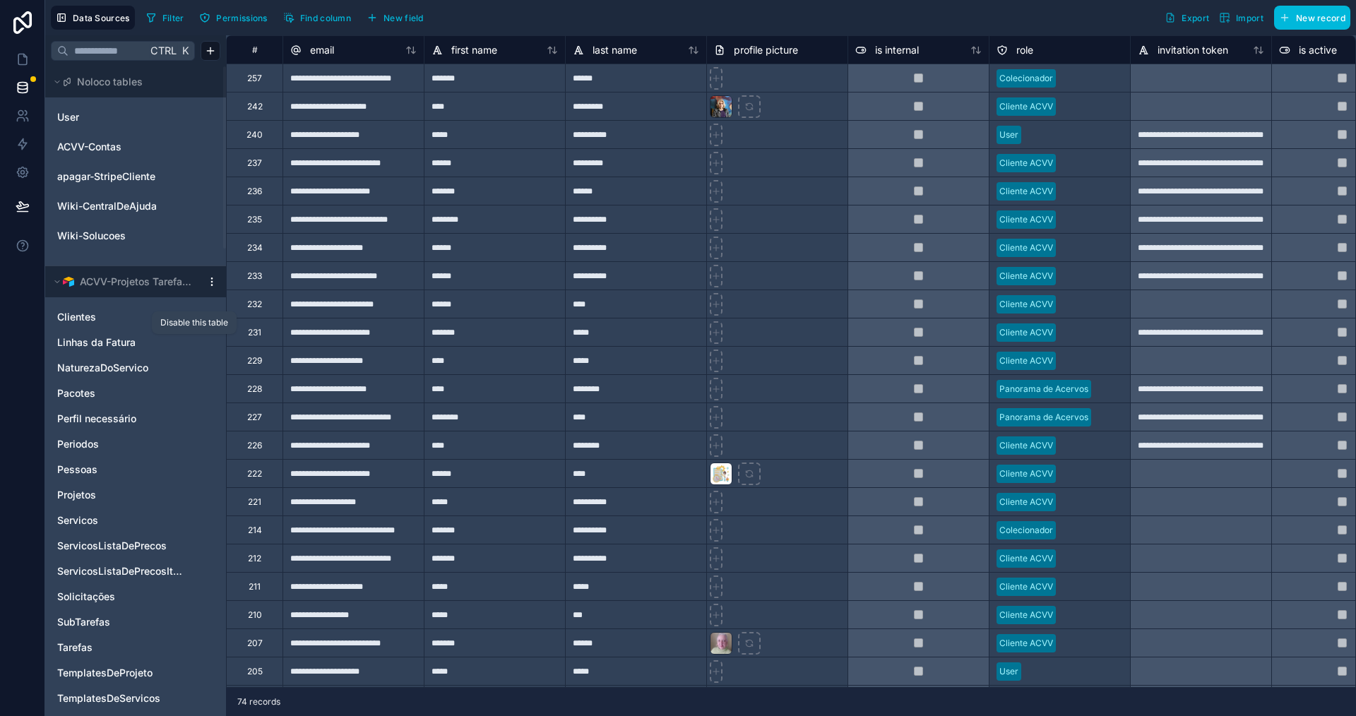
click at [192, 345] on icon "Linhas da Fatura" at bounding box center [194, 342] width 11 height 11
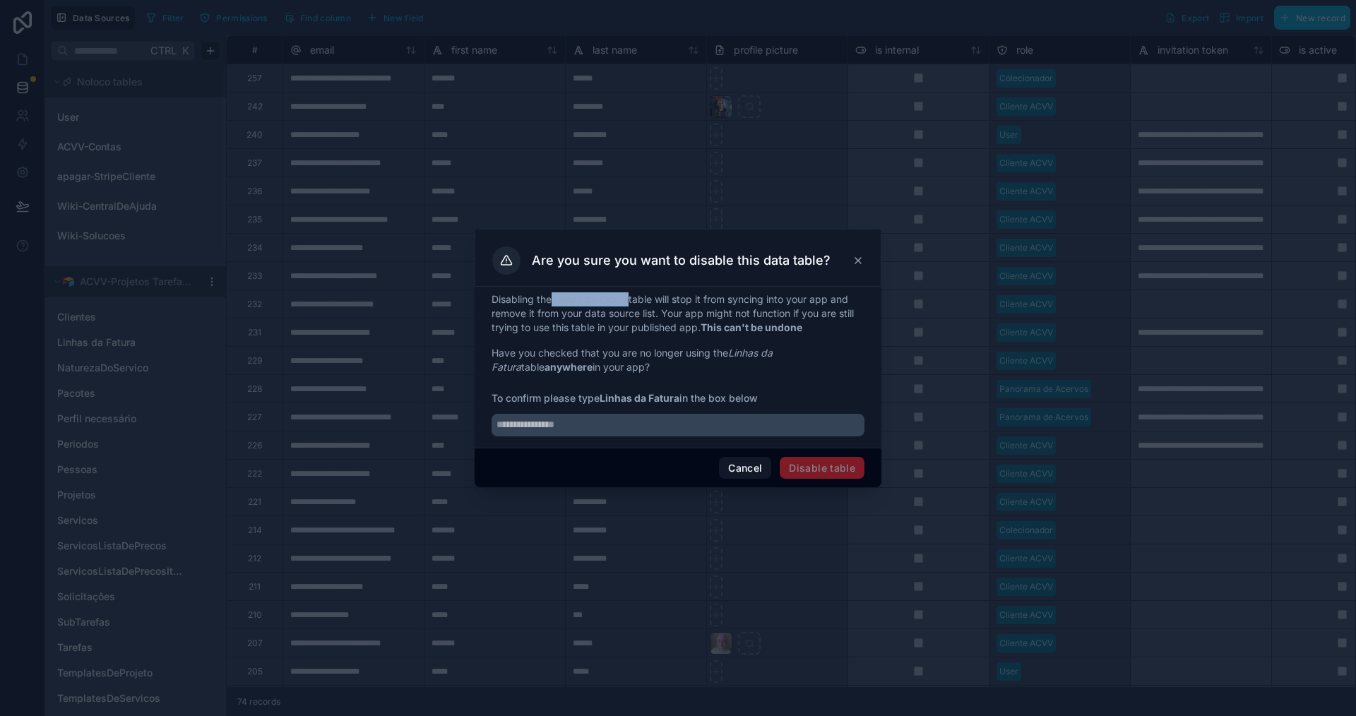
drag, startPoint x: 557, startPoint y: 299, endPoint x: 631, endPoint y: 291, distance: 74.6
click at [631, 291] on div "Disabling the Linhas da Fatura table will stop it from syncing into your app an…" at bounding box center [678, 367] width 407 height 161
copy em "Linhas da Fatura"
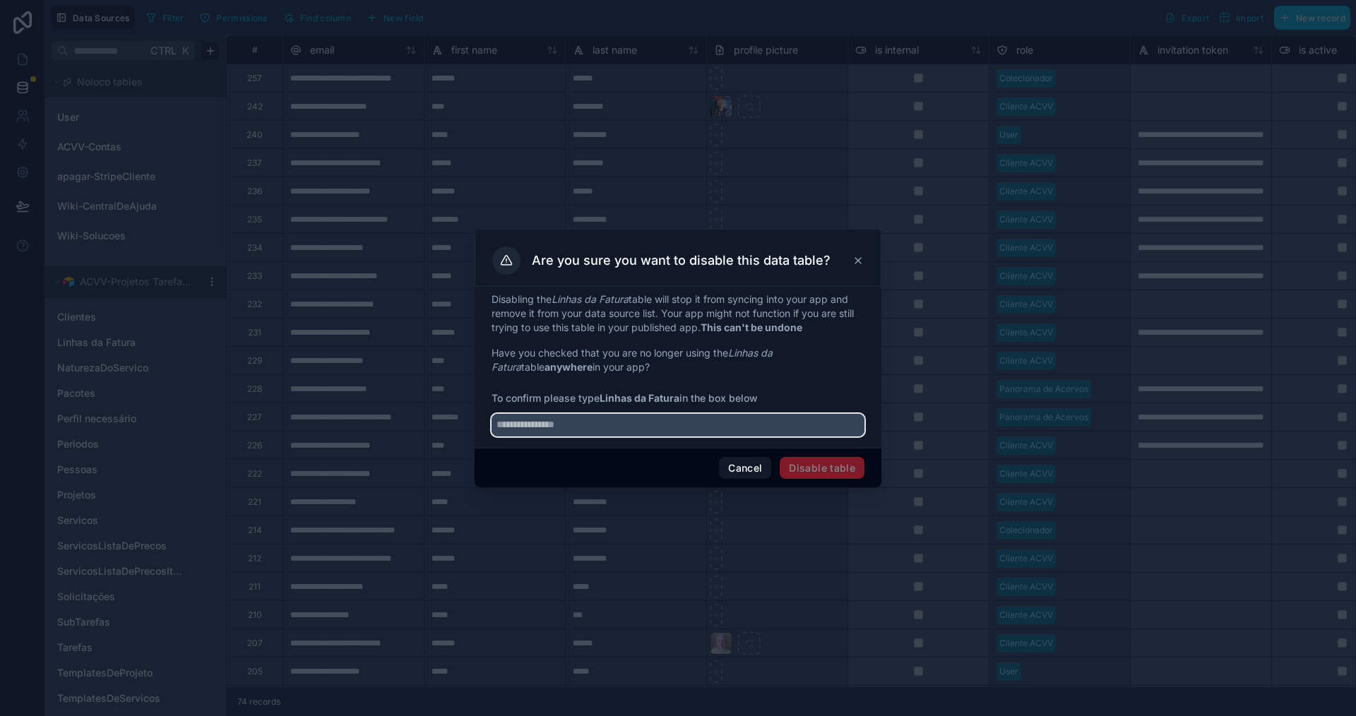
click at [600, 421] on input "text" at bounding box center [678, 425] width 373 height 23
paste input "**********"
type input "**********"
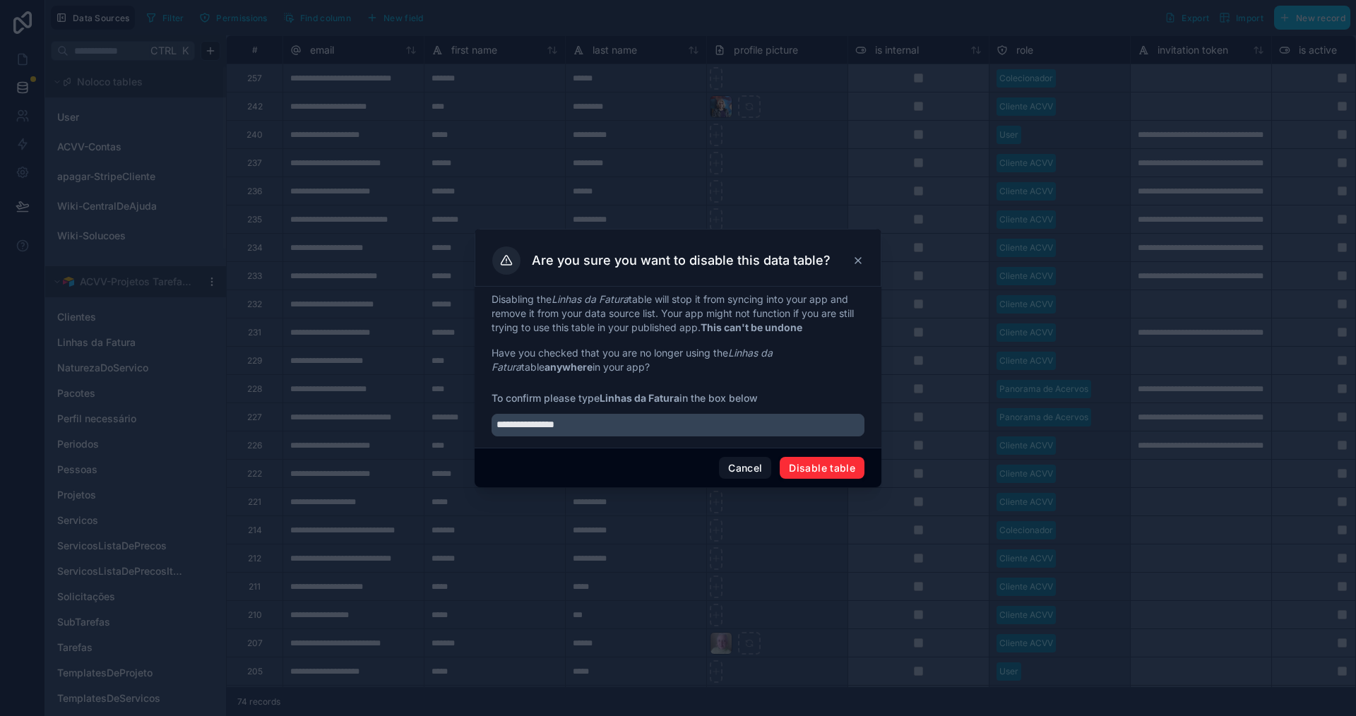
click at [849, 465] on button "Disable table" at bounding box center [822, 468] width 85 height 23
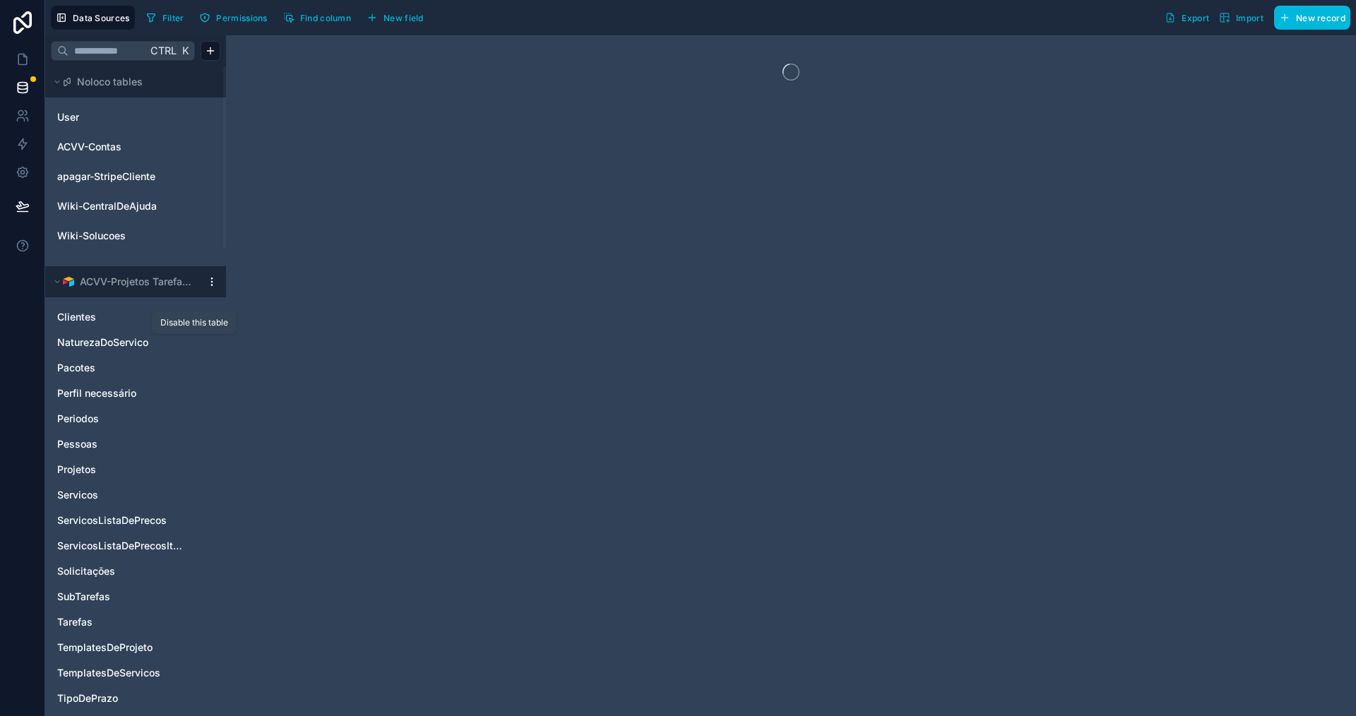
click at [192, 343] on icon "NaturezaDoServico" at bounding box center [194, 342] width 11 height 11
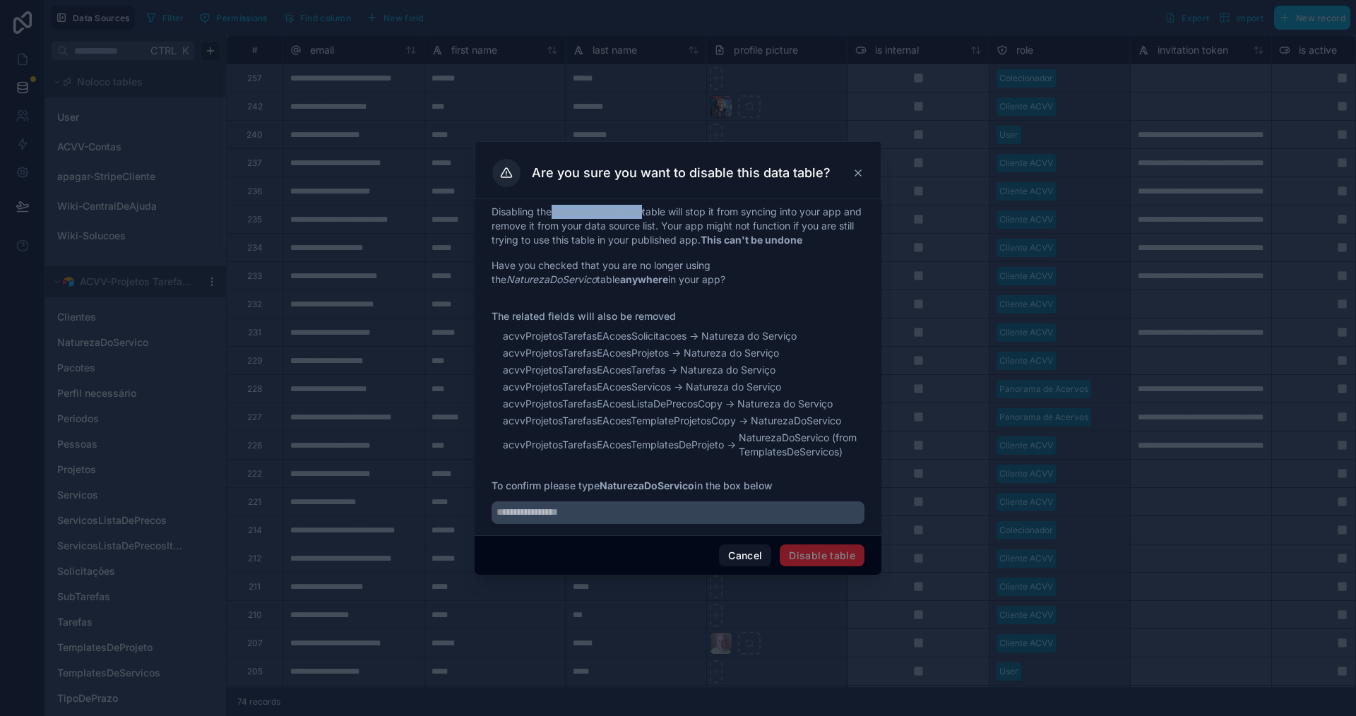
drag, startPoint x: 557, startPoint y: 211, endPoint x: 643, endPoint y: 215, distance: 87.0
click at [642, 212] on em "NaturezaDoServico" at bounding box center [597, 212] width 90 height 12
copy em "NaturezaDoServico"
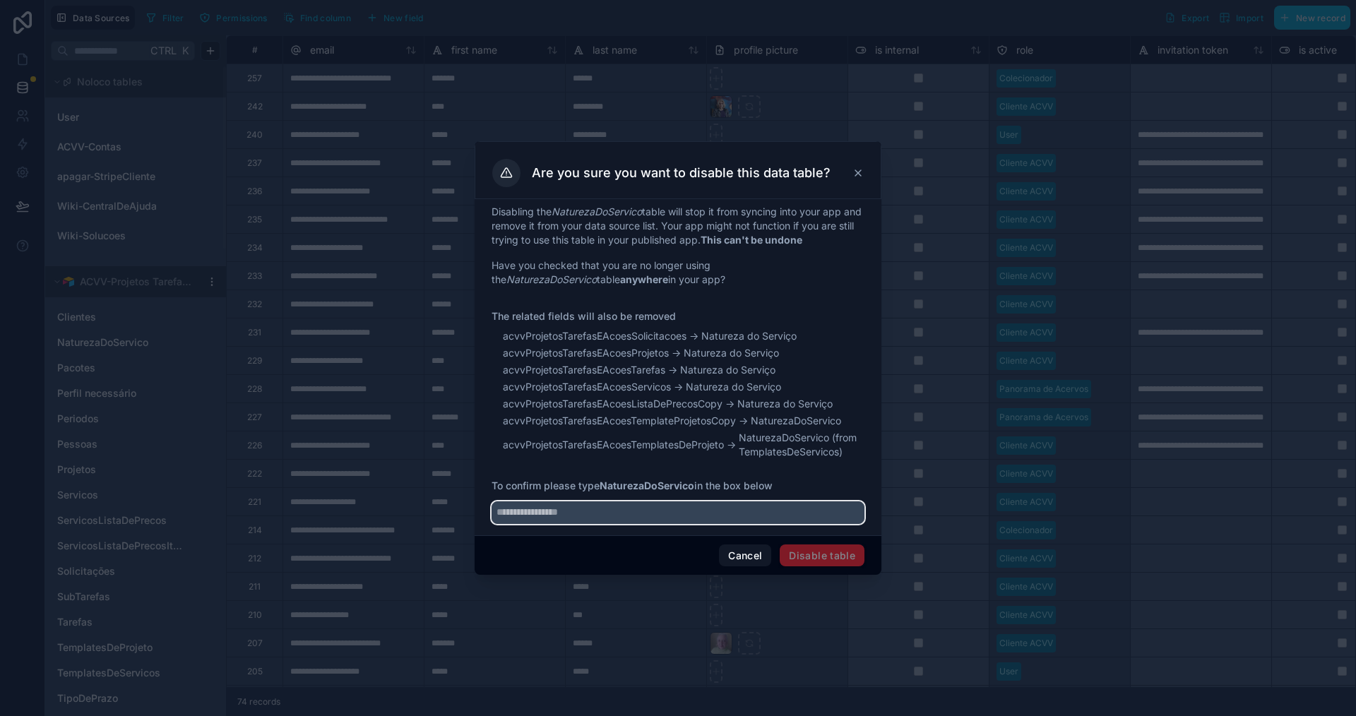
click at [595, 513] on input "text" at bounding box center [678, 513] width 373 height 23
paste input "**********"
type input "**********"
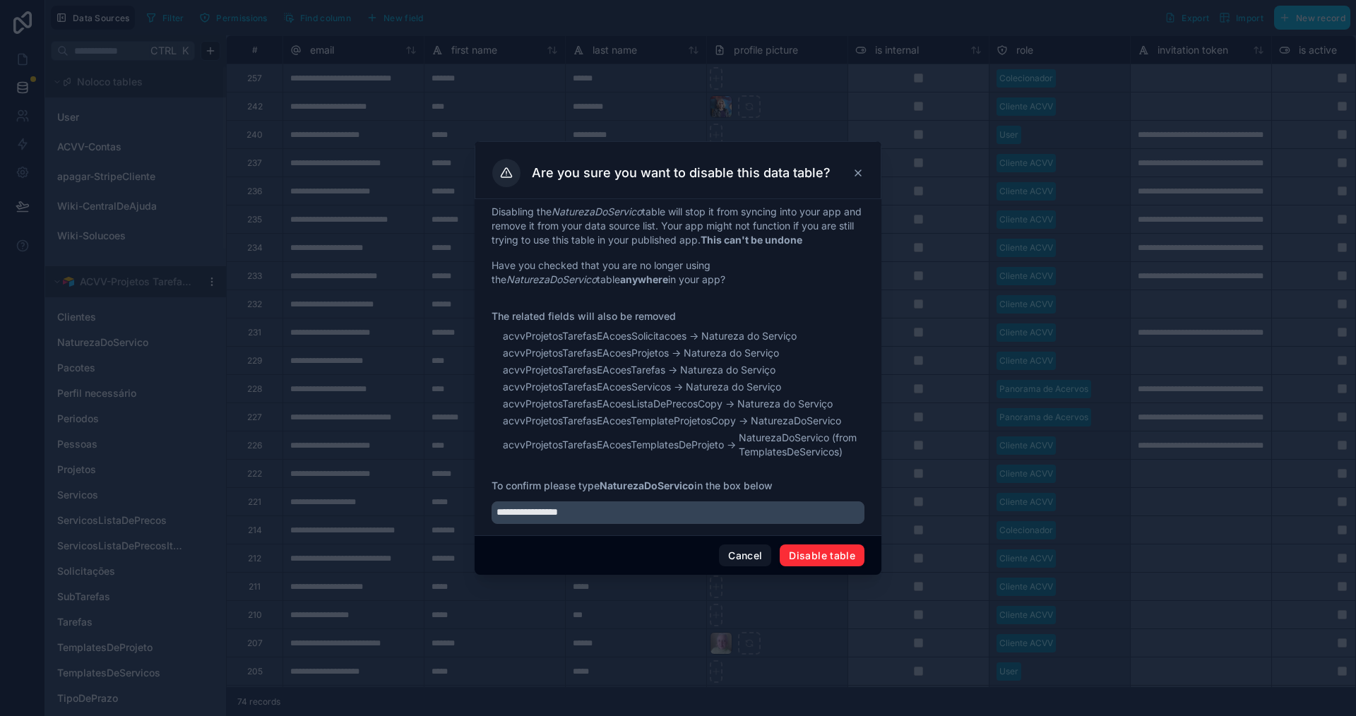
click at [829, 550] on button "Disable table" at bounding box center [822, 556] width 85 height 23
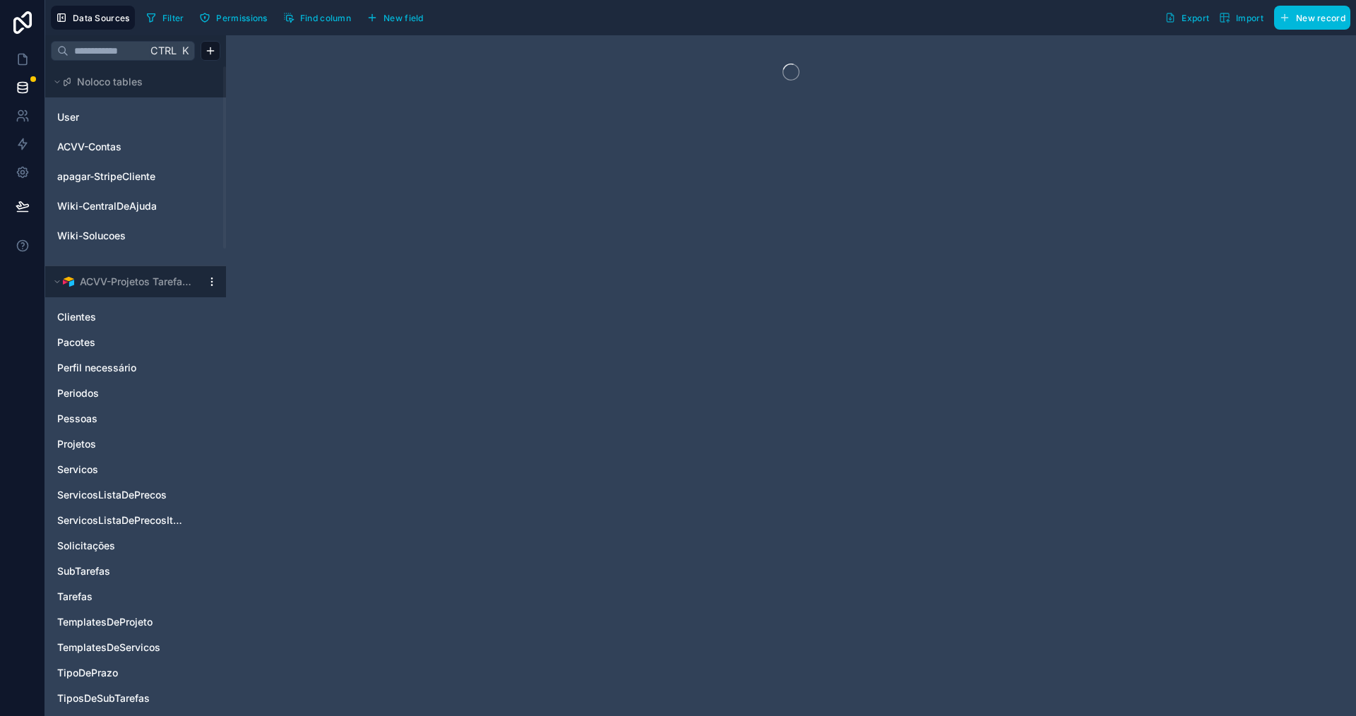
click at [113, 364] on span "Perfil necessário" at bounding box center [96, 368] width 79 height 14
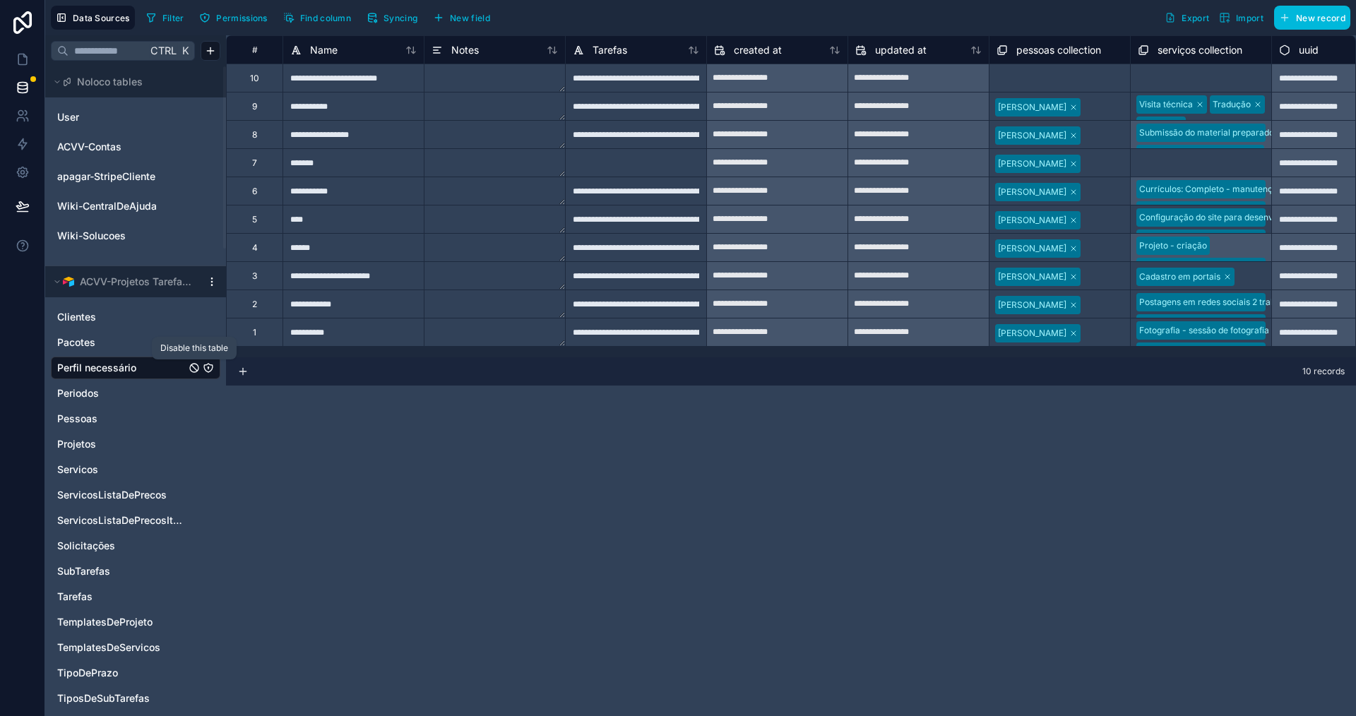
click at [192, 370] on icon "Perfil necessário" at bounding box center [194, 367] width 11 height 11
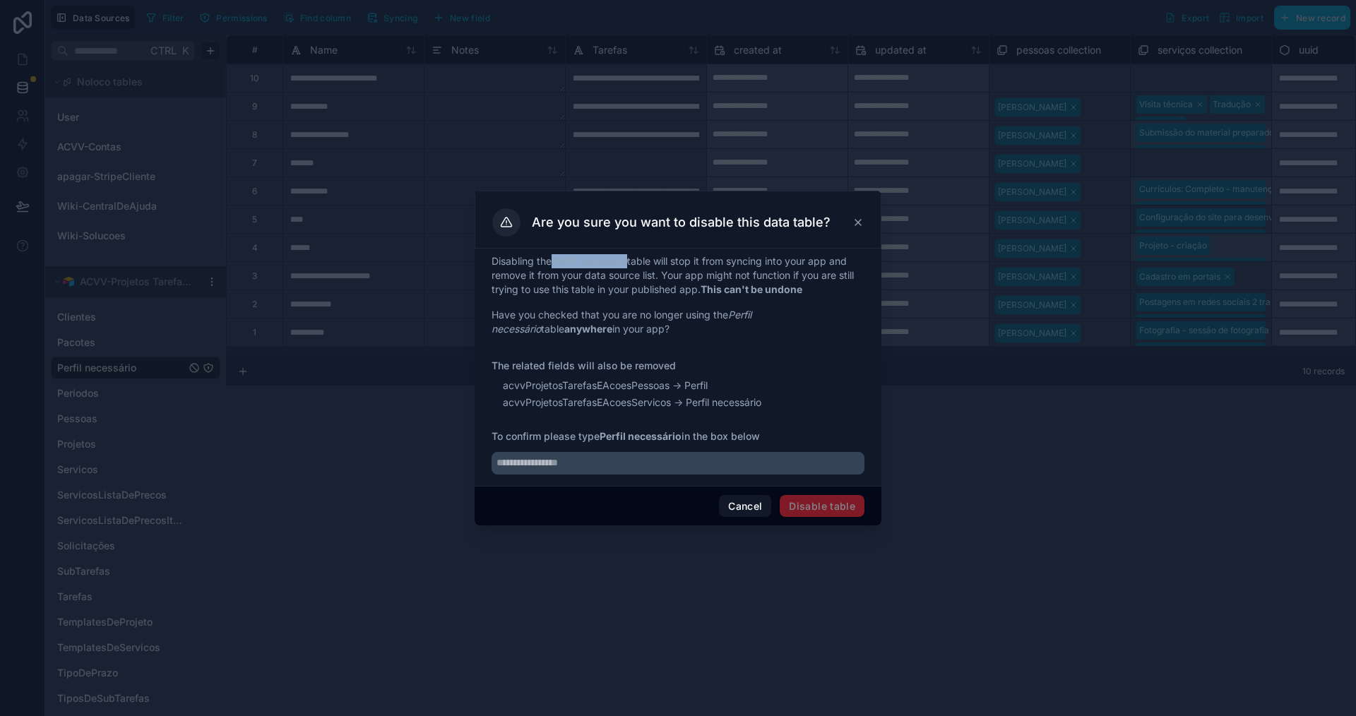
drag, startPoint x: 557, startPoint y: 259, endPoint x: 634, endPoint y: 259, distance: 76.3
click at [634, 259] on p "Disabling the Perfil necessário table will stop it from syncing into your app a…" at bounding box center [678, 275] width 373 height 42
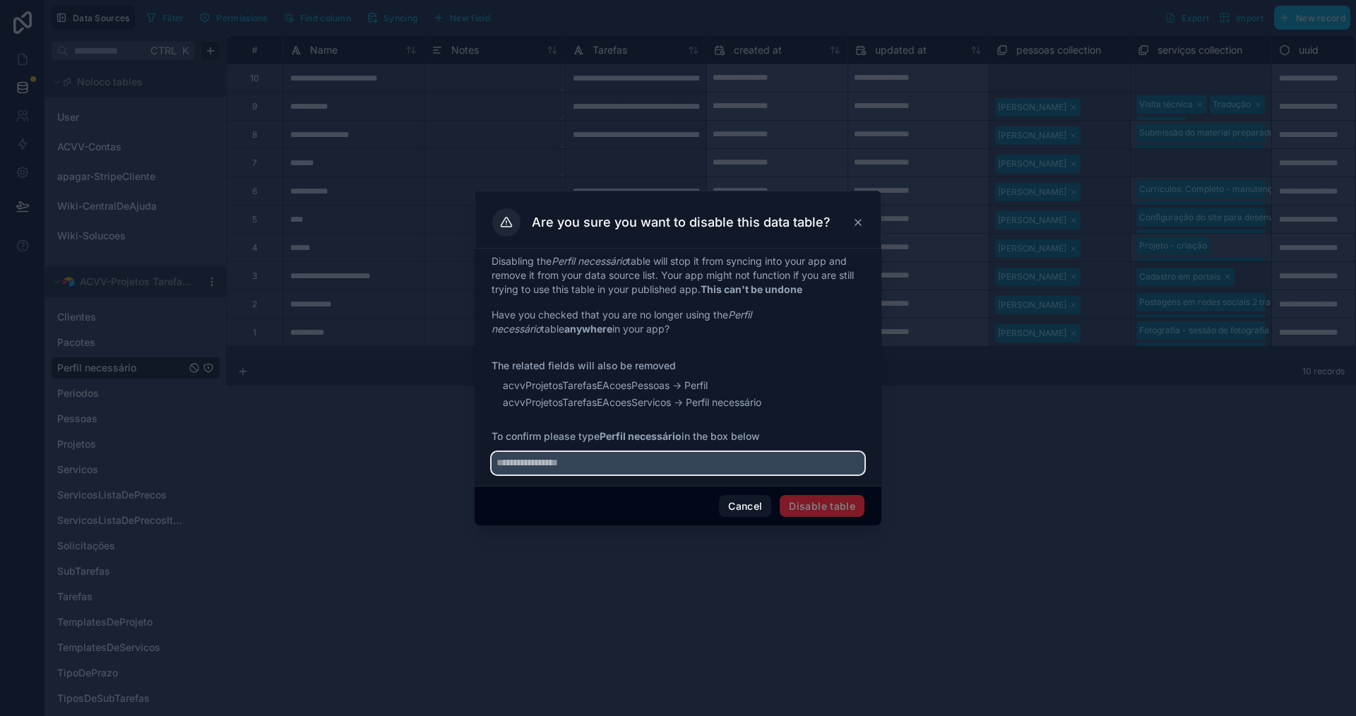
click at [598, 464] on input "text" at bounding box center [678, 463] width 373 height 23
paste input "**********"
type input "**********"
click at [826, 506] on button "Disable table" at bounding box center [822, 506] width 85 height 23
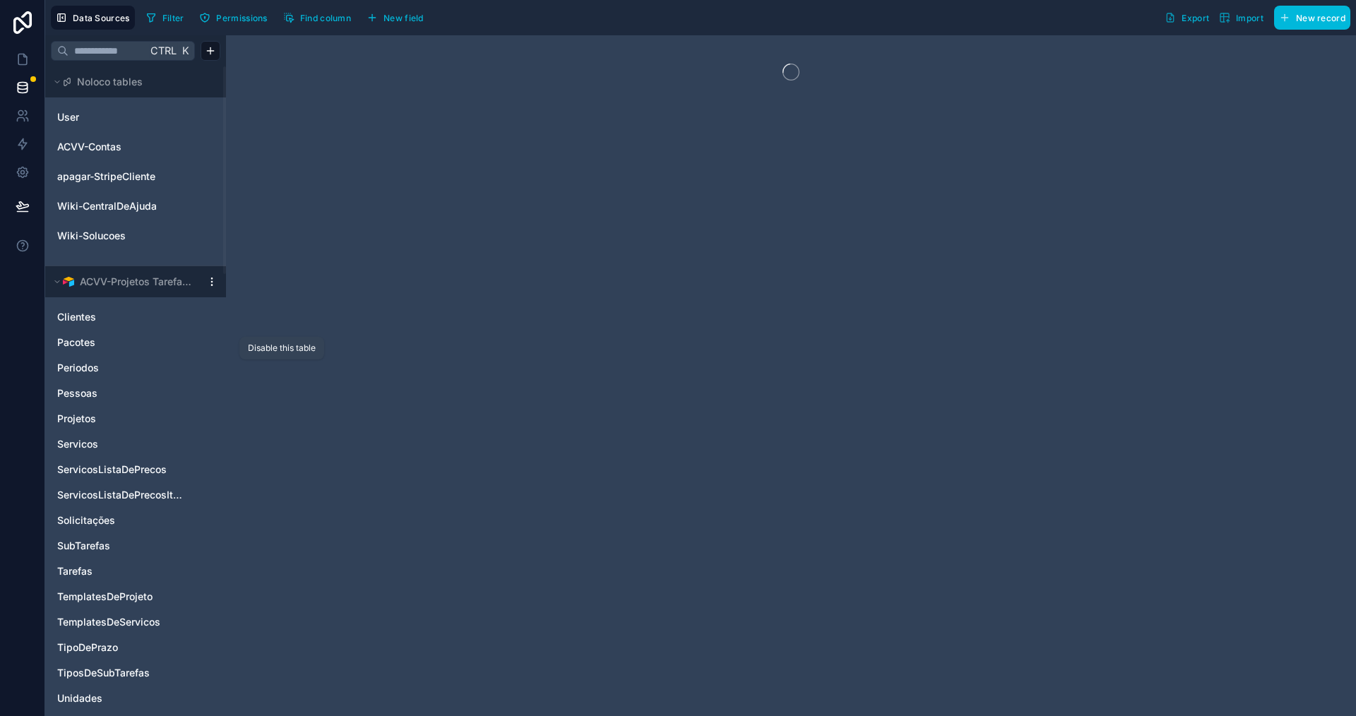
click at [191, 366] on icon "Periodos" at bounding box center [194, 368] width 8 height 8
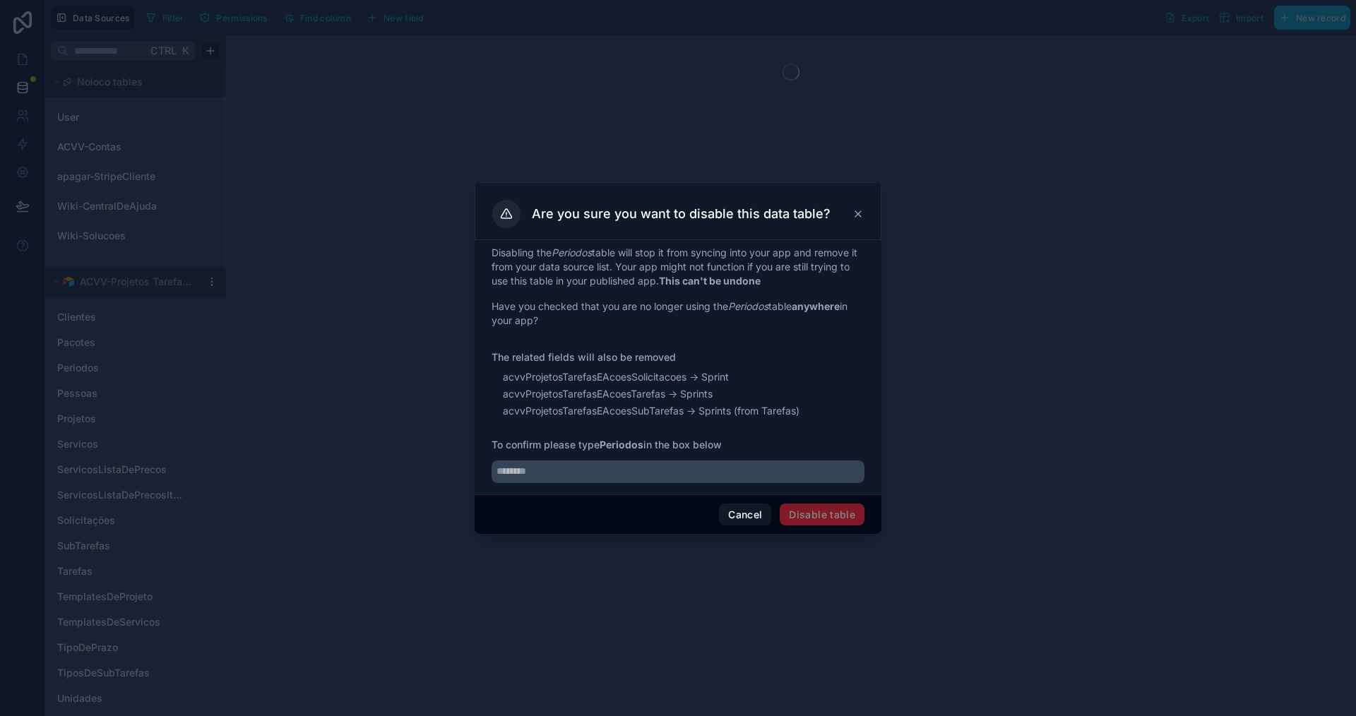
click at [571, 248] on em "Periodos" at bounding box center [572, 253] width 40 height 12
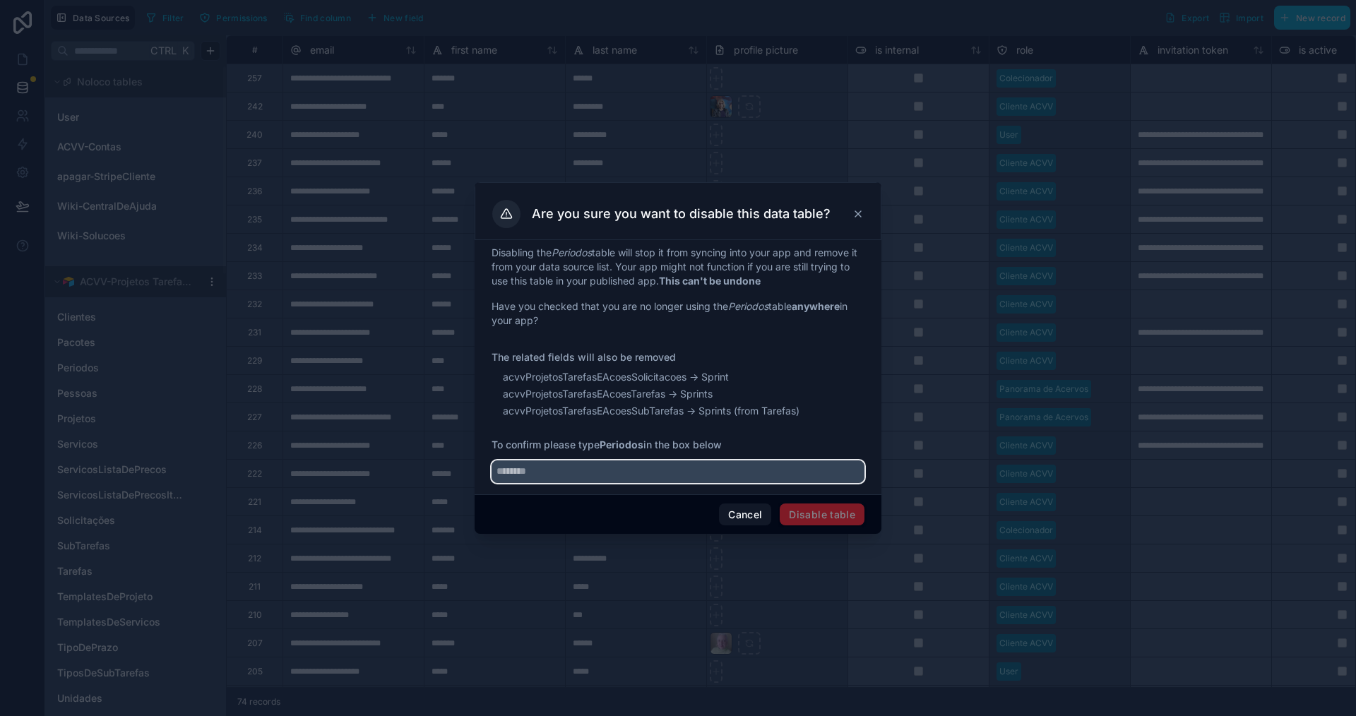
click at [543, 469] on input "text" at bounding box center [678, 472] width 373 height 23
paste input "********"
type input "********"
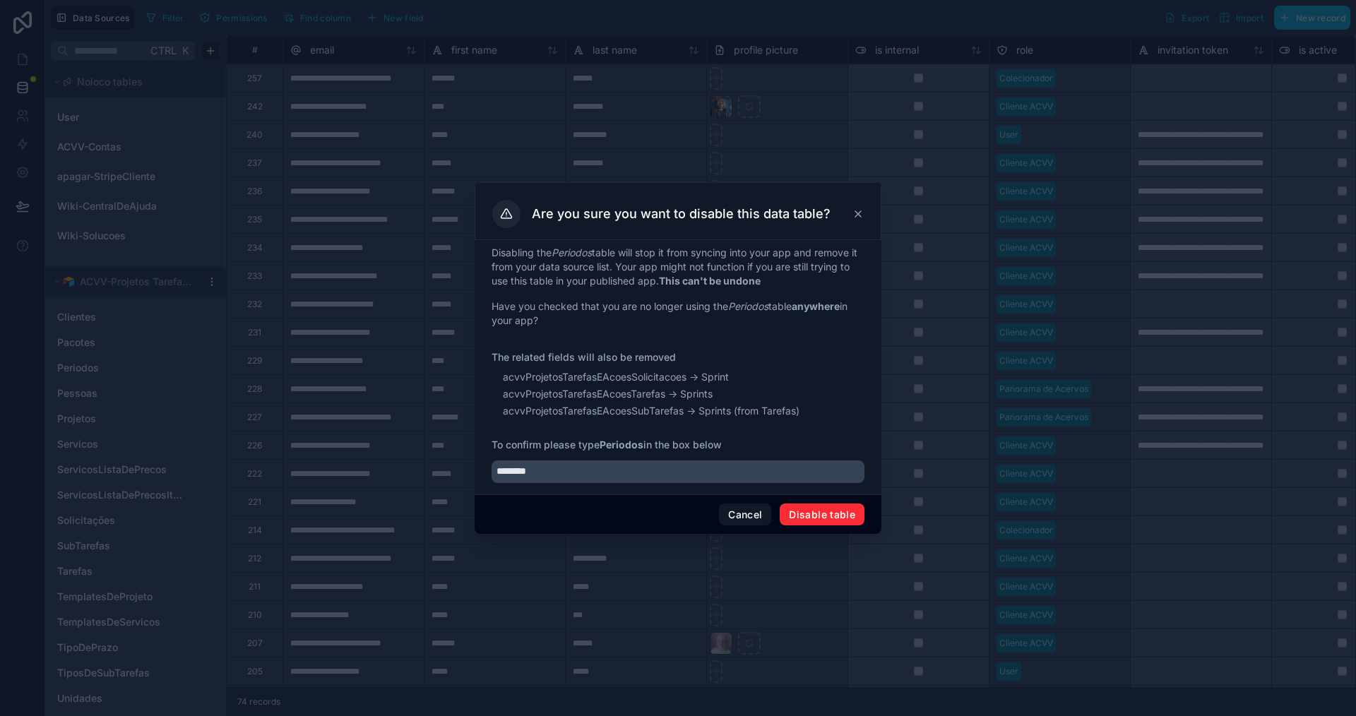
click at [819, 513] on button "Disable table" at bounding box center [822, 515] width 85 height 23
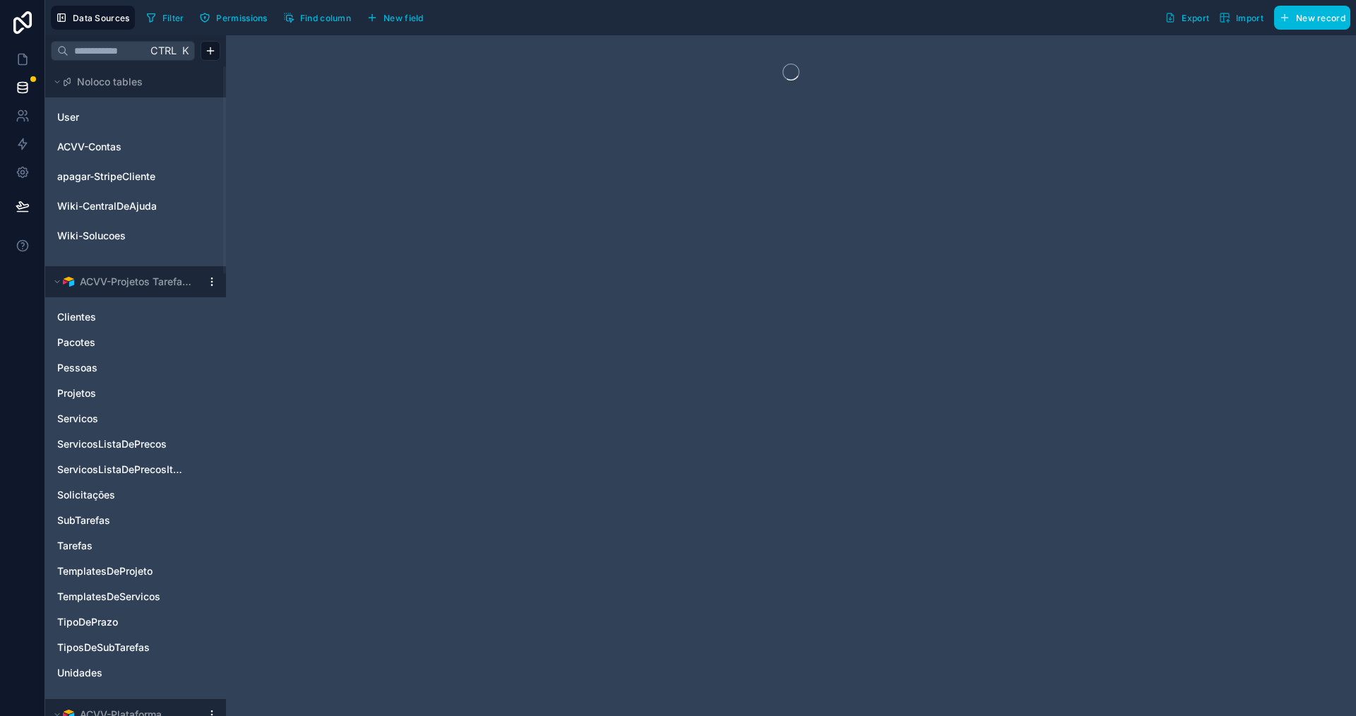
click at [132, 364] on link "Pessoas" at bounding box center [121, 368] width 129 height 14
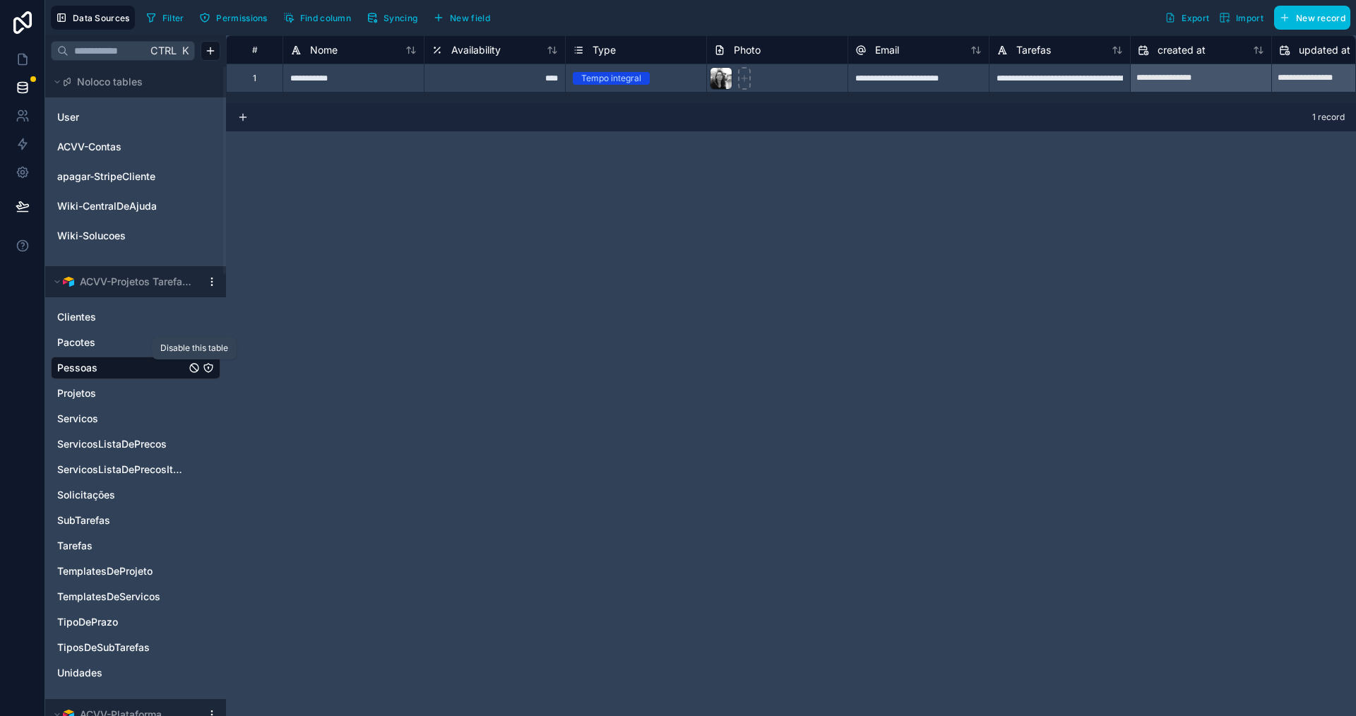
click at [192, 370] on icon "Pessoas" at bounding box center [194, 367] width 11 height 11
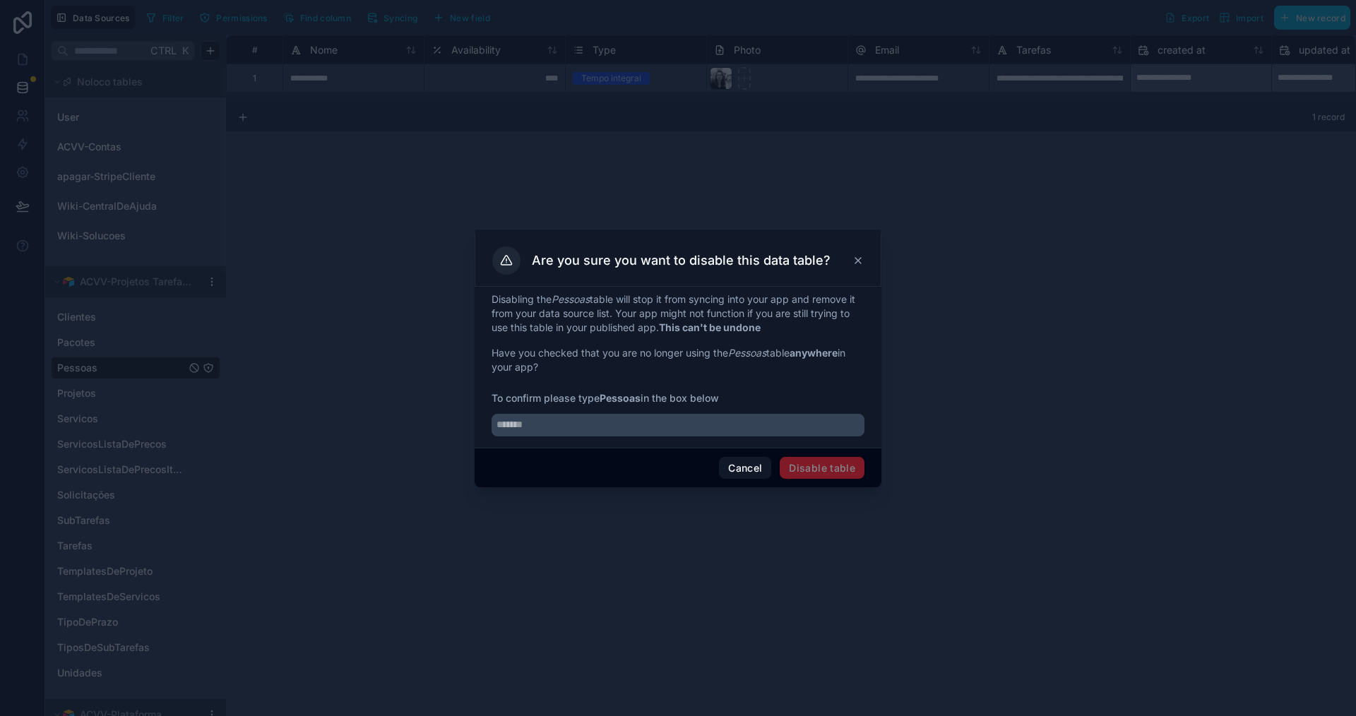
click at [569, 296] on em "Pessoas" at bounding box center [571, 299] width 38 height 12
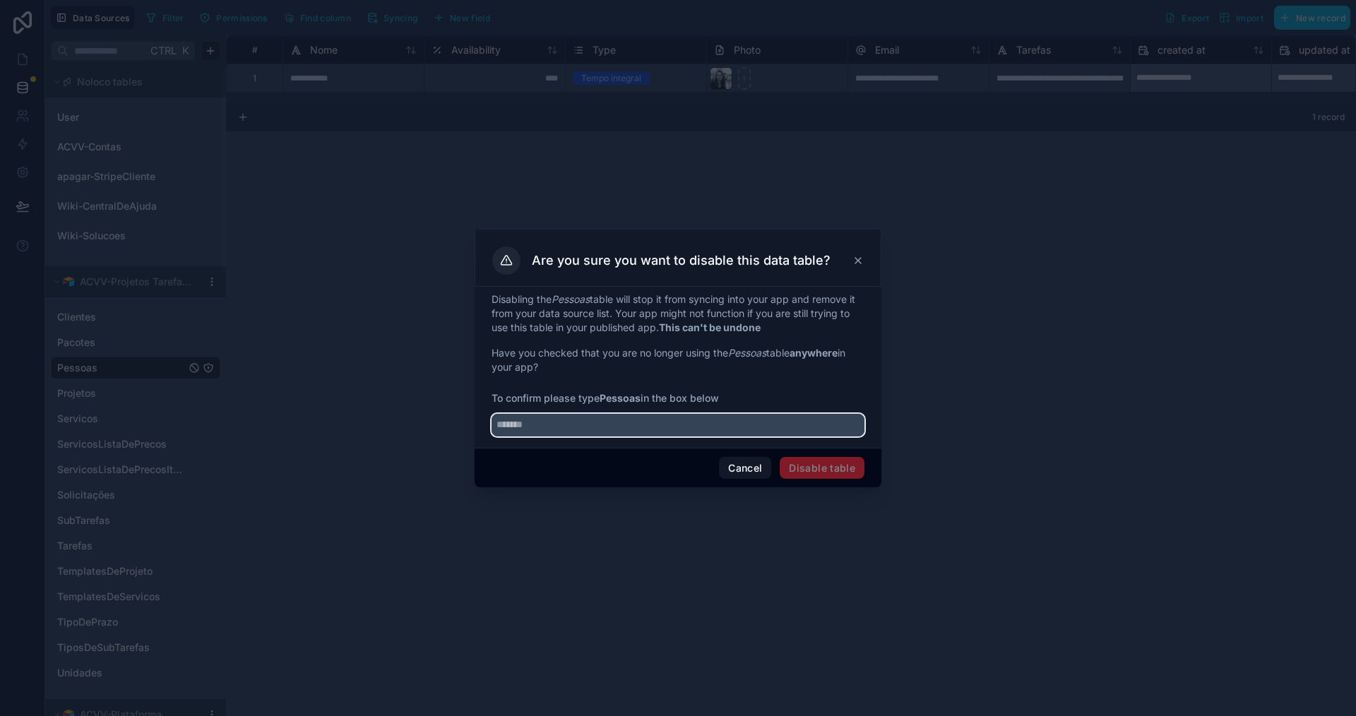
click at [566, 427] on input "text" at bounding box center [678, 425] width 373 height 23
paste input "*******"
type input "*******"
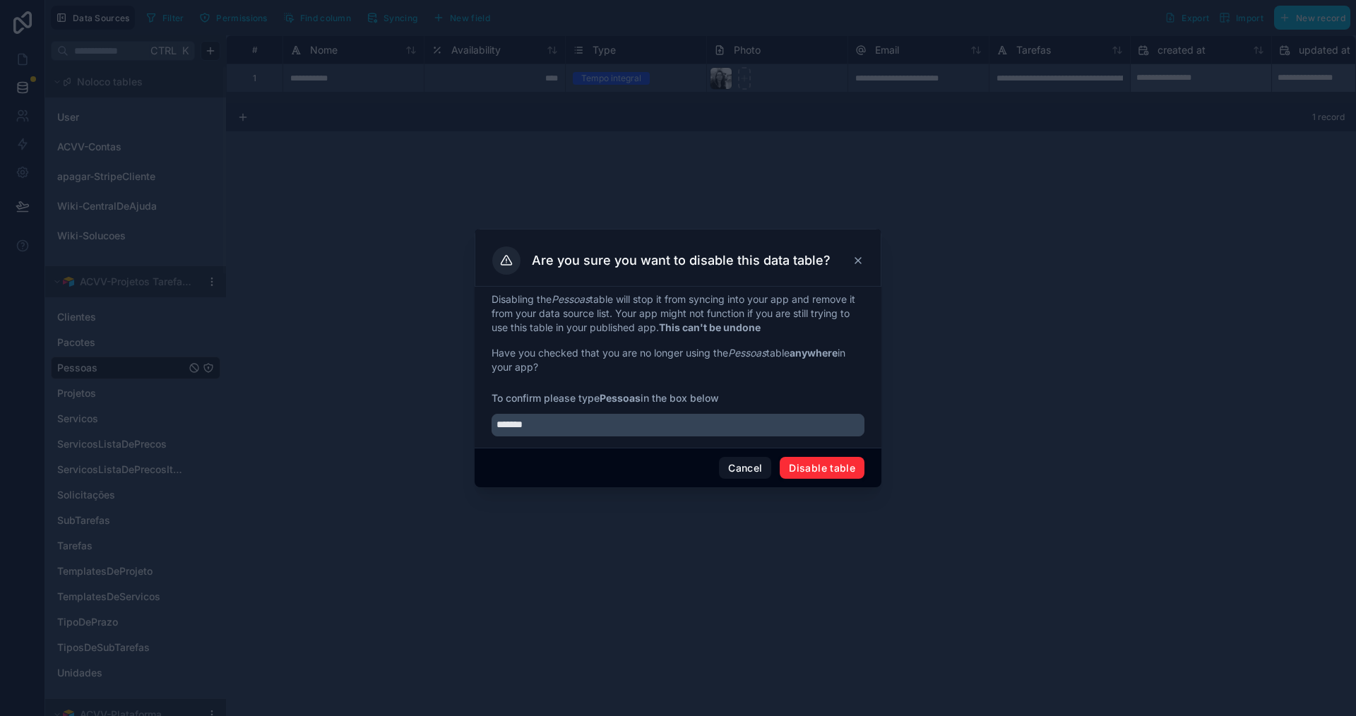
click at [823, 475] on button "Disable table" at bounding box center [822, 468] width 85 height 23
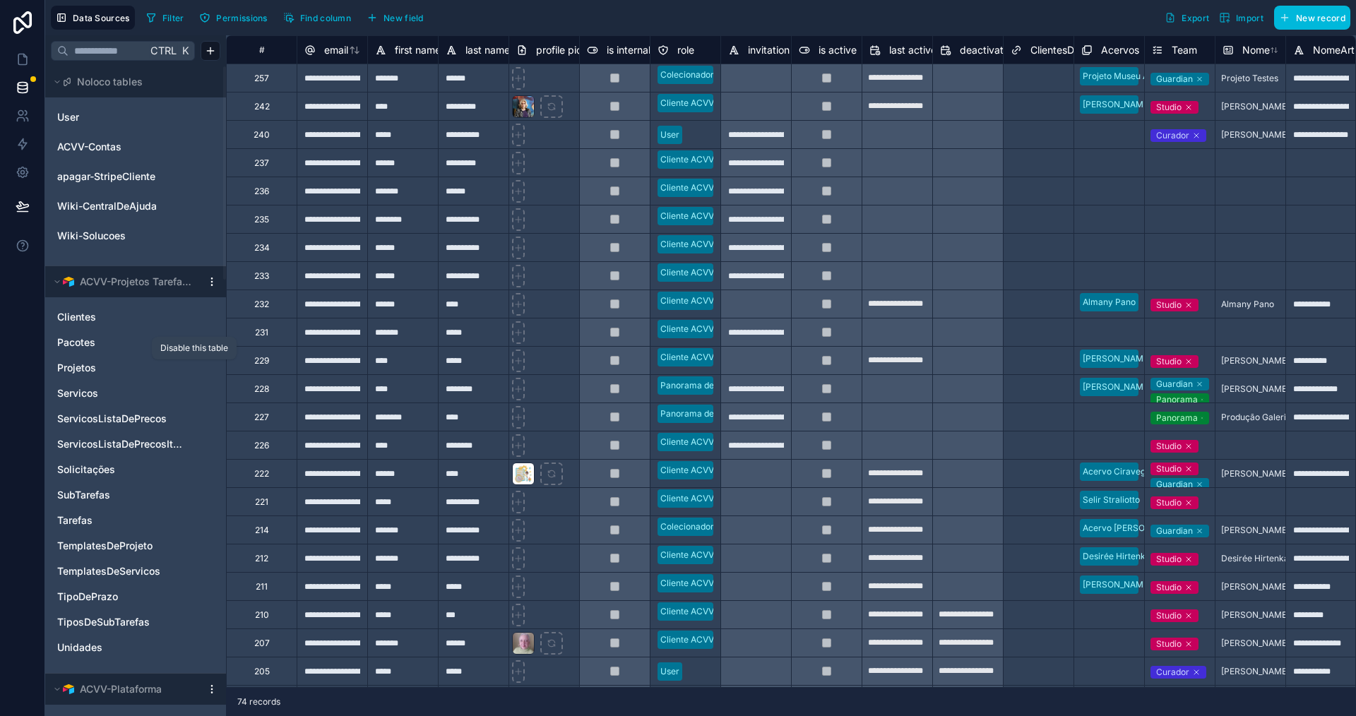
click at [193, 368] on icon "Projetos" at bounding box center [194, 367] width 11 height 11
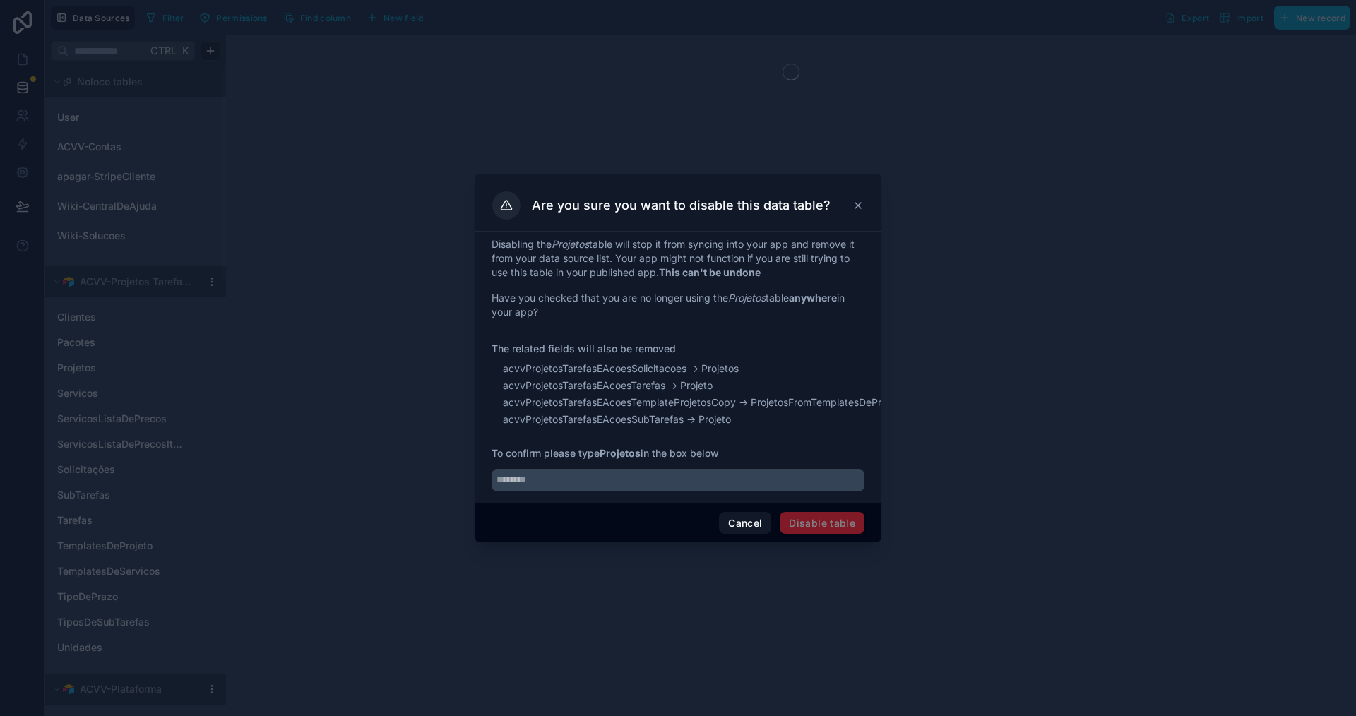
click at [566, 238] on em "Projetos" at bounding box center [570, 244] width 37 height 12
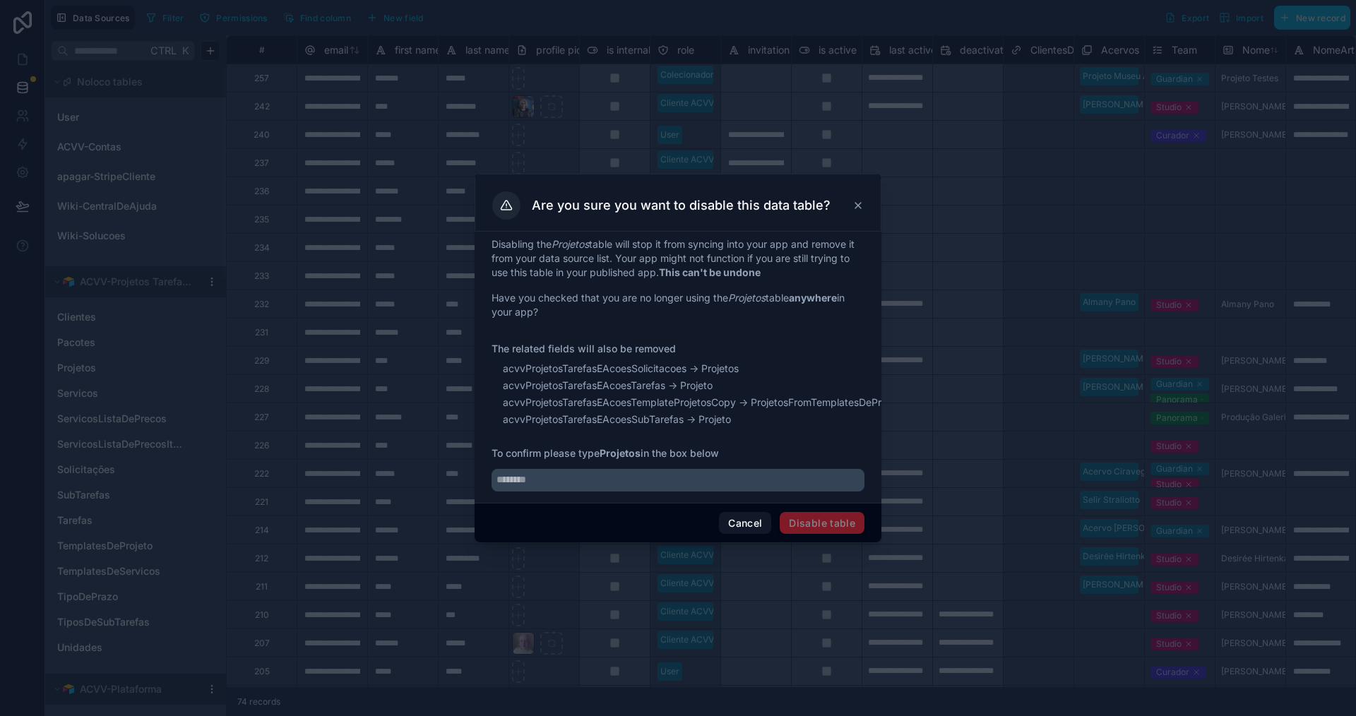
click at [565, 238] on em "Projetos" at bounding box center [570, 244] width 37 height 12
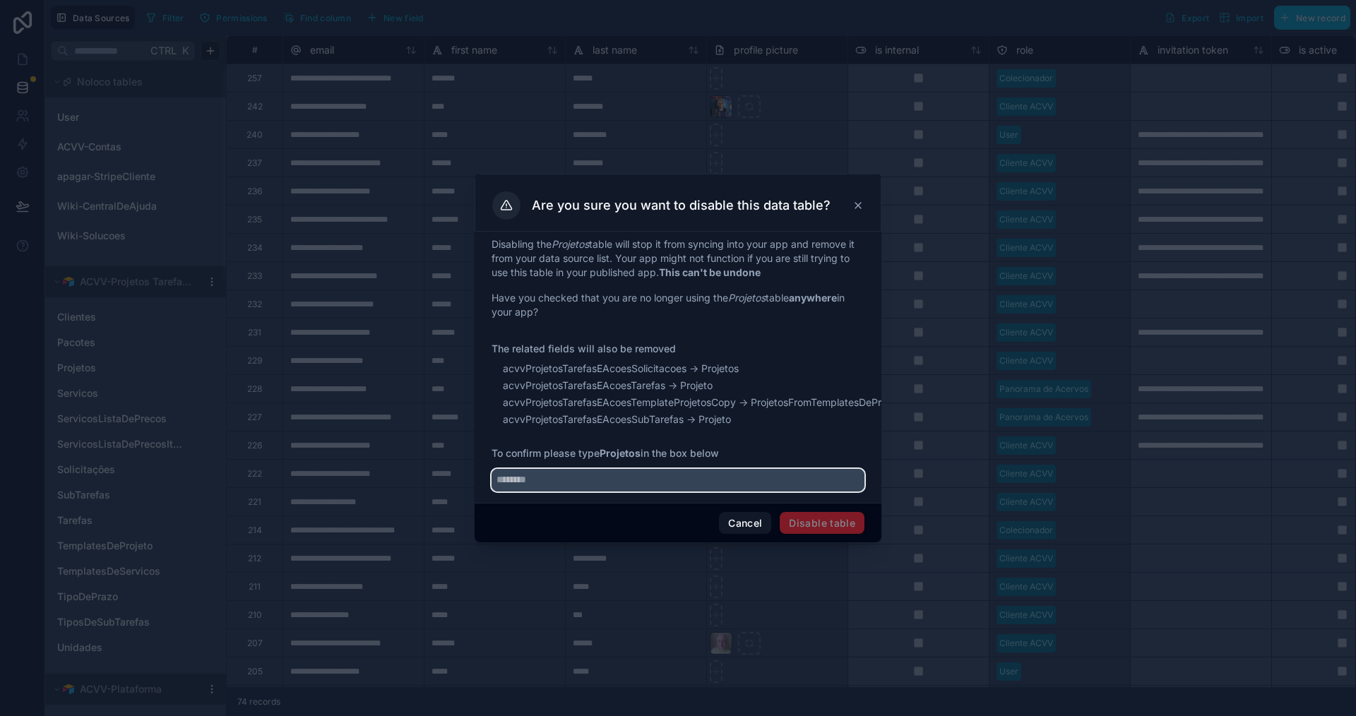
click at [581, 475] on input "text" at bounding box center [678, 480] width 373 height 23
paste input "********"
type input "********"
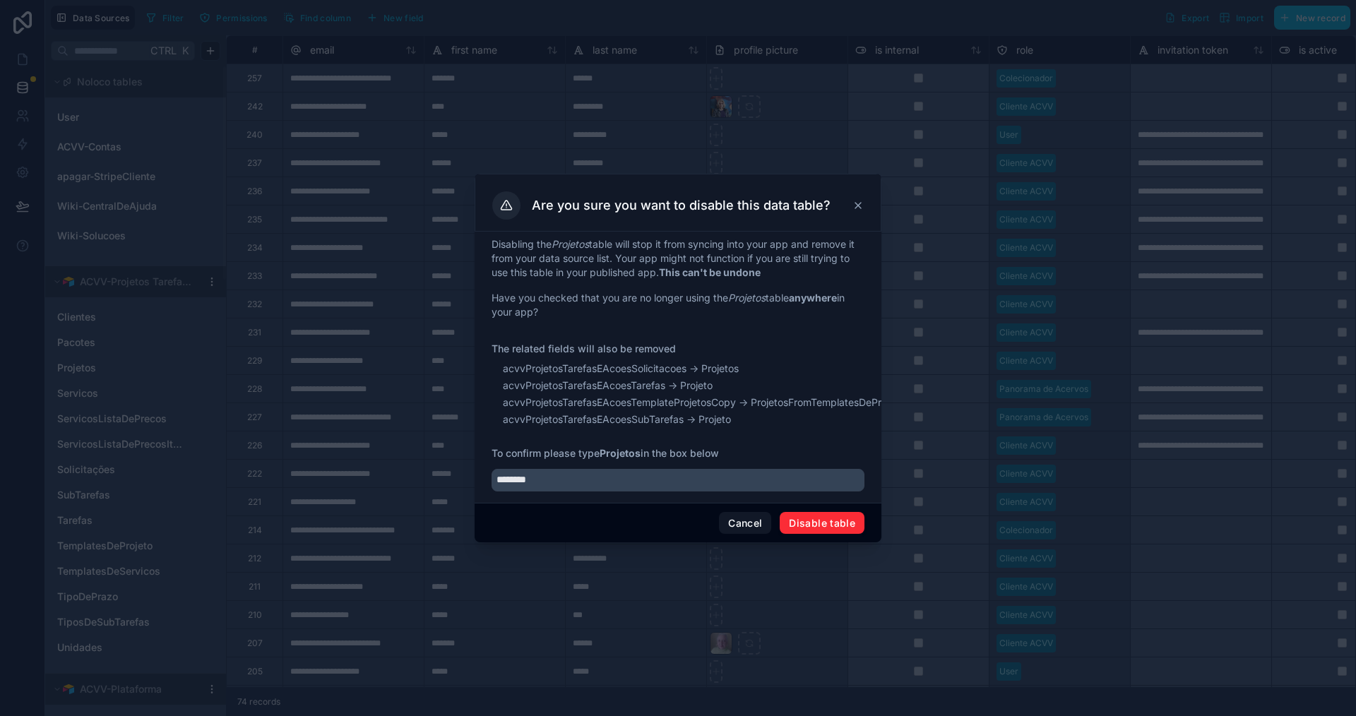
click at [824, 528] on button "Disable table" at bounding box center [822, 523] width 85 height 23
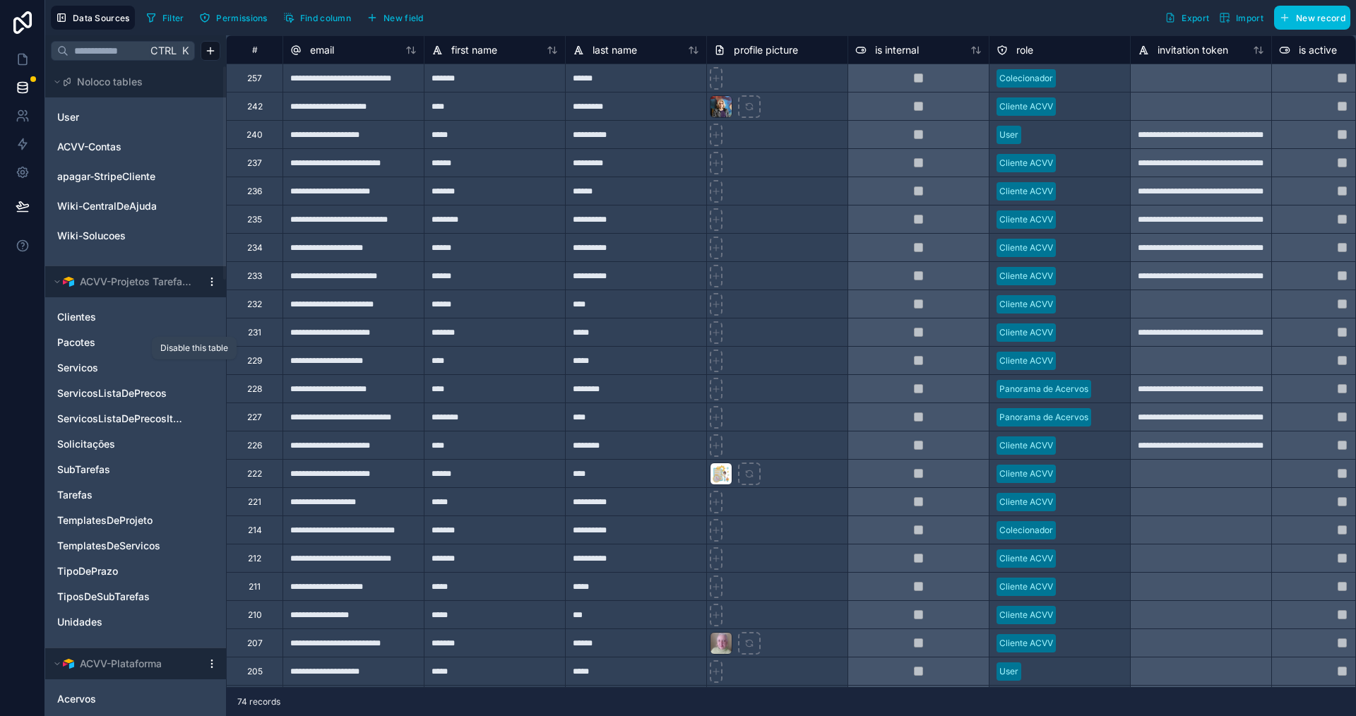
click at [194, 368] on icon "Servicos" at bounding box center [194, 367] width 11 height 11
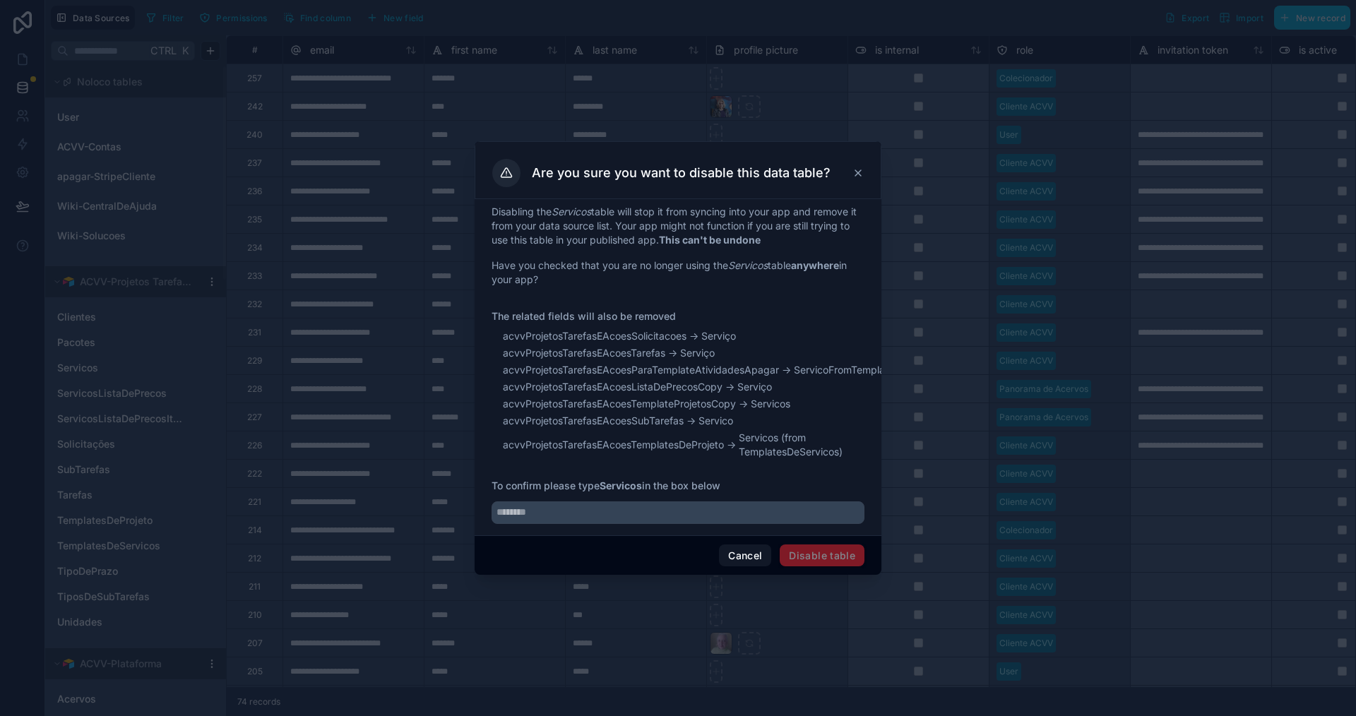
click at [574, 206] on em "Servicos" at bounding box center [572, 212] width 40 height 12
click at [573, 206] on em "Servicos" at bounding box center [572, 212] width 40 height 12
click at [668, 503] on input "text" at bounding box center [678, 513] width 373 height 23
paste input "********"
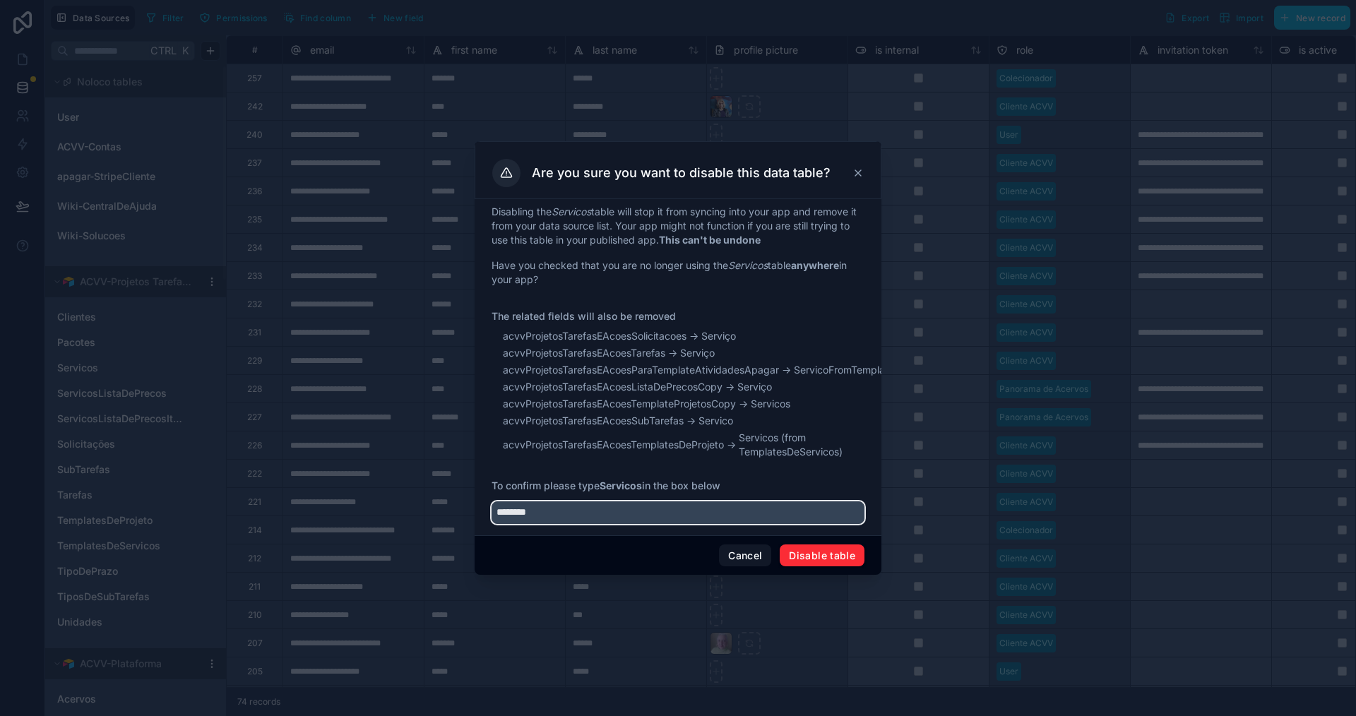
type input "********"
click at [805, 564] on button "Disable table" at bounding box center [822, 556] width 85 height 23
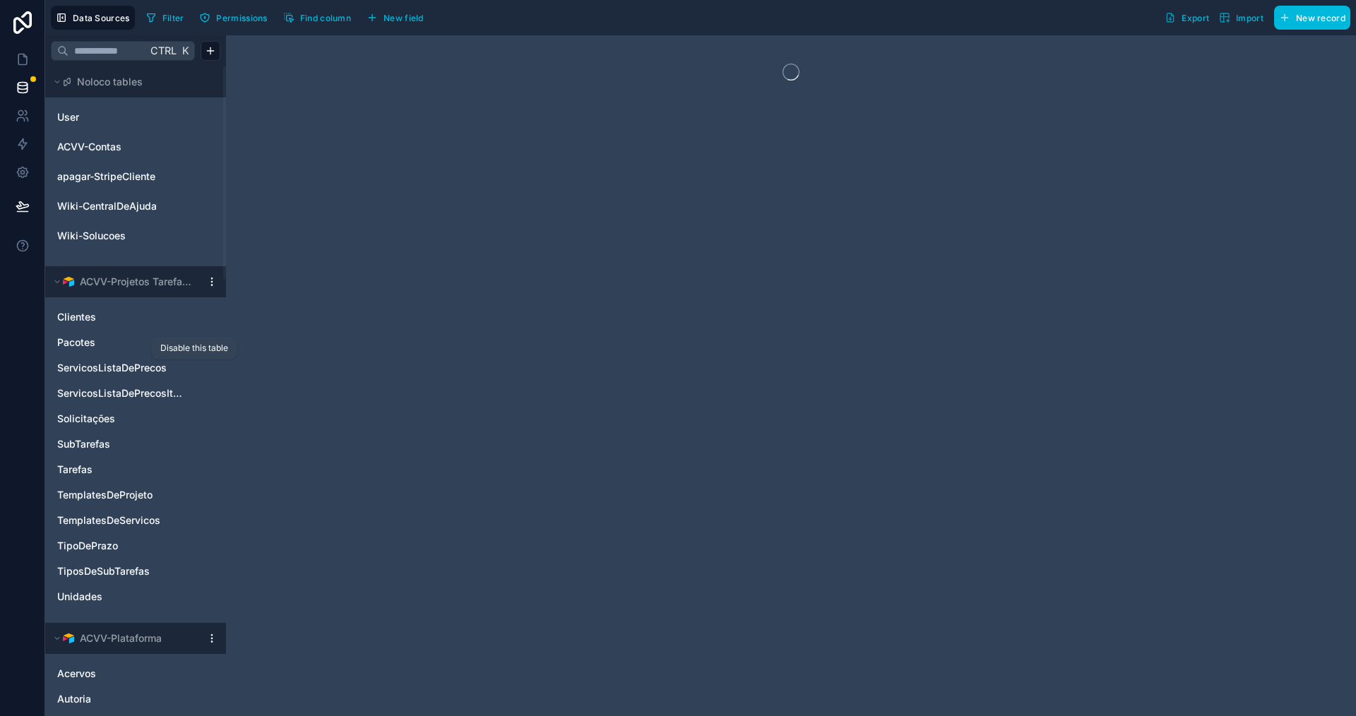
click at [194, 364] on icon "ServicosListaDePrecos" at bounding box center [194, 367] width 11 height 11
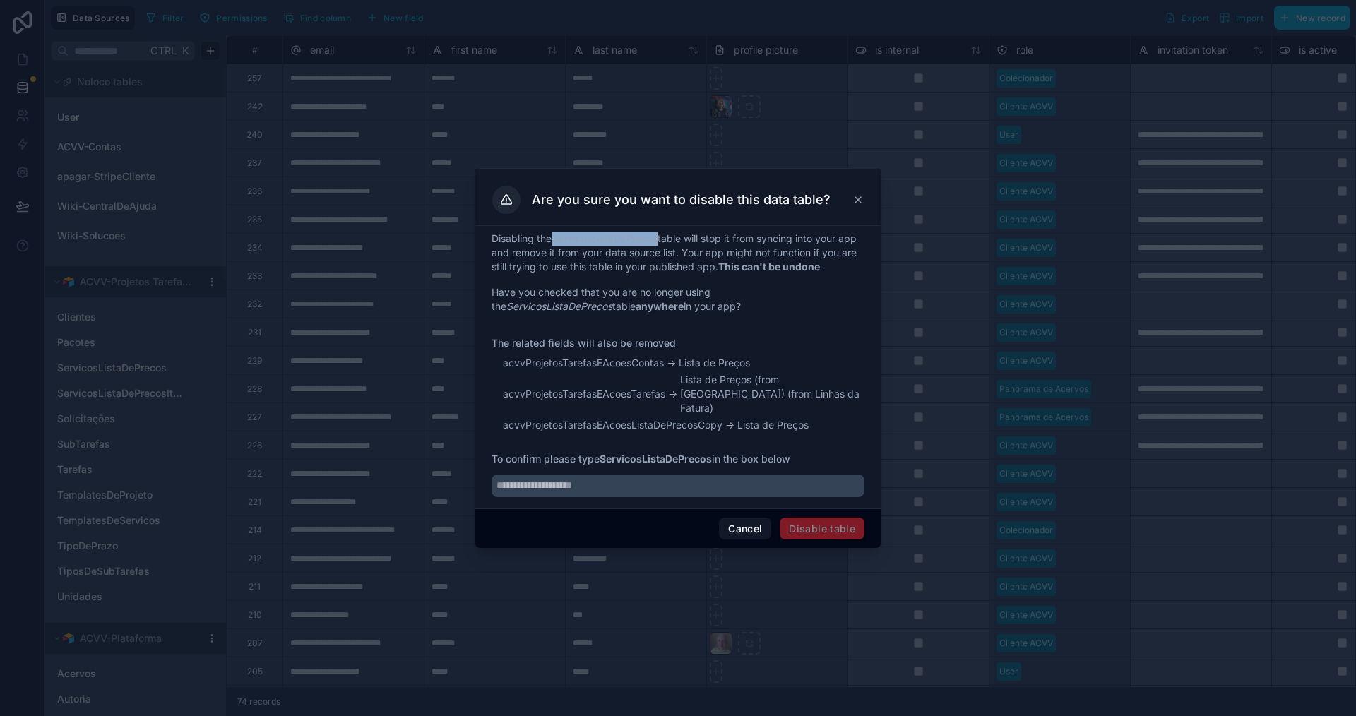
drag, startPoint x: 558, startPoint y: 245, endPoint x: 663, endPoint y: 244, distance: 104.5
click at [658, 244] on em "ServicosListaDePrecos" at bounding box center [605, 238] width 106 height 12
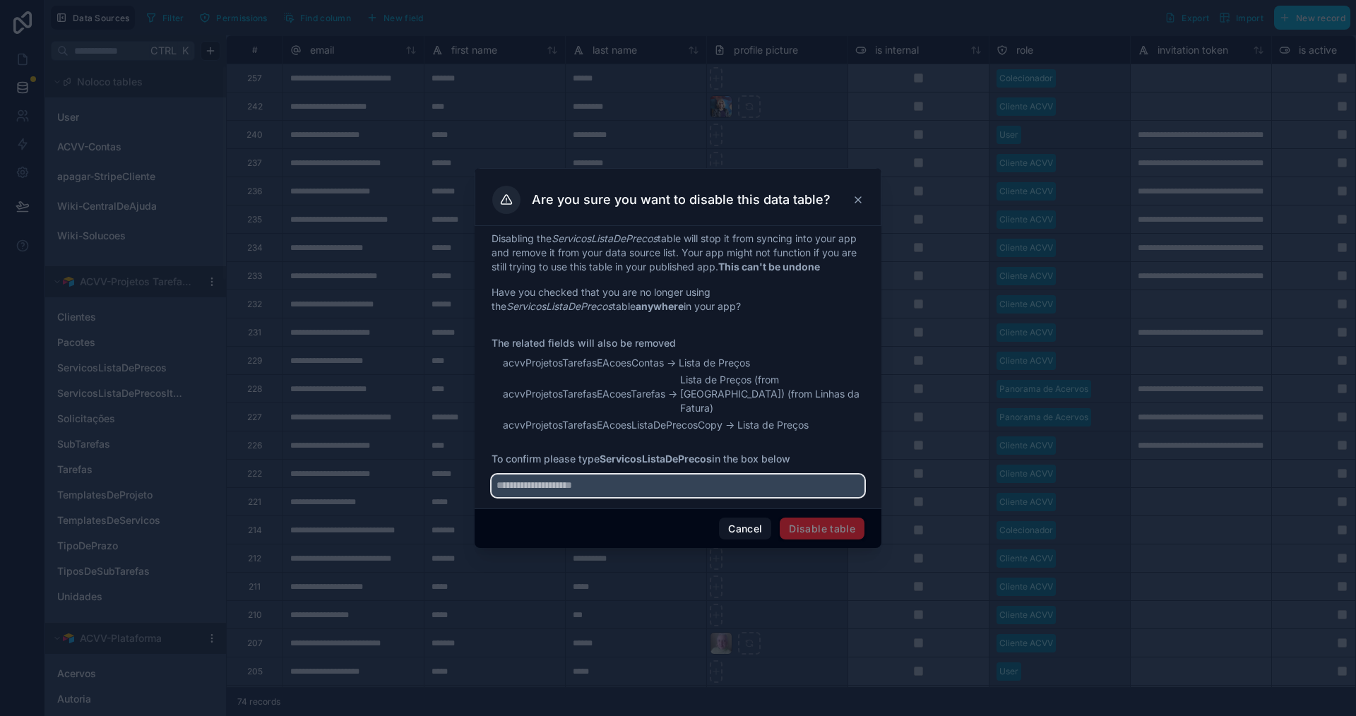
click at [610, 475] on input "text" at bounding box center [678, 486] width 373 height 23
paste input "**********"
type input "**********"
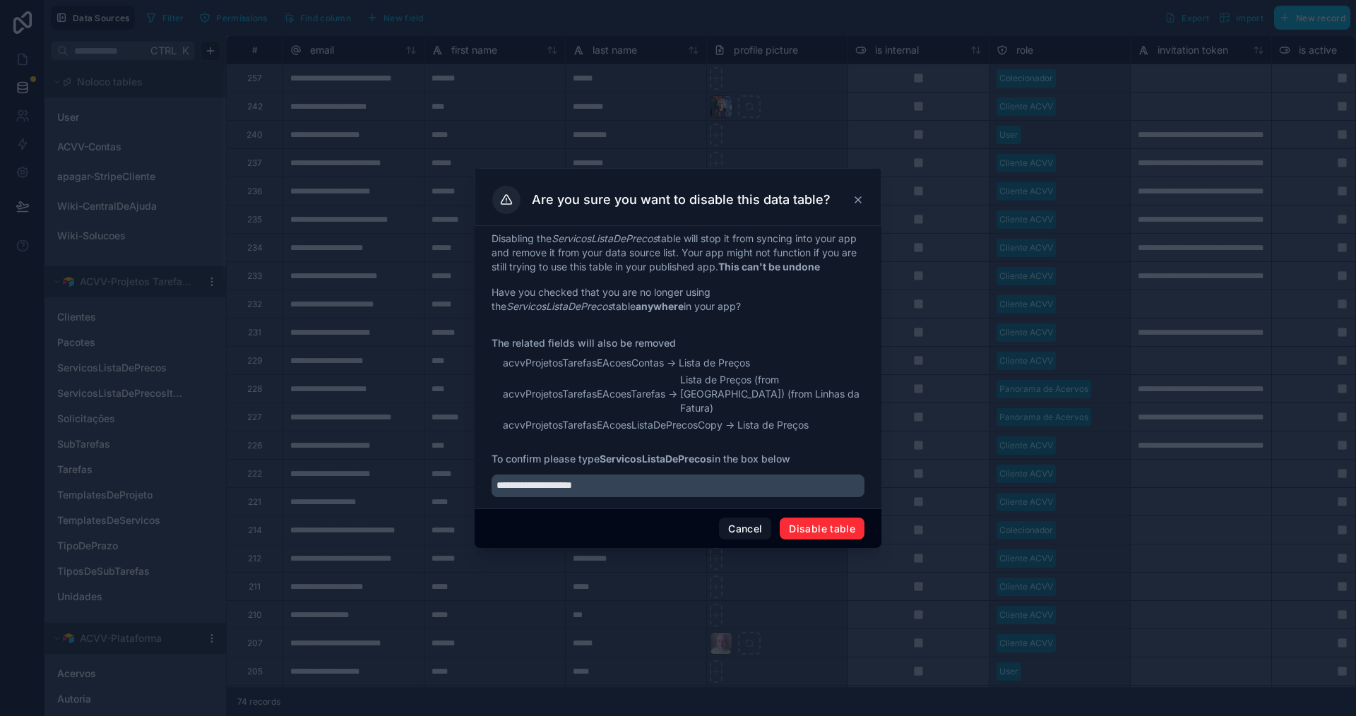
click at [798, 519] on button "Disable table" at bounding box center [822, 529] width 85 height 23
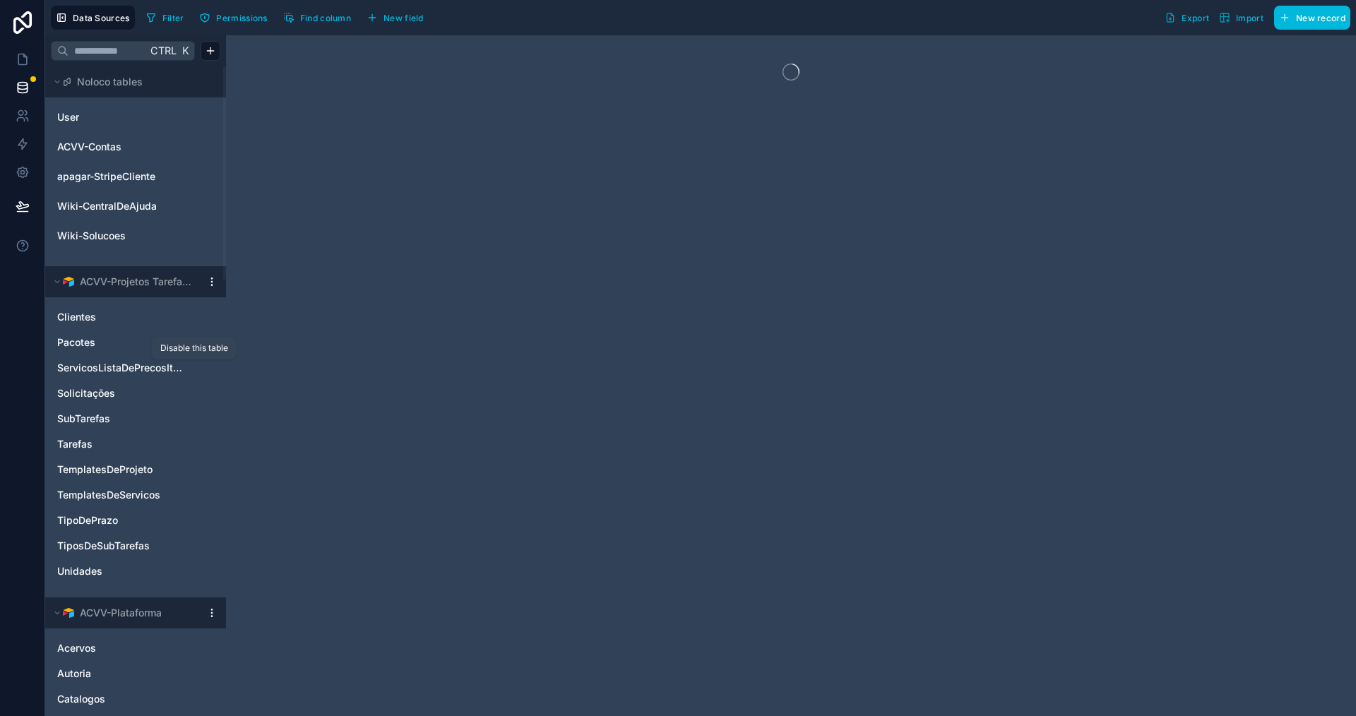
click at [191, 367] on icon "ServicosListaDePrecosItens" at bounding box center [194, 367] width 11 height 11
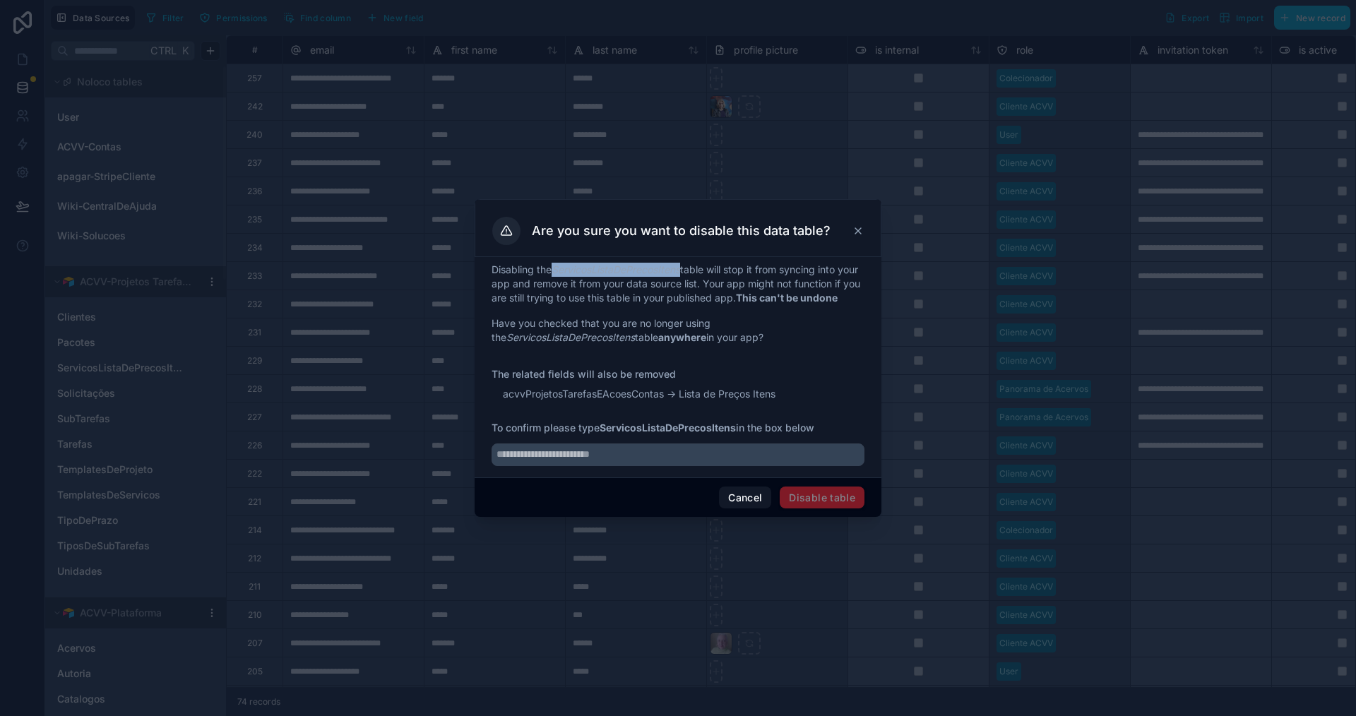
drag, startPoint x: 557, startPoint y: 263, endPoint x: 685, endPoint y: 263, distance: 127.8
click at [680, 263] on em "ServicosListaDePrecosItens" at bounding box center [616, 269] width 129 height 12
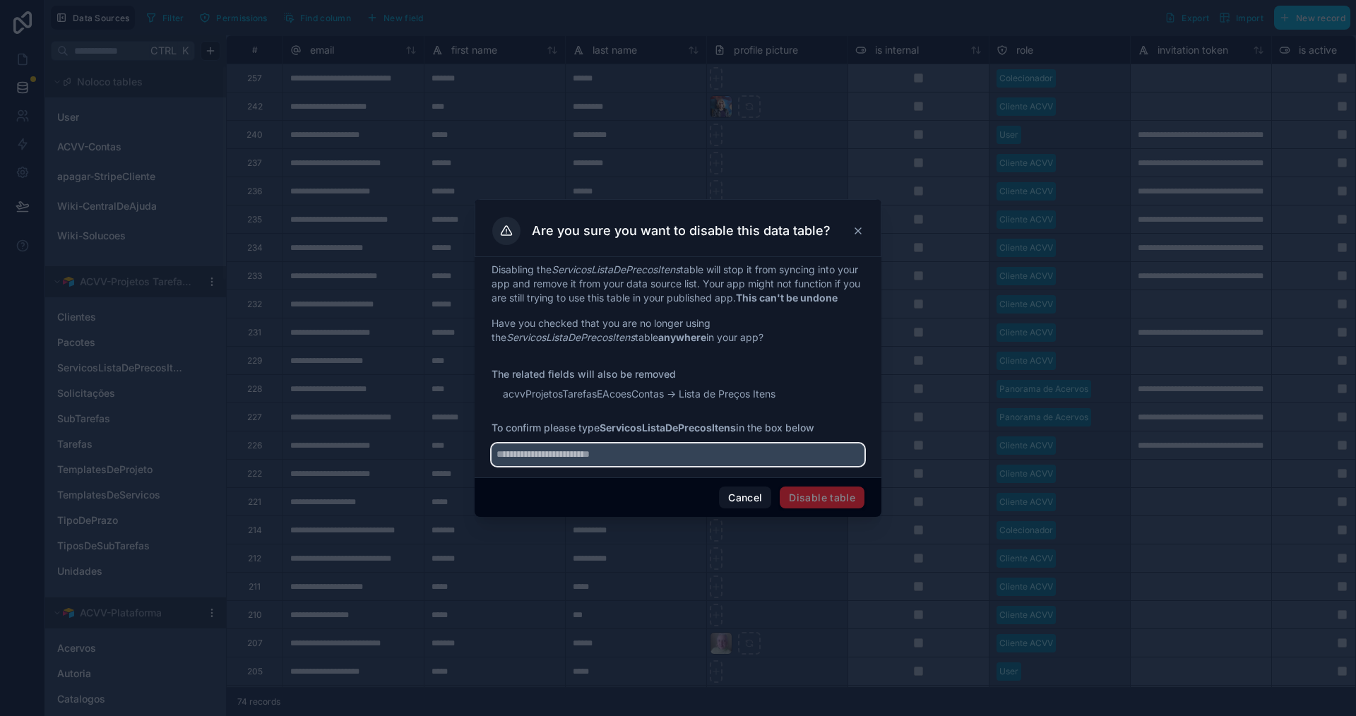
click at [717, 459] on input "text" at bounding box center [678, 455] width 373 height 23
paste input "**********"
type input "**********"
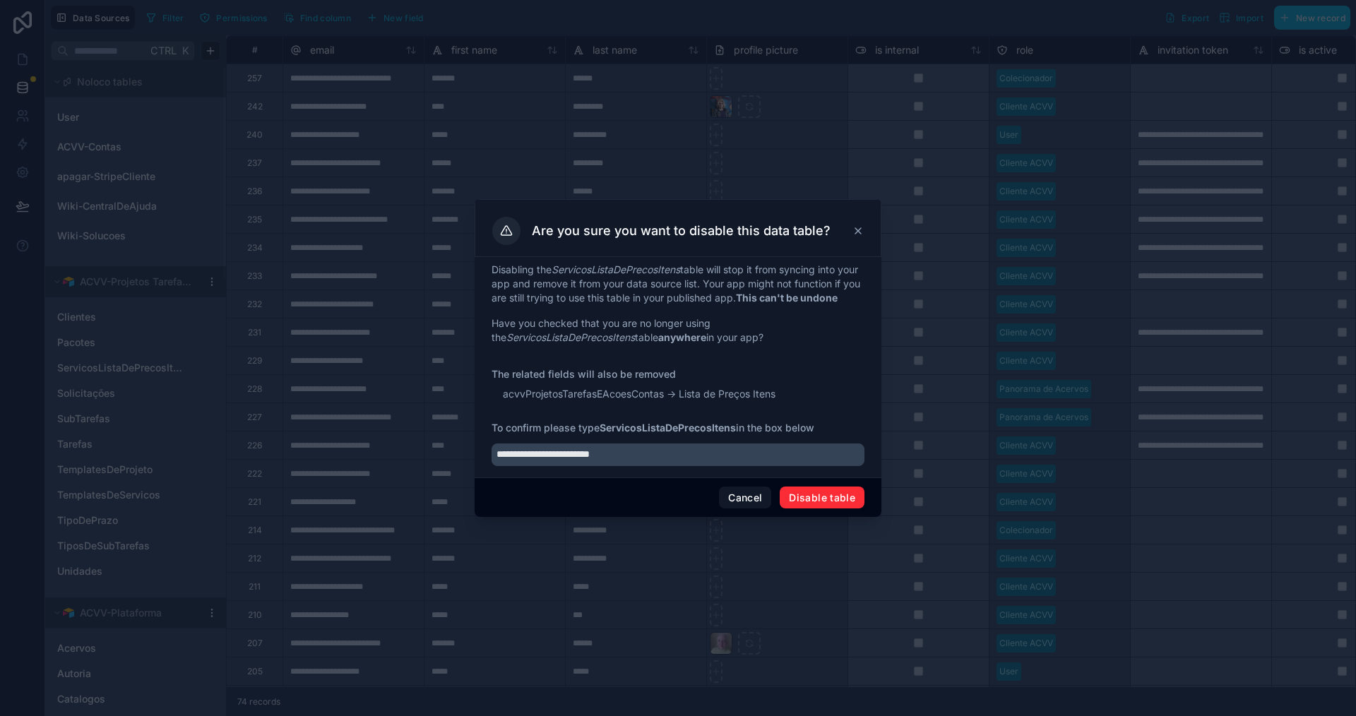
click at [812, 504] on button "Disable table" at bounding box center [822, 498] width 85 height 23
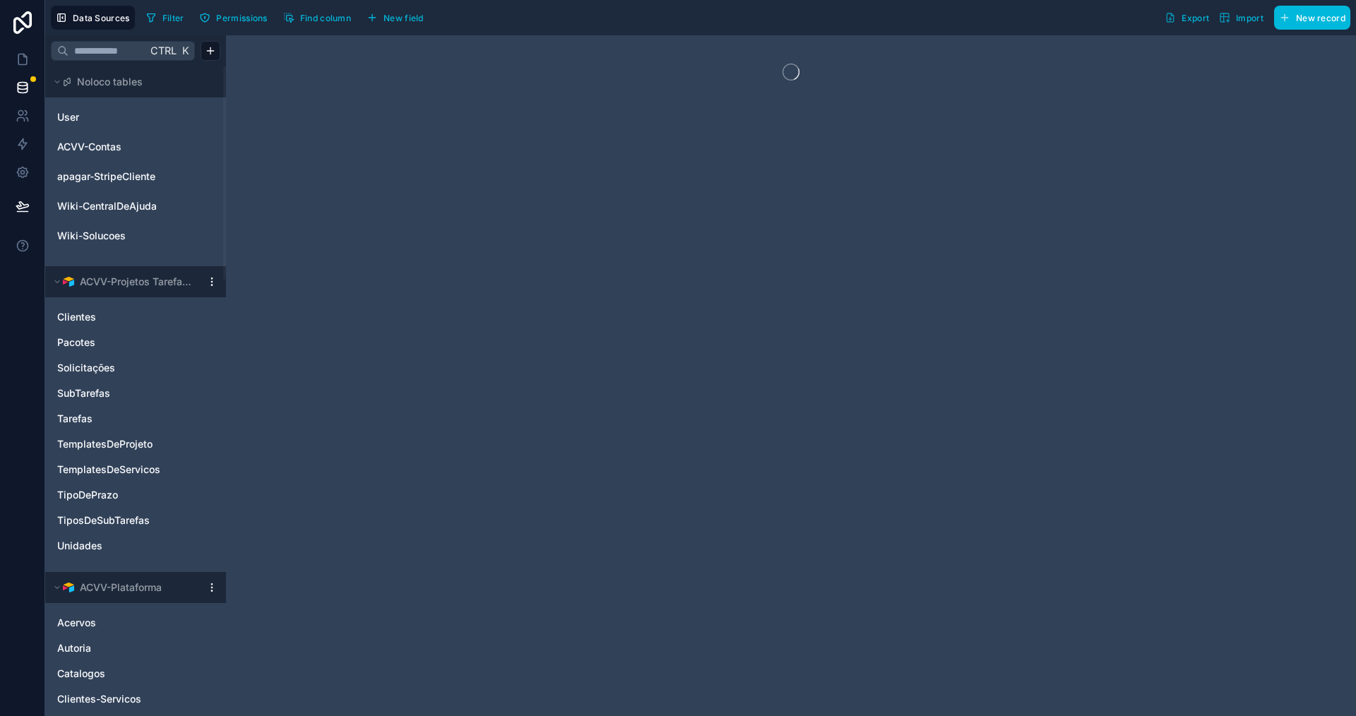
click at [194, 367] on icon "Solicitações" at bounding box center [194, 367] width 11 height 11
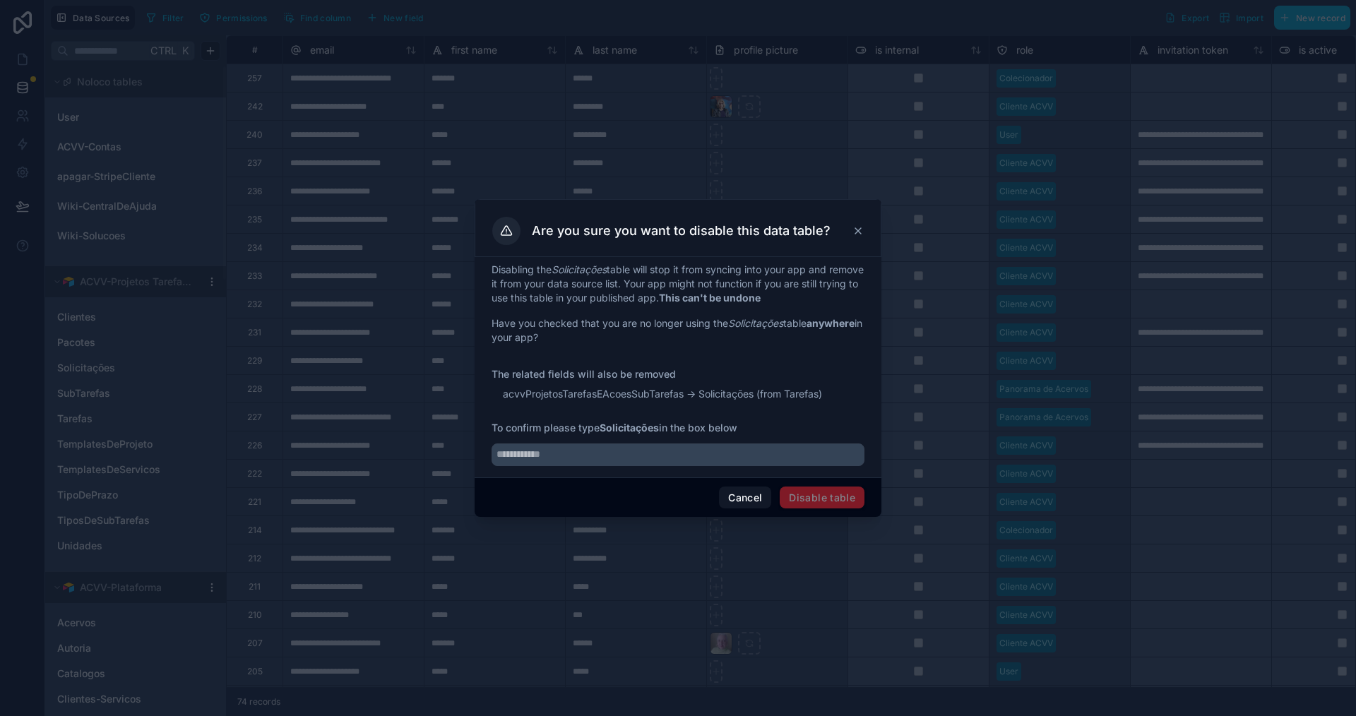
click at [578, 263] on em "Solicitações" at bounding box center [579, 269] width 55 height 12
drag, startPoint x: 562, startPoint y: 455, endPoint x: 593, endPoint y: 458, distance: 30.5
click at [562, 456] on input "text" at bounding box center [678, 455] width 373 height 23
paste input "**********"
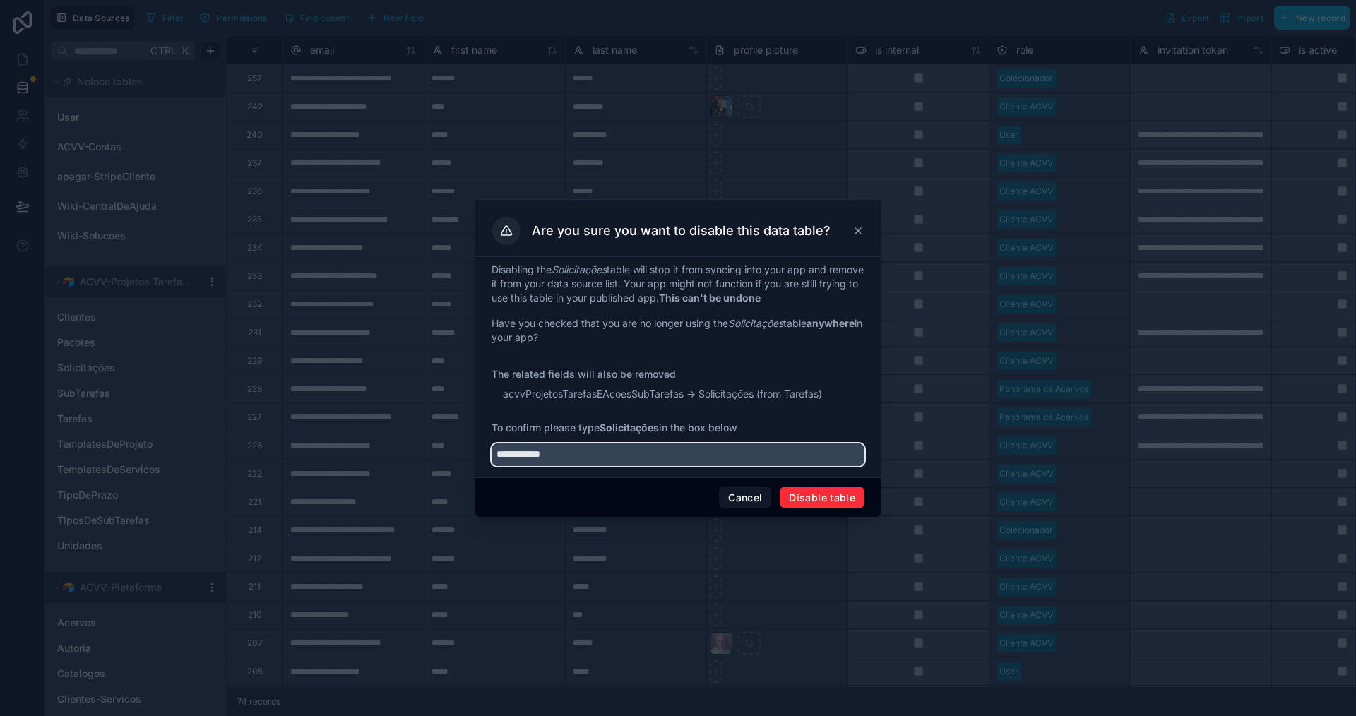
type input "**********"
click at [831, 497] on button "Disable table" at bounding box center [822, 498] width 85 height 23
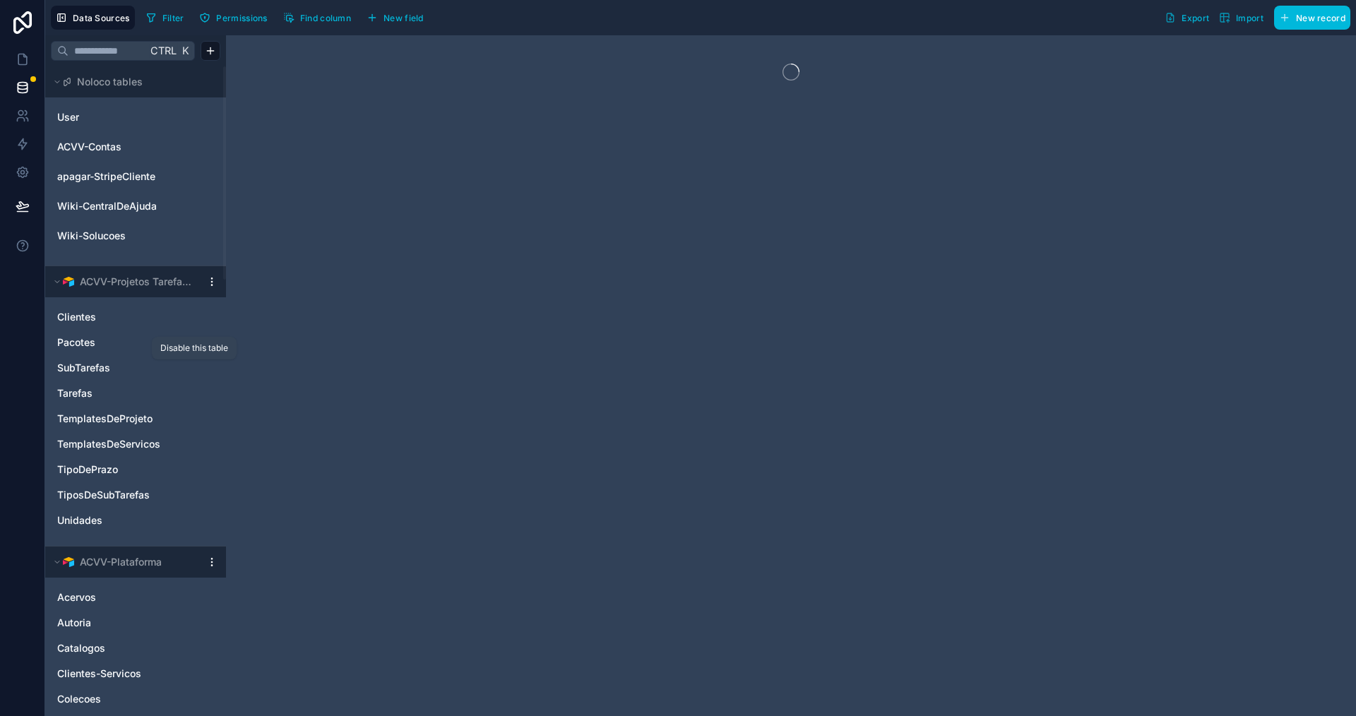
click at [194, 366] on icon "SubTarefas" at bounding box center [194, 367] width 11 height 11
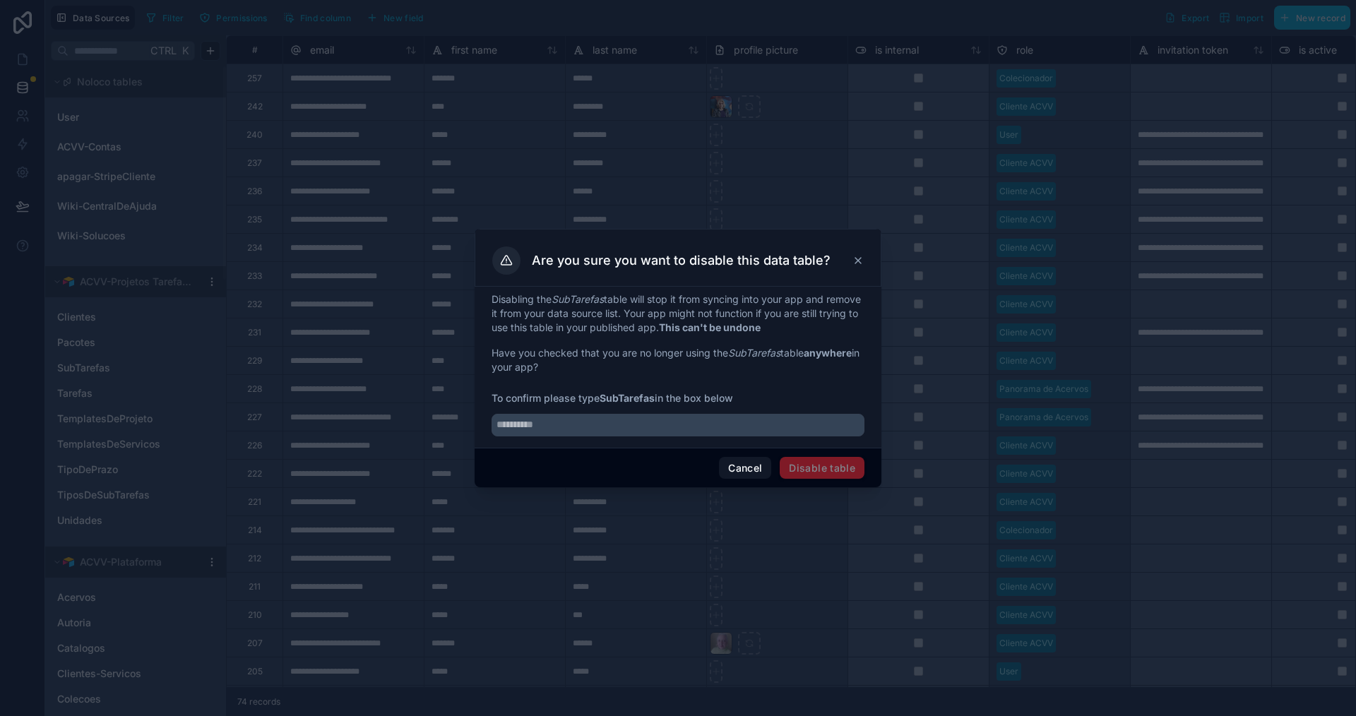
click at [584, 296] on em "SubTarefas" at bounding box center [578, 299] width 52 height 12
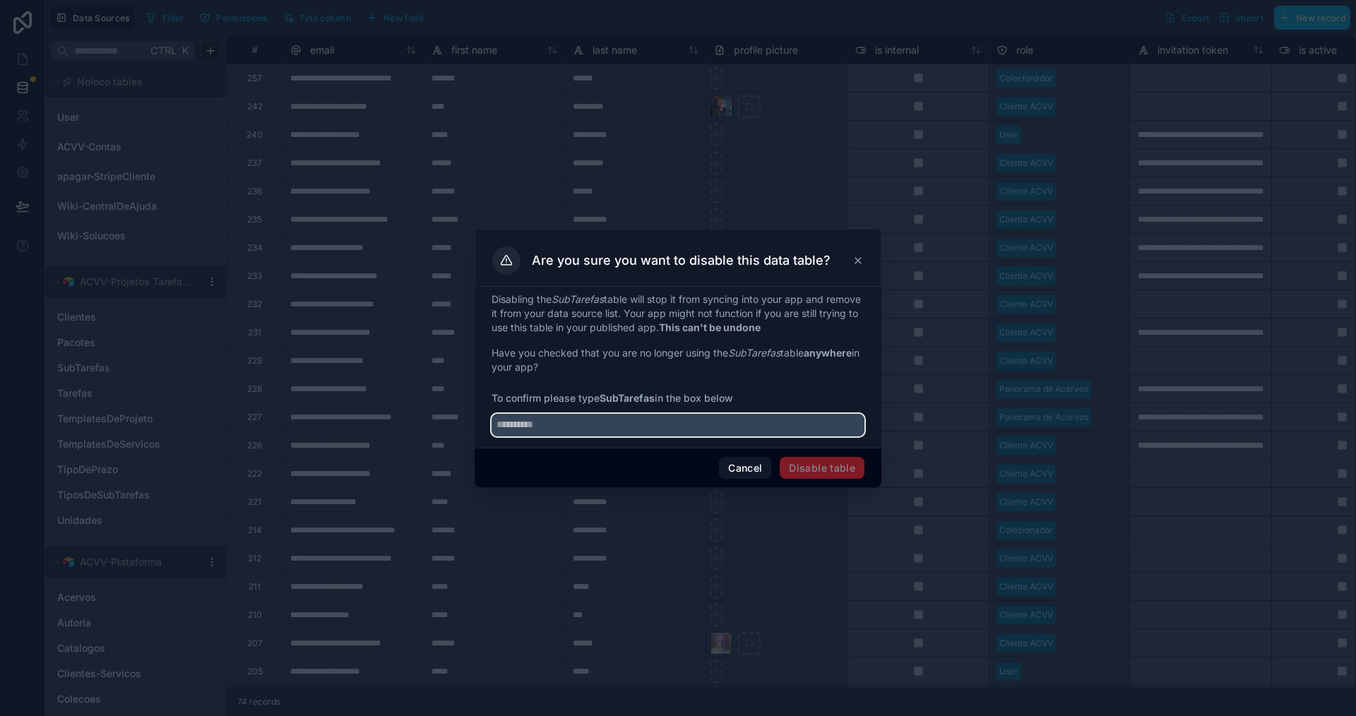
click at [600, 426] on input "text" at bounding box center [678, 425] width 373 height 23
paste input "**********"
type input "**********"
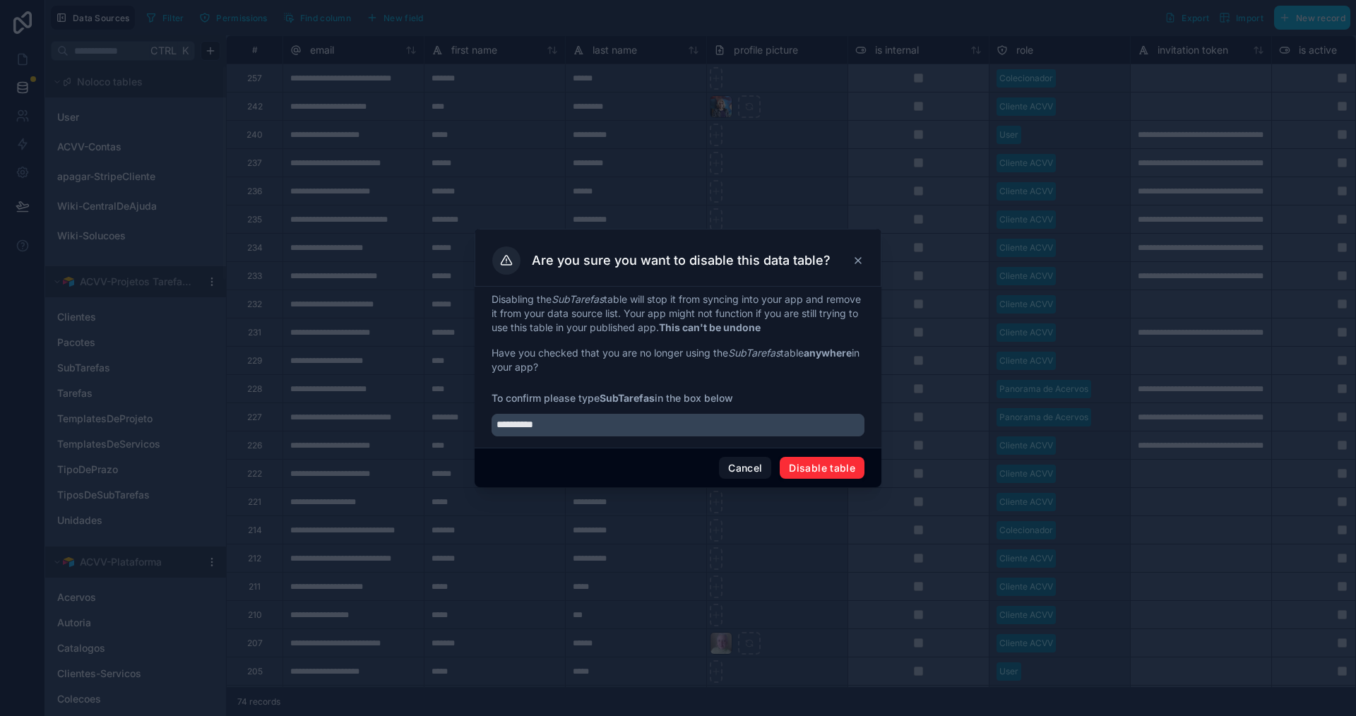
click at [817, 477] on button "Disable table" at bounding box center [822, 468] width 85 height 23
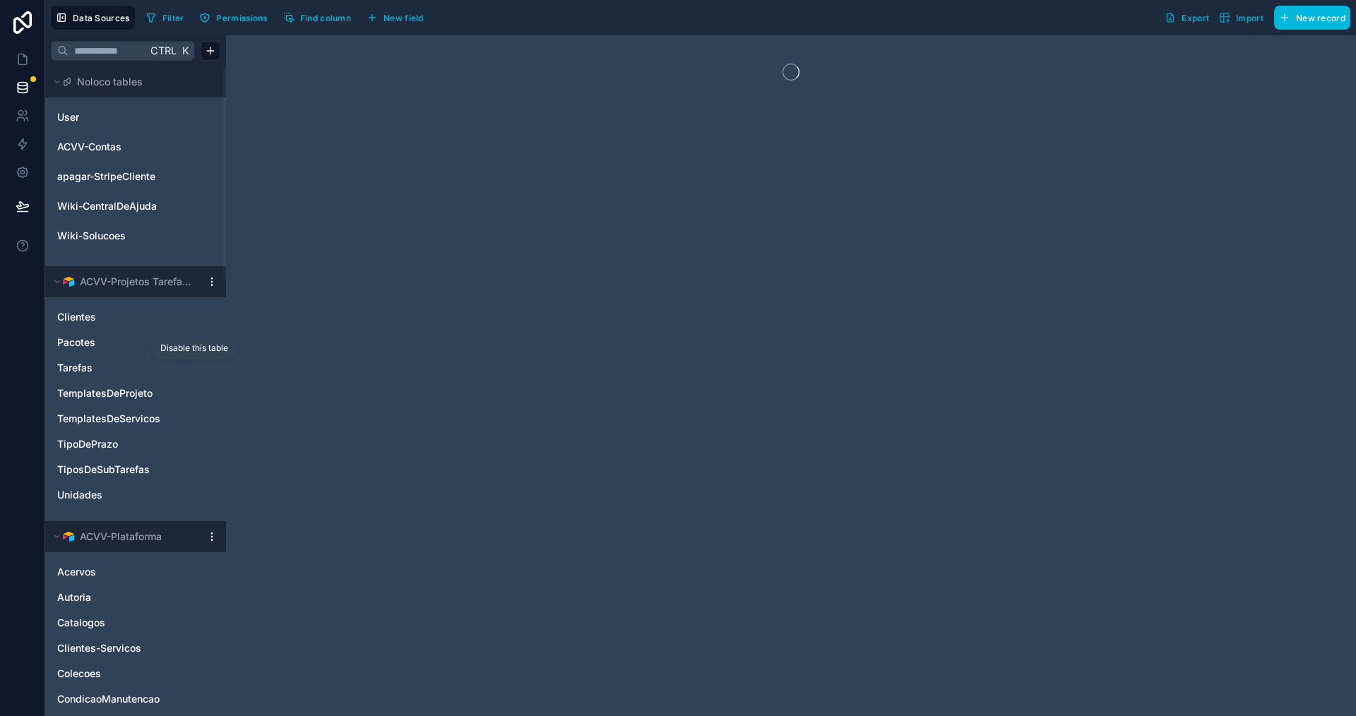
click at [192, 368] on icon "Tarefas" at bounding box center [194, 367] width 11 height 11
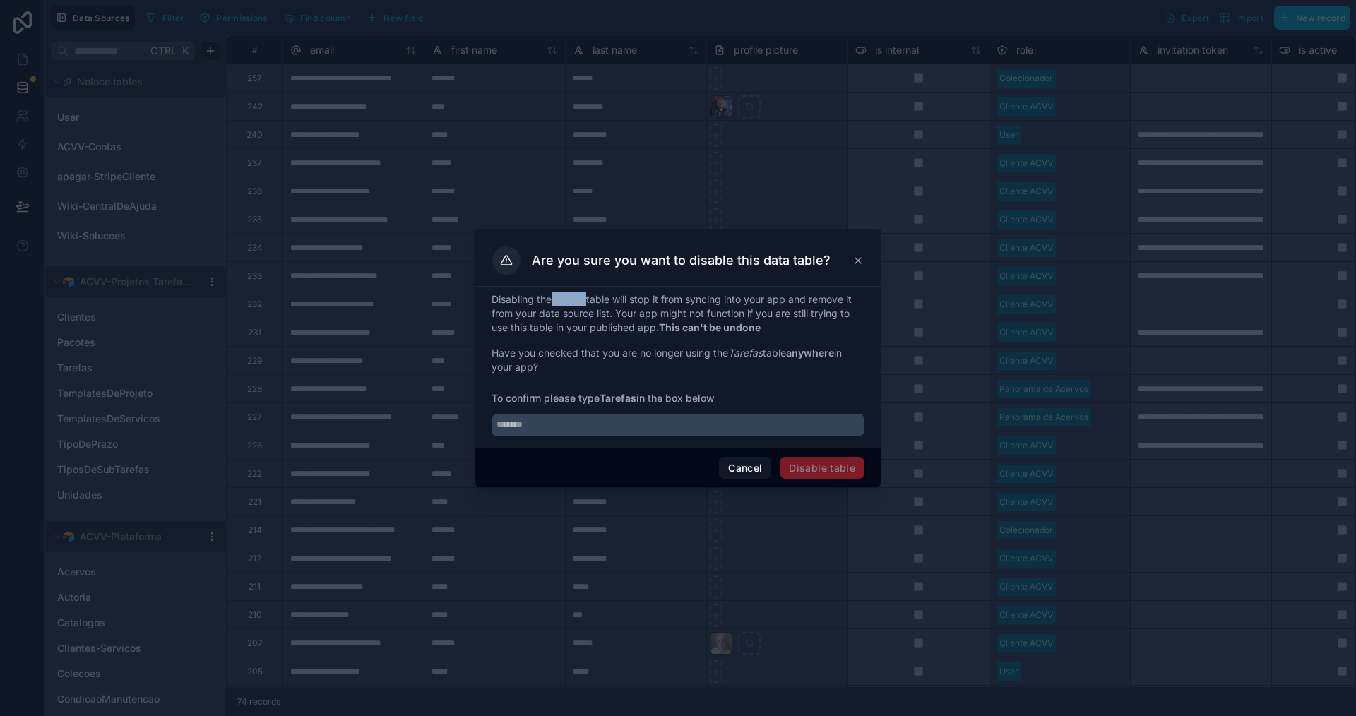
drag, startPoint x: 0, startPoint y: 0, endPoint x: 588, endPoint y: 299, distance: 660.2
click at [586, 299] on em "Tarefas" at bounding box center [569, 299] width 35 height 12
copy em "Tarefas"
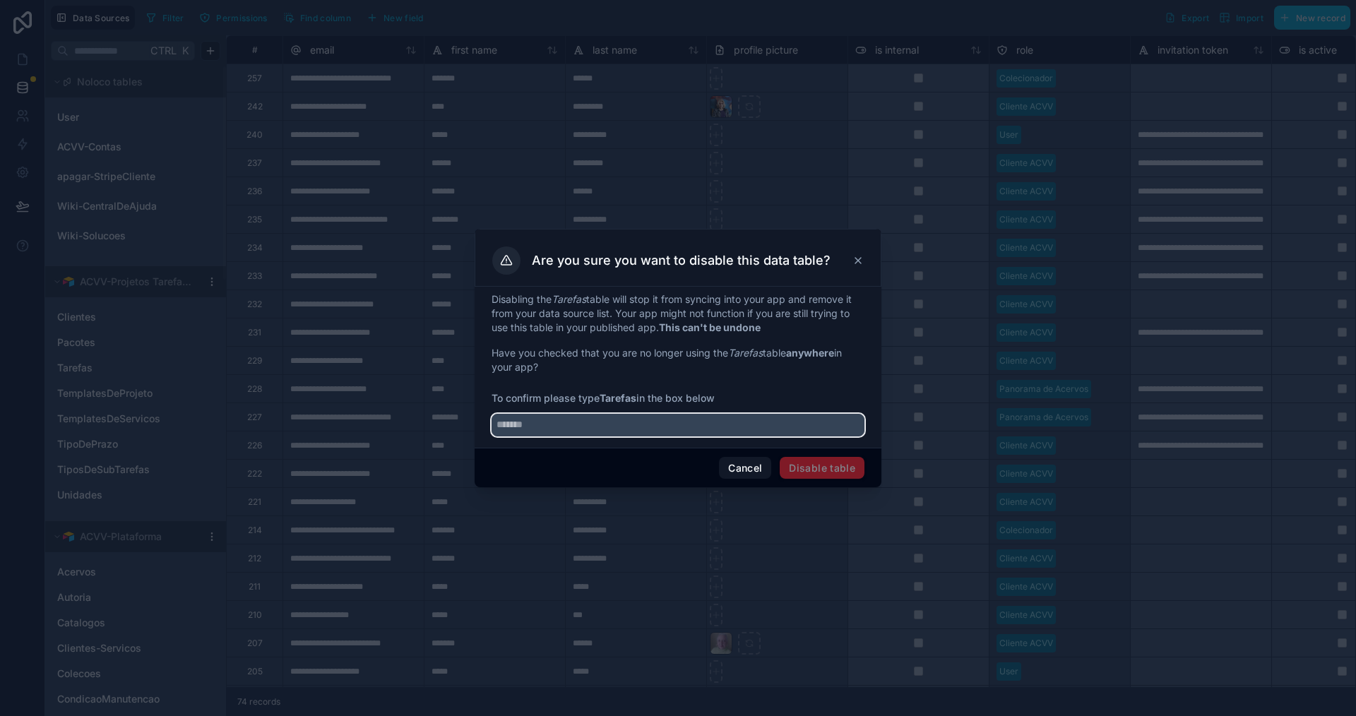
click at [541, 424] on input "text" at bounding box center [678, 425] width 373 height 23
paste input "*******"
type input "*******"
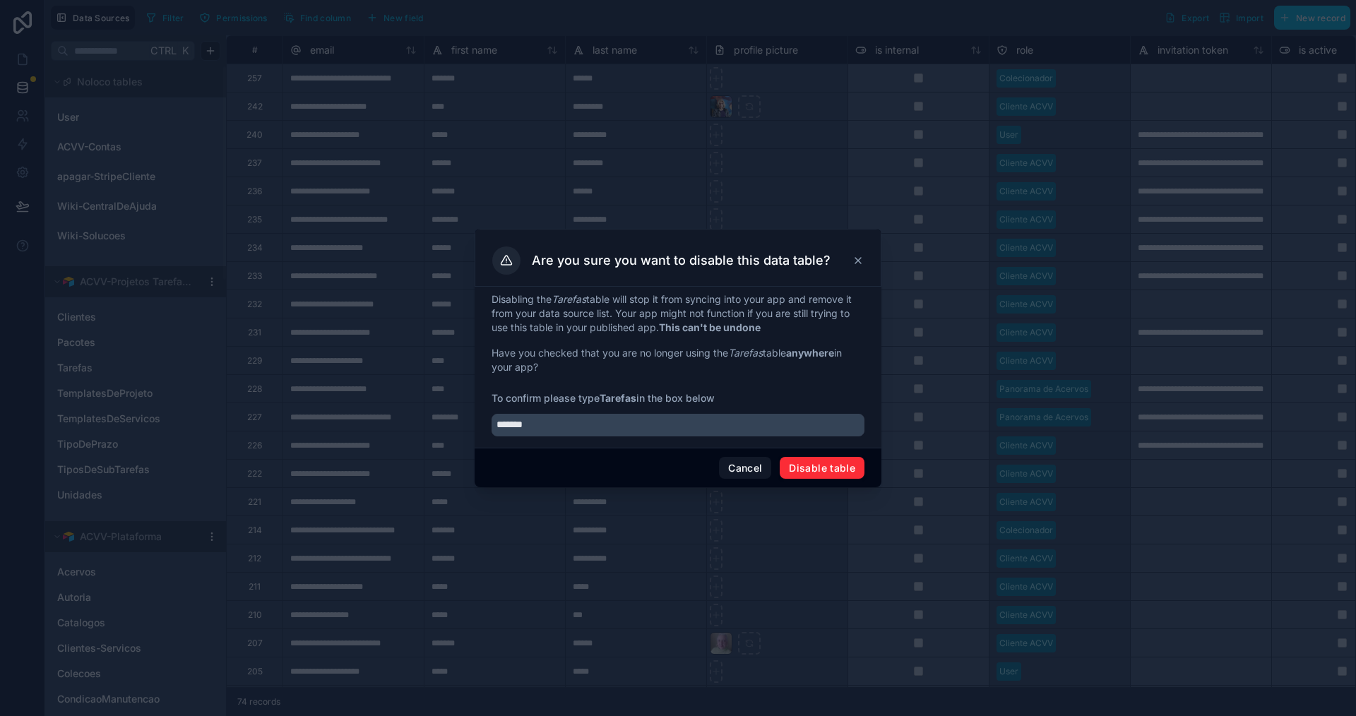
click at [828, 468] on button "Disable table" at bounding box center [822, 468] width 85 height 23
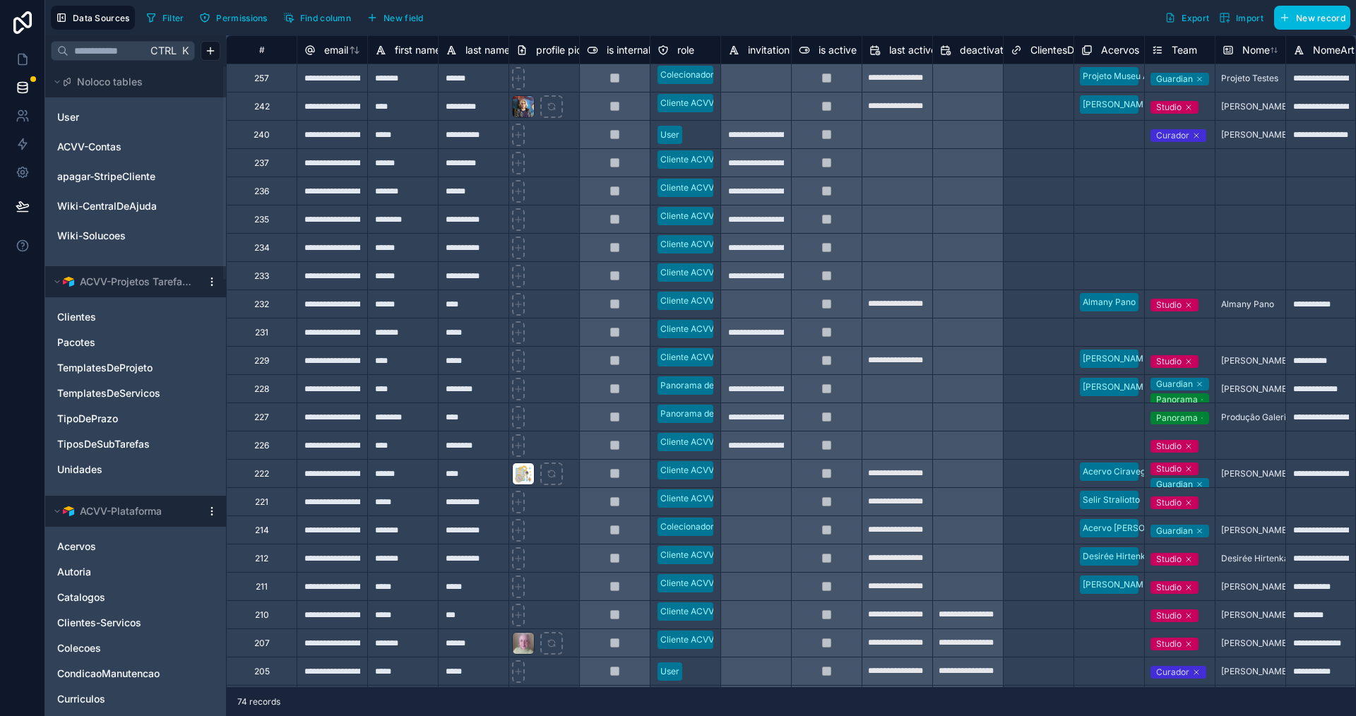
click at [193, 369] on icon "TemplatesDeProjeto" at bounding box center [194, 367] width 11 height 11
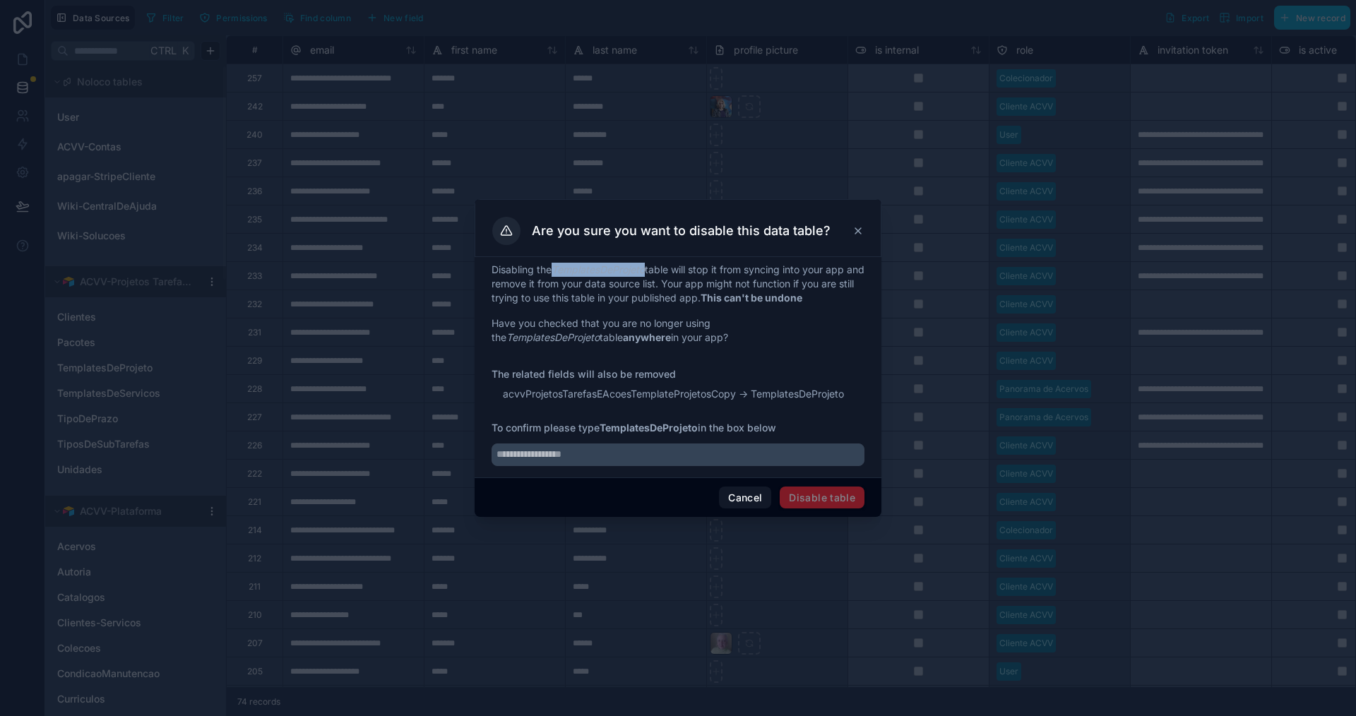
drag, startPoint x: 557, startPoint y: 270, endPoint x: 648, endPoint y: 268, distance: 90.4
click at [645, 268] on em "TemplatesDeProjeto" at bounding box center [598, 269] width 93 height 12
copy em "TemplatesDeProjeto"
drag, startPoint x: 585, startPoint y: 457, endPoint x: 725, endPoint y: 489, distance: 144.1
click at [584, 459] on input "text" at bounding box center [678, 455] width 373 height 23
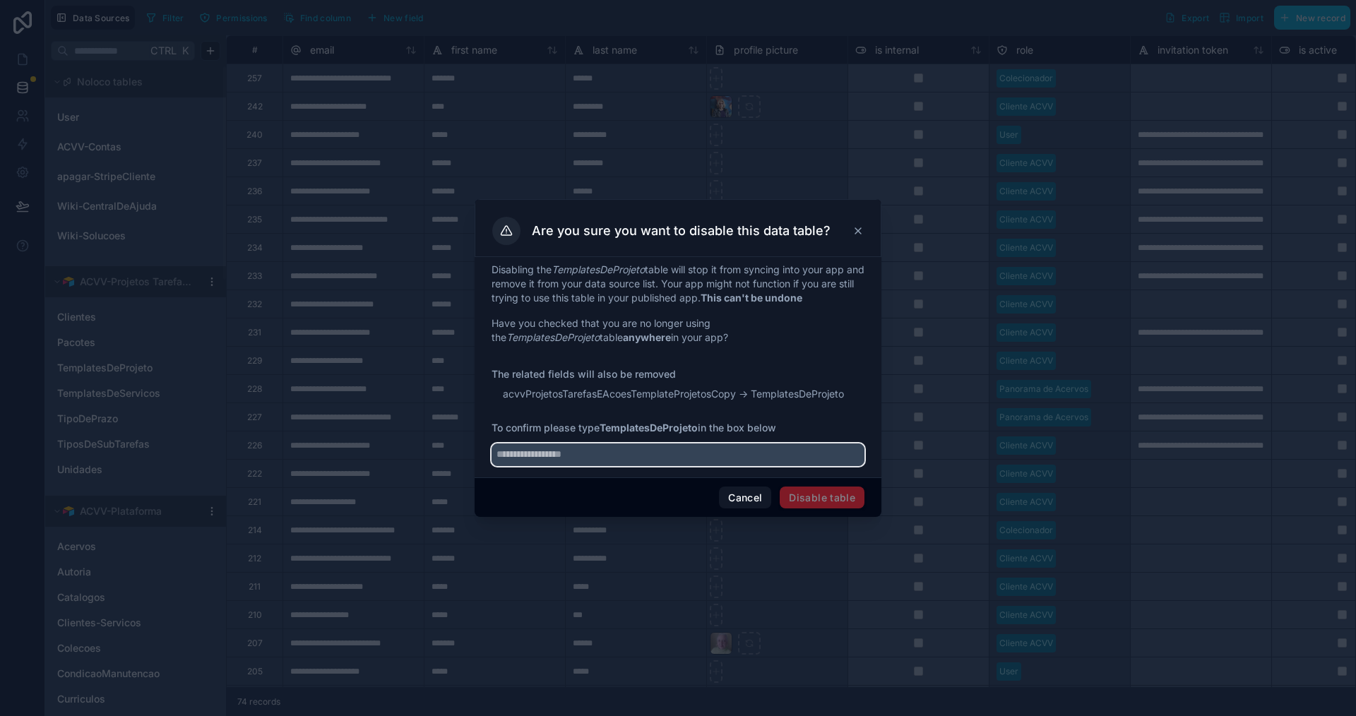
paste input "**********"
type input "**********"
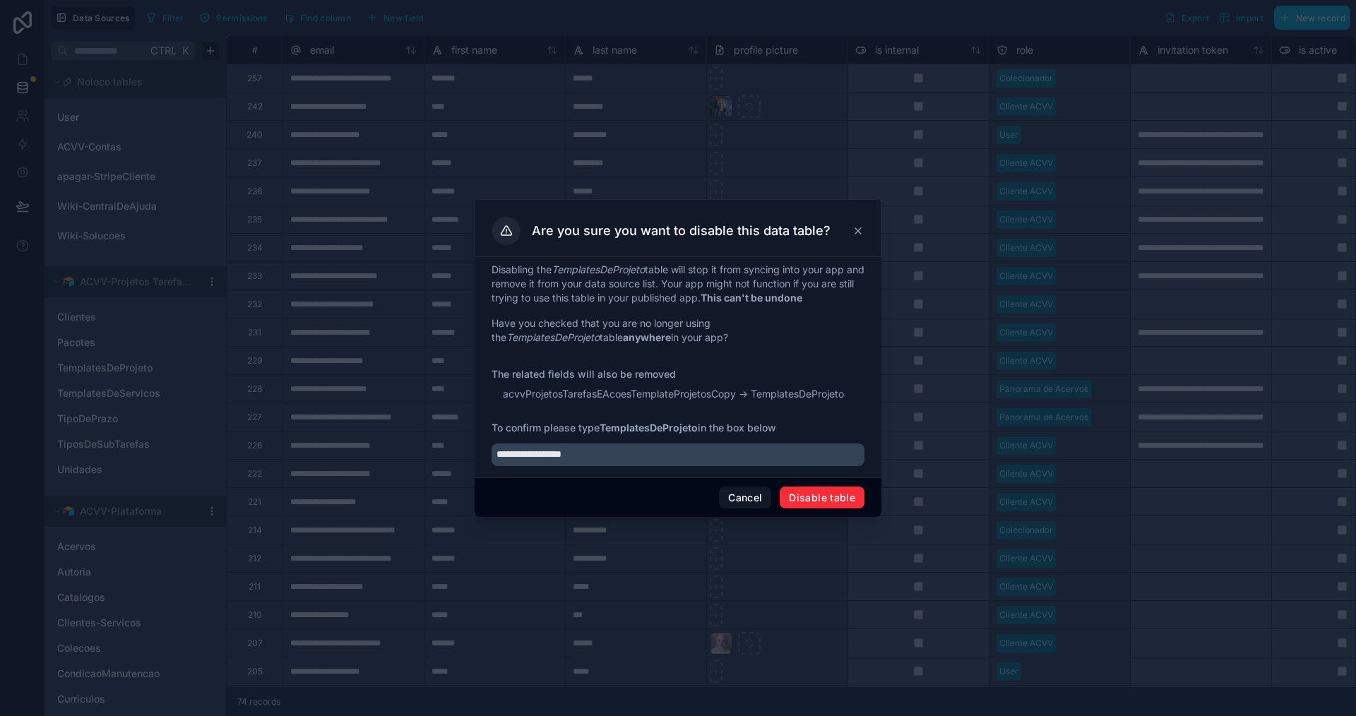
click at [829, 500] on button "Disable table" at bounding box center [822, 498] width 85 height 23
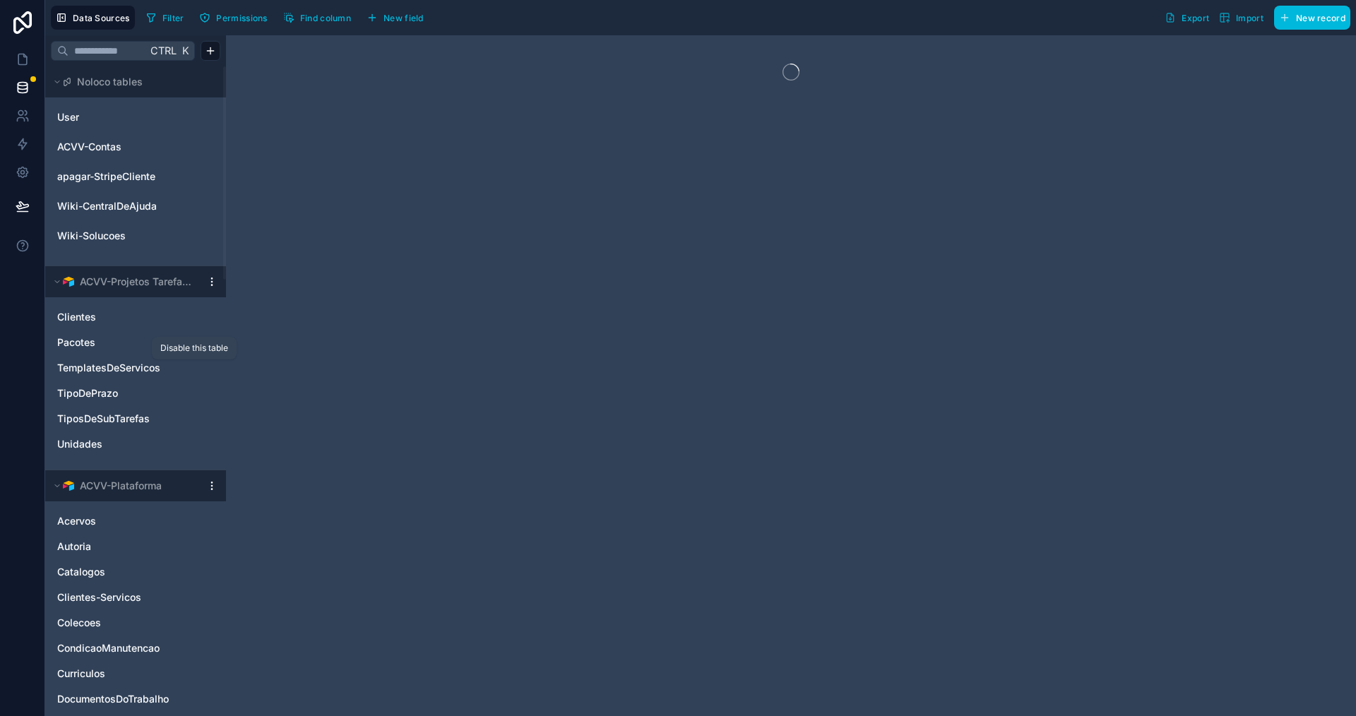
click at [191, 364] on icon "TemplatesDeServicos" at bounding box center [194, 367] width 11 height 11
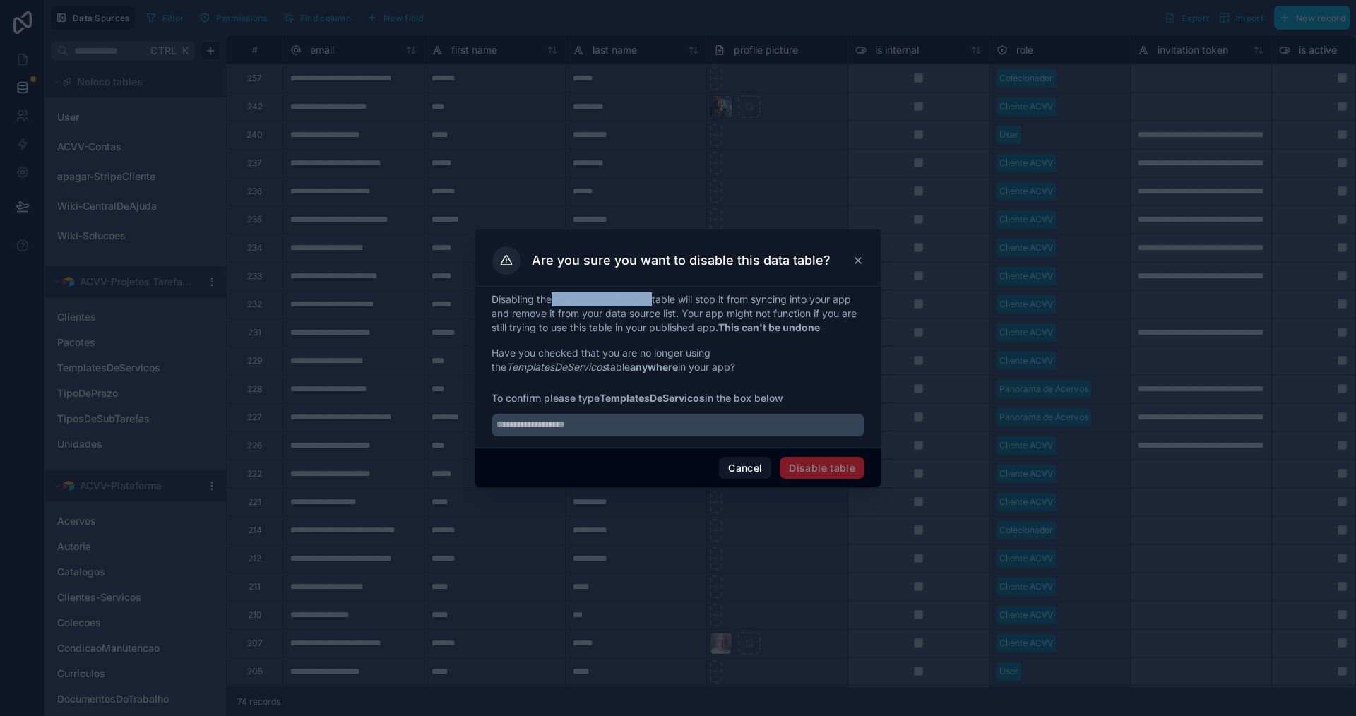
drag, startPoint x: 557, startPoint y: 298, endPoint x: 655, endPoint y: 298, distance: 98.2
click at [652, 298] on em "TemplatesDeServicos" at bounding box center [602, 299] width 100 height 12
copy em "TemplatesDeServicos"
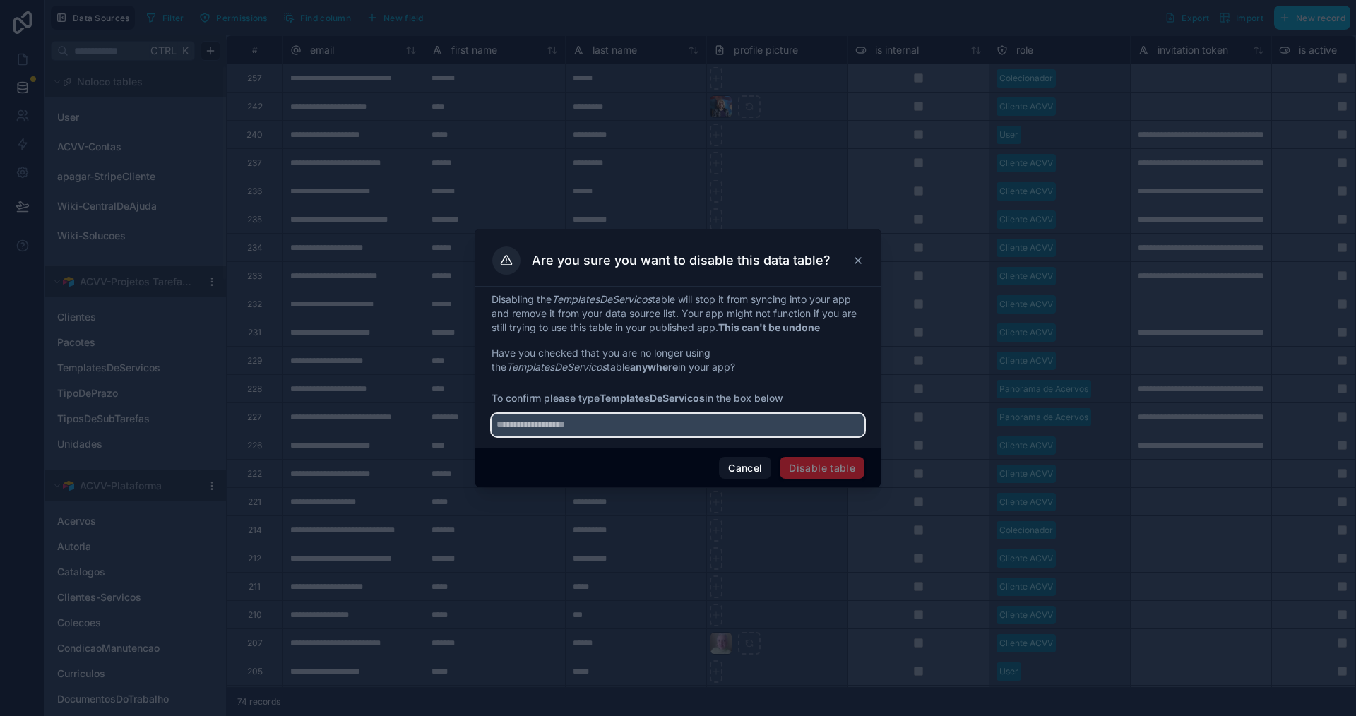
drag, startPoint x: 607, startPoint y: 425, endPoint x: 667, endPoint y: 455, distance: 67.6
click at [607, 427] on input "text" at bounding box center [678, 425] width 373 height 23
paste input "**********"
type input "**********"
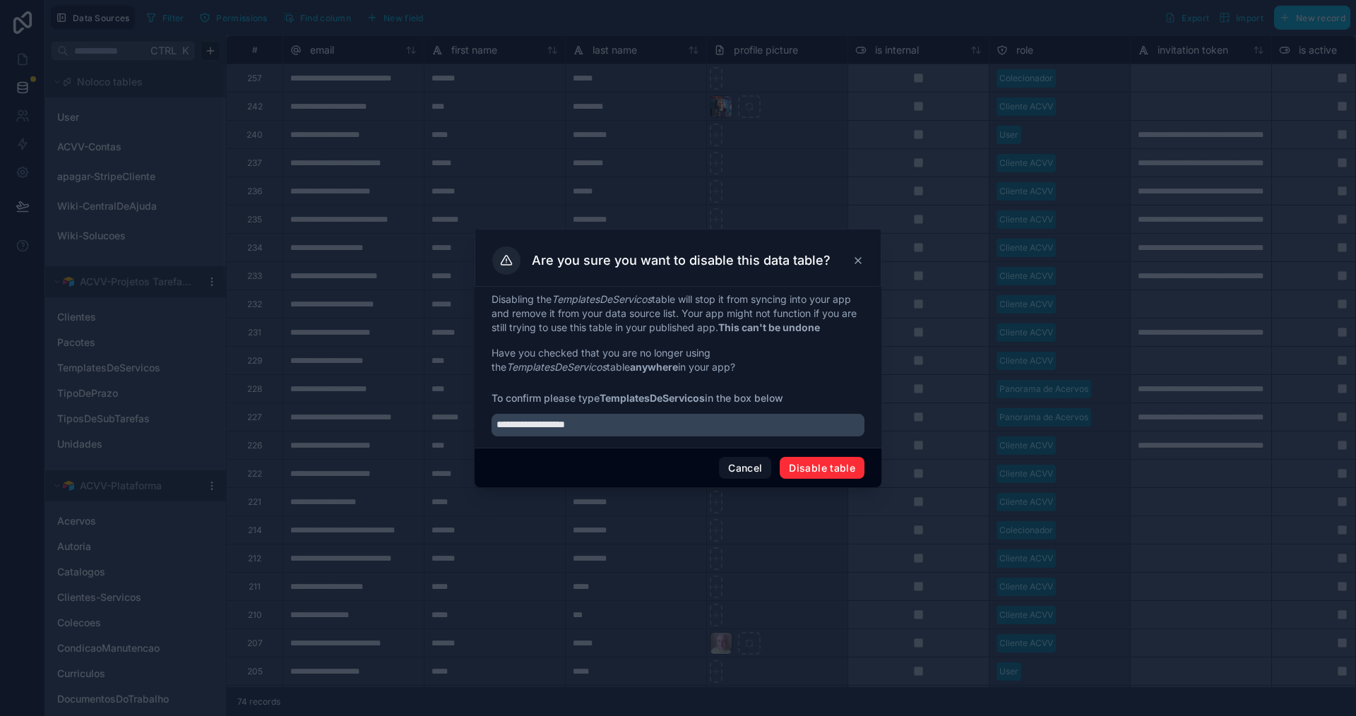
click at [829, 466] on button "Disable table" at bounding box center [822, 468] width 85 height 23
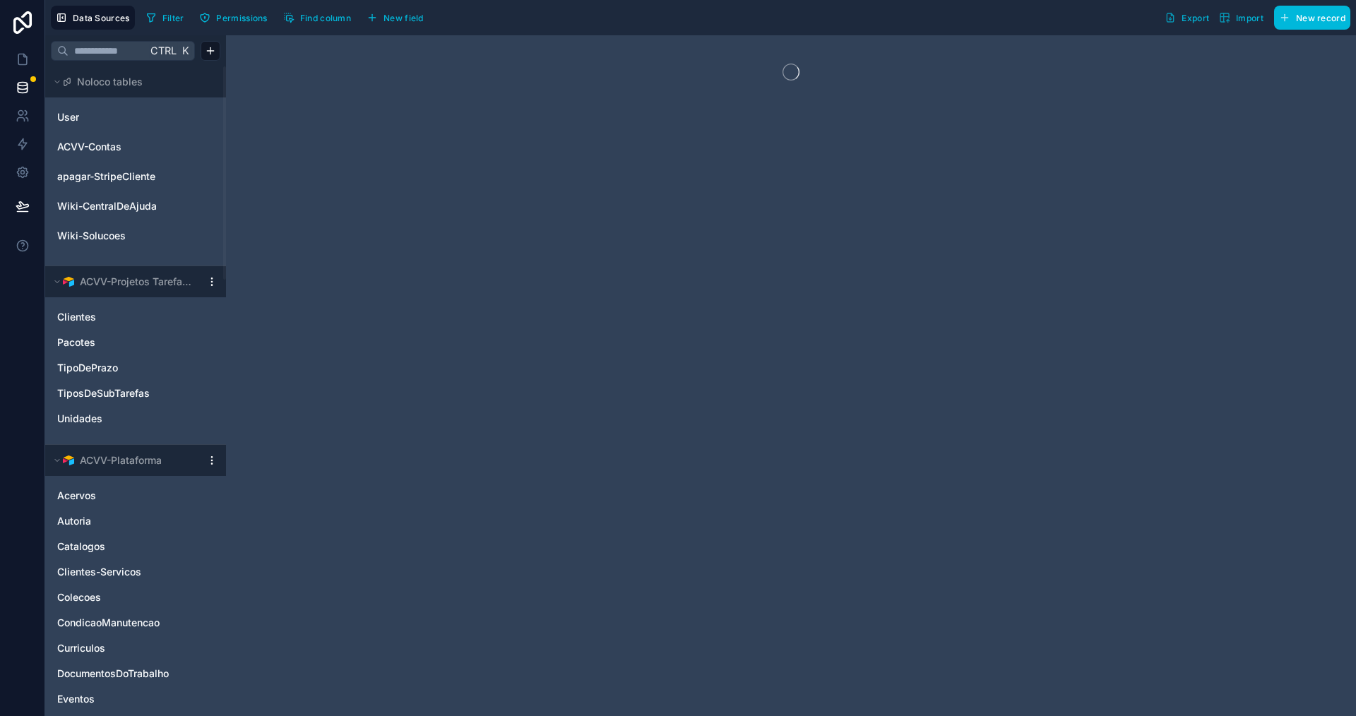
click at [123, 368] on link "TipoDePrazo" at bounding box center [121, 368] width 129 height 14
click at [191, 369] on icon "TipoDePrazo" at bounding box center [194, 367] width 11 height 11
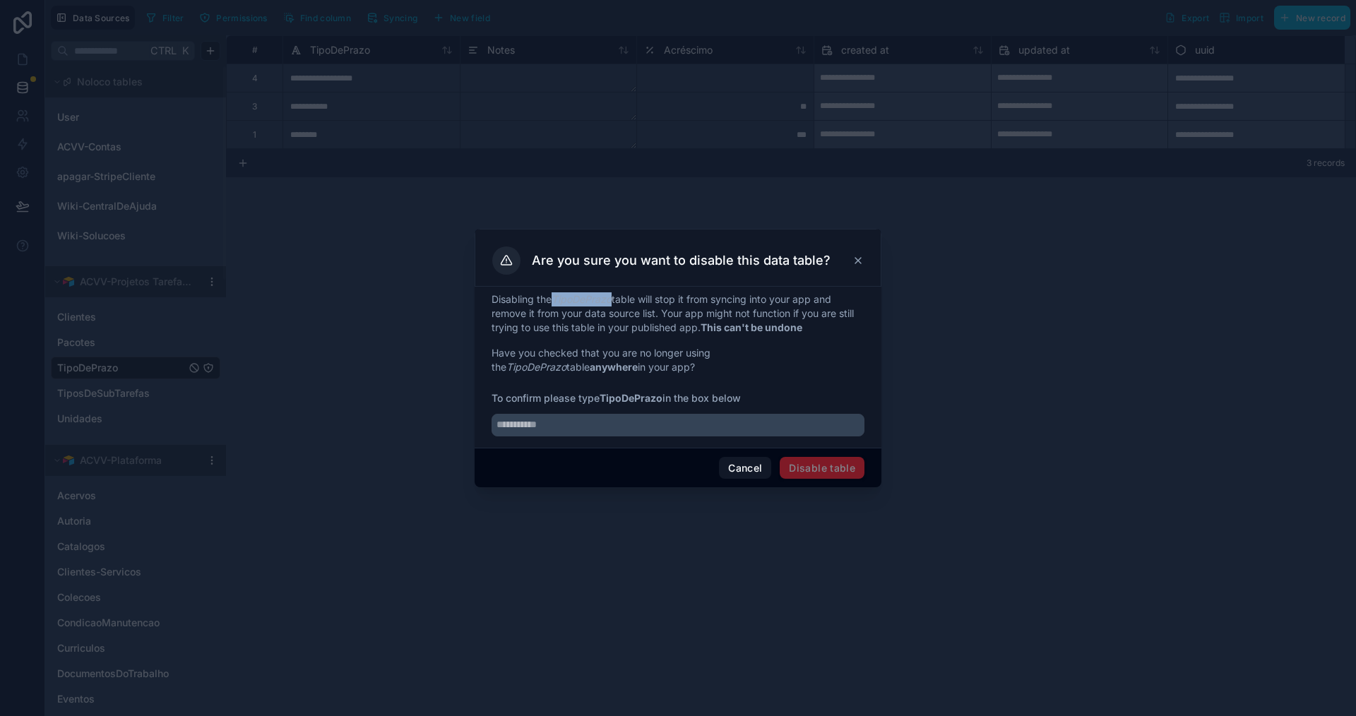
drag, startPoint x: 558, startPoint y: 299, endPoint x: 614, endPoint y: 301, distance: 55.8
click at [612, 301] on em "TipoDePrazo" at bounding box center [582, 299] width 60 height 12
copy em "TipoDePrazo"
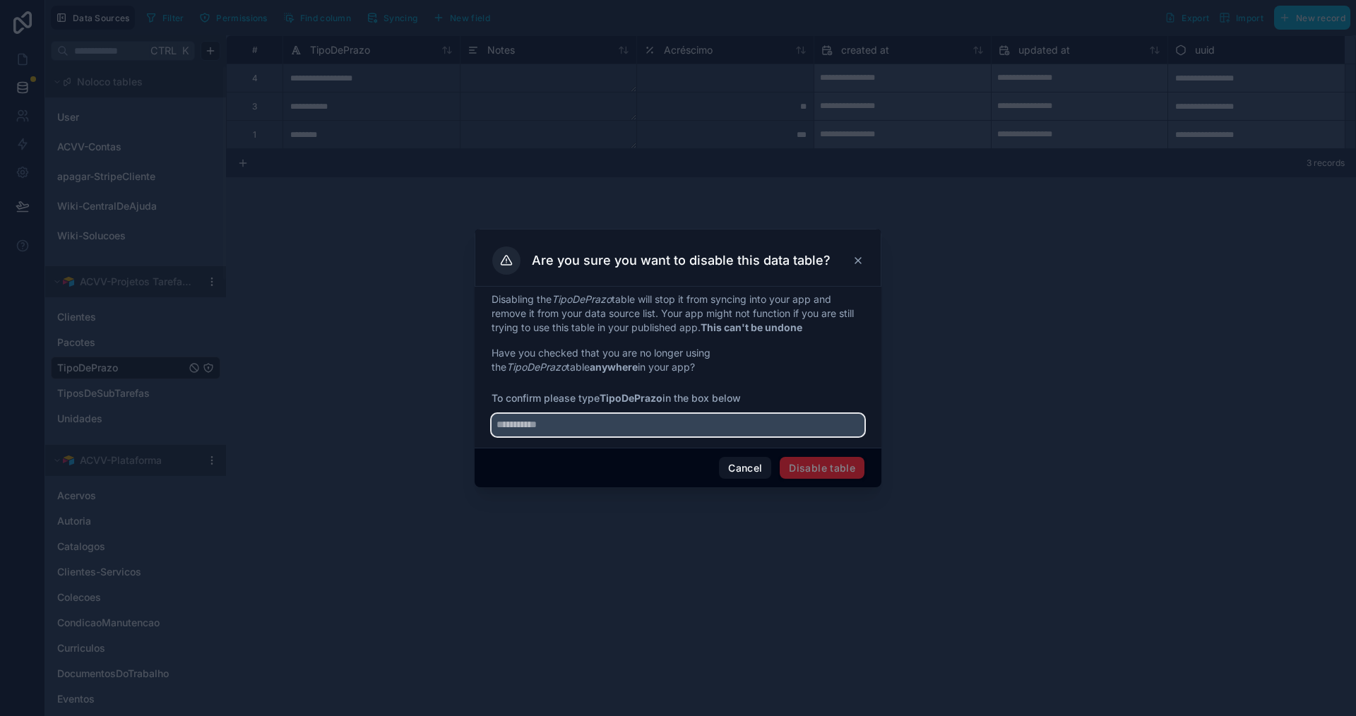
click at [581, 432] on input "text" at bounding box center [678, 425] width 373 height 23
paste input "**********"
type input "**********"
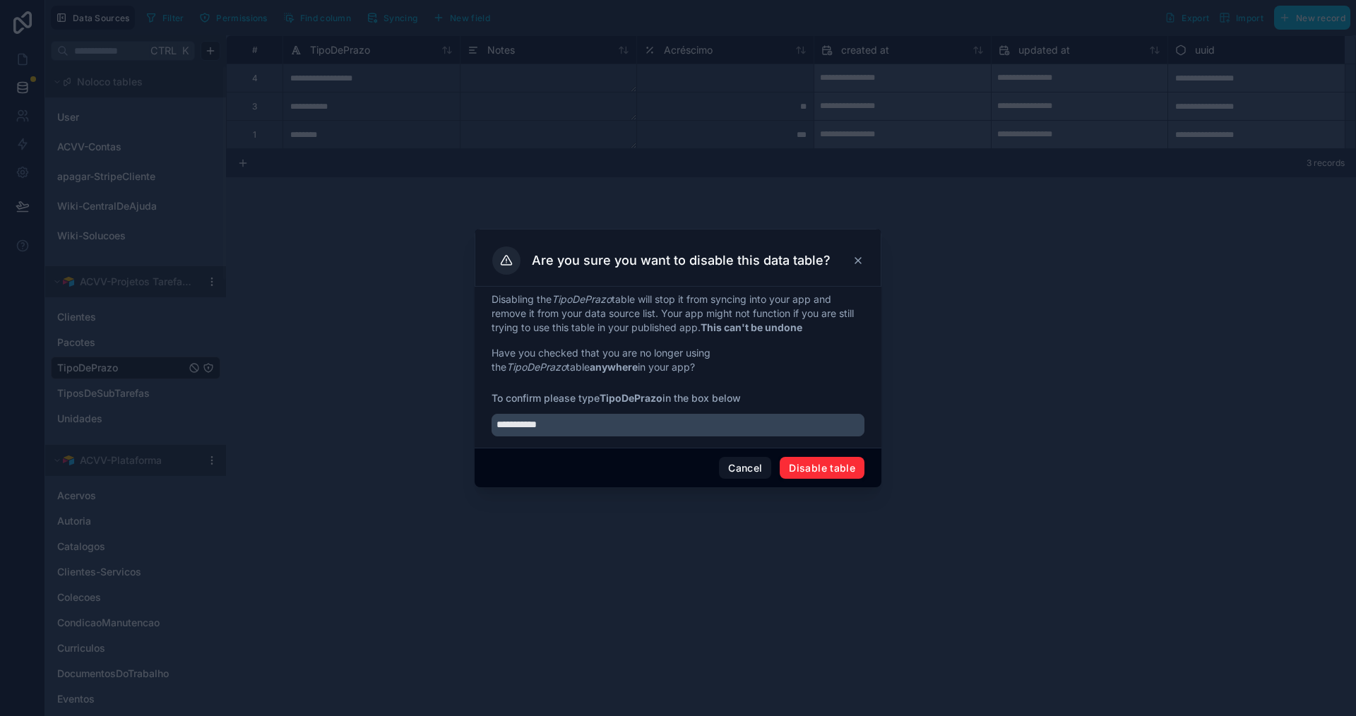
click at [837, 466] on button "Disable table" at bounding box center [822, 468] width 85 height 23
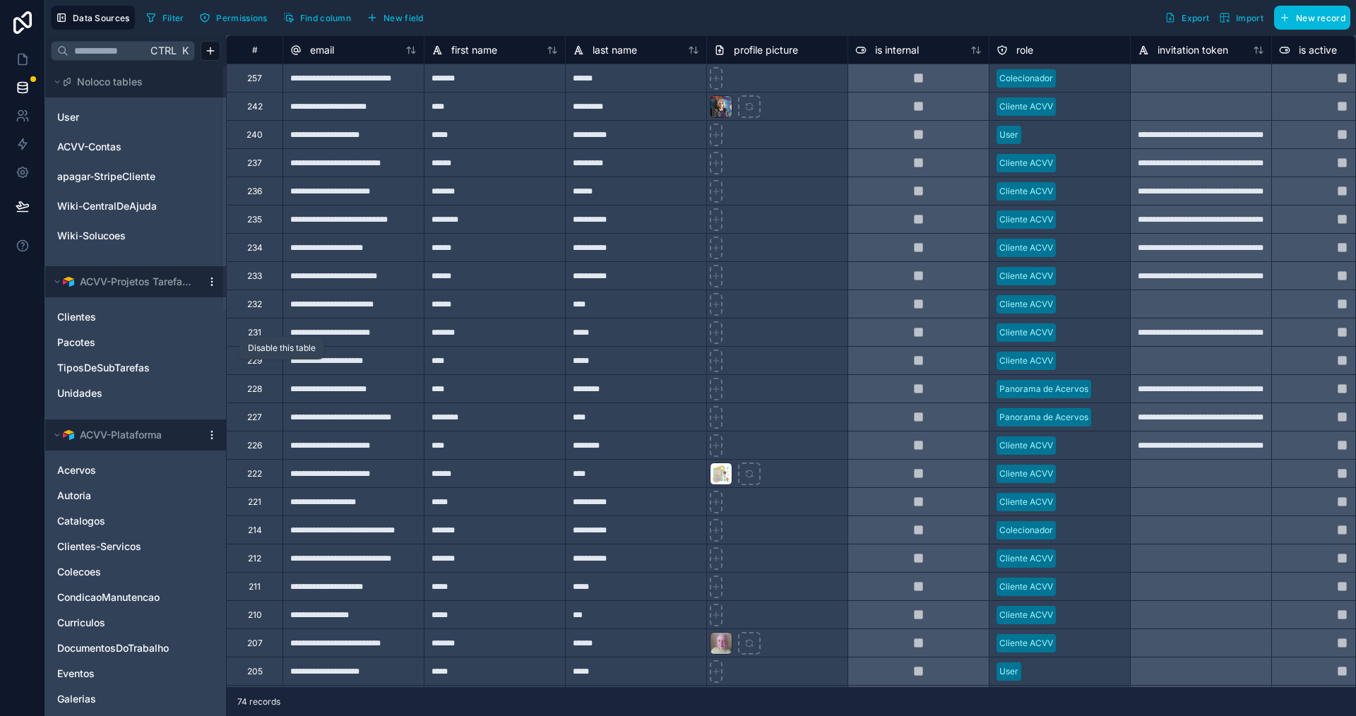
click at [193, 367] on icon "TiposDeSubTarefas" at bounding box center [194, 368] width 6 height 6
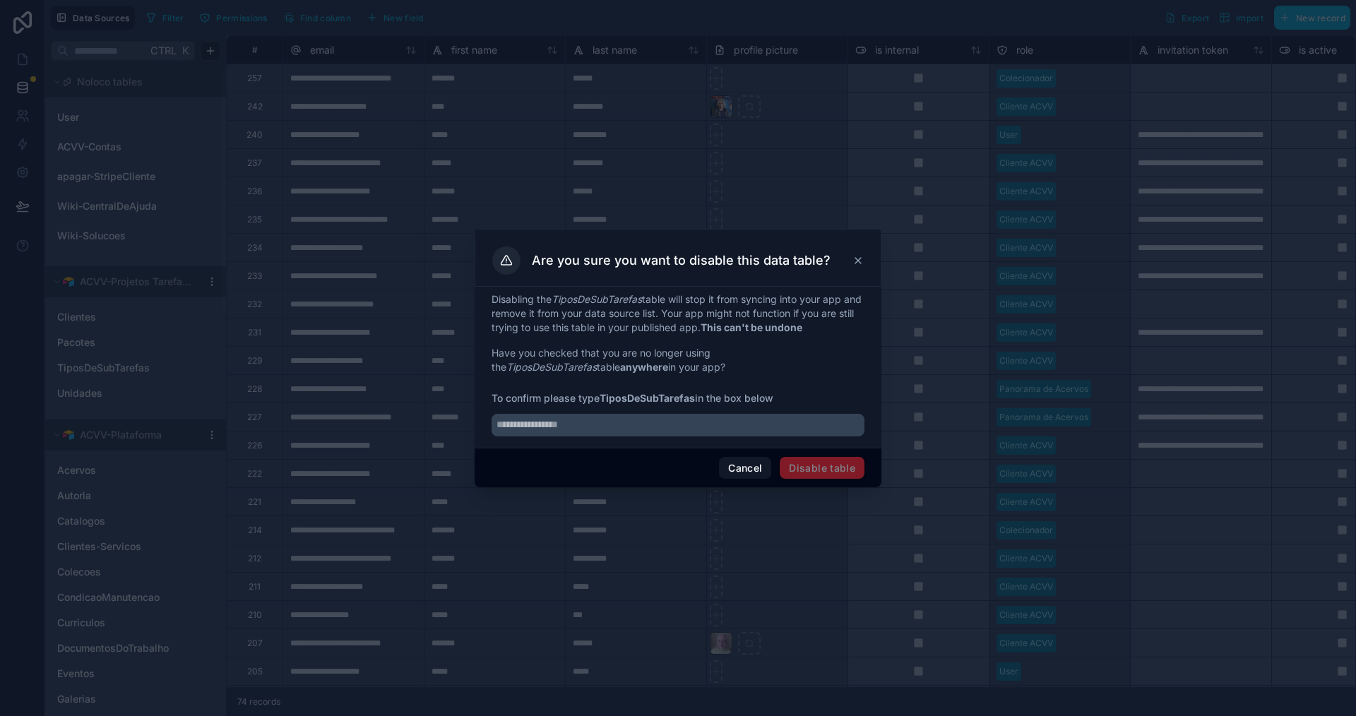
drag, startPoint x: 740, startPoint y: 469, endPoint x: 725, endPoint y: 470, distance: 14.9
click at [737, 469] on button "Cancel" at bounding box center [745, 468] width 52 height 23
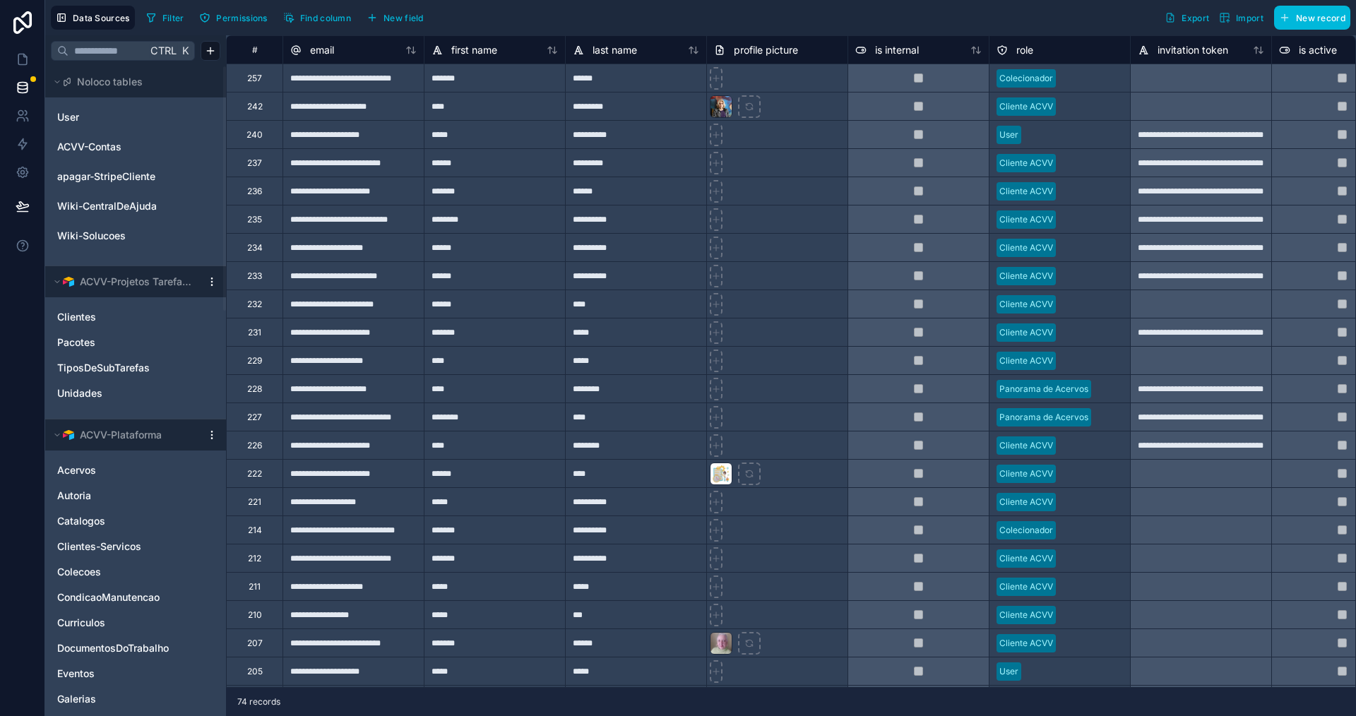
click at [116, 367] on span "TiposDeSubTarefas" at bounding box center [103, 368] width 93 height 14
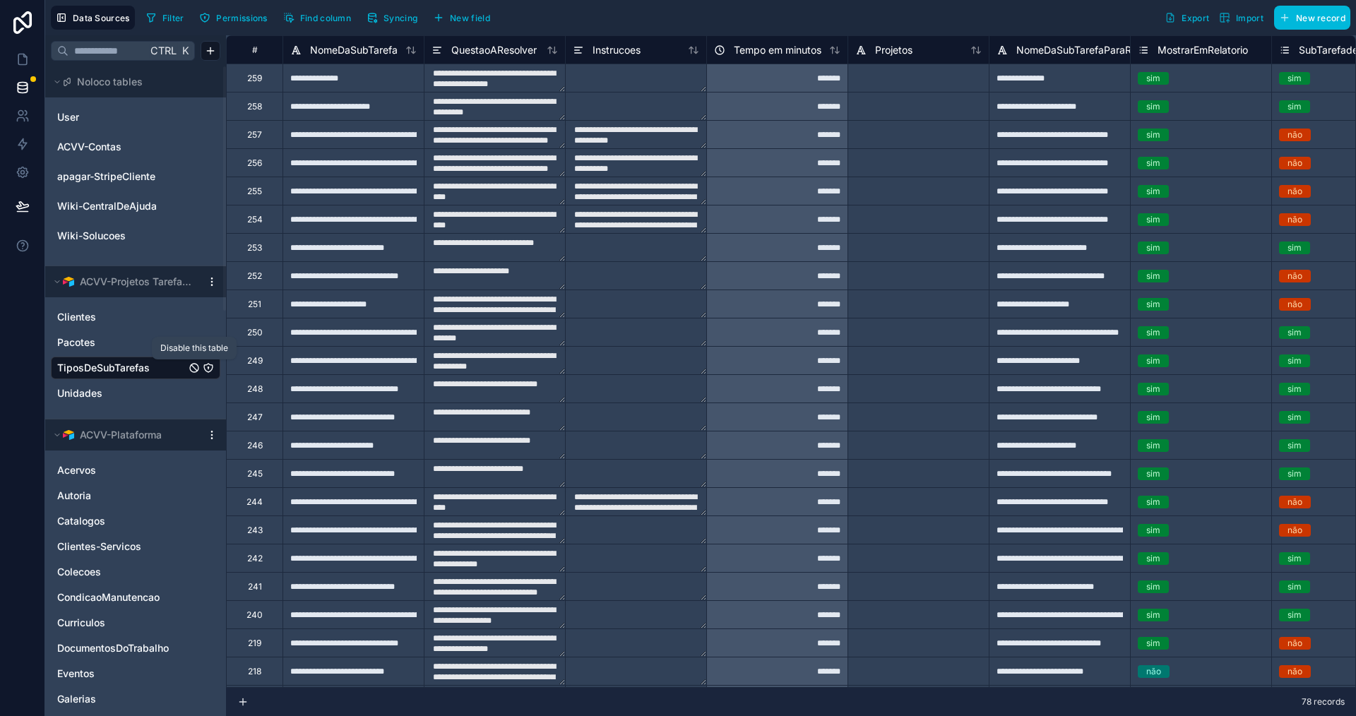
click at [196, 372] on icon "TiposDeSubTarefas" at bounding box center [194, 368] width 8 height 8
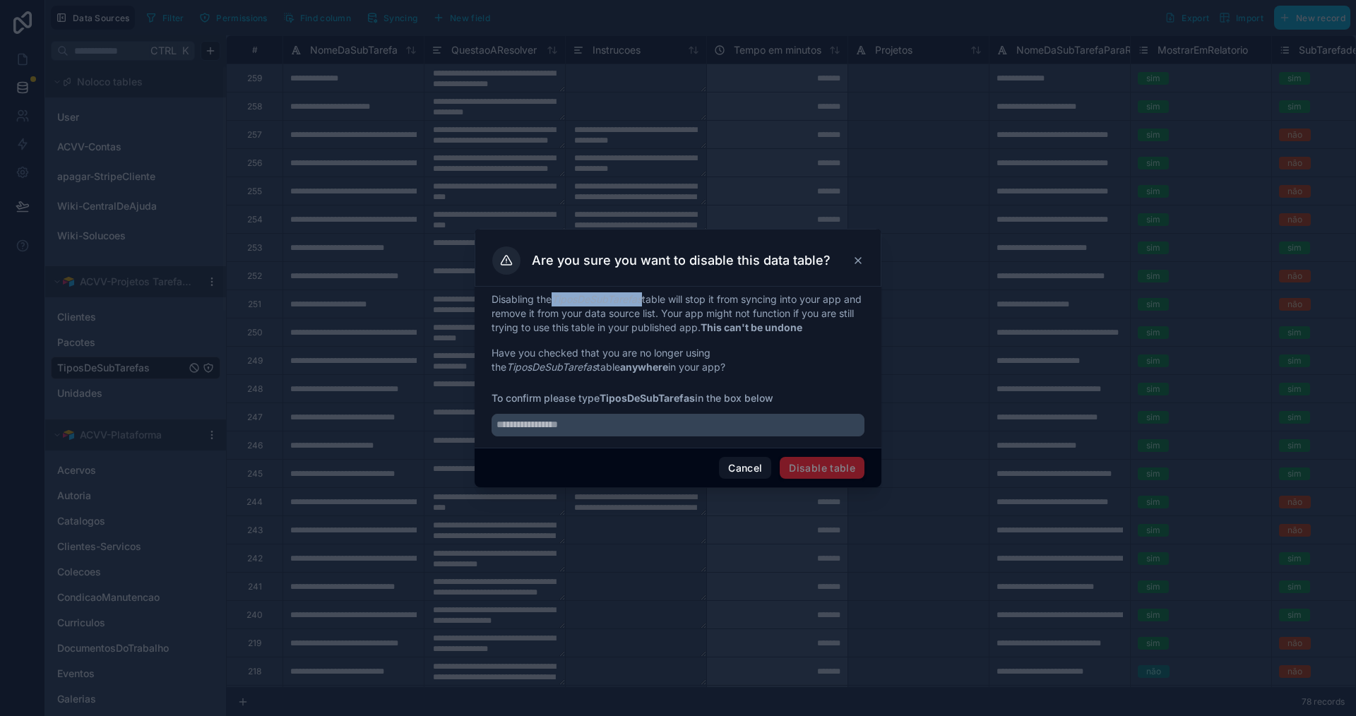
drag, startPoint x: 557, startPoint y: 300, endPoint x: 644, endPoint y: 300, distance: 86.9
click at [642, 300] on em "TiposDeSubTarefas" at bounding box center [597, 299] width 90 height 12
copy em "TiposDeSubTarefas"
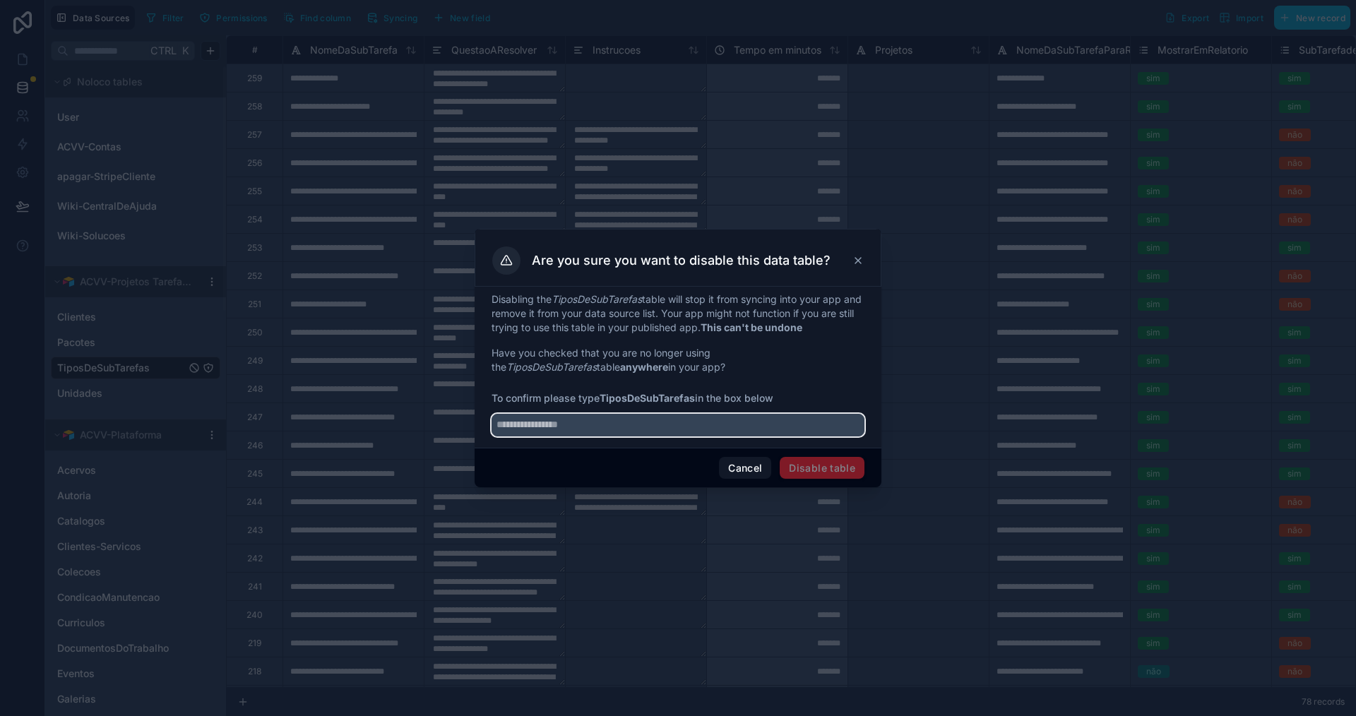
click at [596, 429] on input "text" at bounding box center [678, 425] width 373 height 23
paste input "**********"
type input "**********"
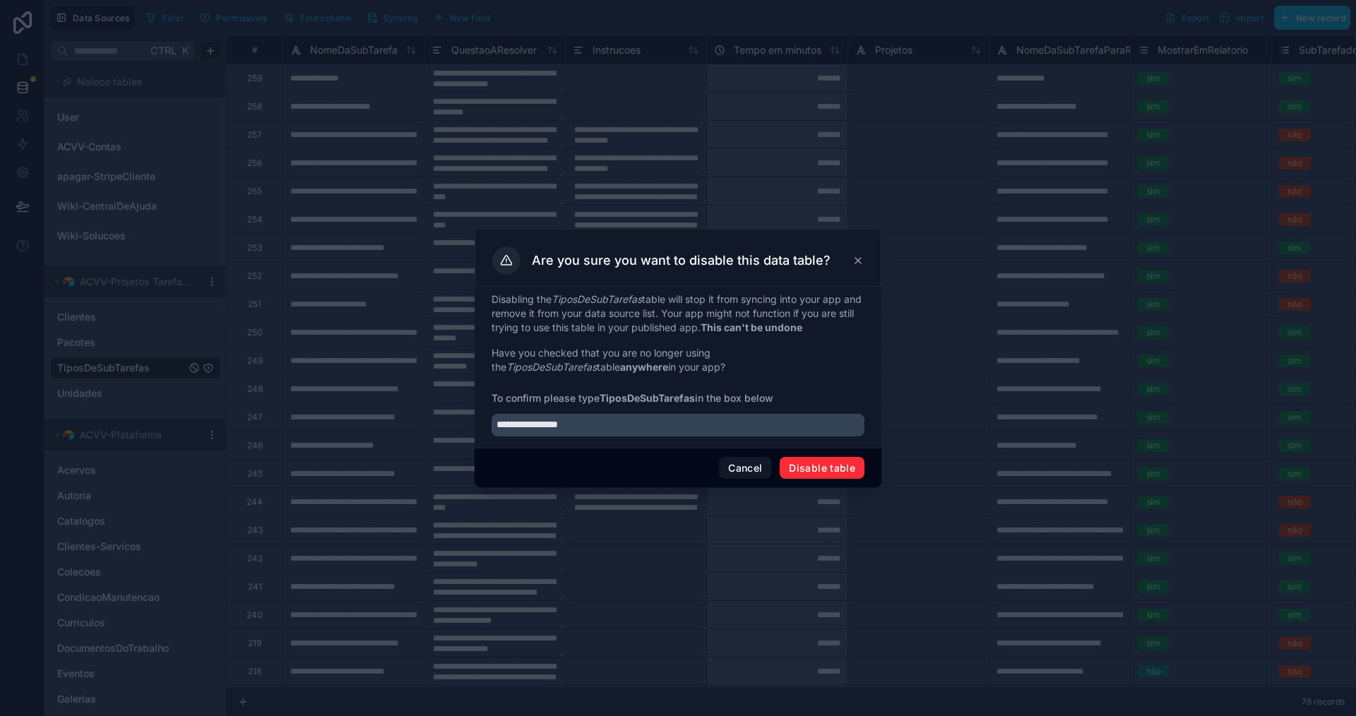
click at [805, 466] on button "Disable table" at bounding box center [822, 468] width 85 height 23
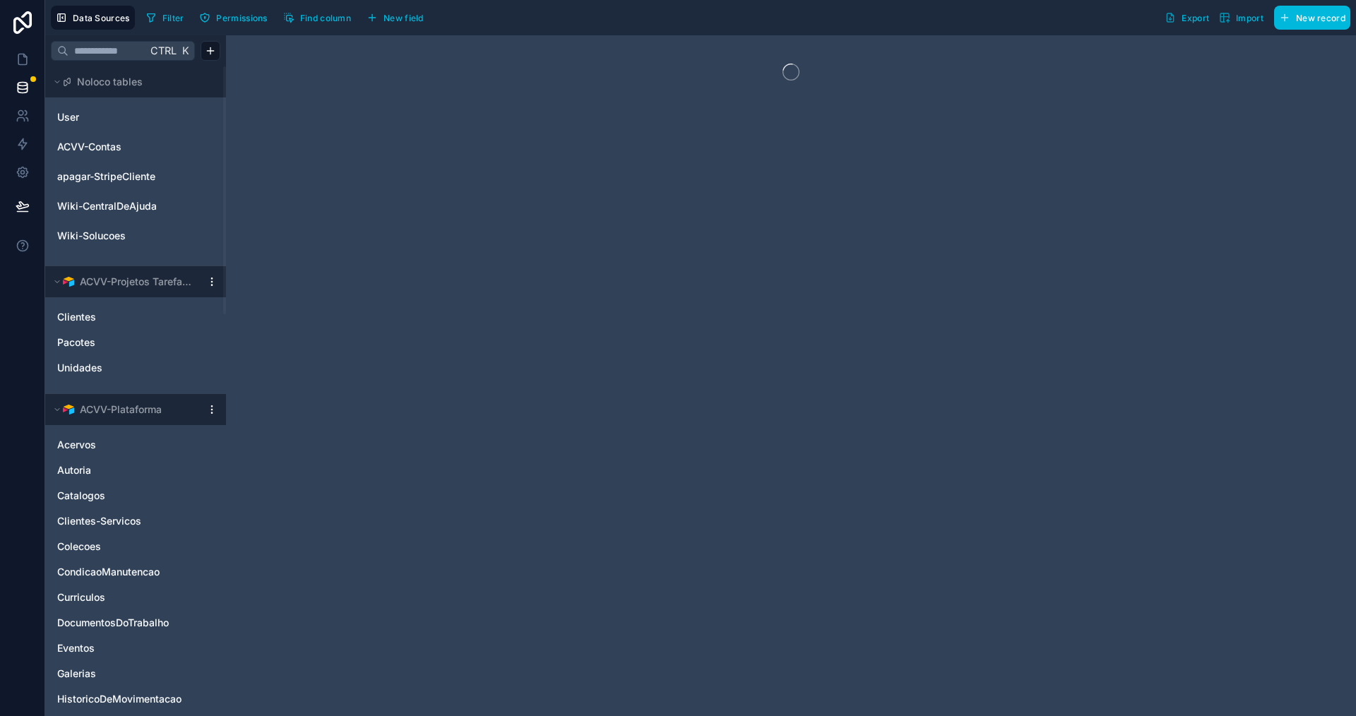
click at [126, 343] on link "Pacotes" at bounding box center [121, 343] width 129 height 14
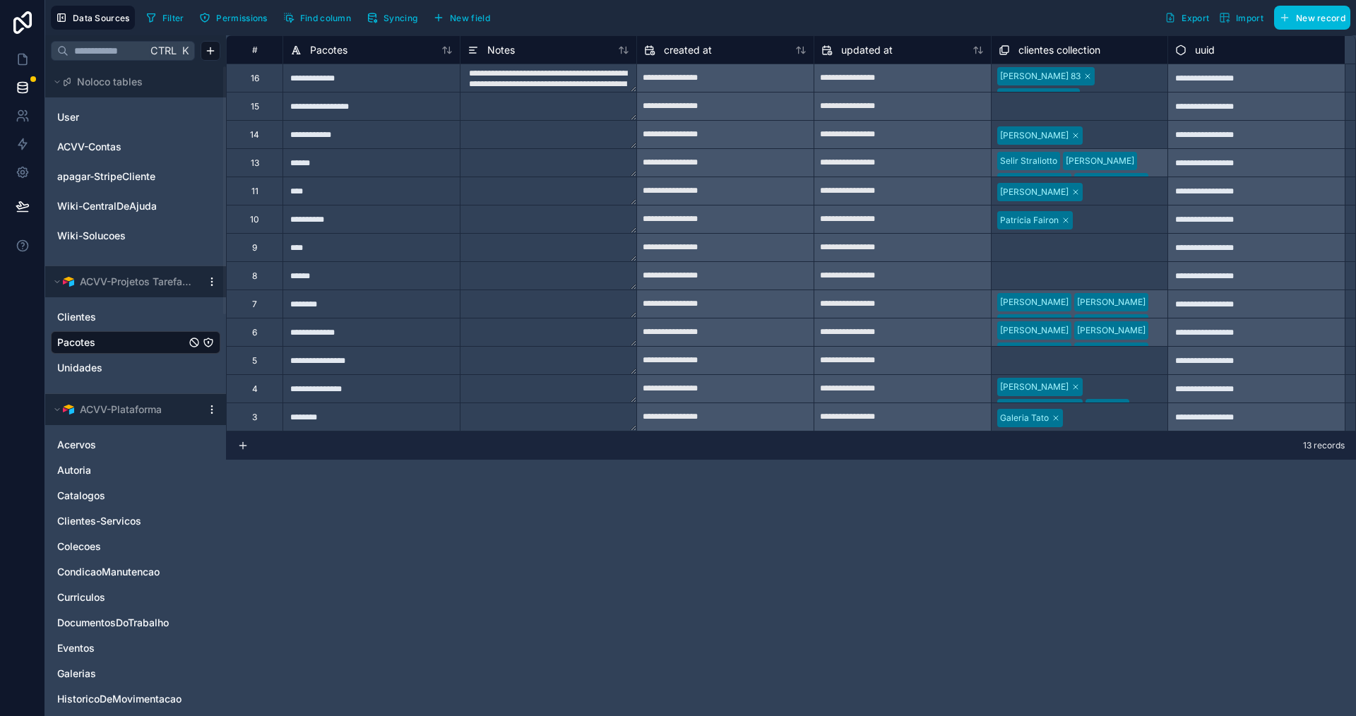
click at [134, 373] on link "Unidades" at bounding box center [121, 368] width 129 height 14
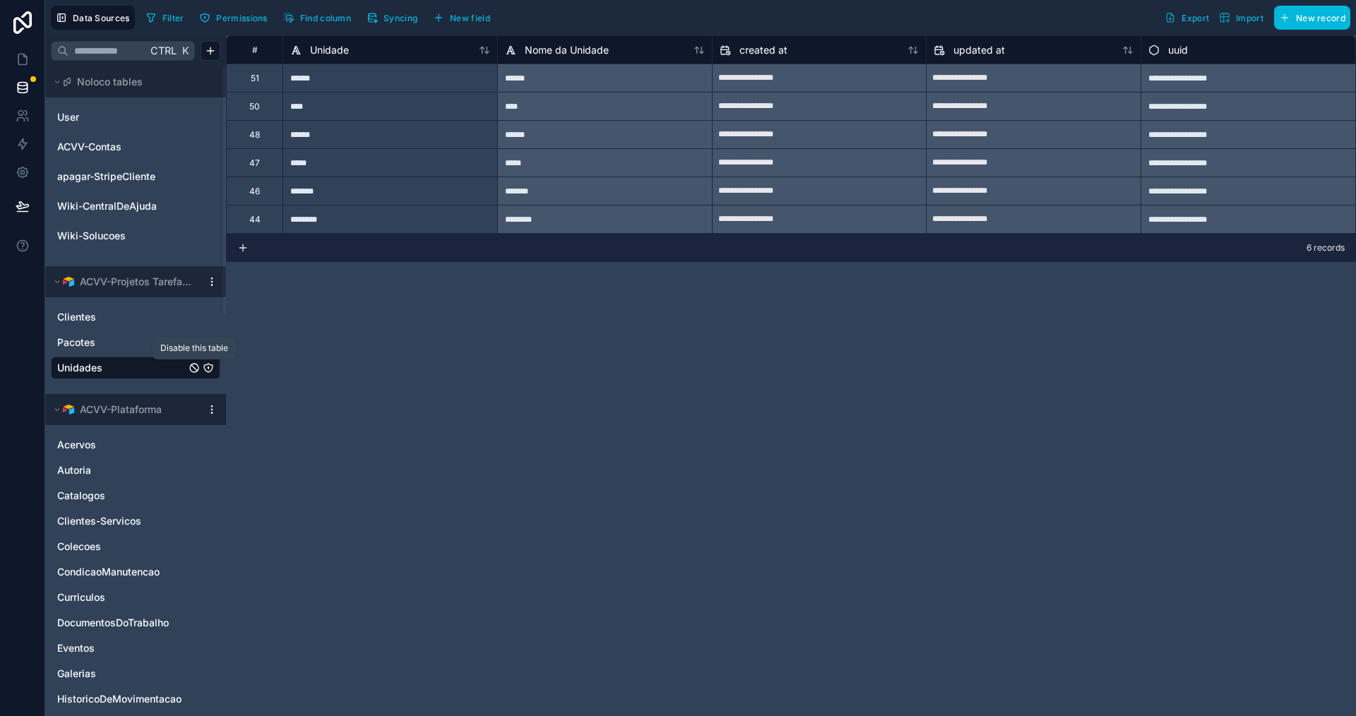
click at [197, 369] on icon "Unidades" at bounding box center [194, 367] width 11 height 11
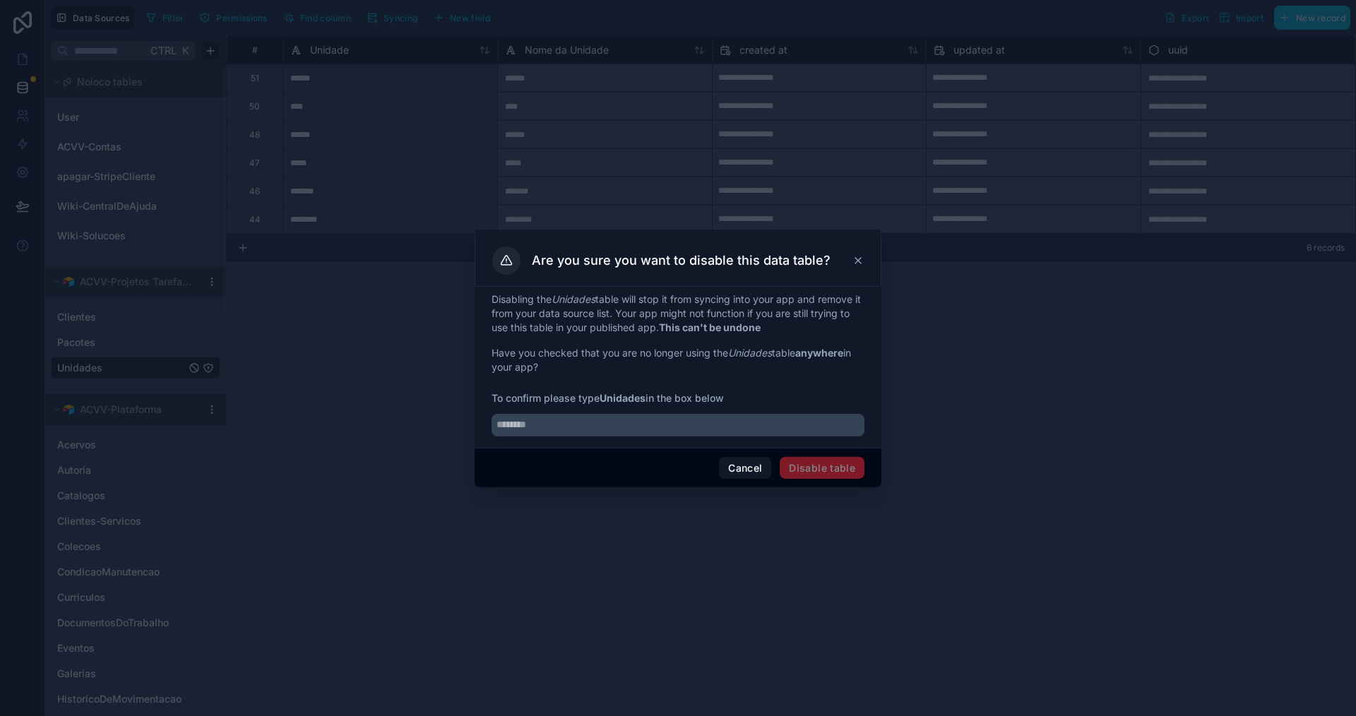
click at [570, 301] on em "Unidades" at bounding box center [574, 299] width 44 height 12
click at [569, 301] on em "Unidades" at bounding box center [574, 299] width 44 height 12
copy em "Unidades"
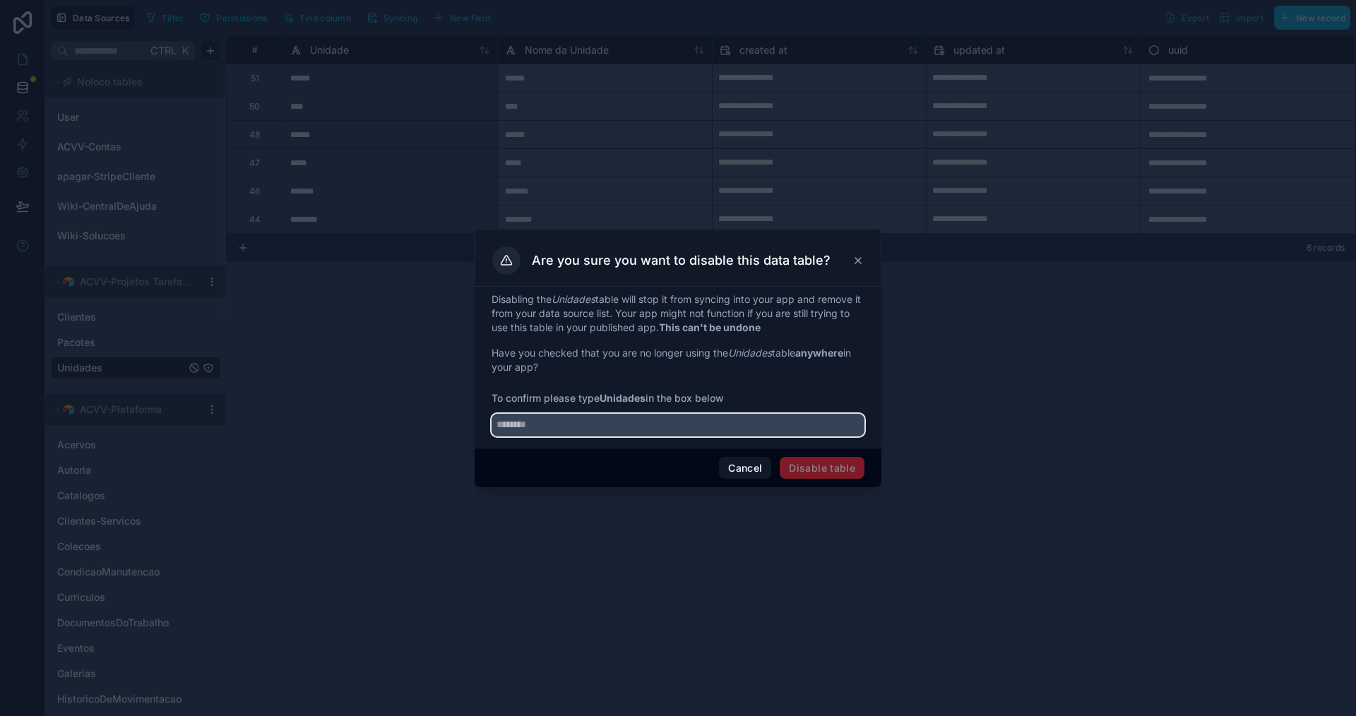
click at [555, 422] on input "text" at bounding box center [678, 425] width 373 height 23
paste input "********"
type input "********"
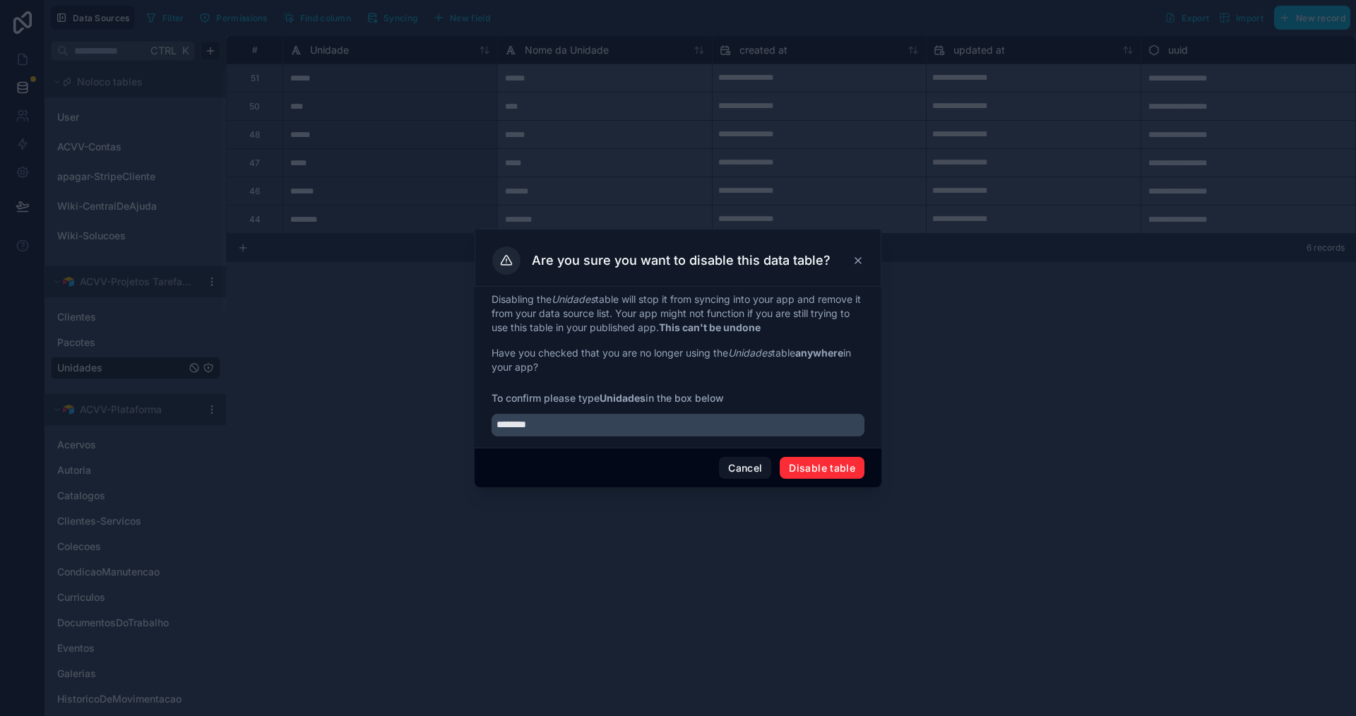
click at [818, 470] on button "Disable table" at bounding box center [822, 468] width 85 height 23
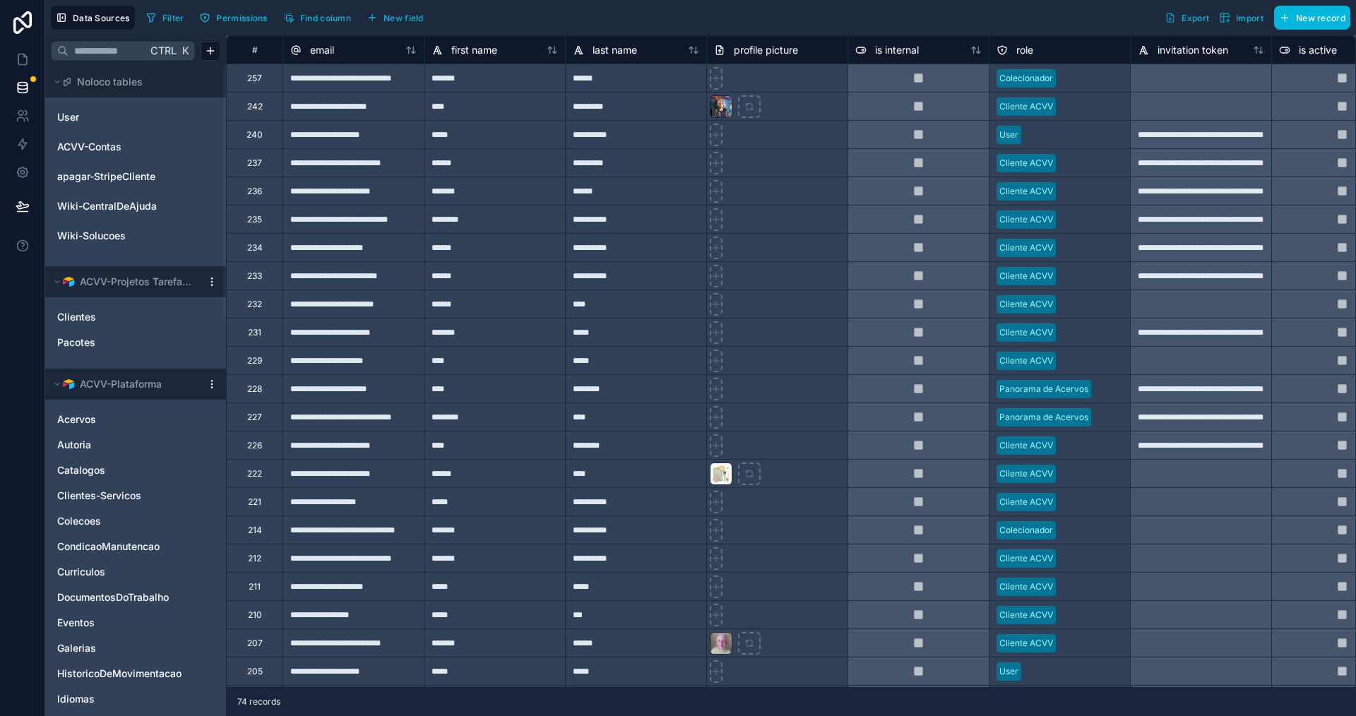
click at [126, 177] on span "apagar-StripeCliente" at bounding box center [106, 177] width 98 height 14
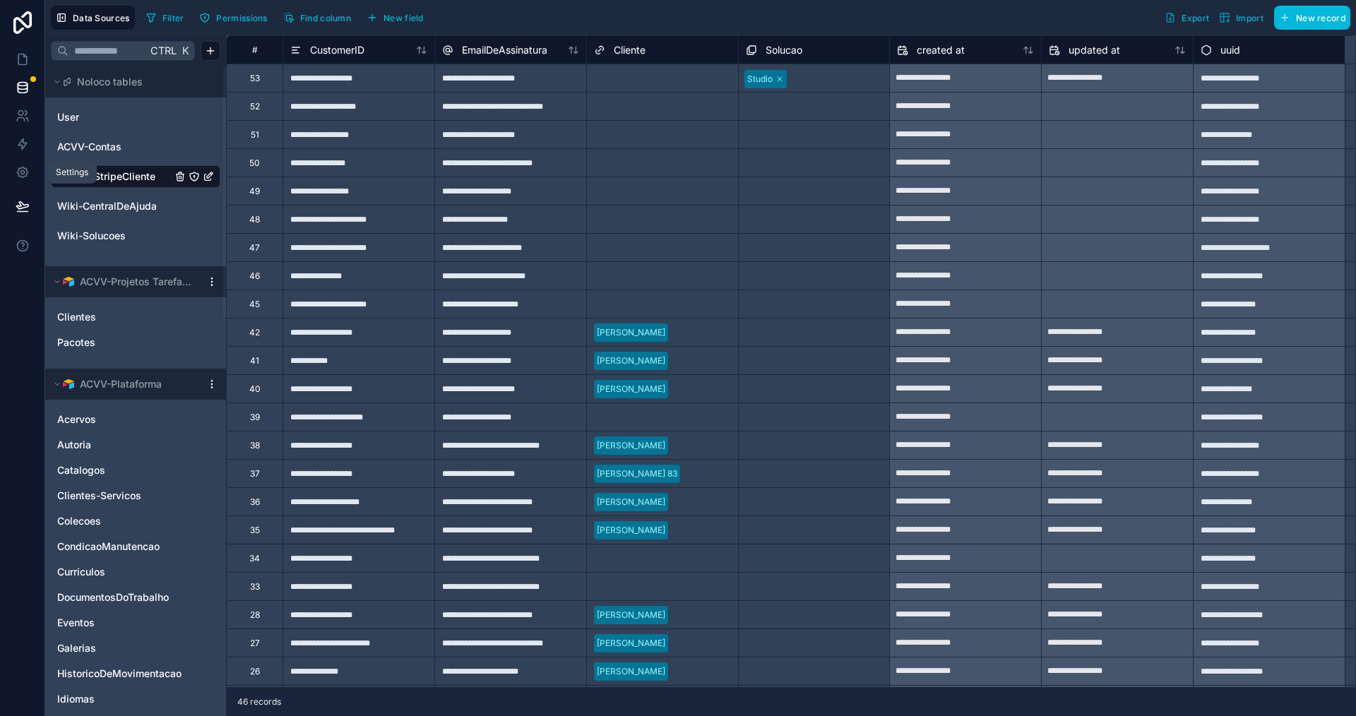
click at [23, 174] on icon at bounding box center [22, 173] width 4 height 4
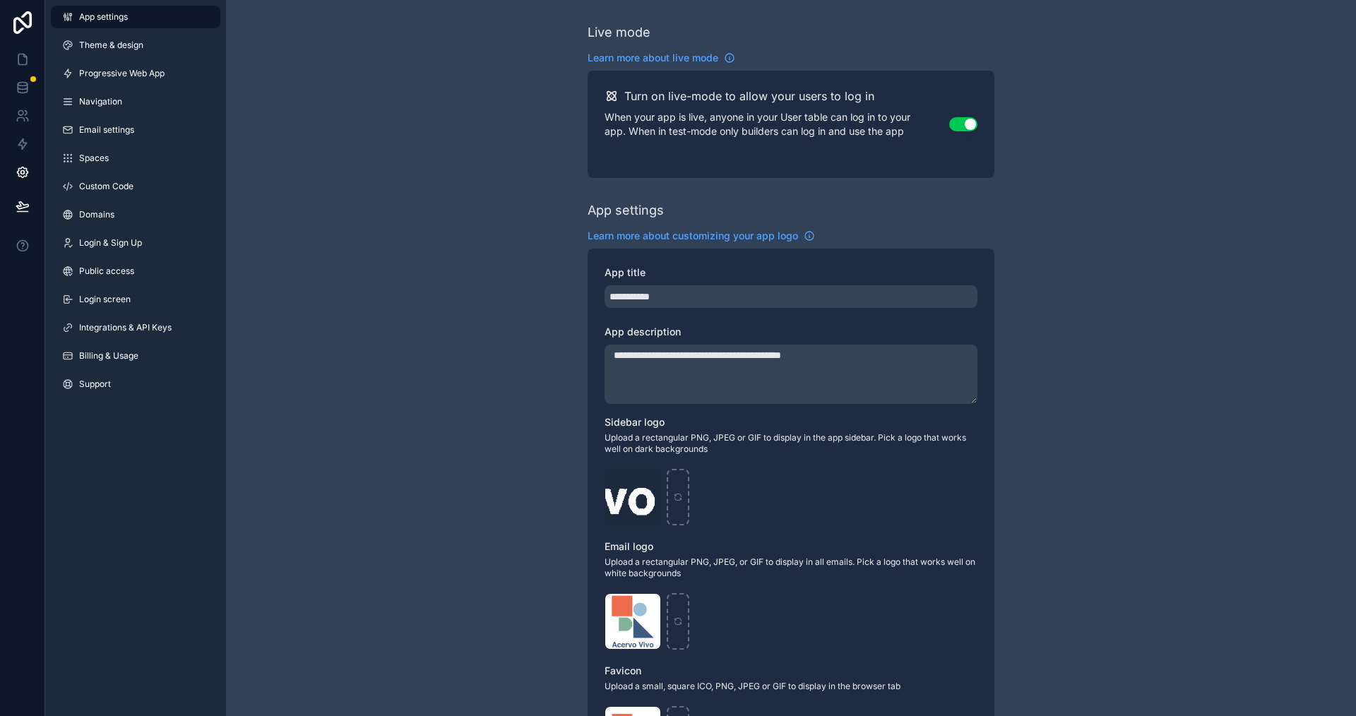
click at [106, 350] on span "Billing & Usage" at bounding box center [108, 355] width 59 height 11
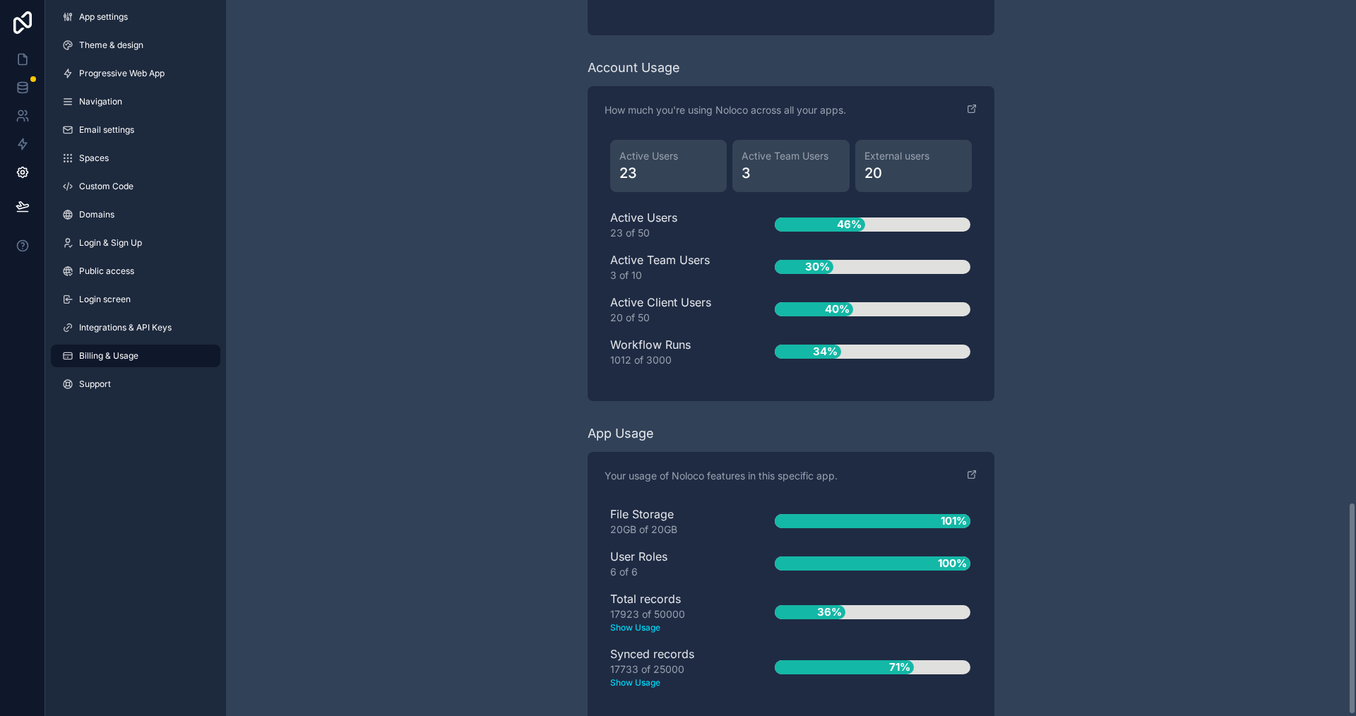
scroll to position [1690, 0]
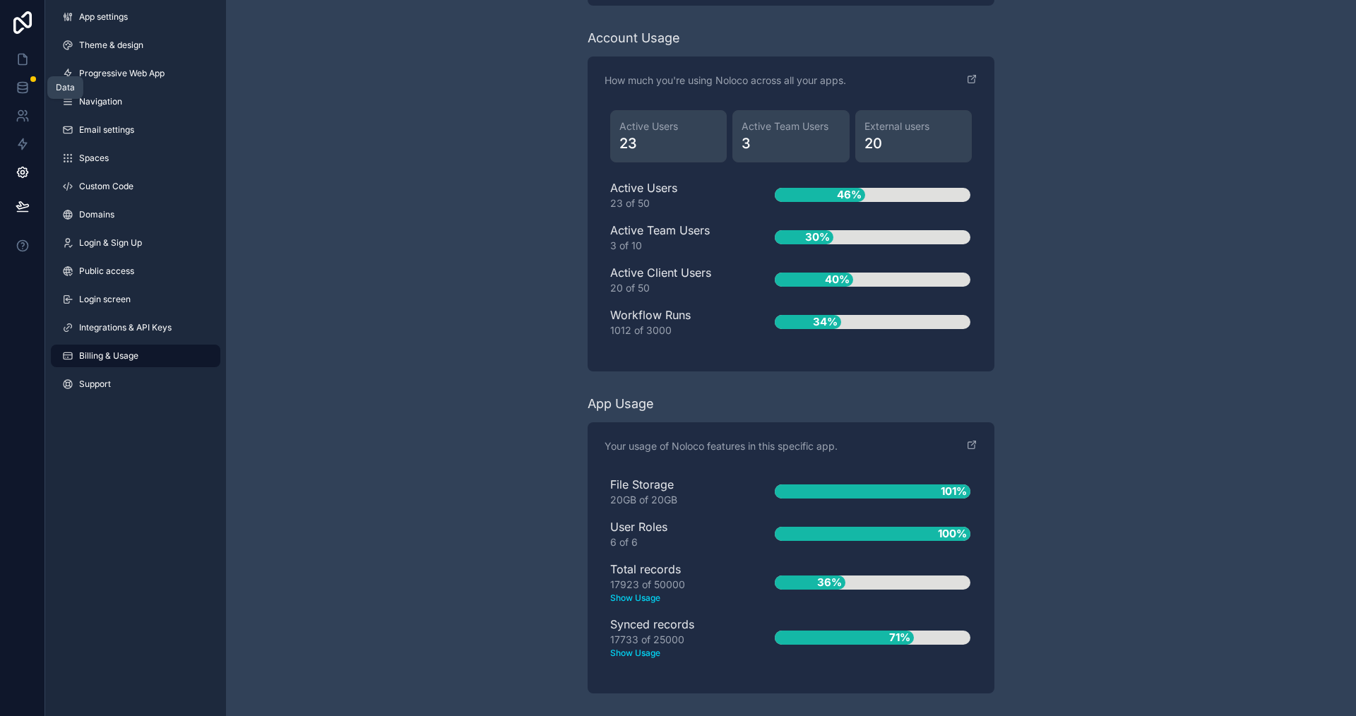
click at [18, 91] on icon at bounding box center [22, 91] width 9 height 6
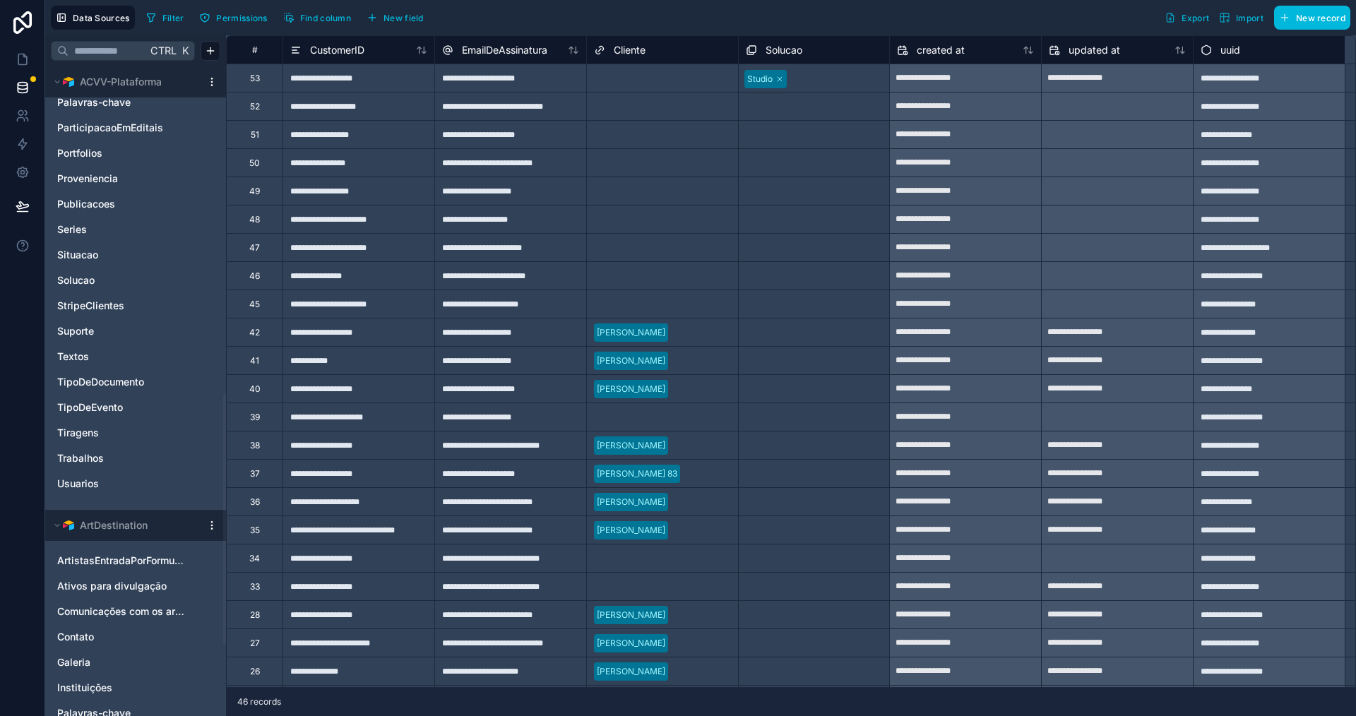
scroll to position [848, 0]
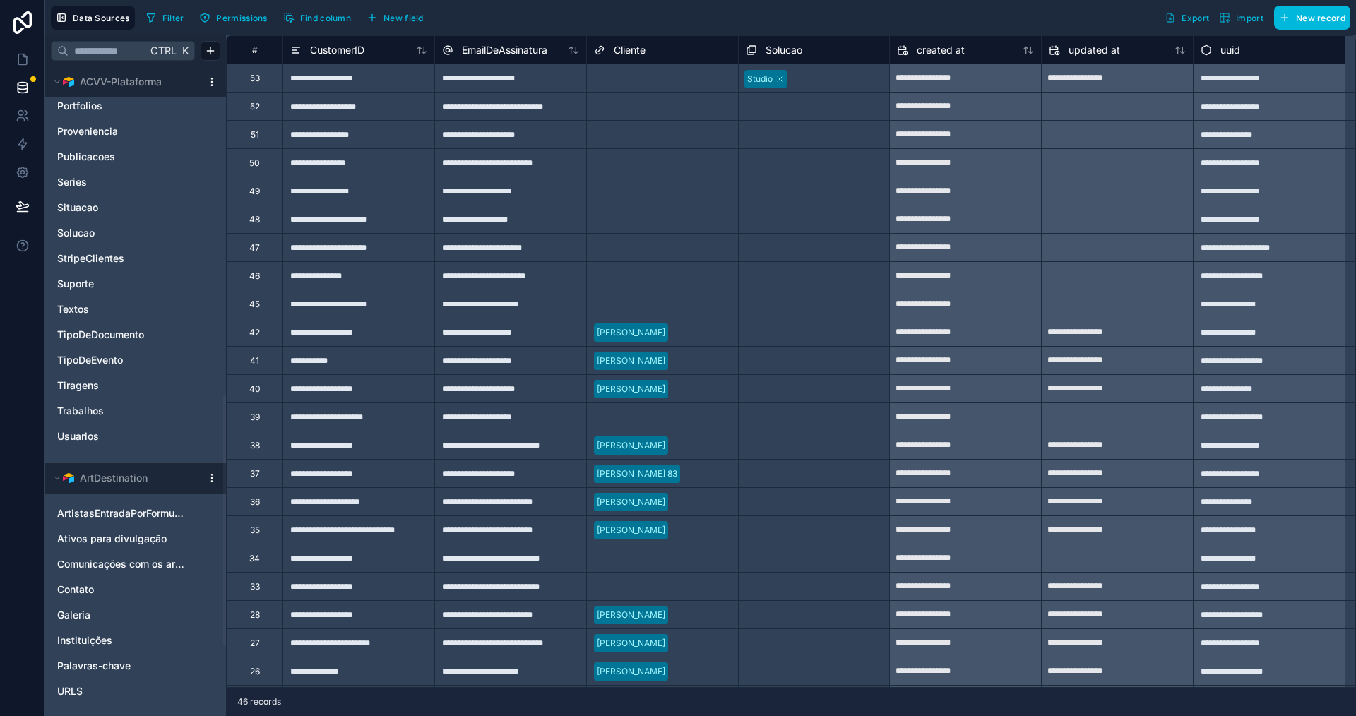
click at [140, 410] on link "Trabalhos" at bounding box center [121, 411] width 129 height 14
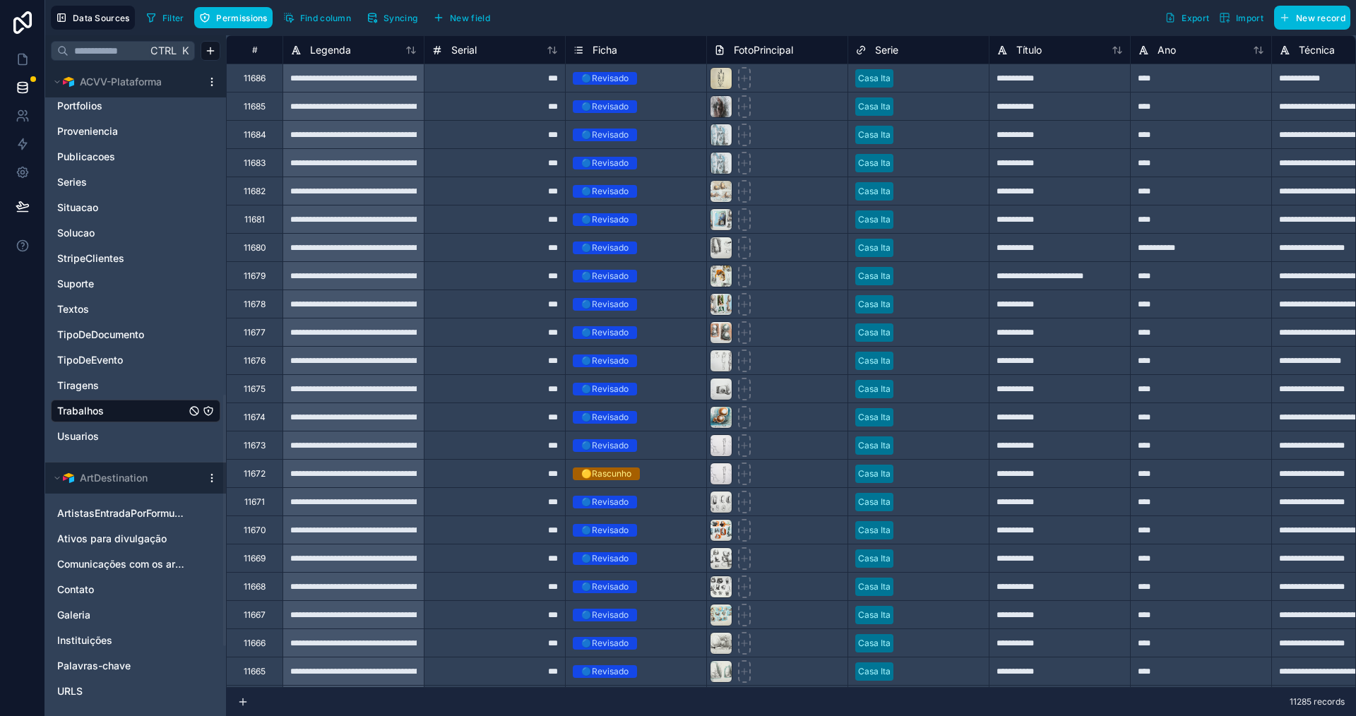
click at [396, 18] on span "Syncing" at bounding box center [401, 18] width 34 height 11
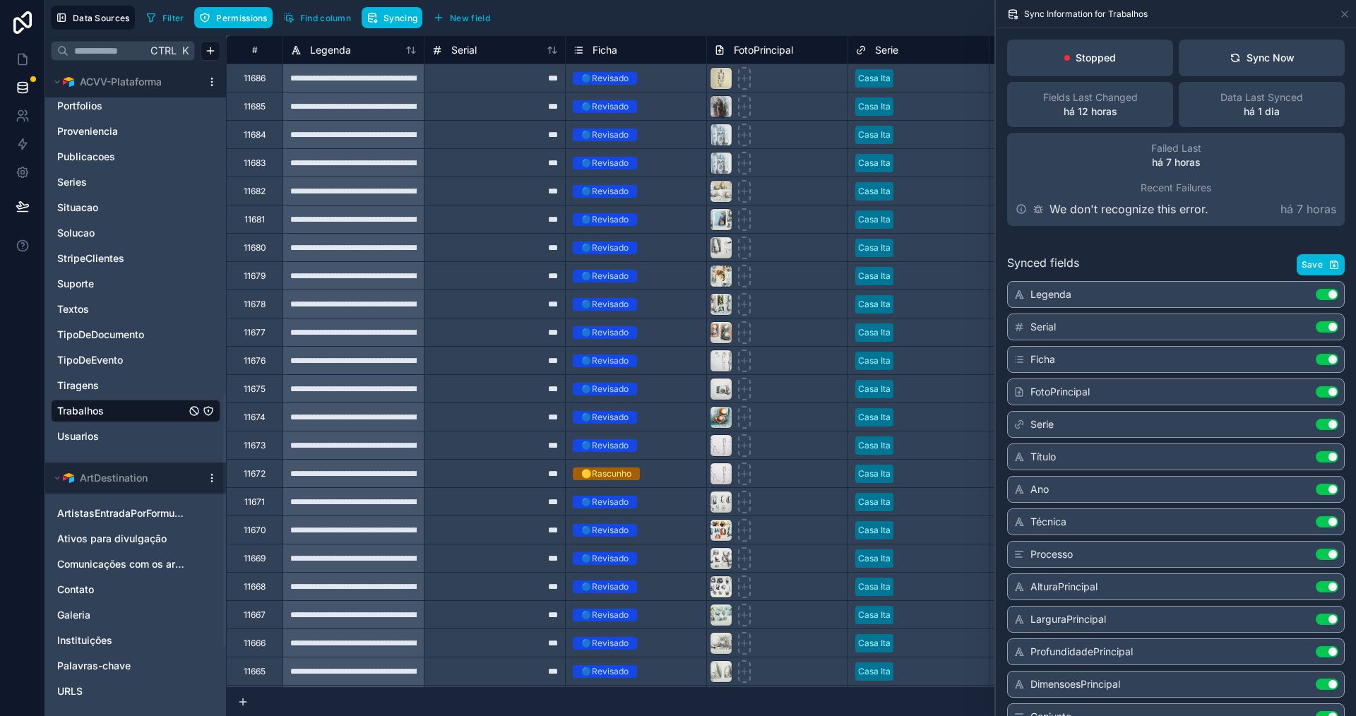
click at [1261, 52] on div "Sync Now" at bounding box center [1262, 58] width 65 height 14
click at [1346, 16] on icon at bounding box center [1345, 14] width 6 height 6
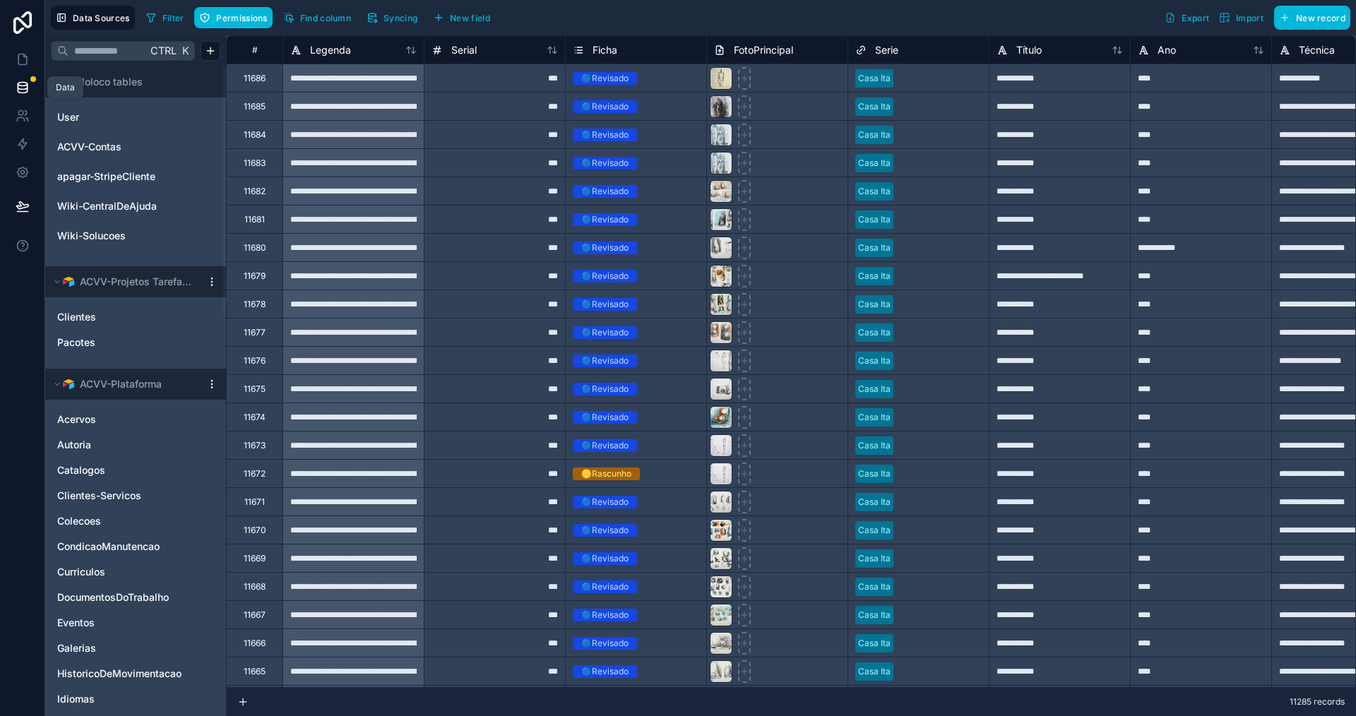
drag, startPoint x: 25, startPoint y: 84, endPoint x: 33, endPoint y: 79, distance: 9.2
click at [25, 84] on icon at bounding box center [23, 88] width 14 height 14
click at [33, 79] on div at bounding box center [33, 79] width 6 height 6
click at [26, 89] on icon at bounding box center [22, 87] width 9 height 6
click at [33, 78] on div at bounding box center [33, 79] width 6 height 6
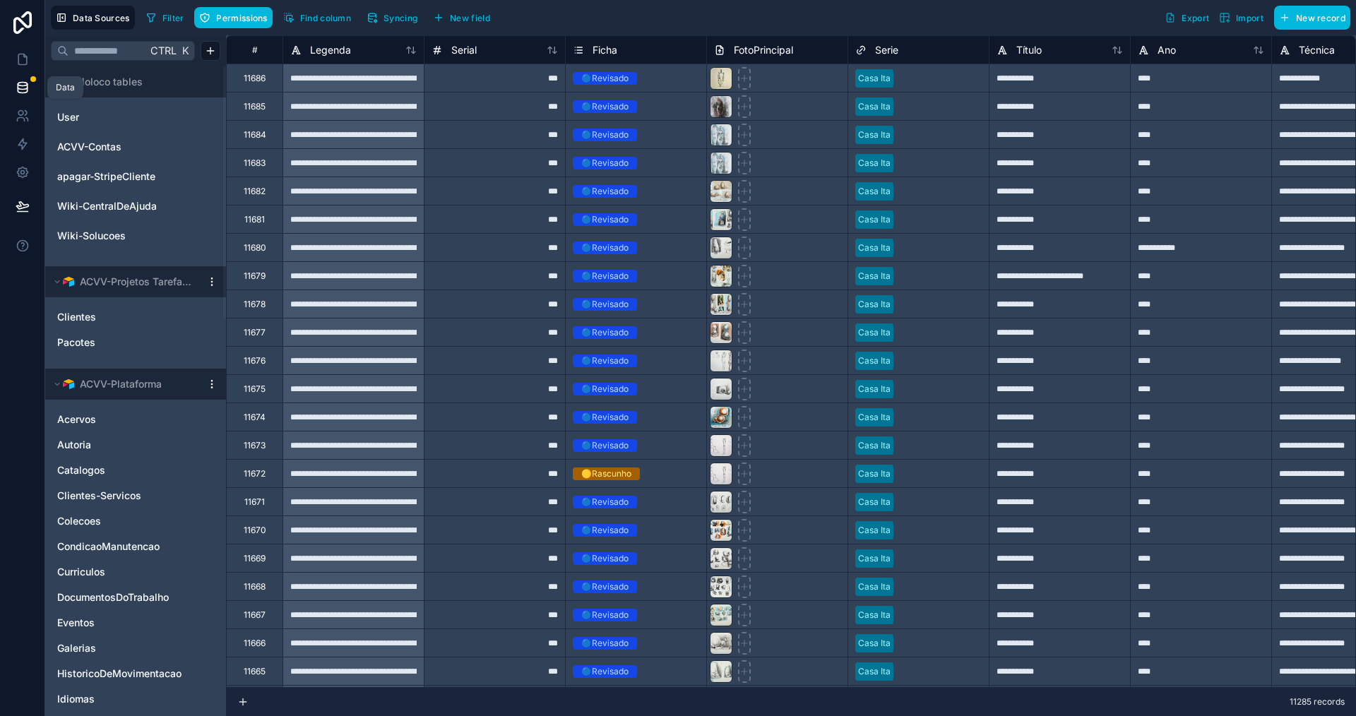
click at [25, 90] on icon at bounding box center [22, 87] width 9 height 6
click at [26, 78] on link at bounding box center [22, 87] width 44 height 28
click at [30, 87] on link at bounding box center [22, 87] width 44 height 28
click at [30, 79] on div at bounding box center [33, 79] width 6 height 6
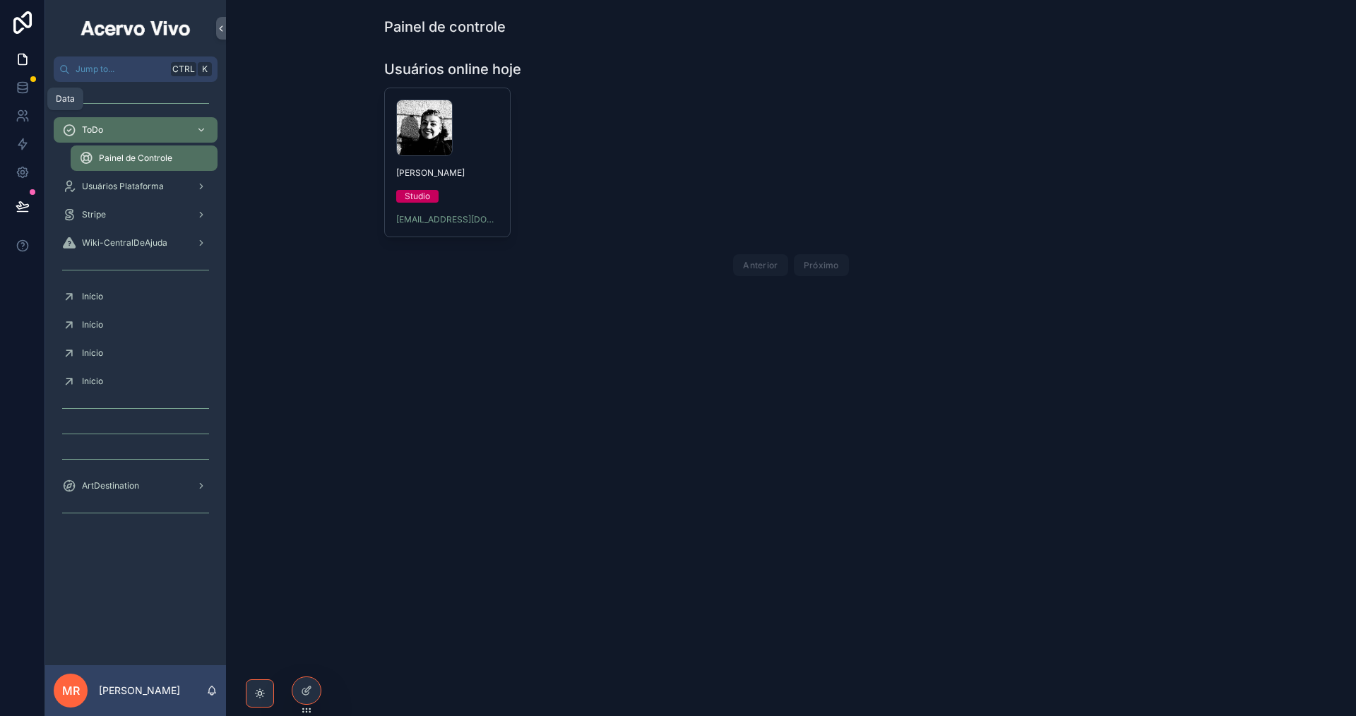
click at [20, 86] on icon at bounding box center [22, 85] width 9 height 4
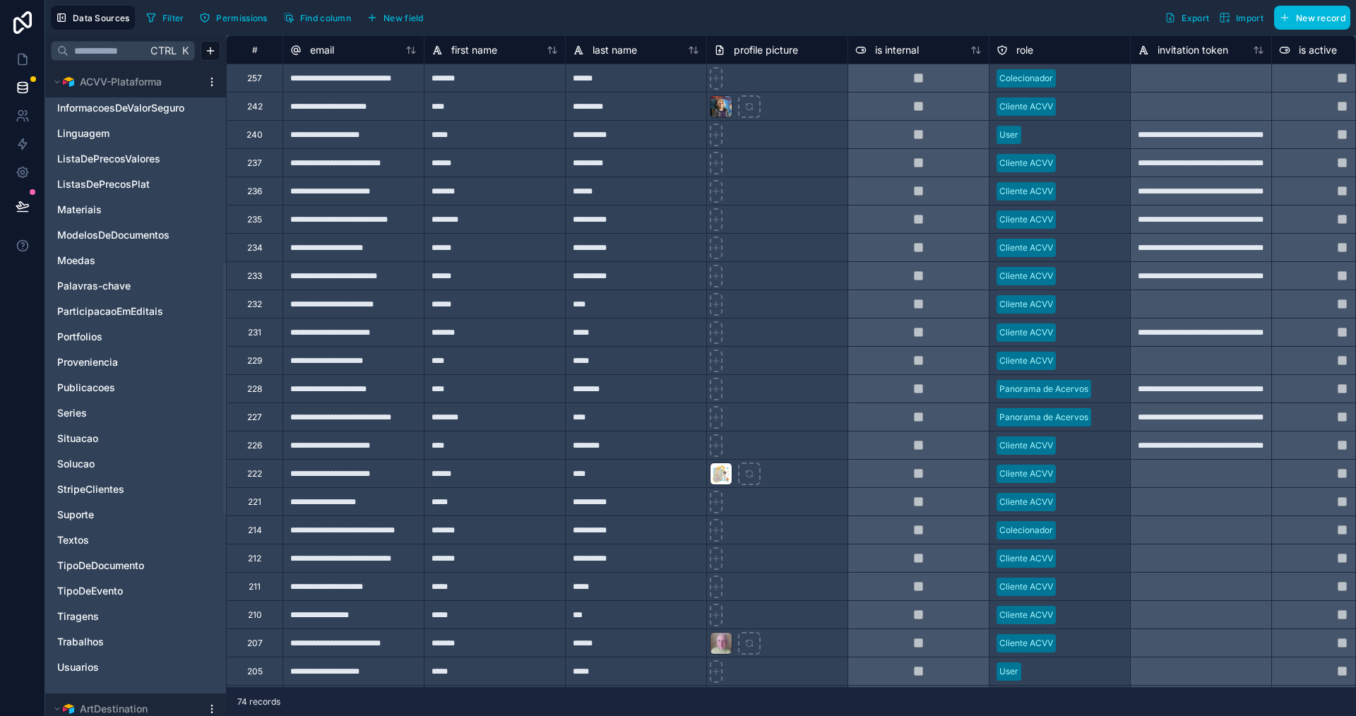
scroll to position [777, 0]
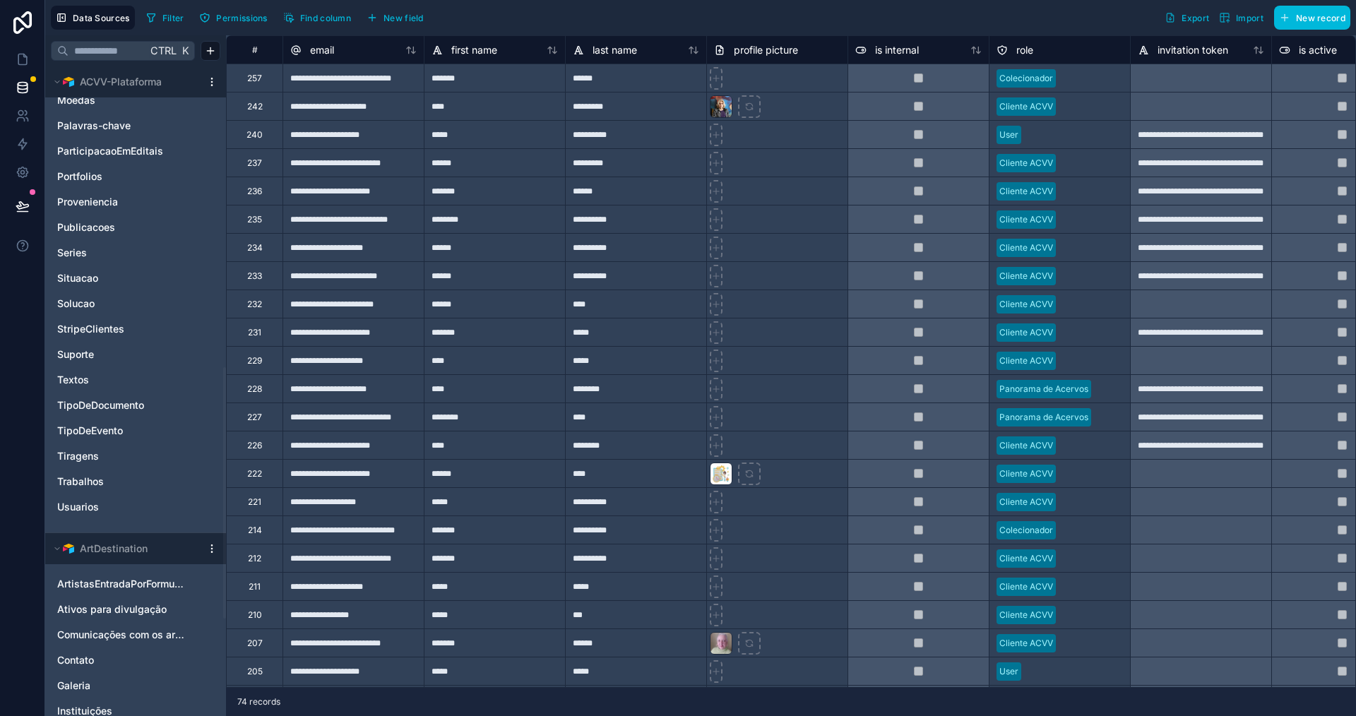
click at [148, 480] on link "Trabalhos" at bounding box center [121, 482] width 129 height 14
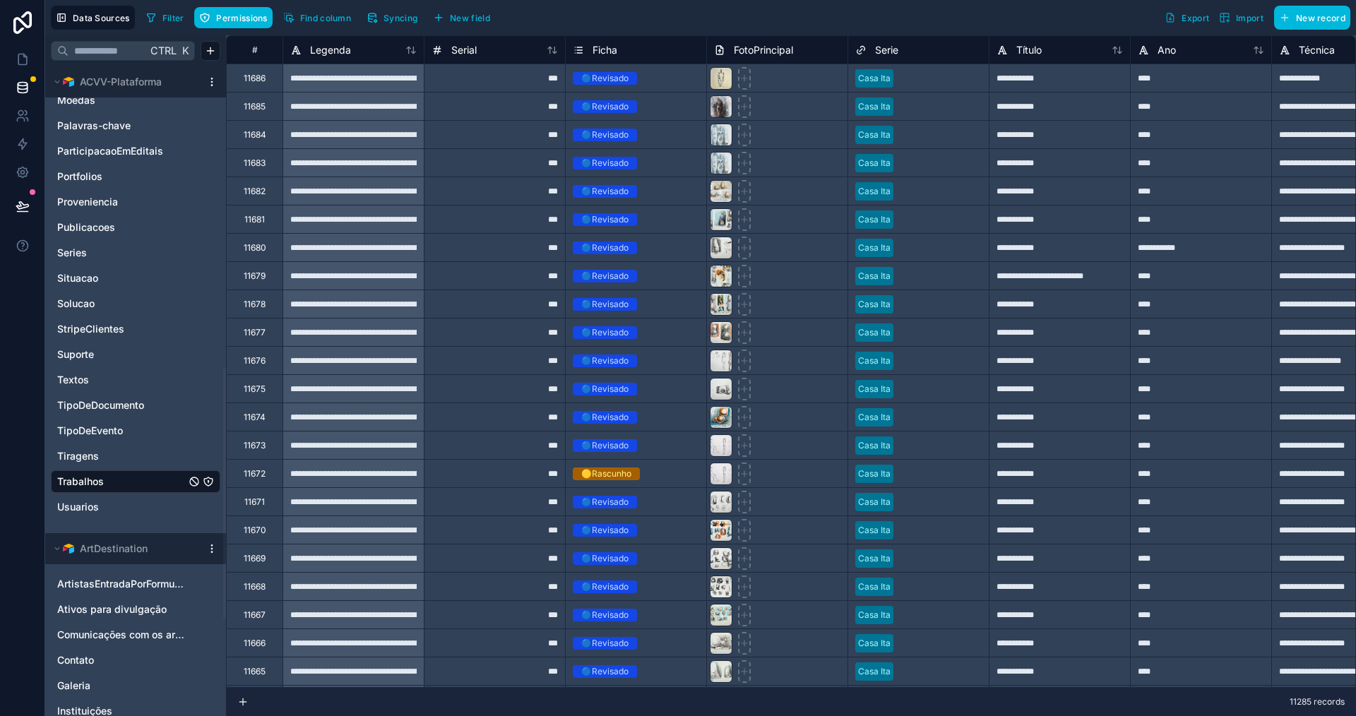
click at [398, 21] on span "Syncing" at bounding box center [401, 18] width 34 height 11
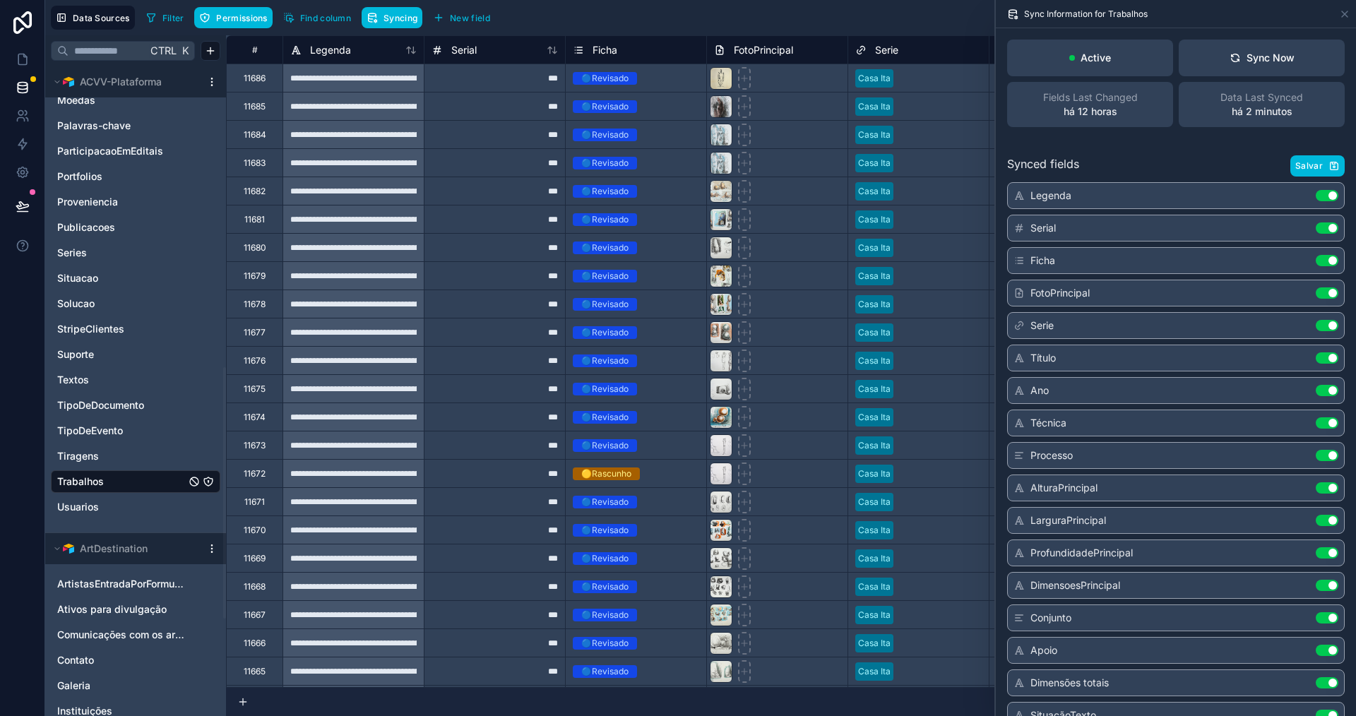
click at [103, 255] on link "Series" at bounding box center [121, 253] width 129 height 14
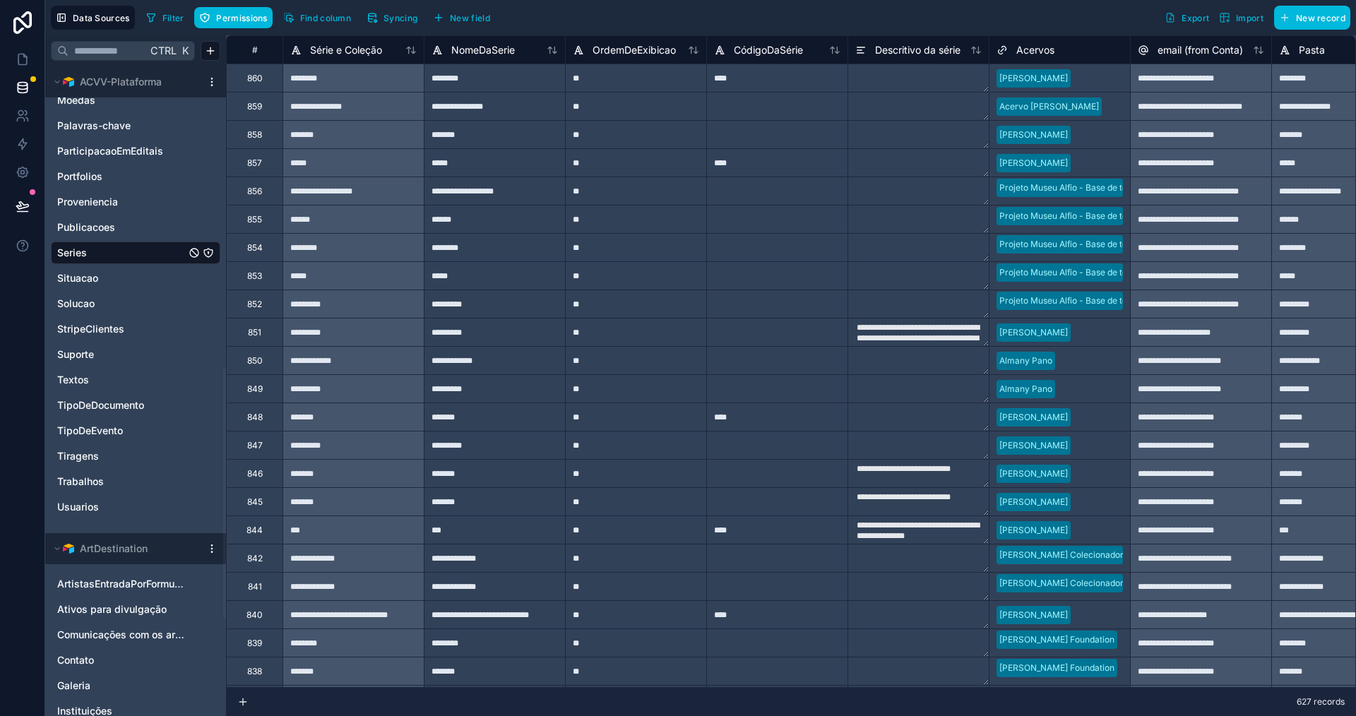
click at [399, 18] on span "Syncing" at bounding box center [401, 18] width 34 height 11
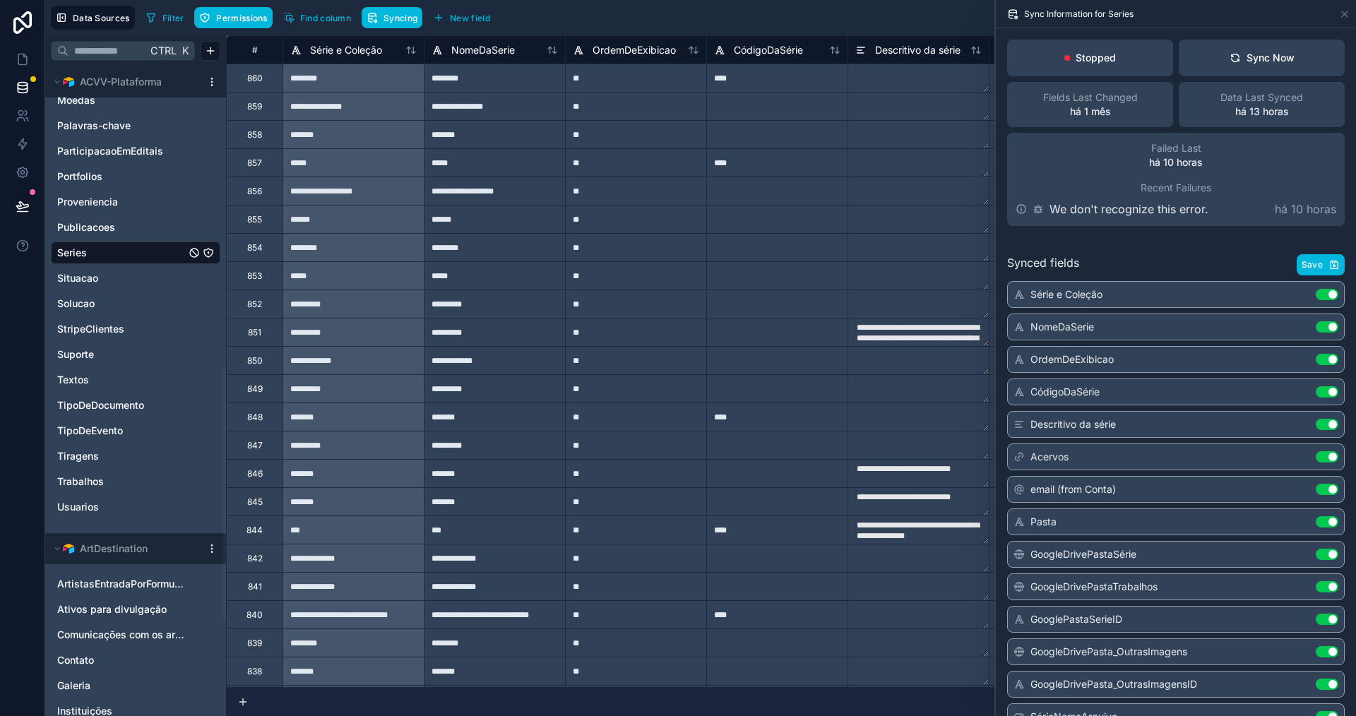
click at [1262, 59] on div "Sync Now" at bounding box center [1262, 58] width 65 height 14
